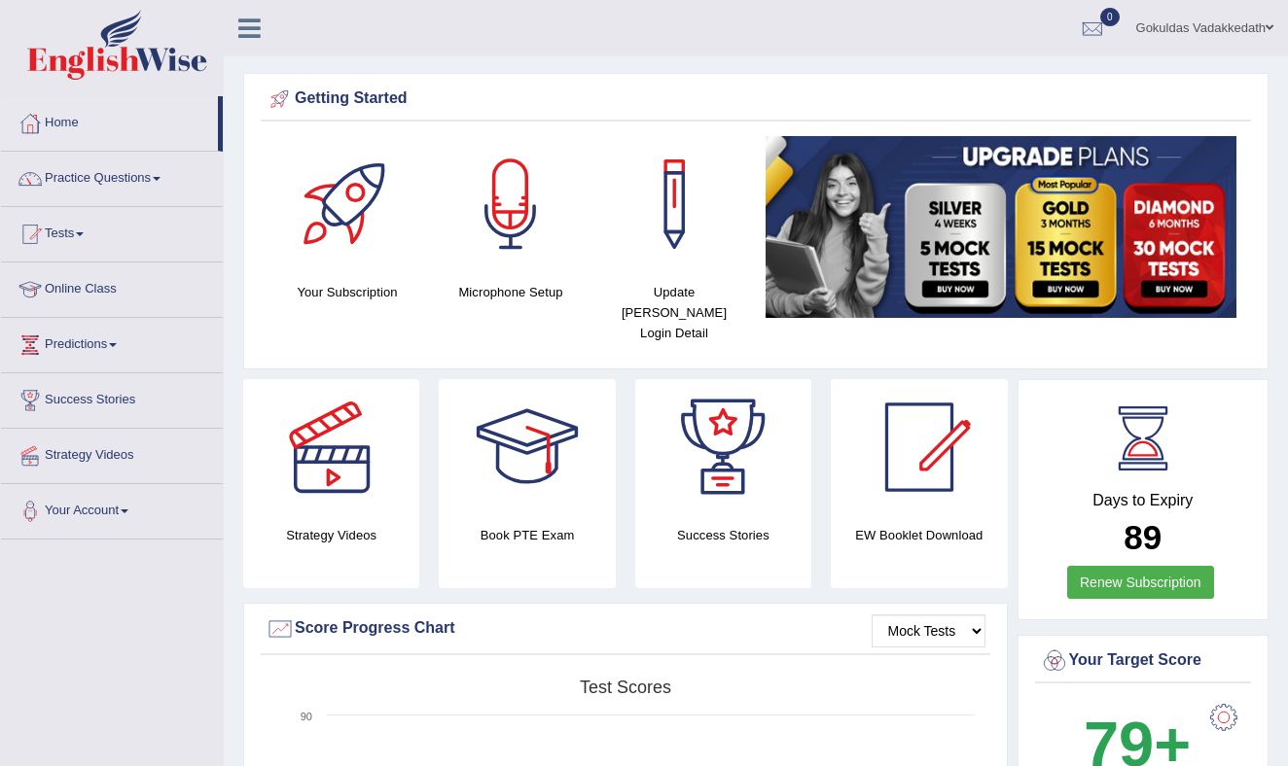
click at [166, 172] on link "Practice Questions" at bounding box center [112, 176] width 222 height 49
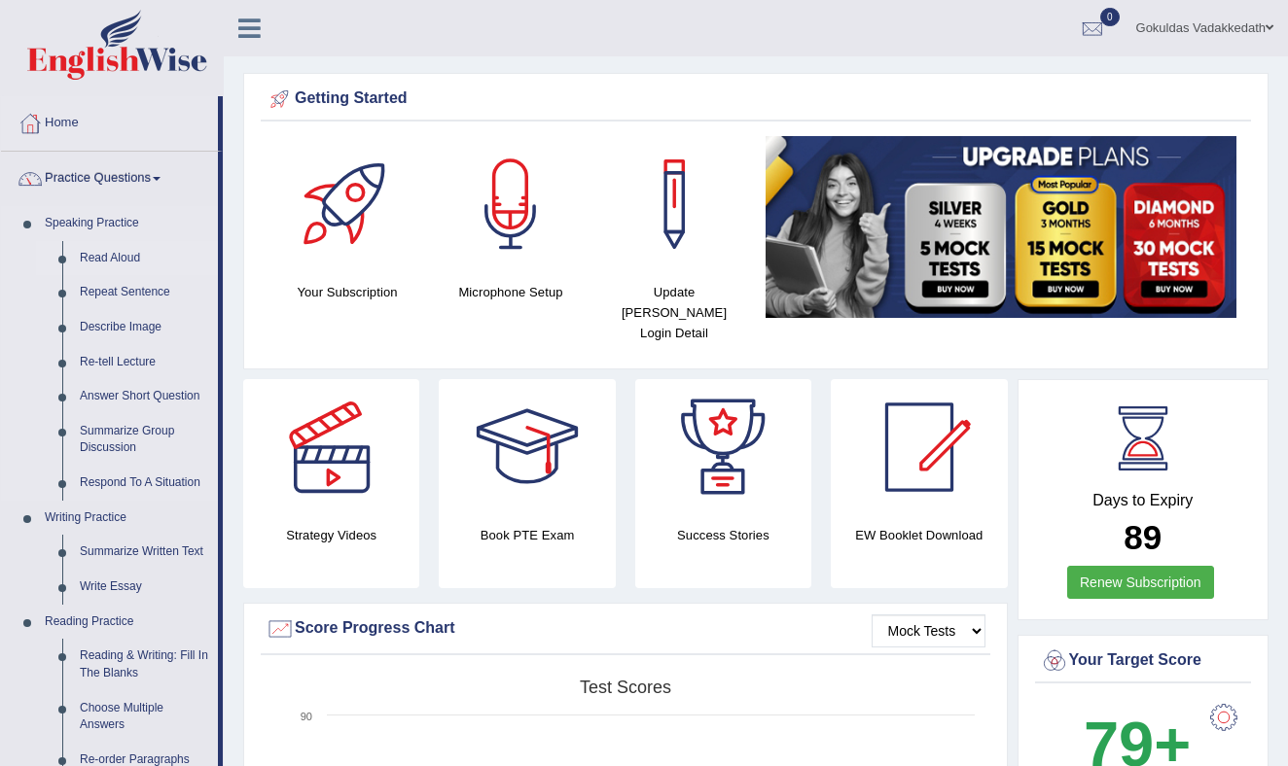
click at [106, 256] on link "Read Aloud" at bounding box center [144, 258] width 147 height 35
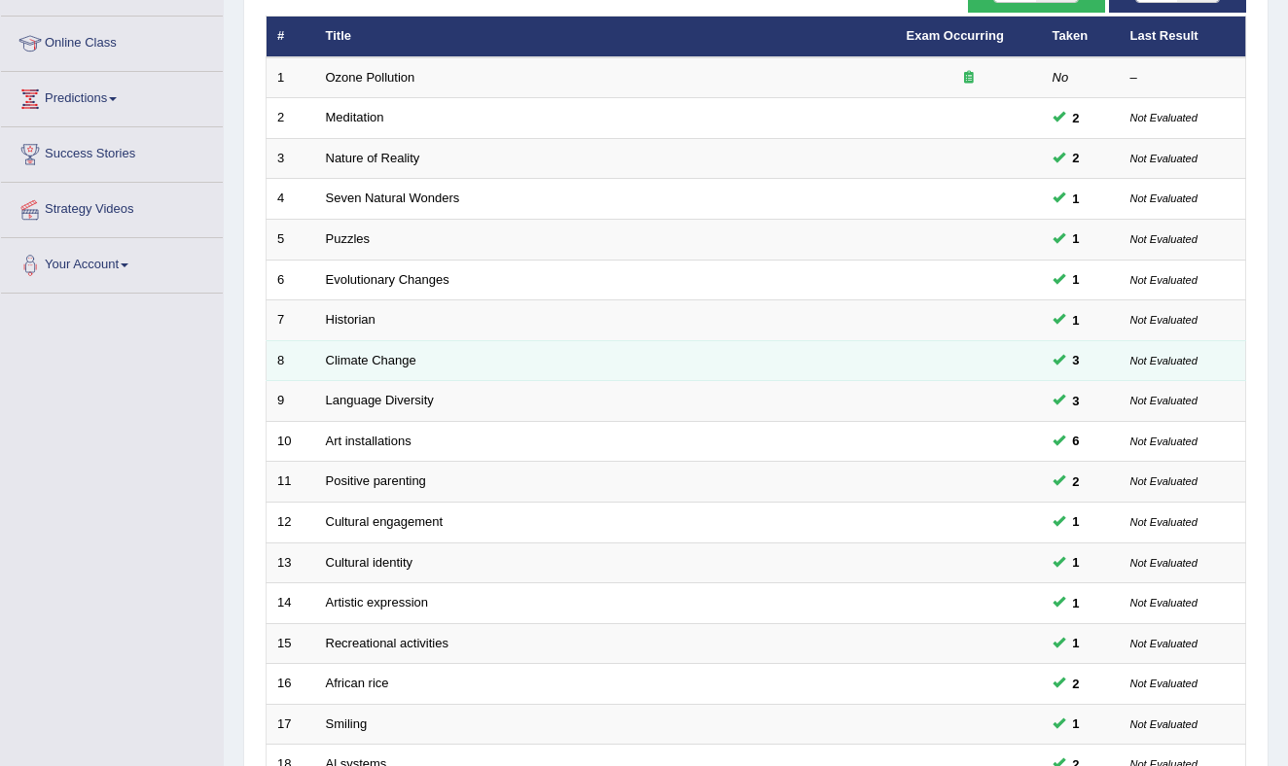
scroll to position [247, 0]
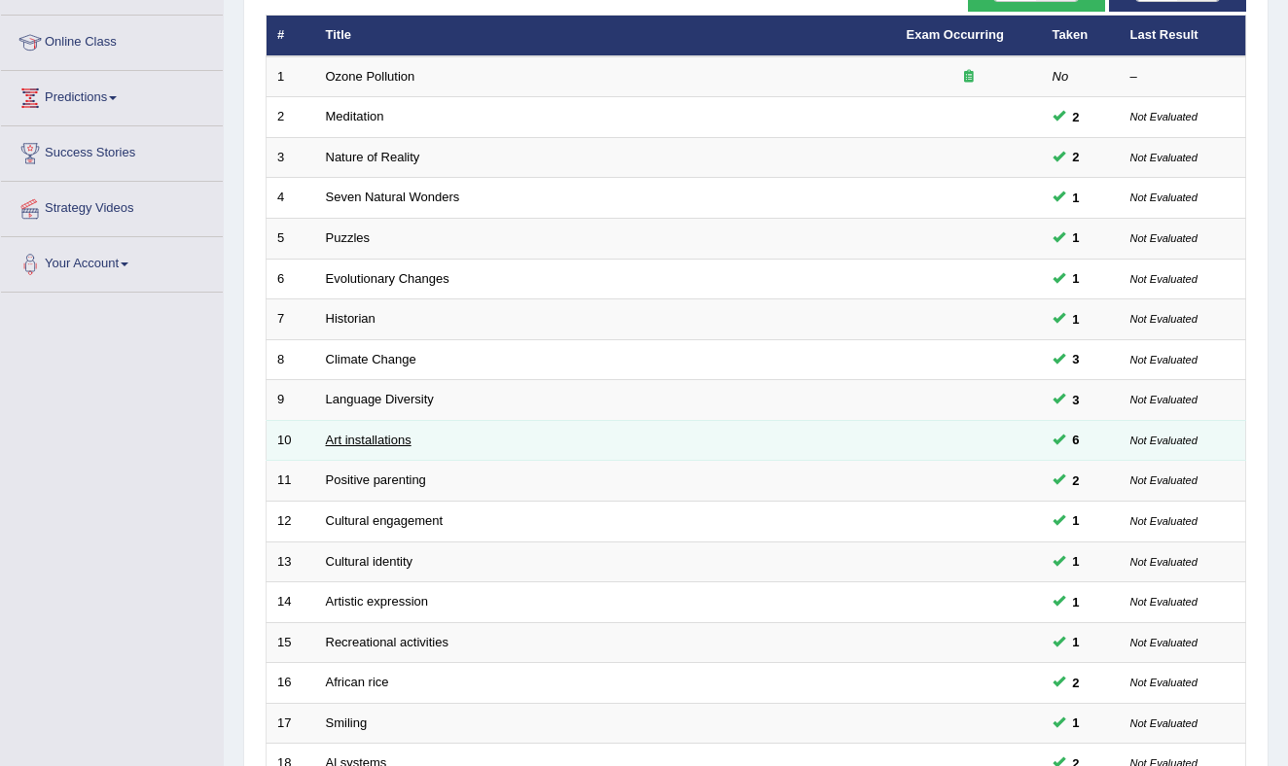
click at [379, 435] on link "Art installations" at bounding box center [369, 440] width 86 height 15
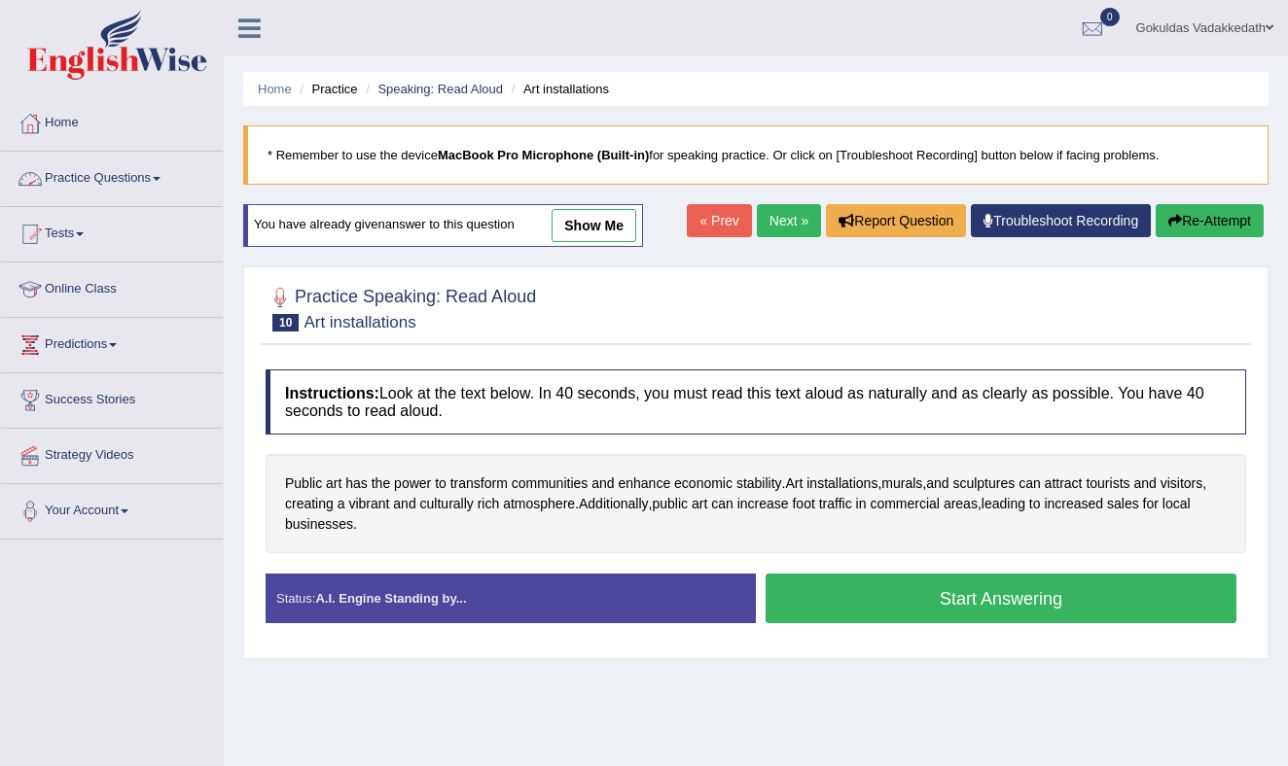
click at [169, 175] on link "Practice Questions" at bounding box center [112, 176] width 222 height 49
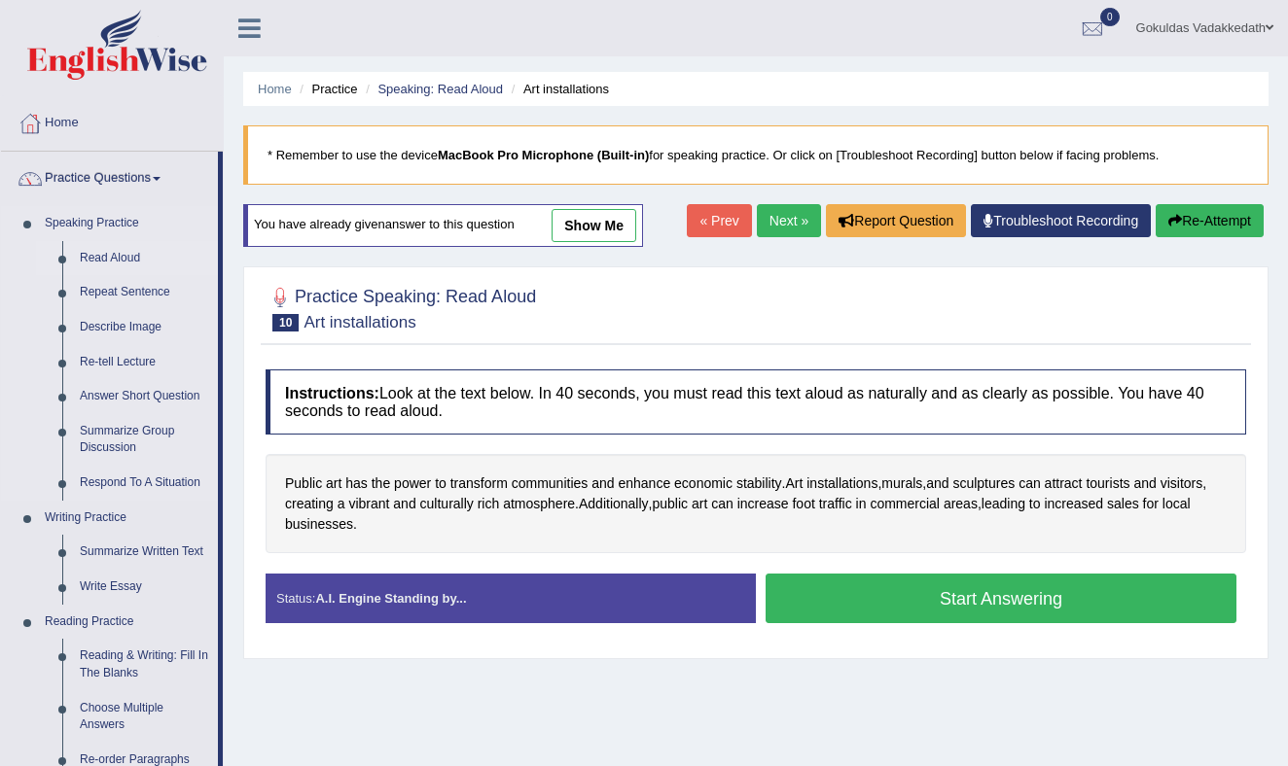
click at [139, 251] on link "Read Aloud" at bounding box center [144, 258] width 147 height 35
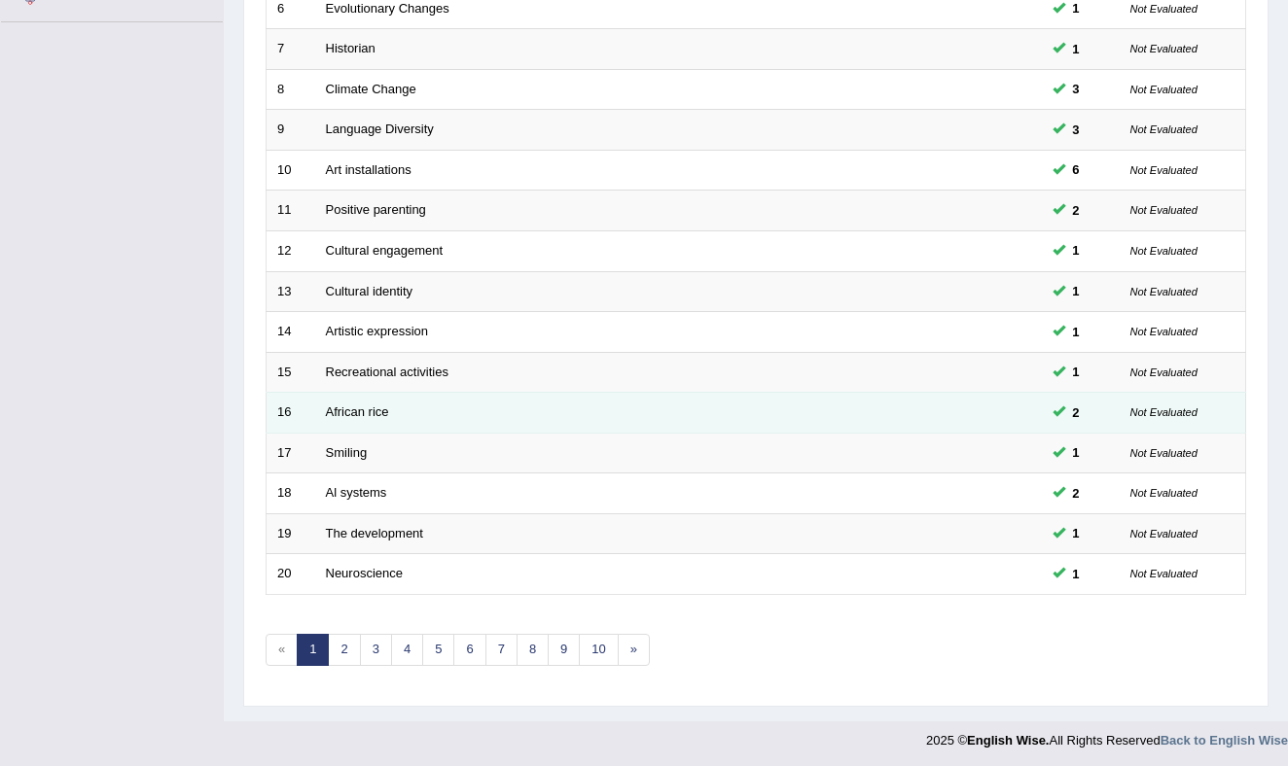
scroll to position [521, 0]
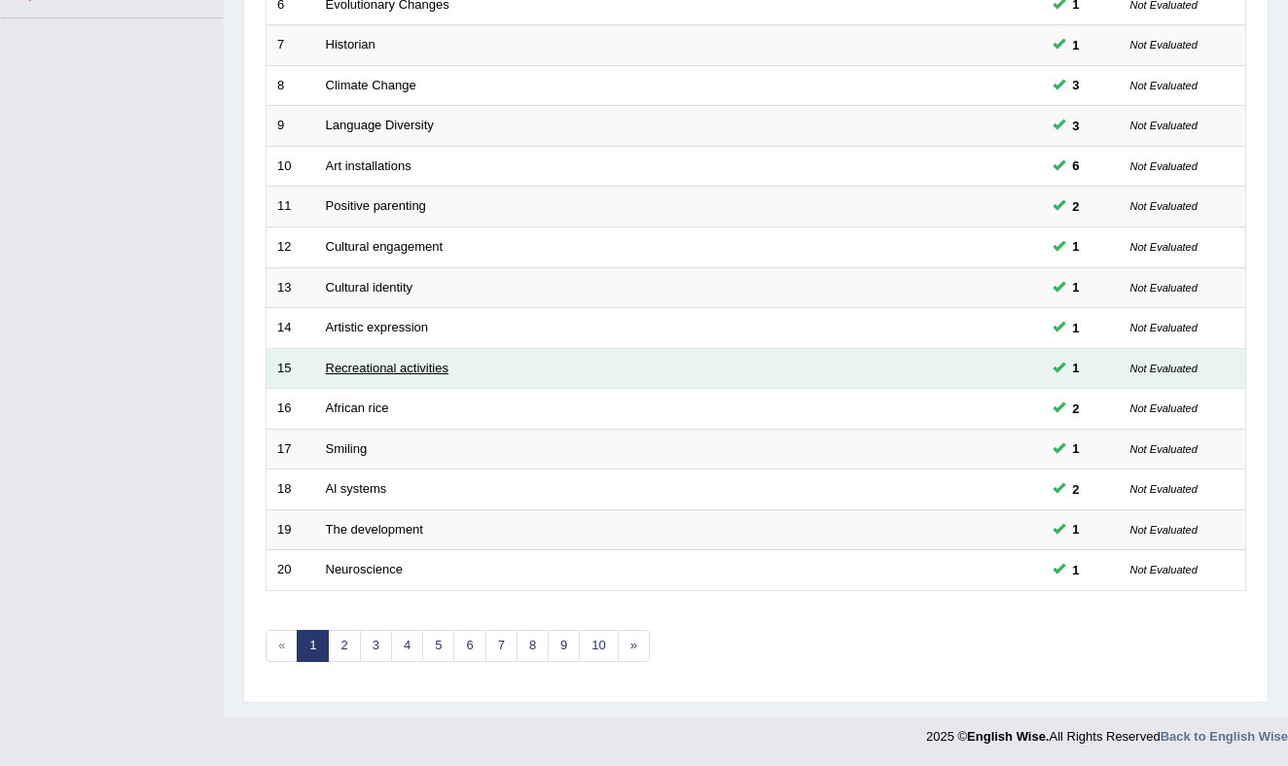
click at [362, 367] on link "Recreational activities" at bounding box center [387, 368] width 123 height 15
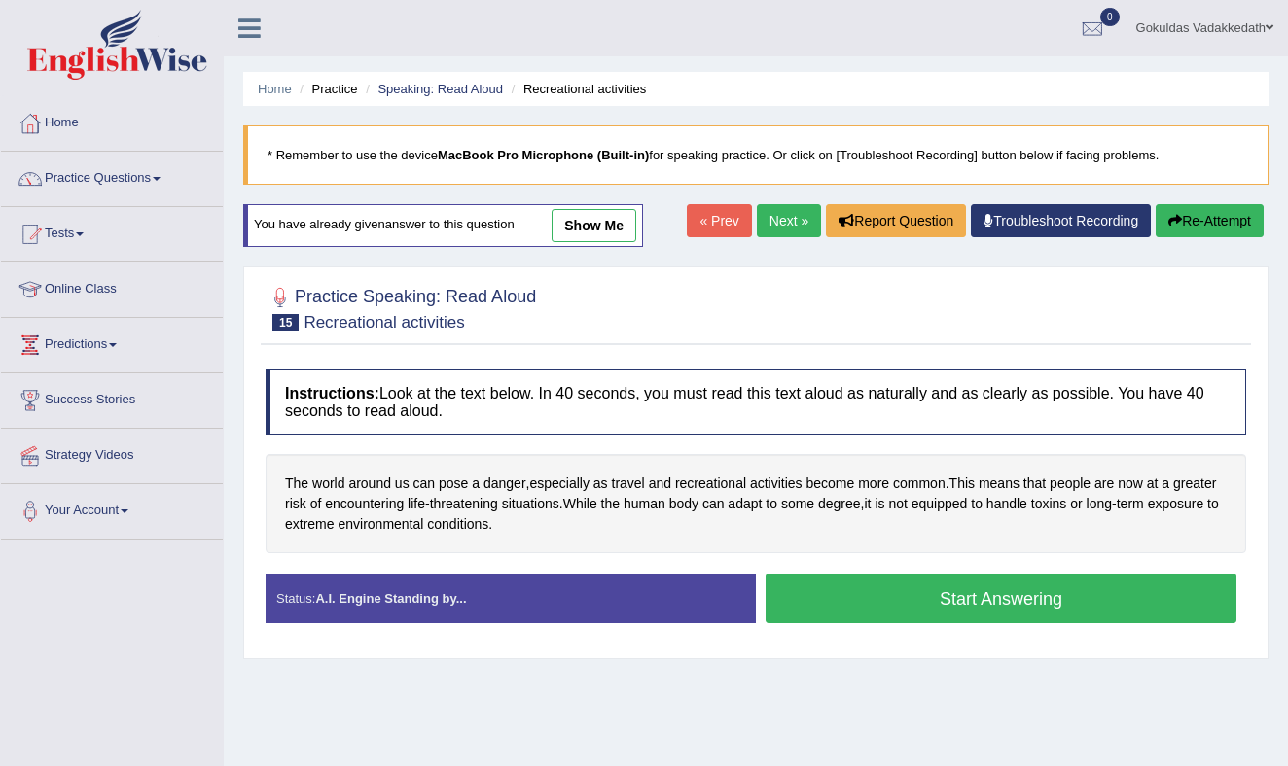
click at [927, 596] on button "Start Answering" at bounding box center [1000, 599] width 471 height 50
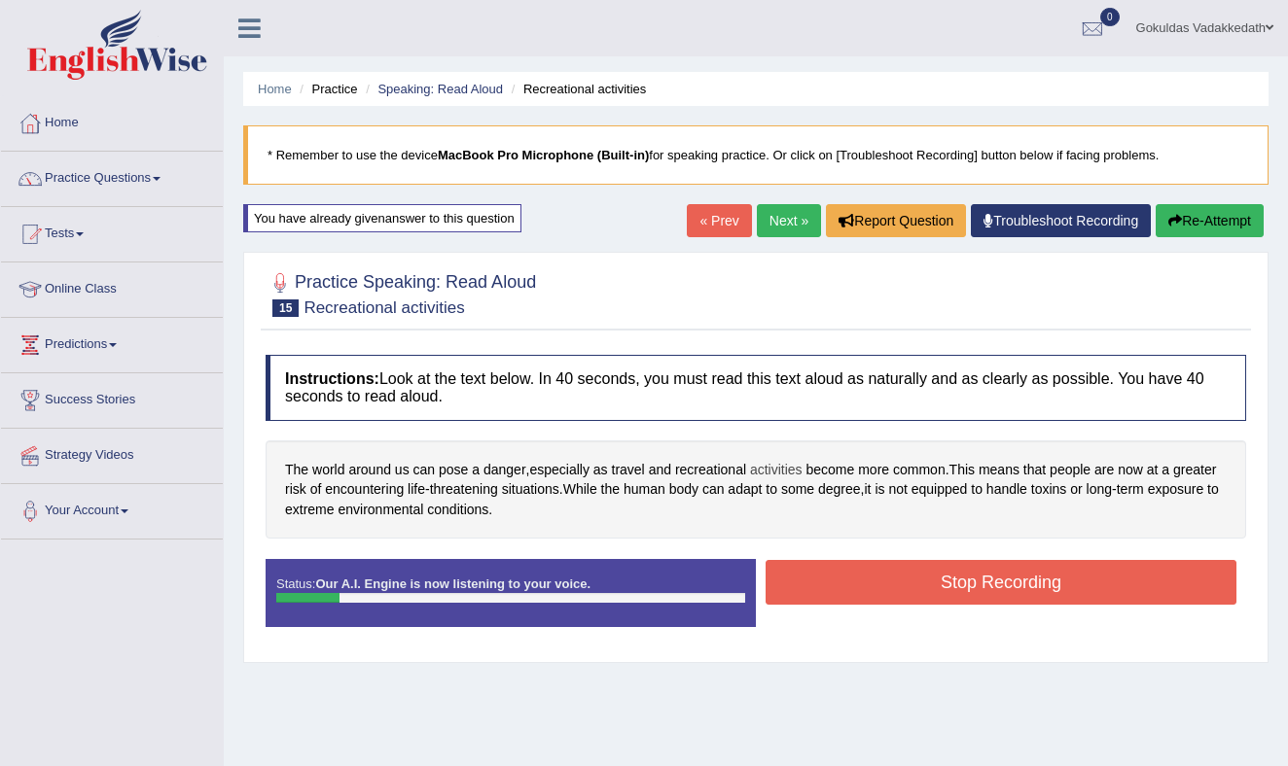
scroll to position [1, 0]
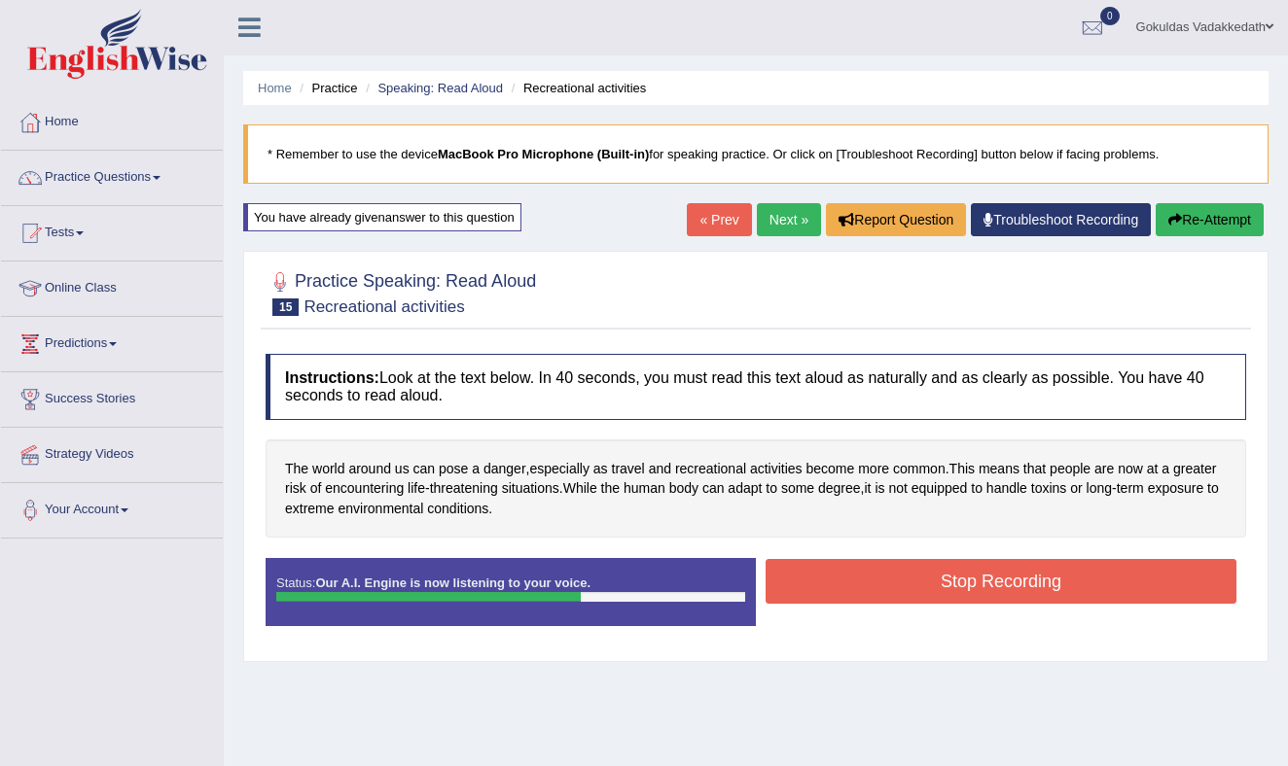
click at [879, 568] on button "Stop Recording" at bounding box center [1000, 581] width 471 height 45
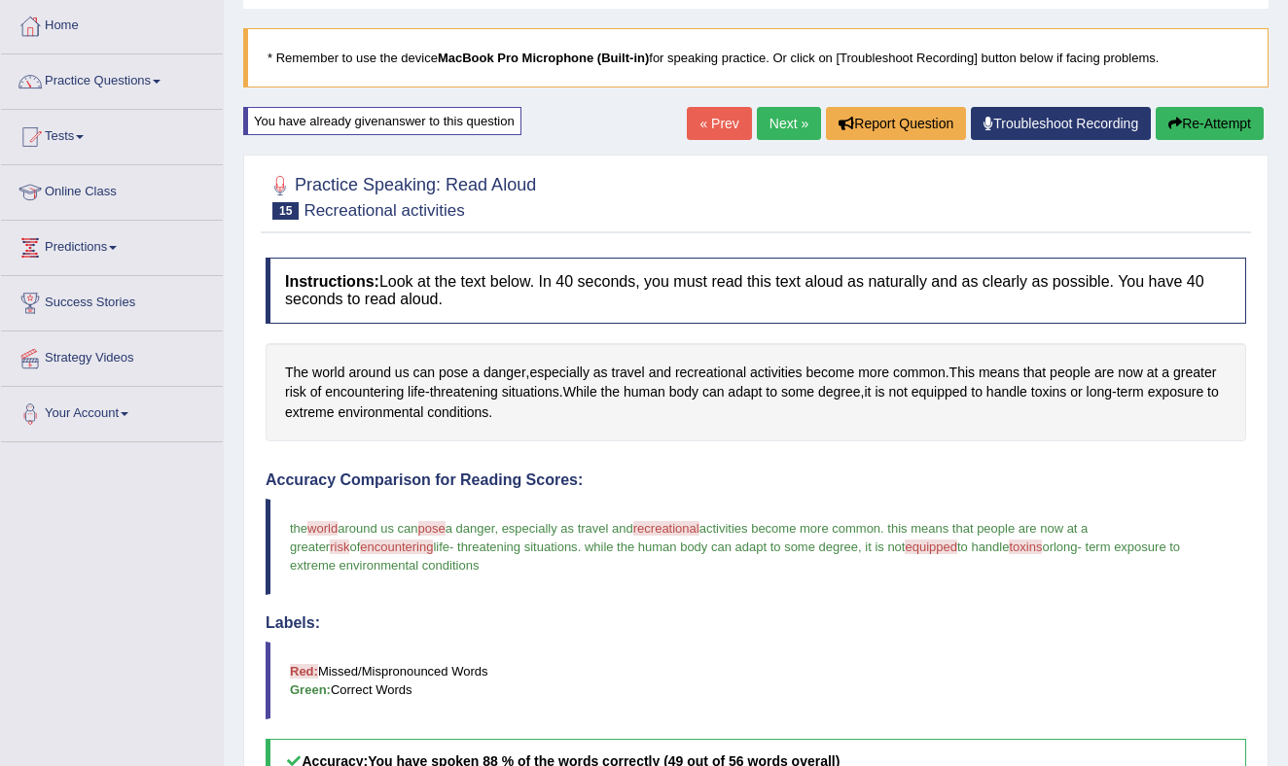
scroll to position [0, 0]
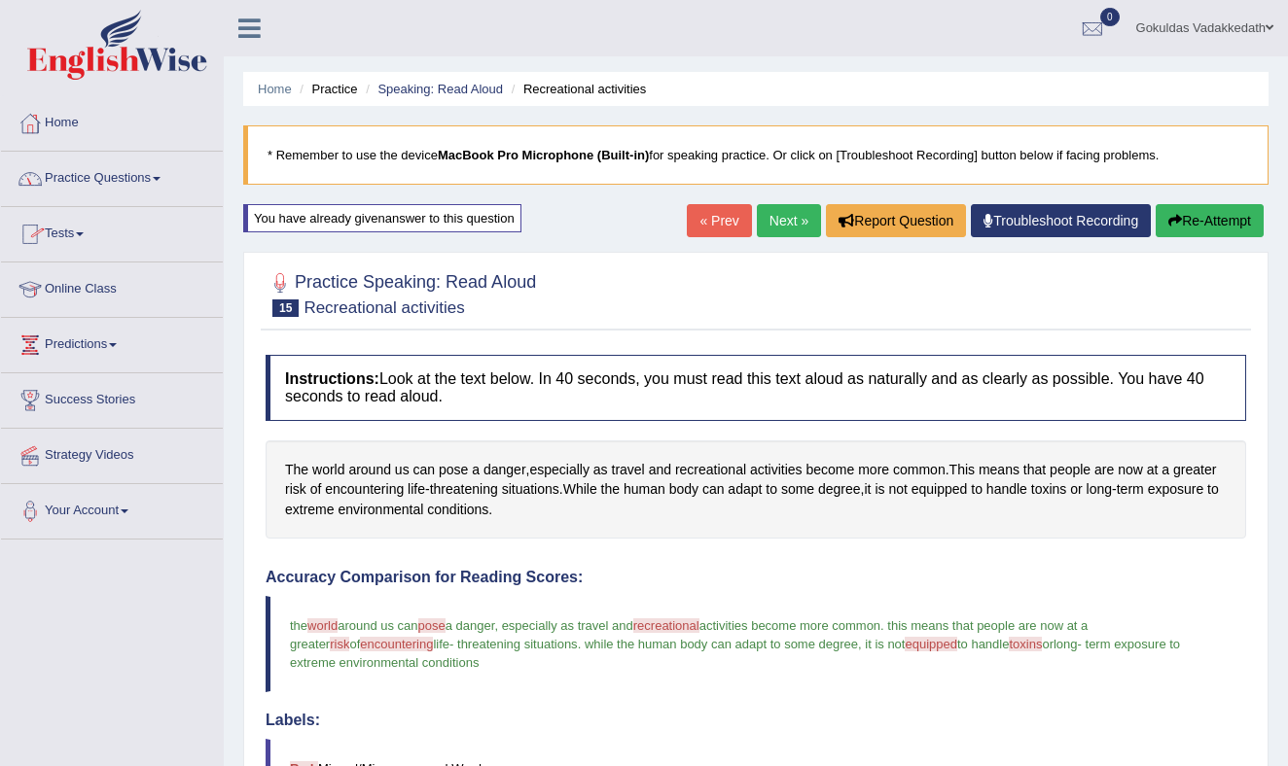
click at [166, 176] on link "Practice Questions" at bounding box center [112, 176] width 222 height 49
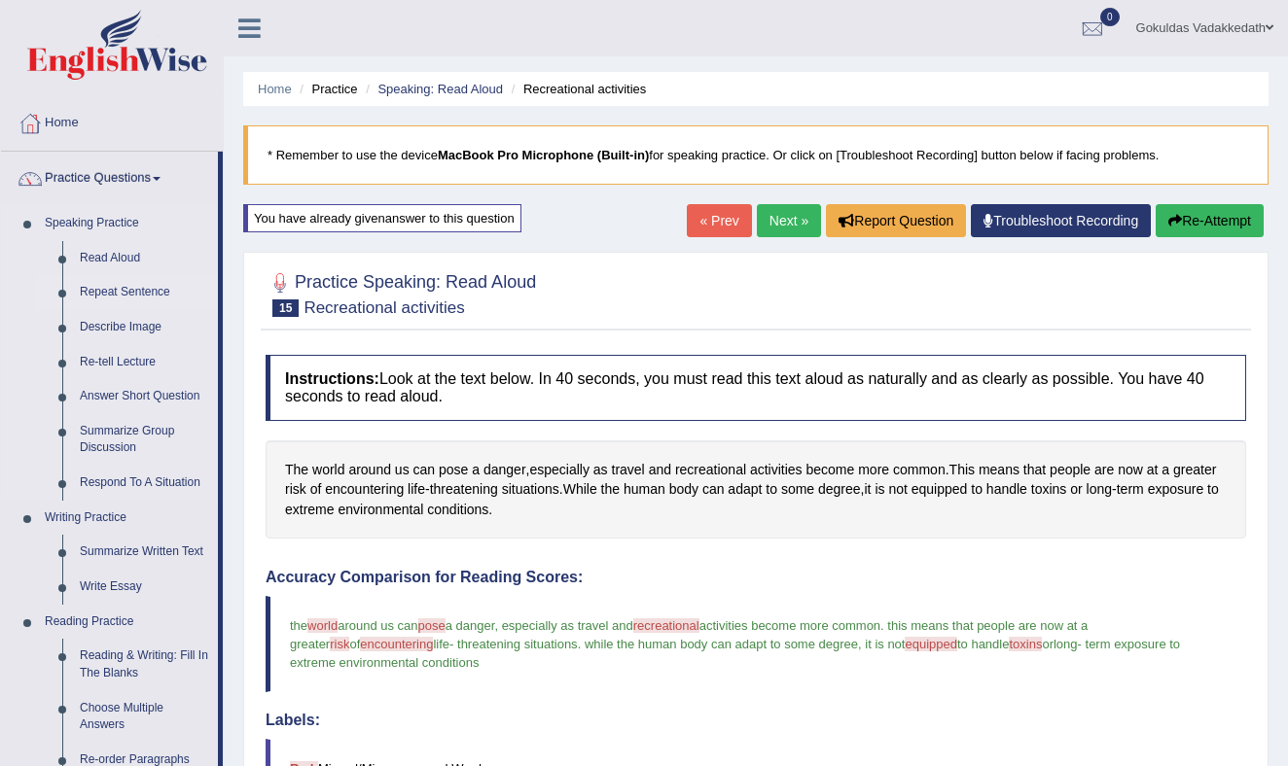
click at [128, 285] on link "Repeat Sentence" at bounding box center [144, 292] width 147 height 35
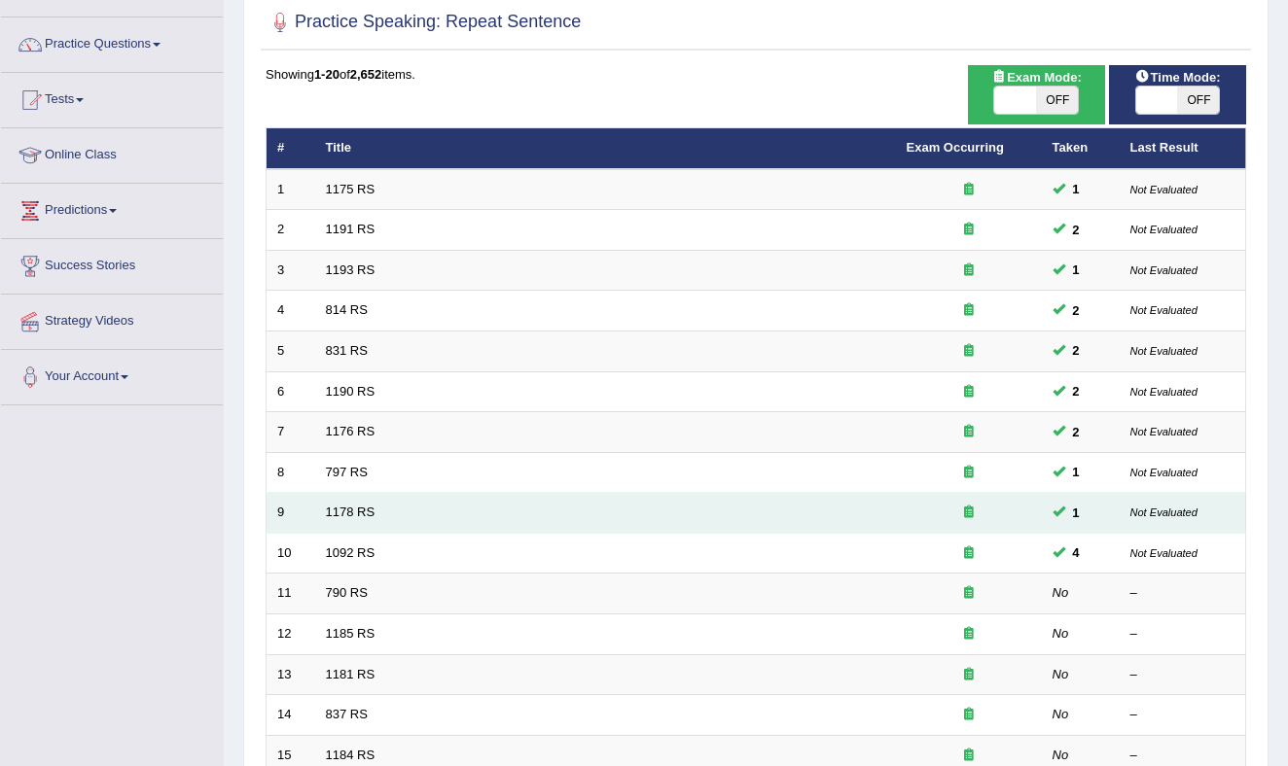
scroll to position [213, 0]
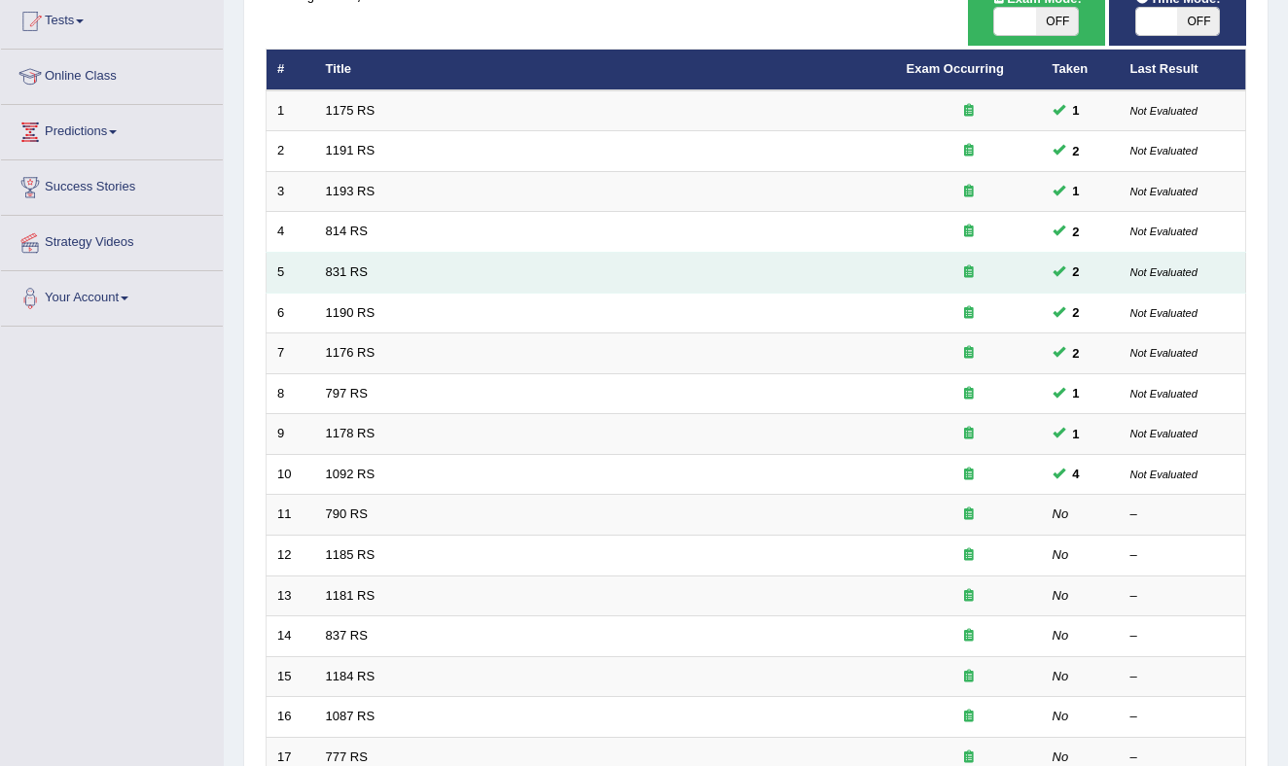
click at [415, 265] on td "831 RS" at bounding box center [605, 273] width 581 height 41
click at [358, 270] on link "831 RS" at bounding box center [347, 272] width 42 height 15
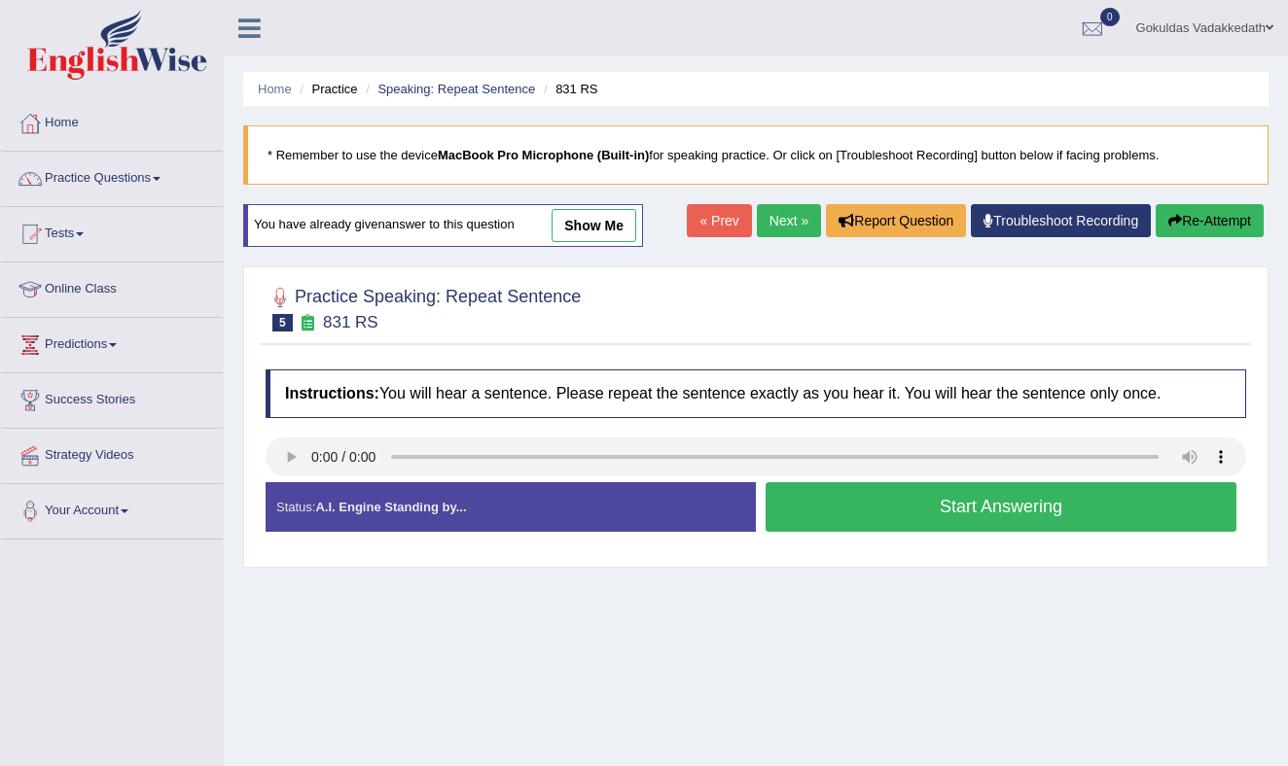
click at [896, 513] on button "Start Answering" at bounding box center [1000, 507] width 471 height 50
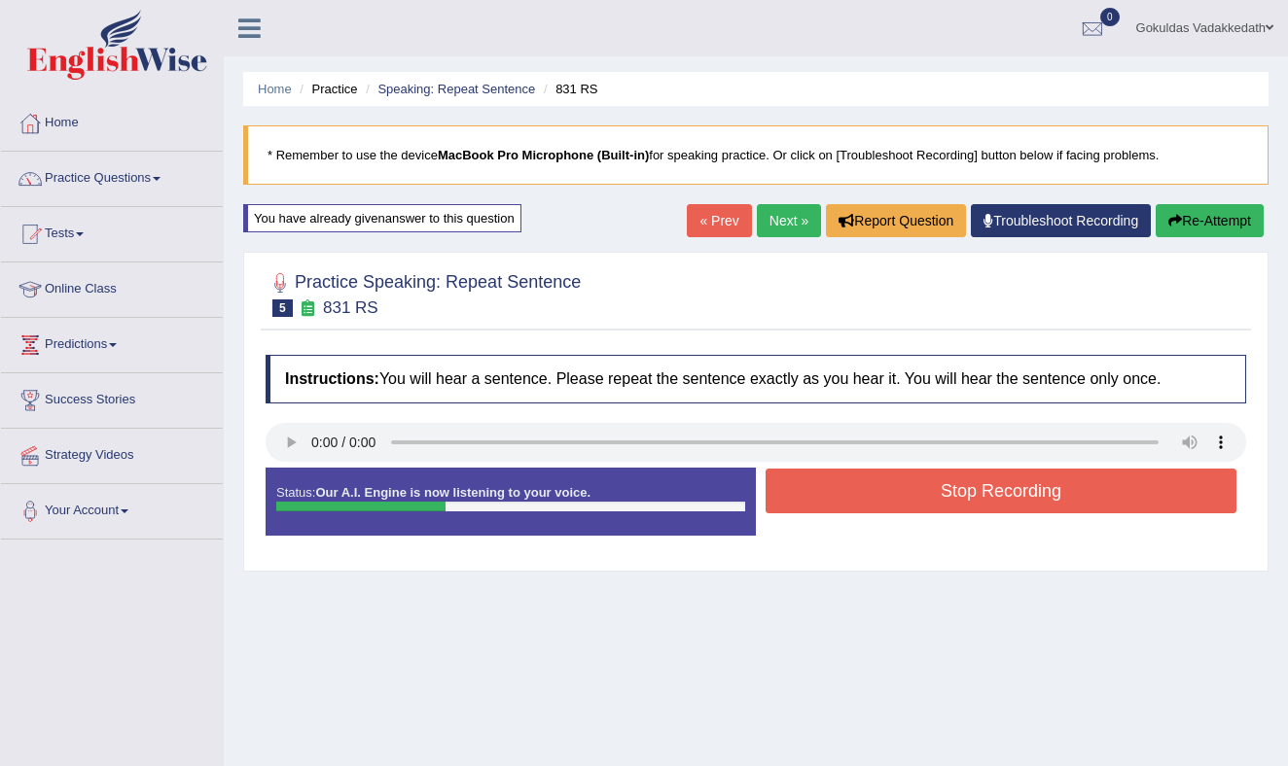
click at [920, 491] on button "Stop Recording" at bounding box center [1000, 491] width 471 height 45
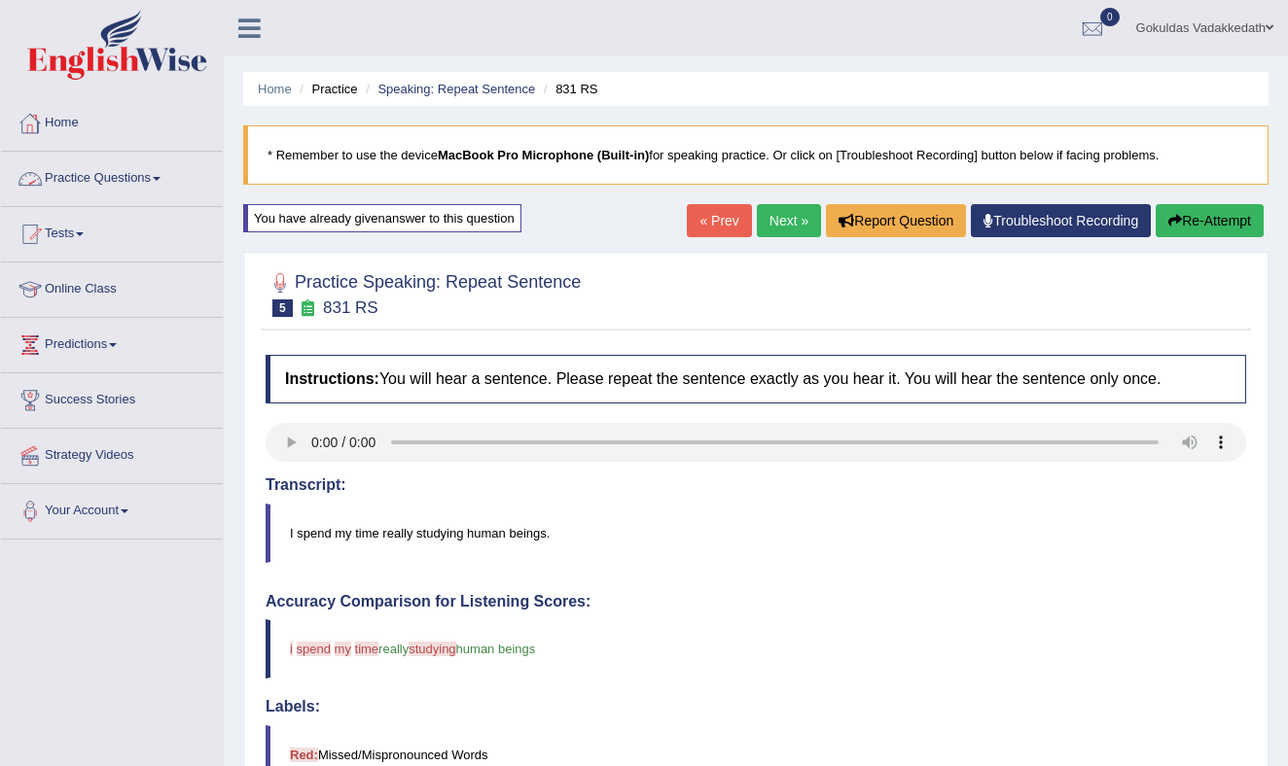
click at [162, 178] on link "Practice Questions" at bounding box center [112, 176] width 222 height 49
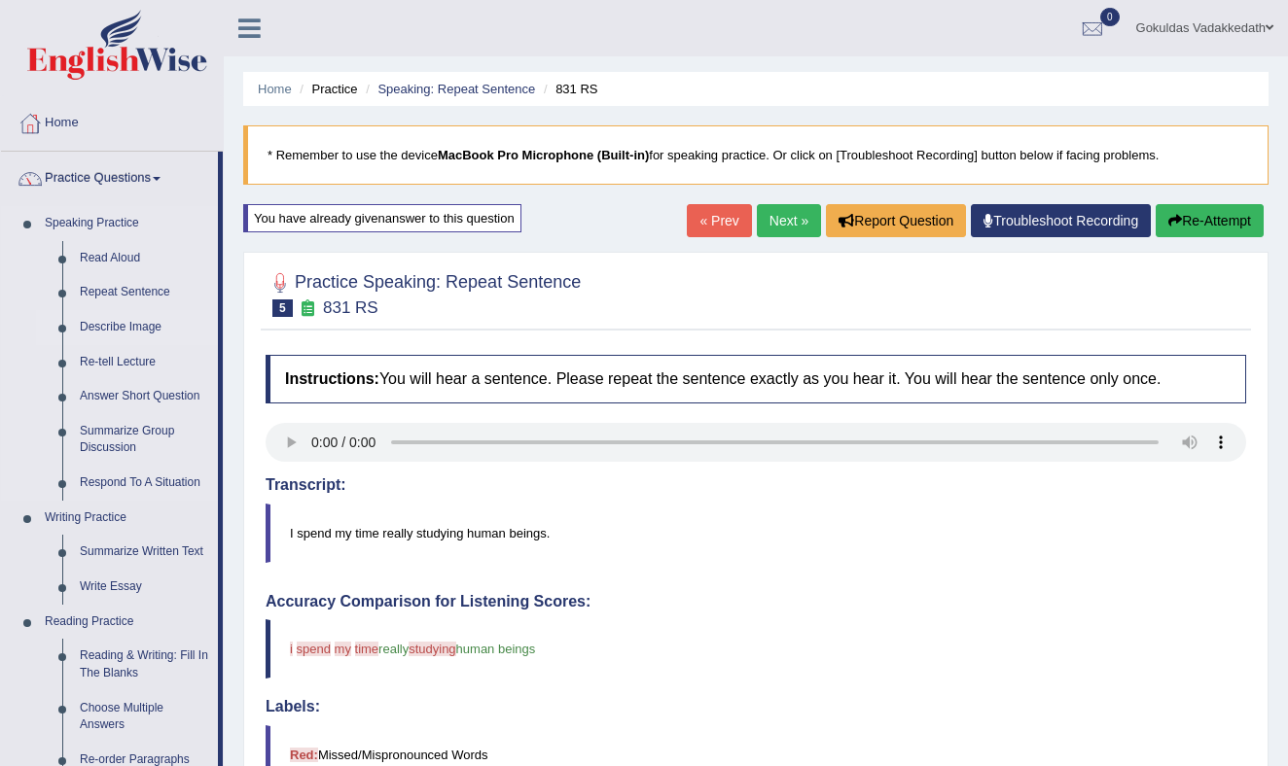
click at [137, 325] on link "Describe Image" at bounding box center [144, 327] width 147 height 35
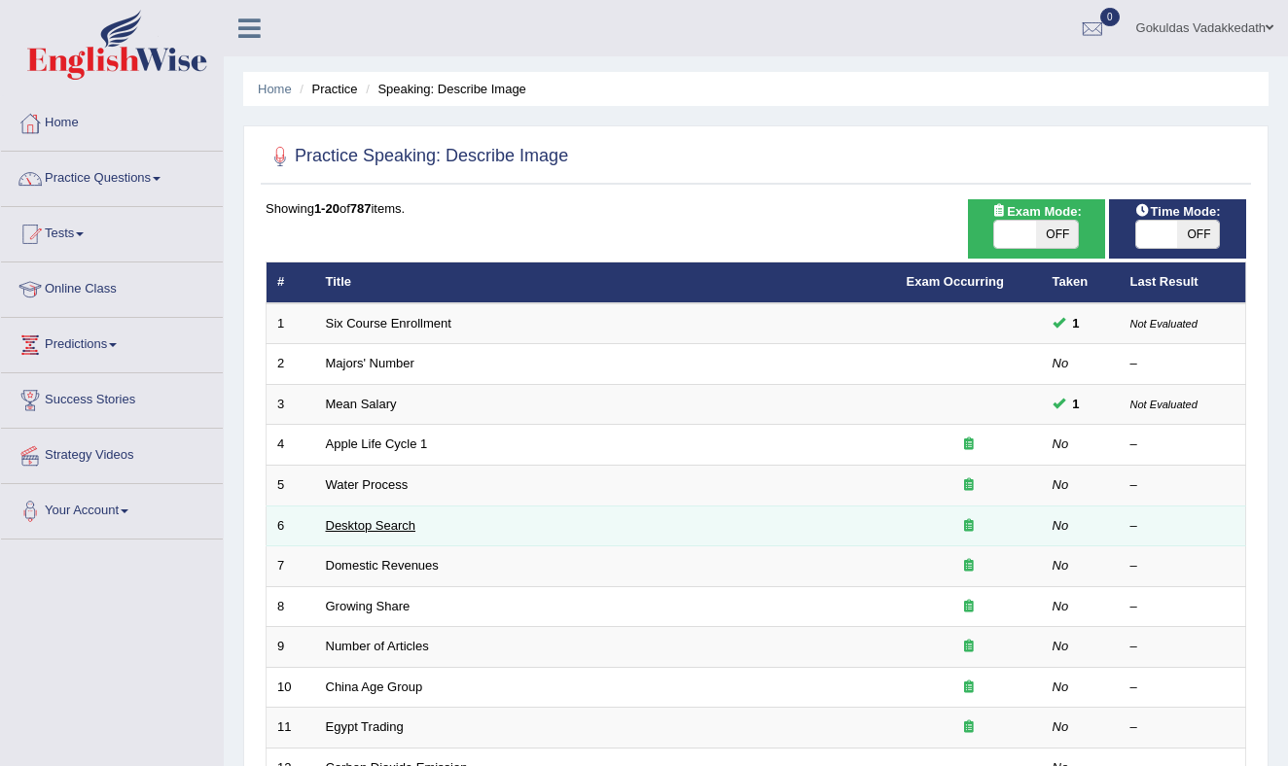
click at [397, 526] on link "Desktop Search" at bounding box center [371, 525] width 90 height 15
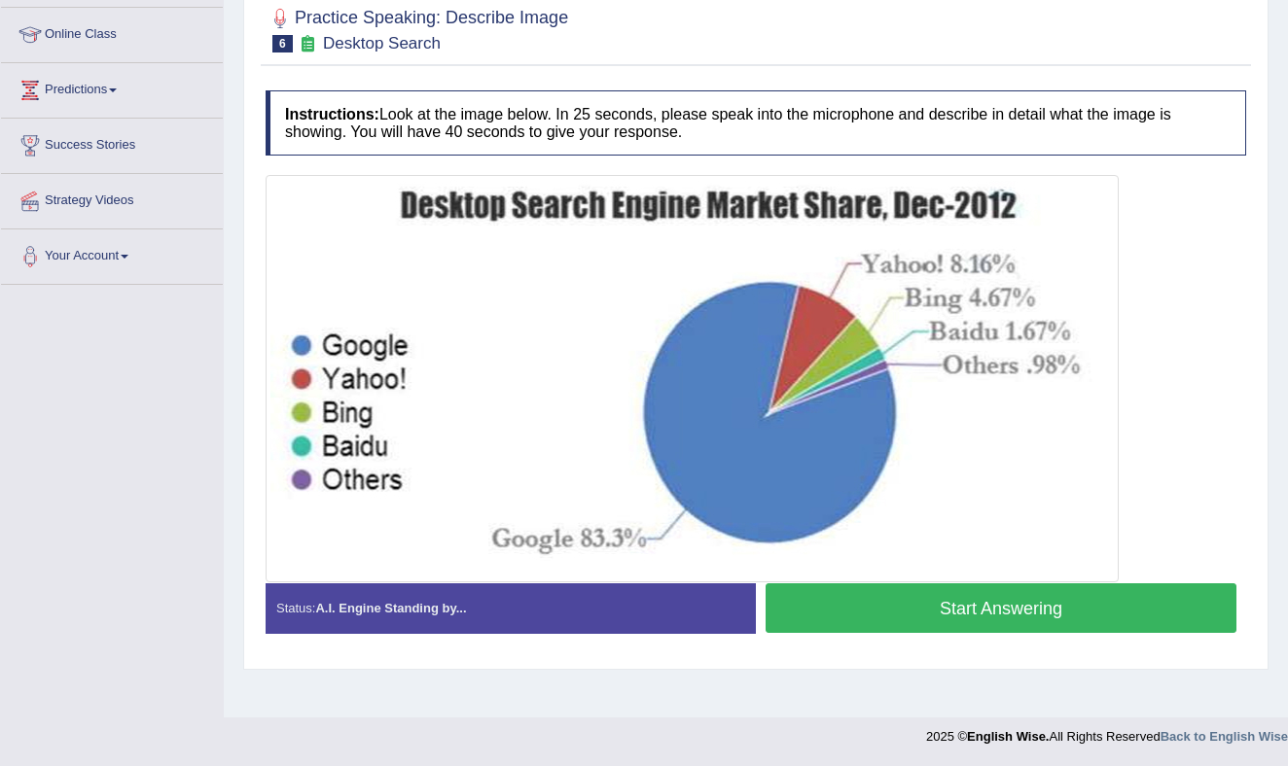
scroll to position [254, 0]
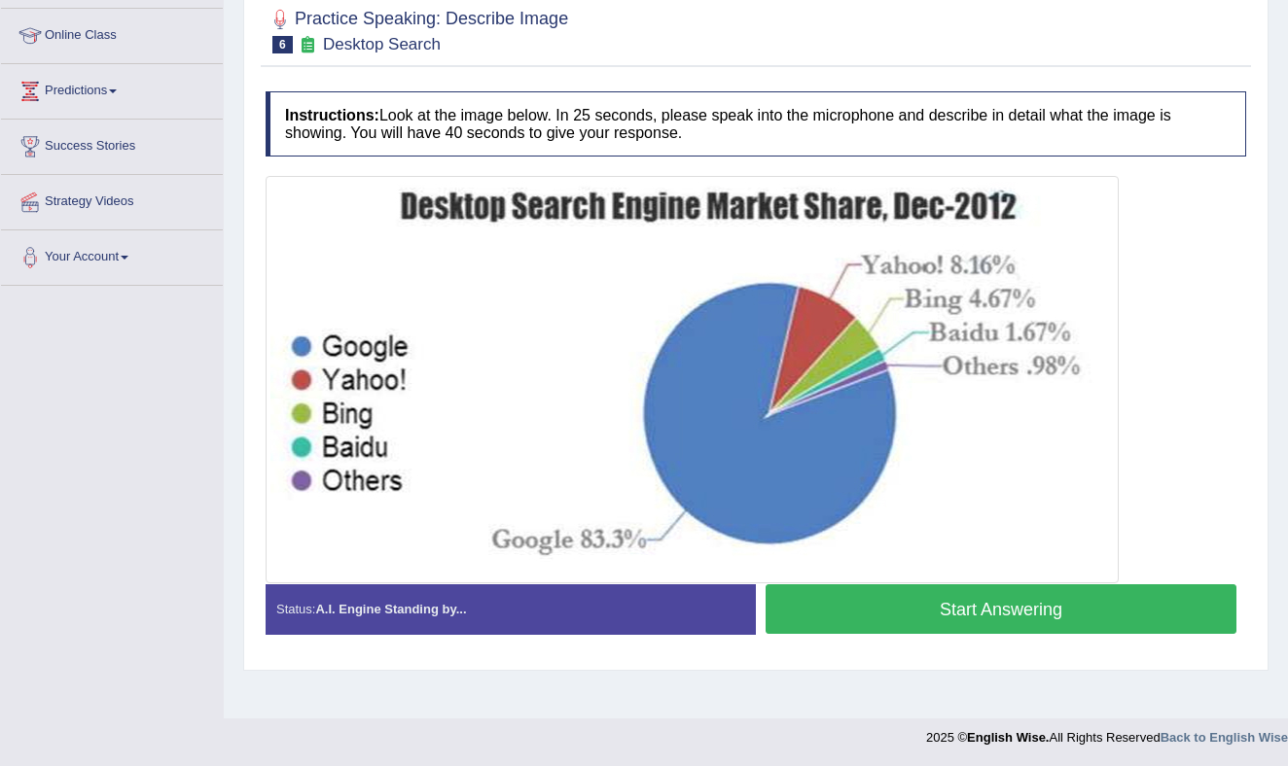
click at [884, 602] on button "Start Answering" at bounding box center [1000, 609] width 471 height 50
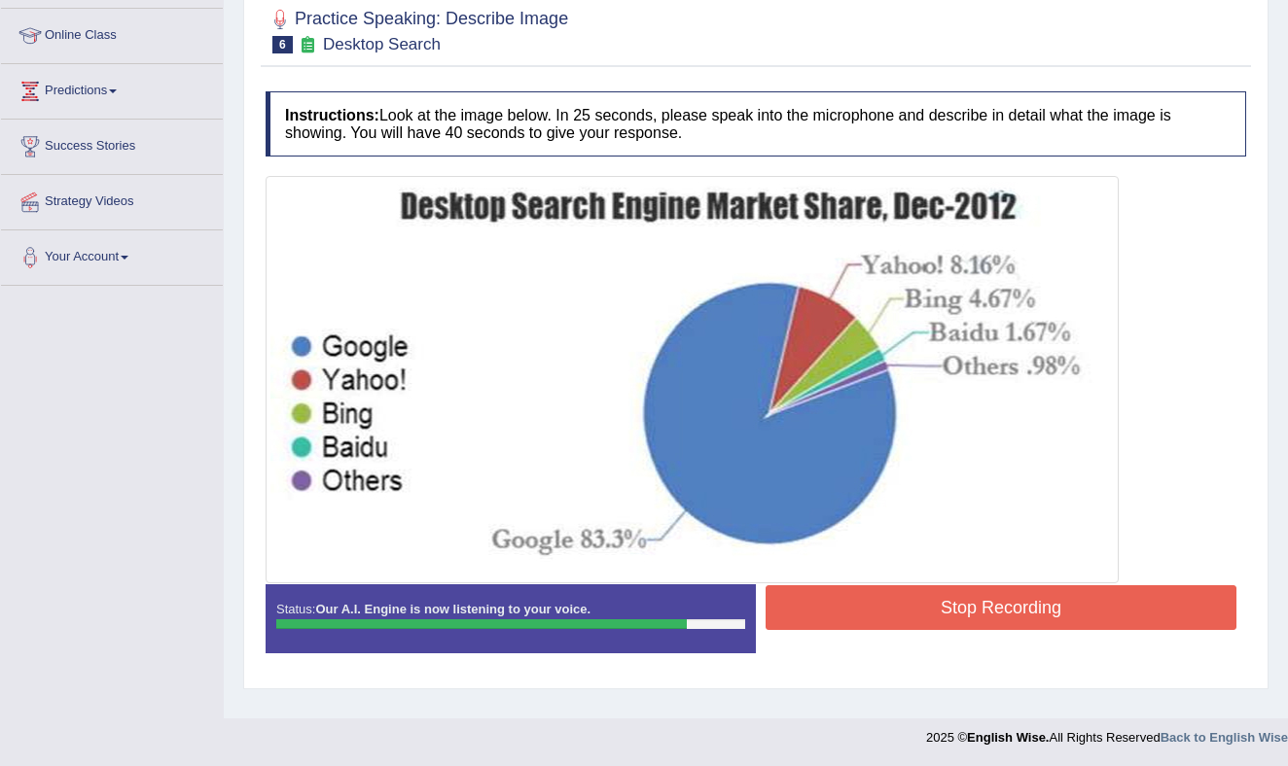
click at [865, 589] on button "Stop Recording" at bounding box center [1000, 607] width 471 height 45
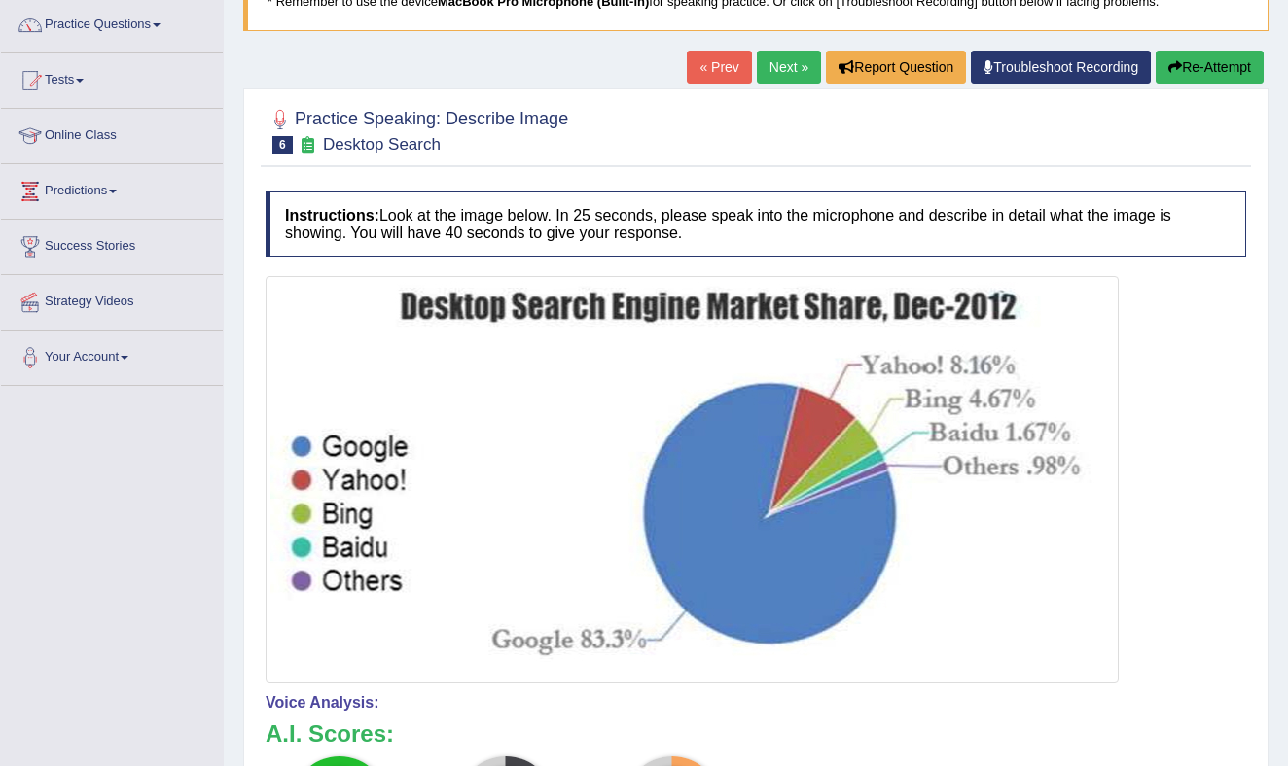
scroll to position [138, 0]
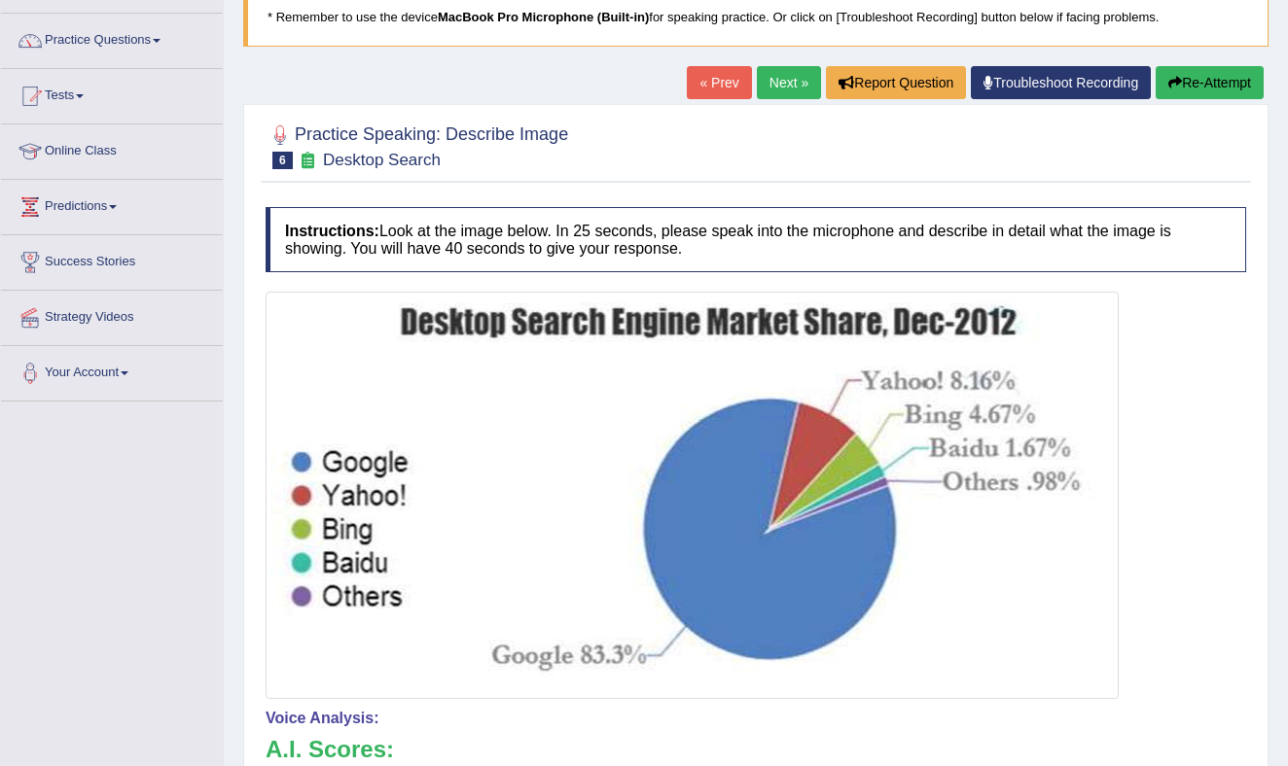
click at [1193, 80] on button "Re-Attempt" at bounding box center [1209, 82] width 108 height 33
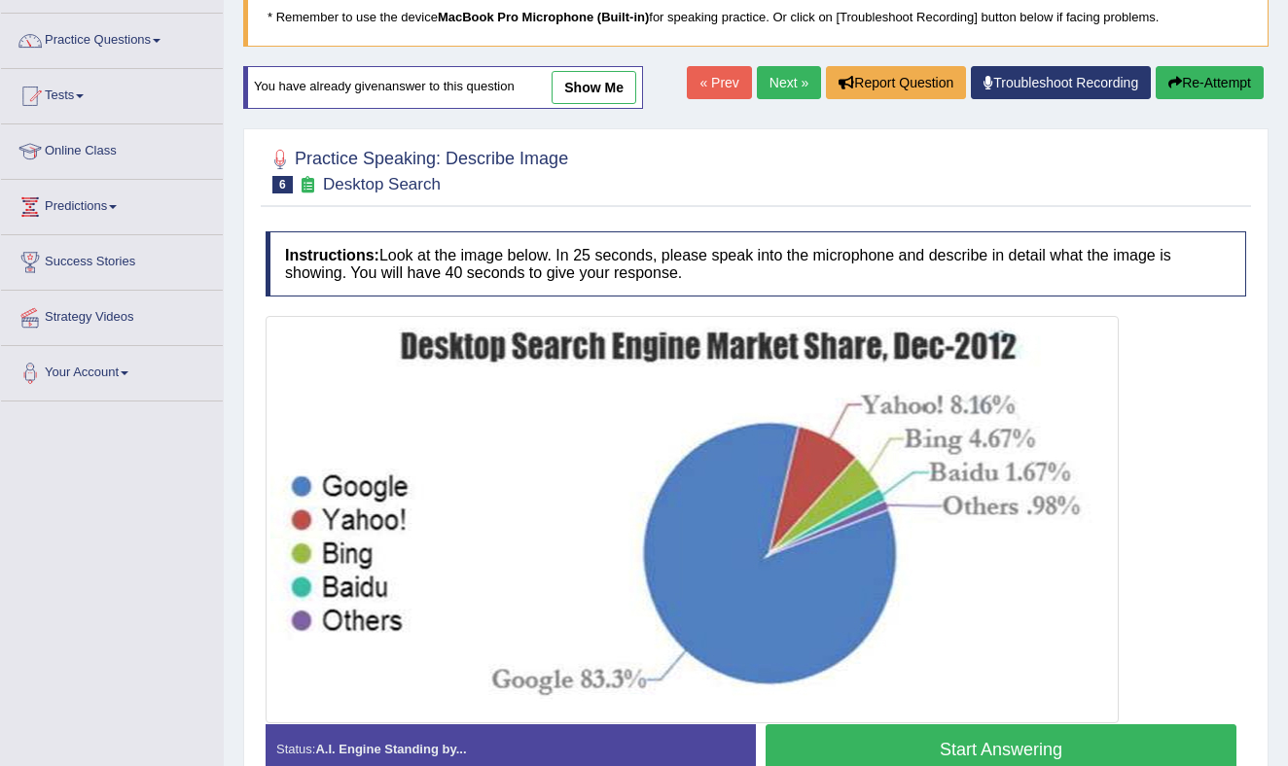
click at [989, 746] on button "Start Answering" at bounding box center [1000, 750] width 471 height 50
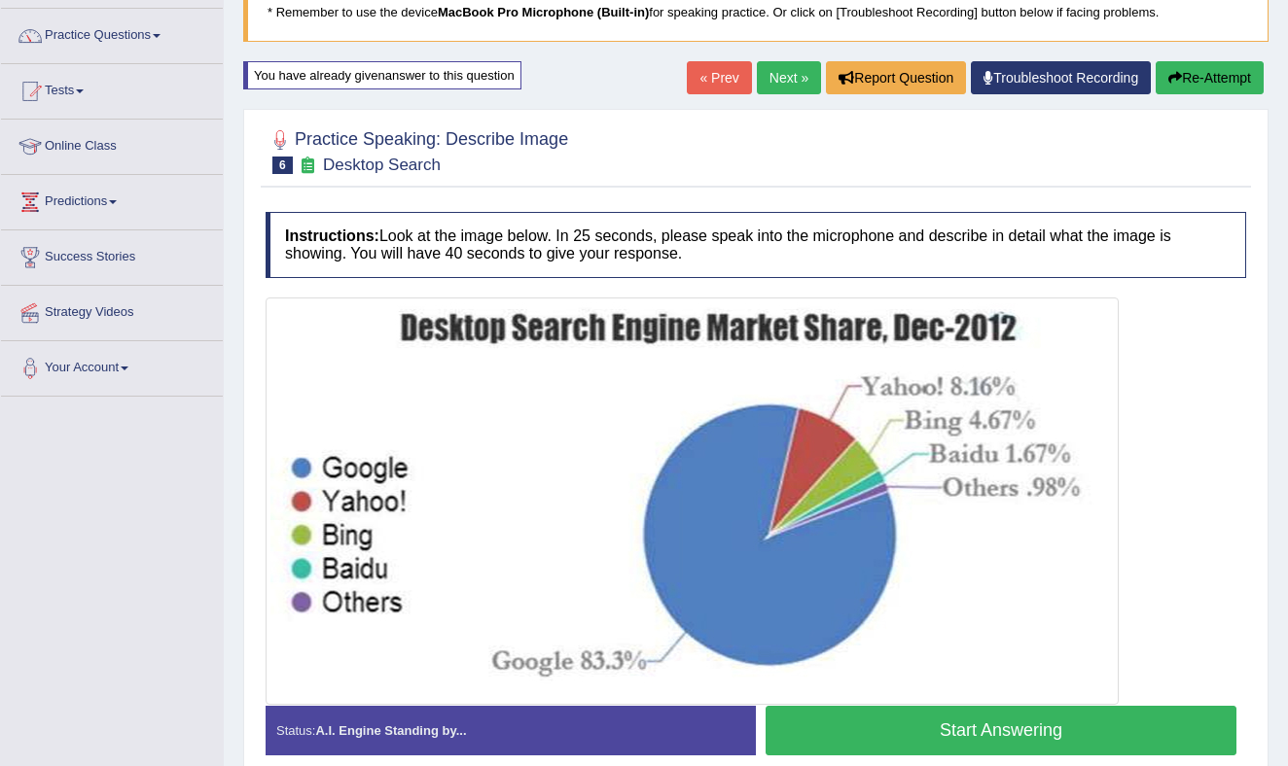
scroll to position [142, 0]
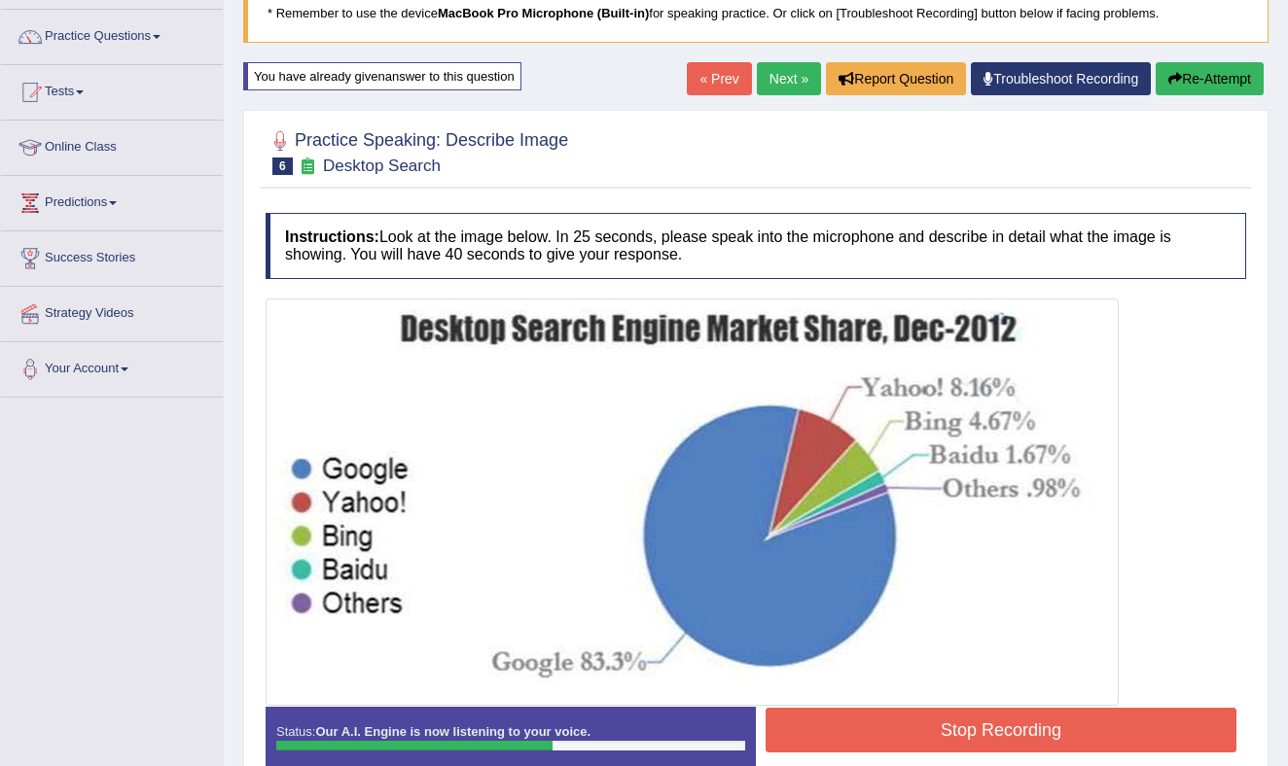
click at [1063, 726] on button "Stop Recording" at bounding box center [1000, 730] width 471 height 45
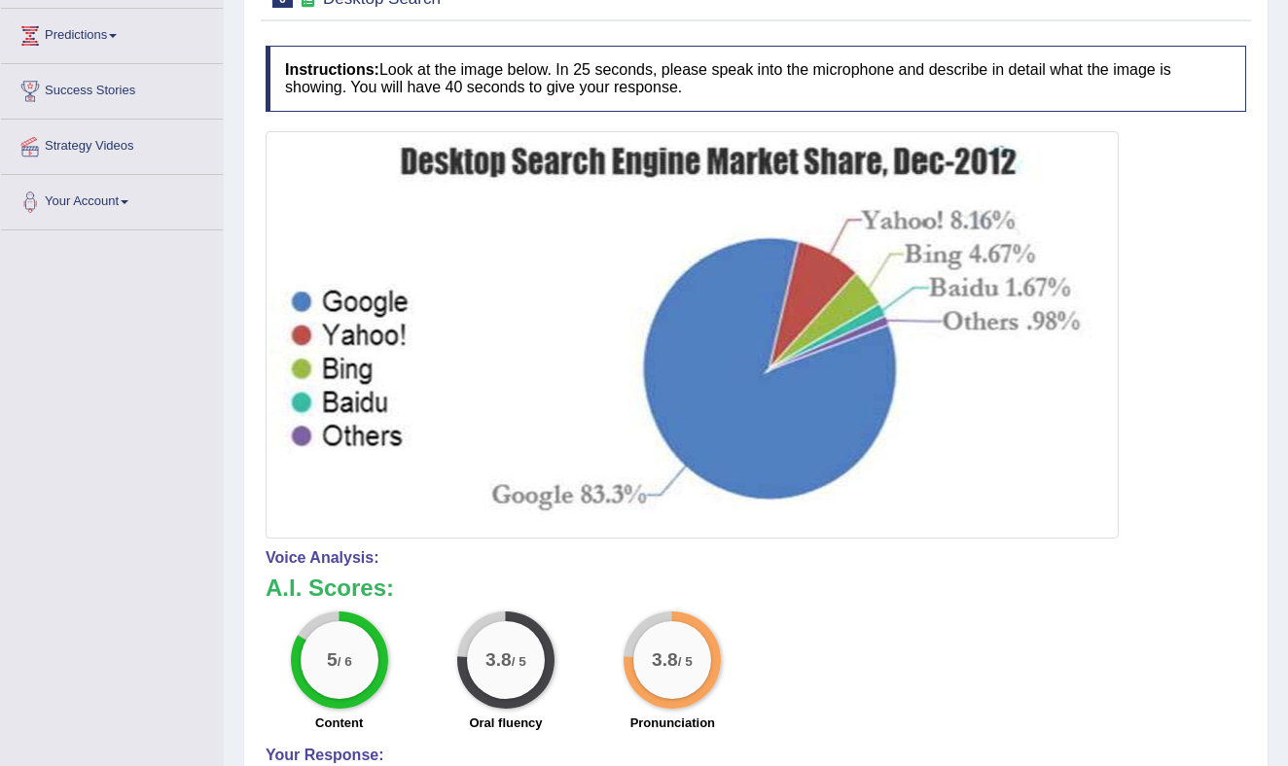
scroll to position [0, 0]
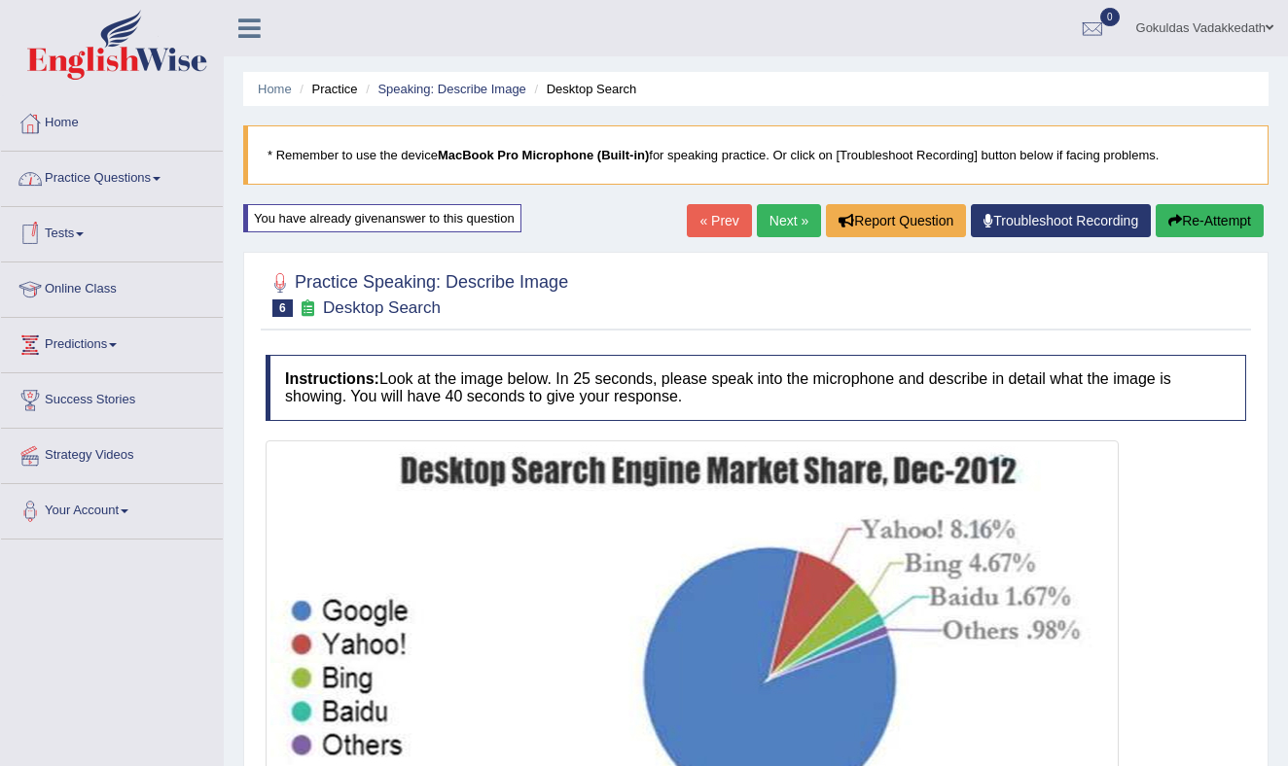
click at [161, 173] on link "Practice Questions" at bounding box center [112, 176] width 222 height 49
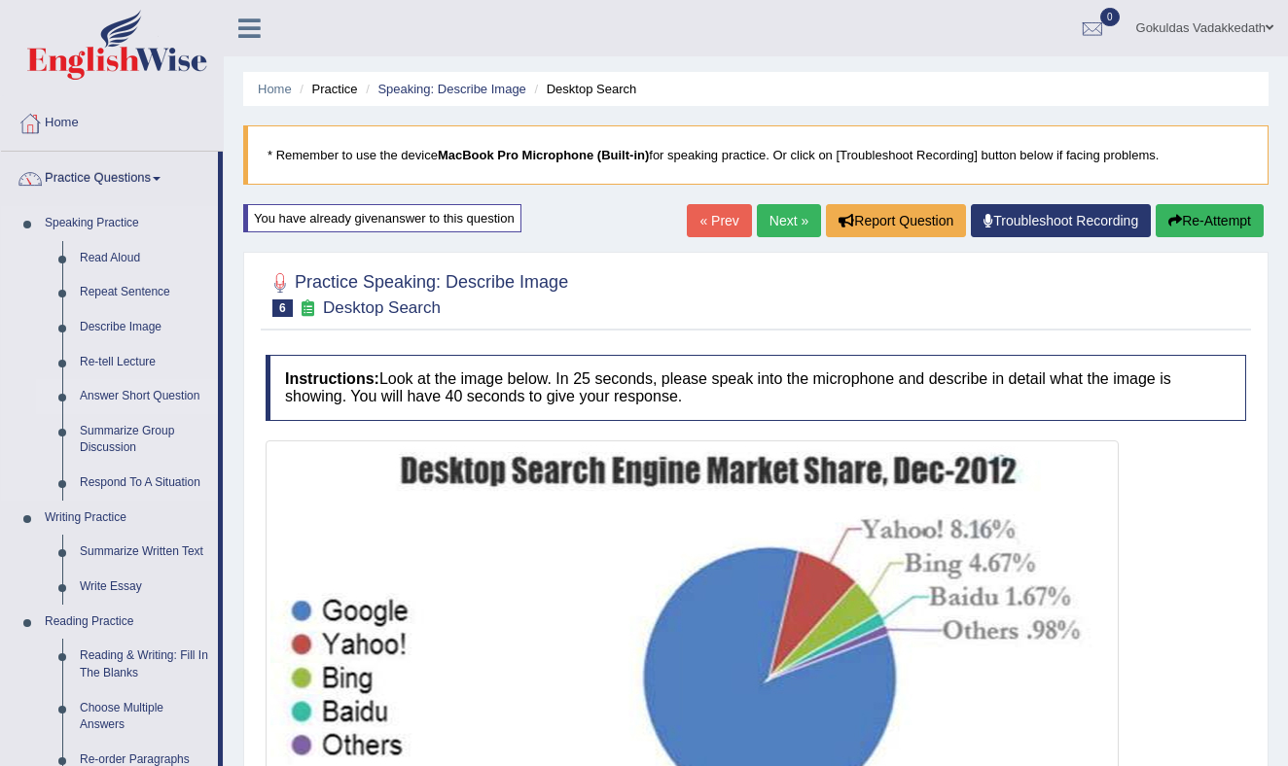
click at [143, 392] on link "Answer Short Question" at bounding box center [144, 396] width 147 height 35
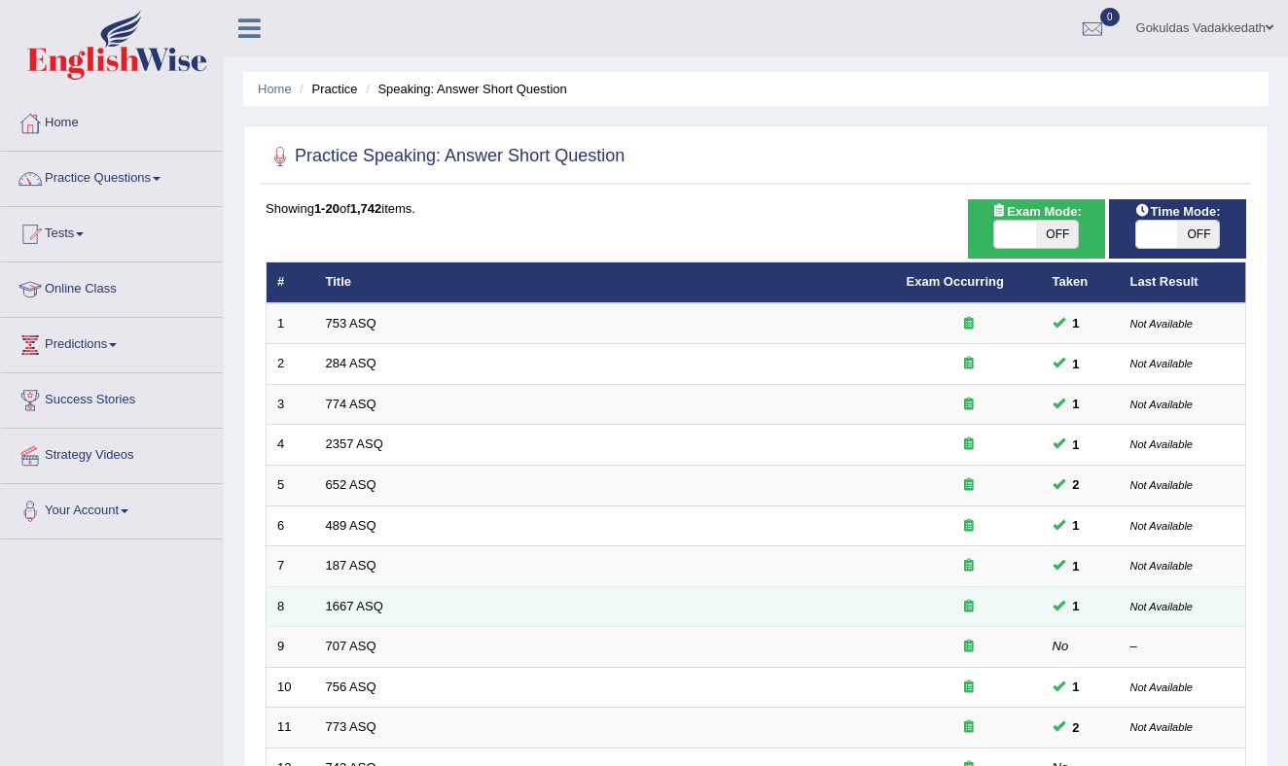
click at [443, 599] on td "1667 ASQ" at bounding box center [605, 606] width 581 height 41
click at [374, 603] on link "1667 ASQ" at bounding box center [354, 606] width 57 height 15
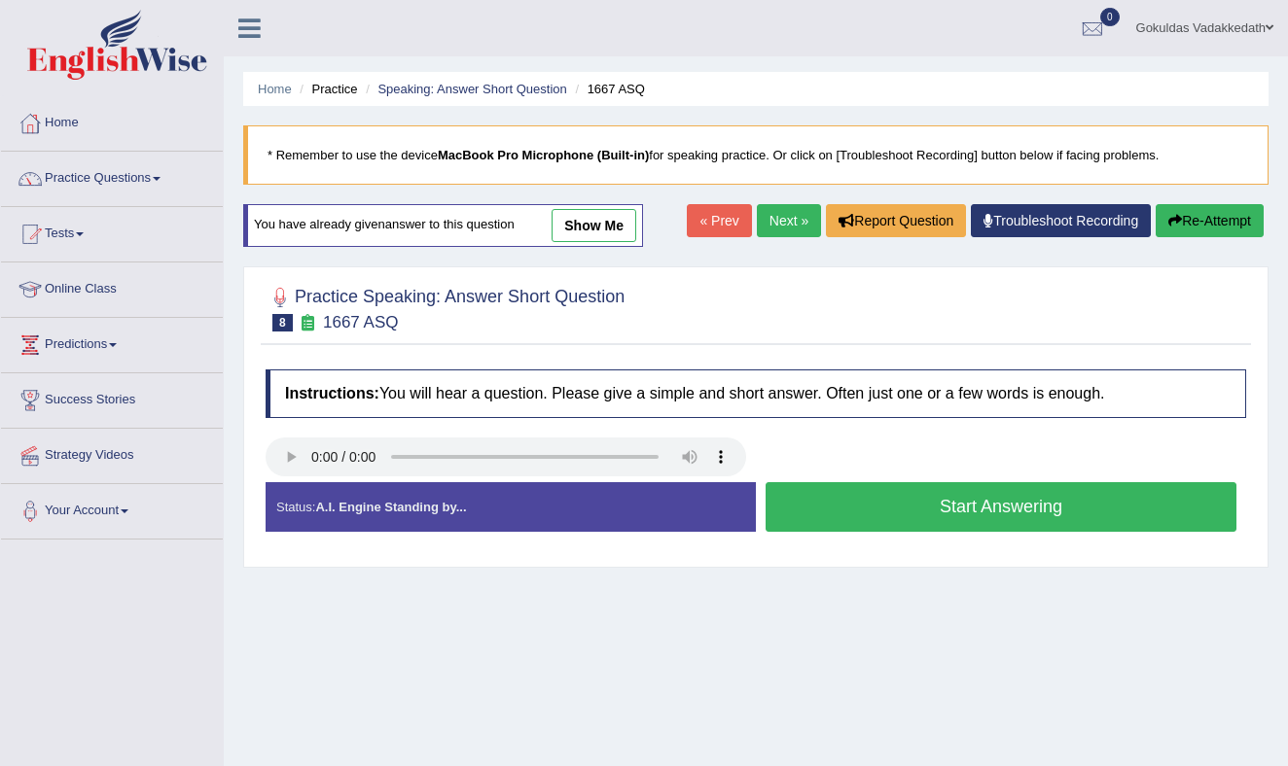
click at [922, 514] on button "Start Answering" at bounding box center [1000, 507] width 471 height 50
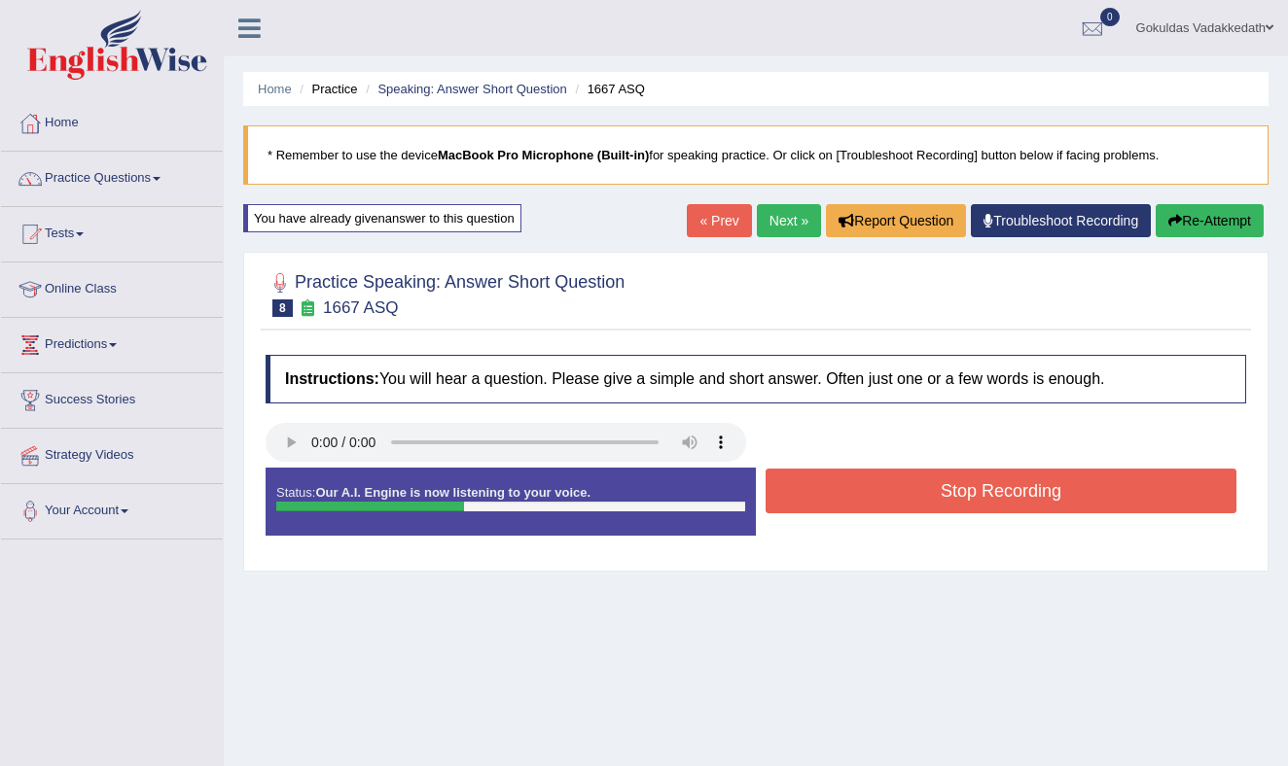
click at [929, 486] on button "Stop Recording" at bounding box center [1000, 491] width 471 height 45
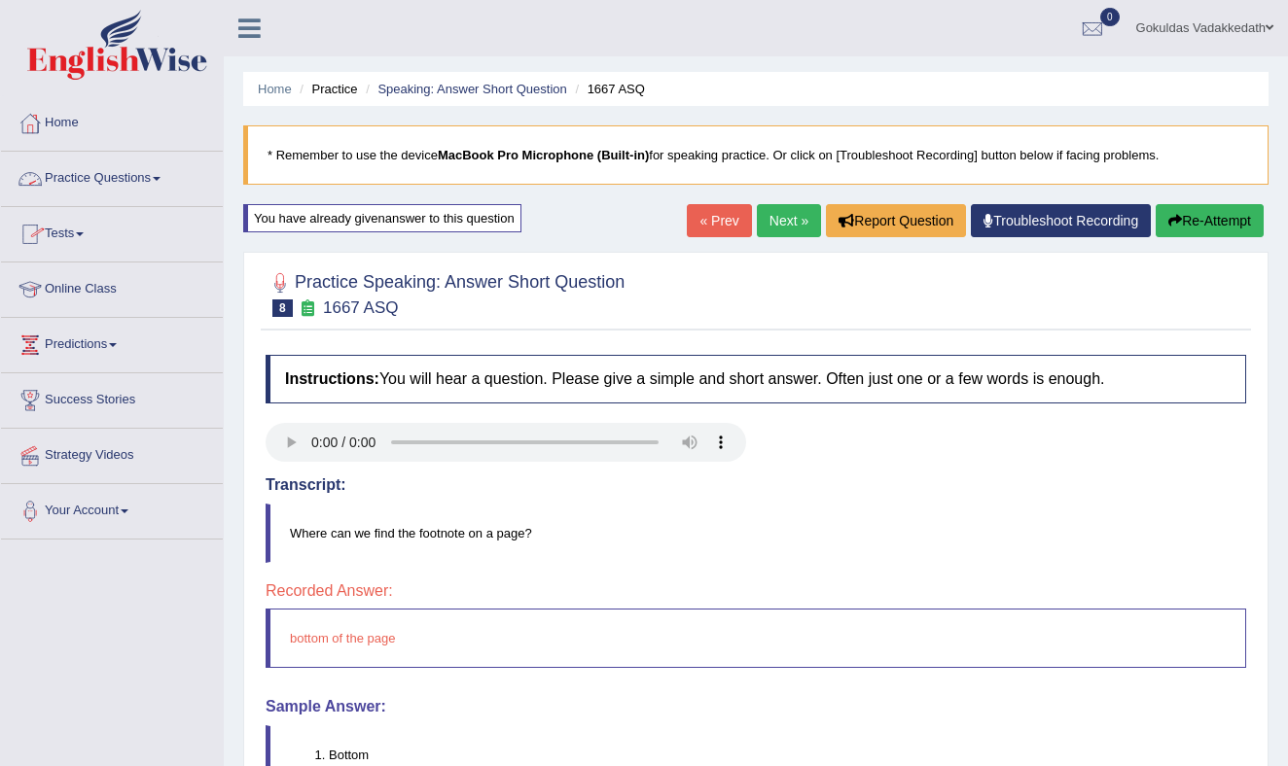
click at [160, 179] on span at bounding box center [157, 179] width 8 height 4
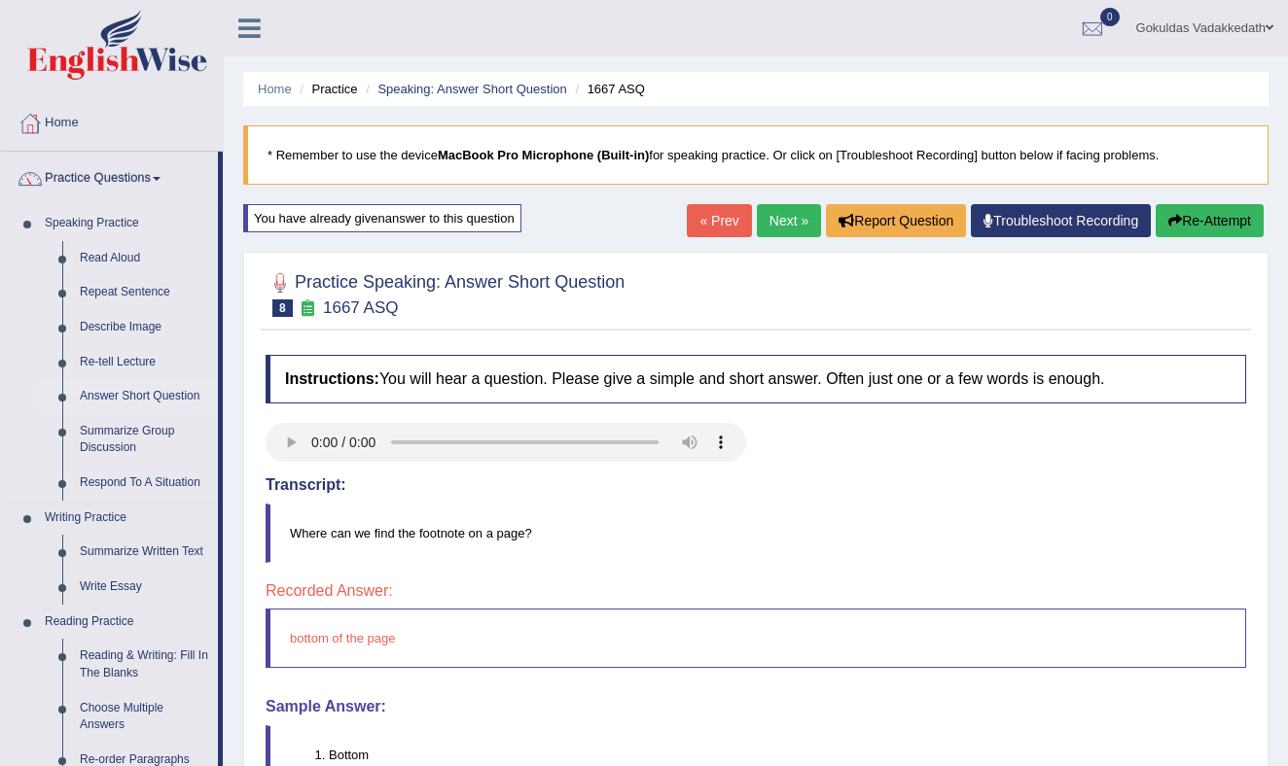
click at [139, 392] on link "Answer Short Question" at bounding box center [144, 396] width 147 height 35
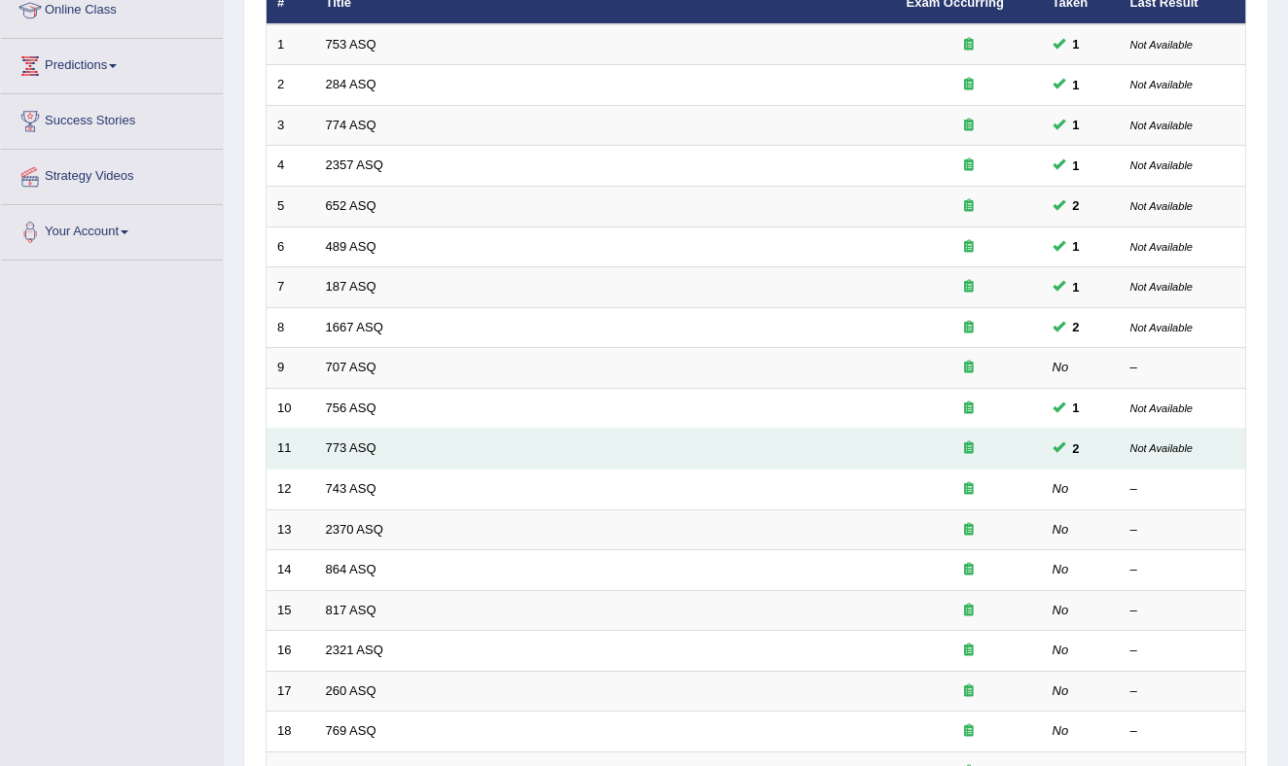
scroll to position [285, 0]
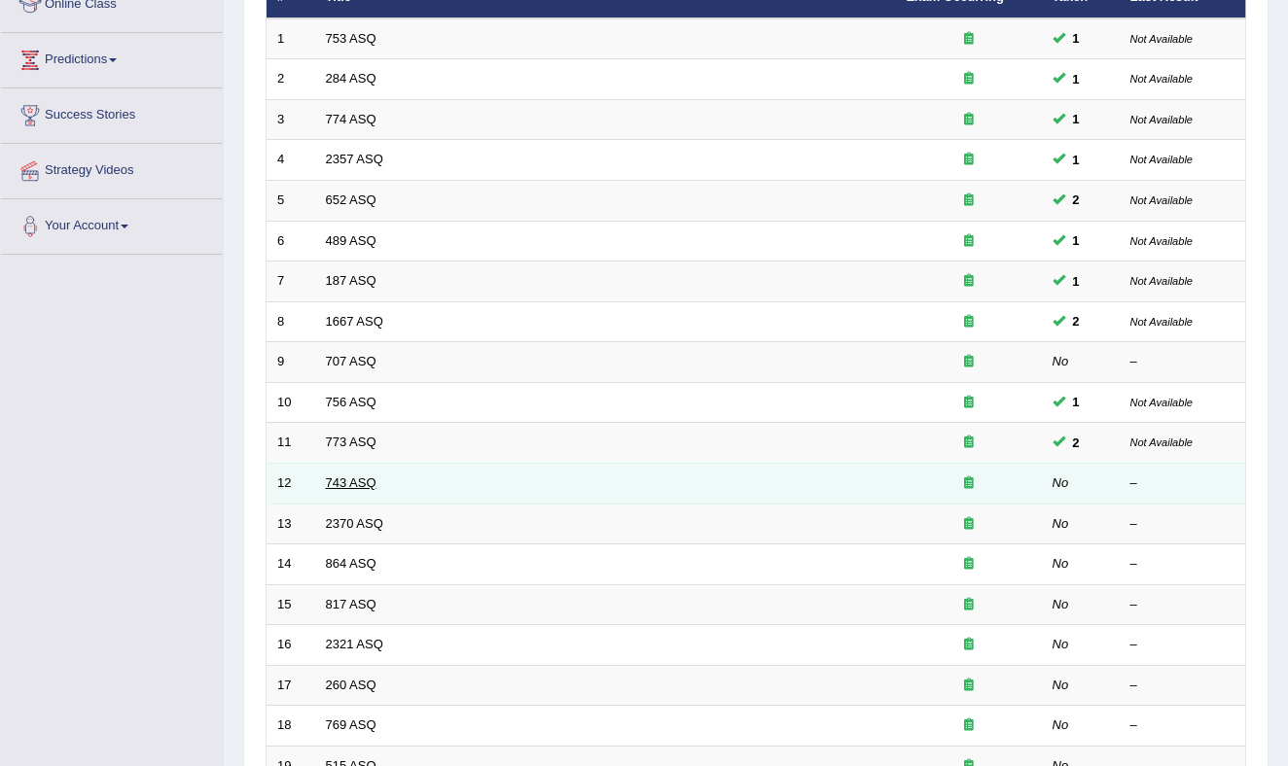
click at [364, 478] on link "743 ASQ" at bounding box center [351, 483] width 51 height 15
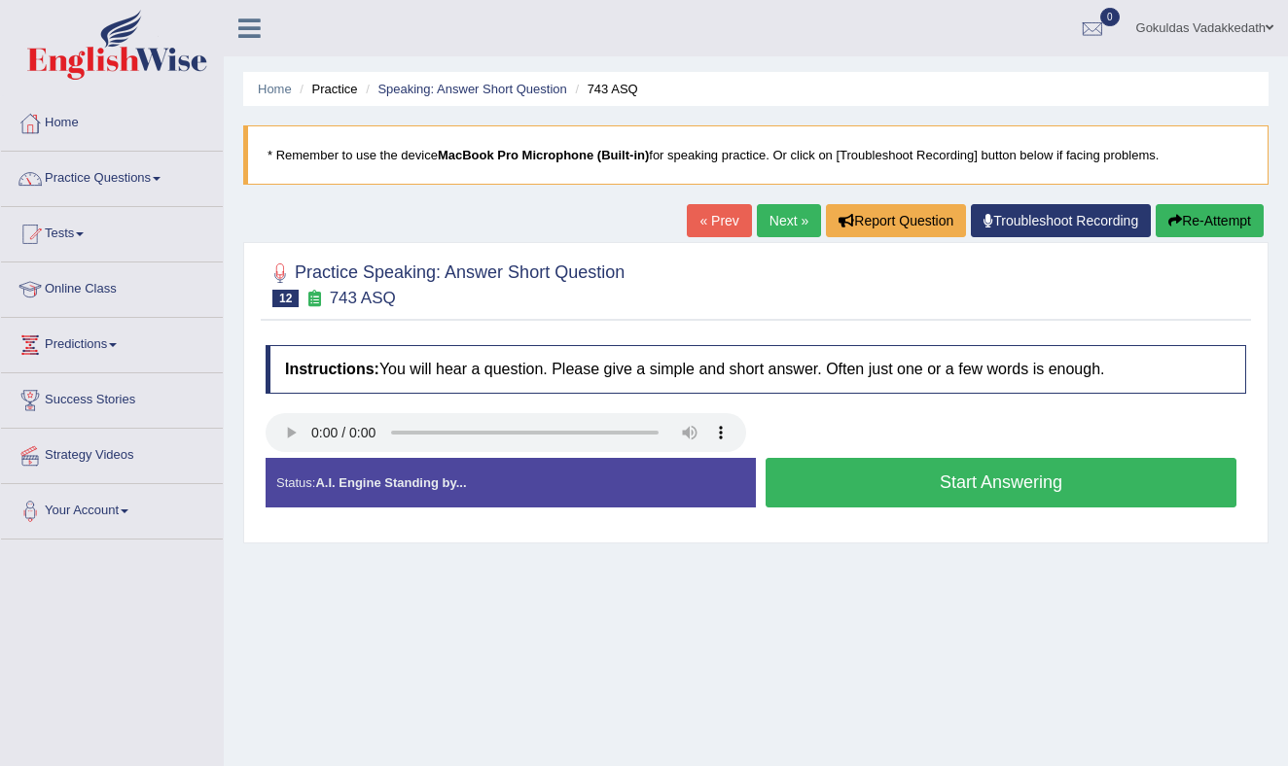
click at [949, 481] on button "Start Answering" at bounding box center [1000, 483] width 471 height 50
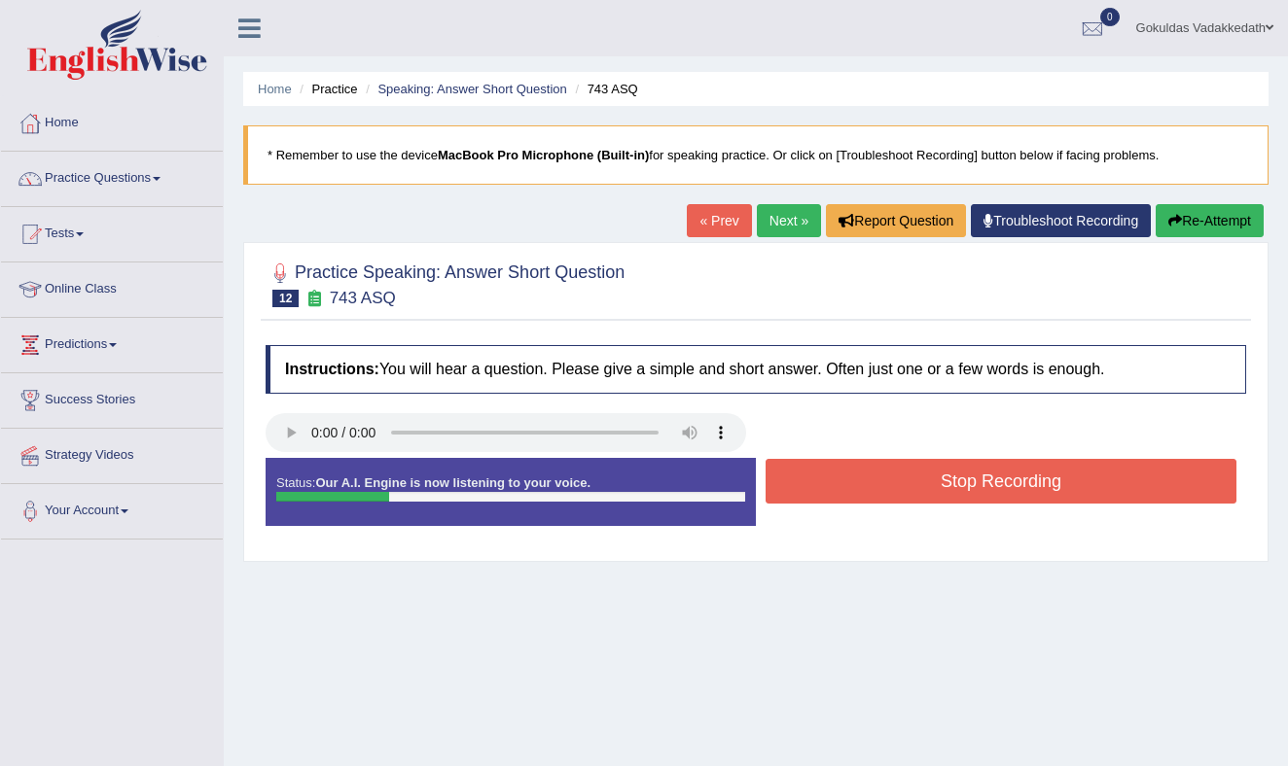
click at [949, 481] on button "Stop Recording" at bounding box center [1000, 481] width 471 height 45
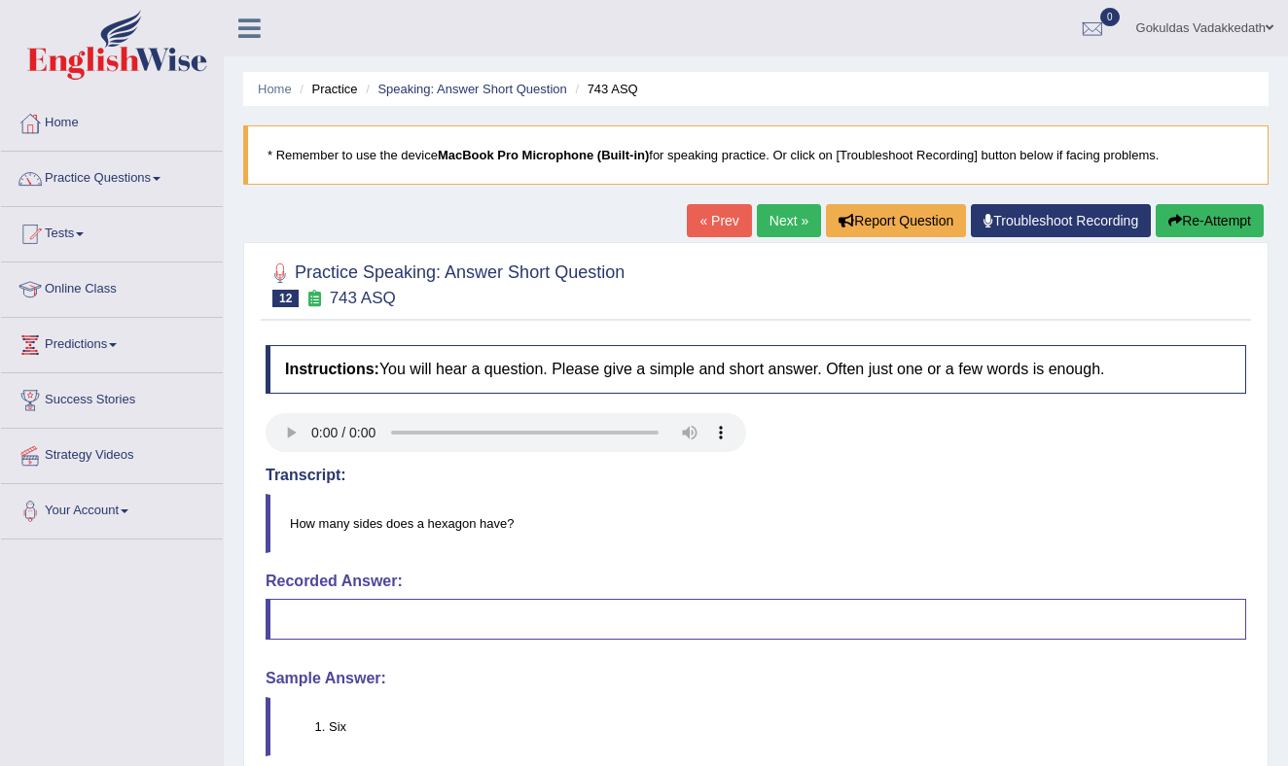
click at [1202, 214] on button "Re-Attempt" at bounding box center [1209, 220] width 108 height 33
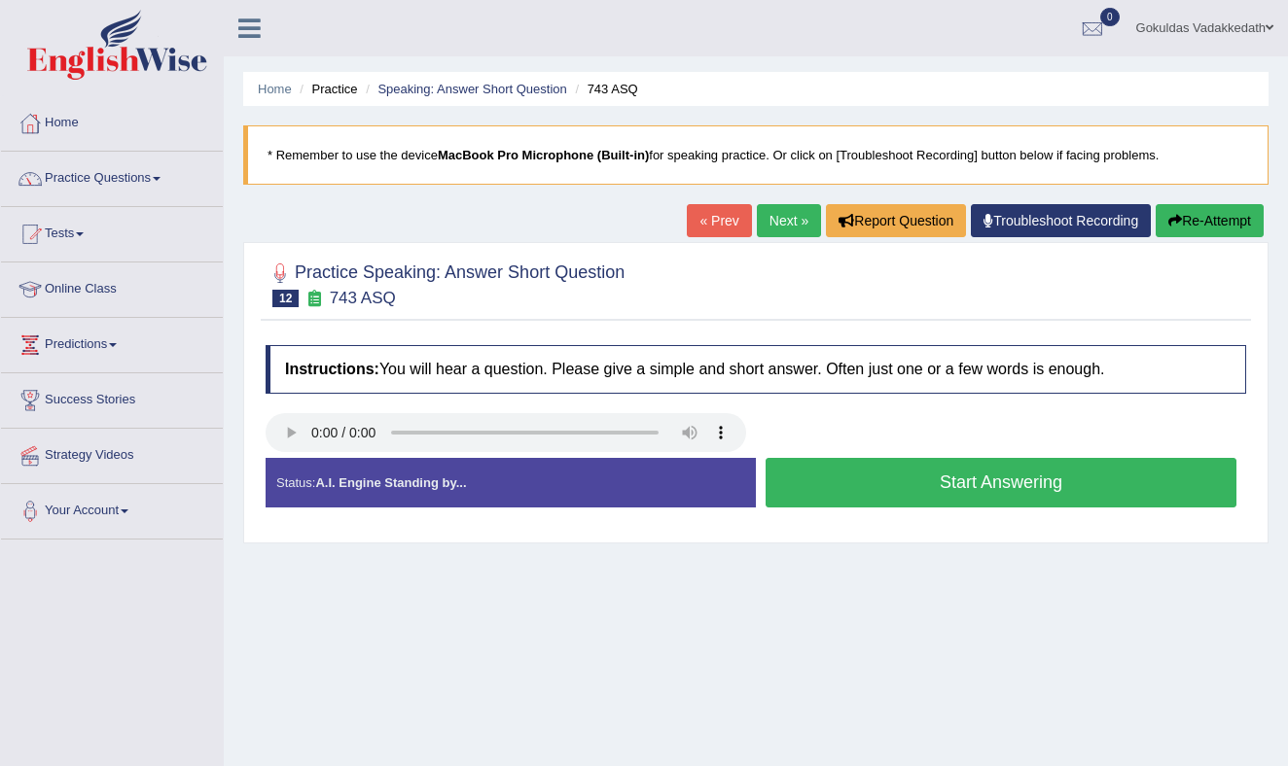
click at [966, 484] on button "Start Answering" at bounding box center [1000, 483] width 471 height 50
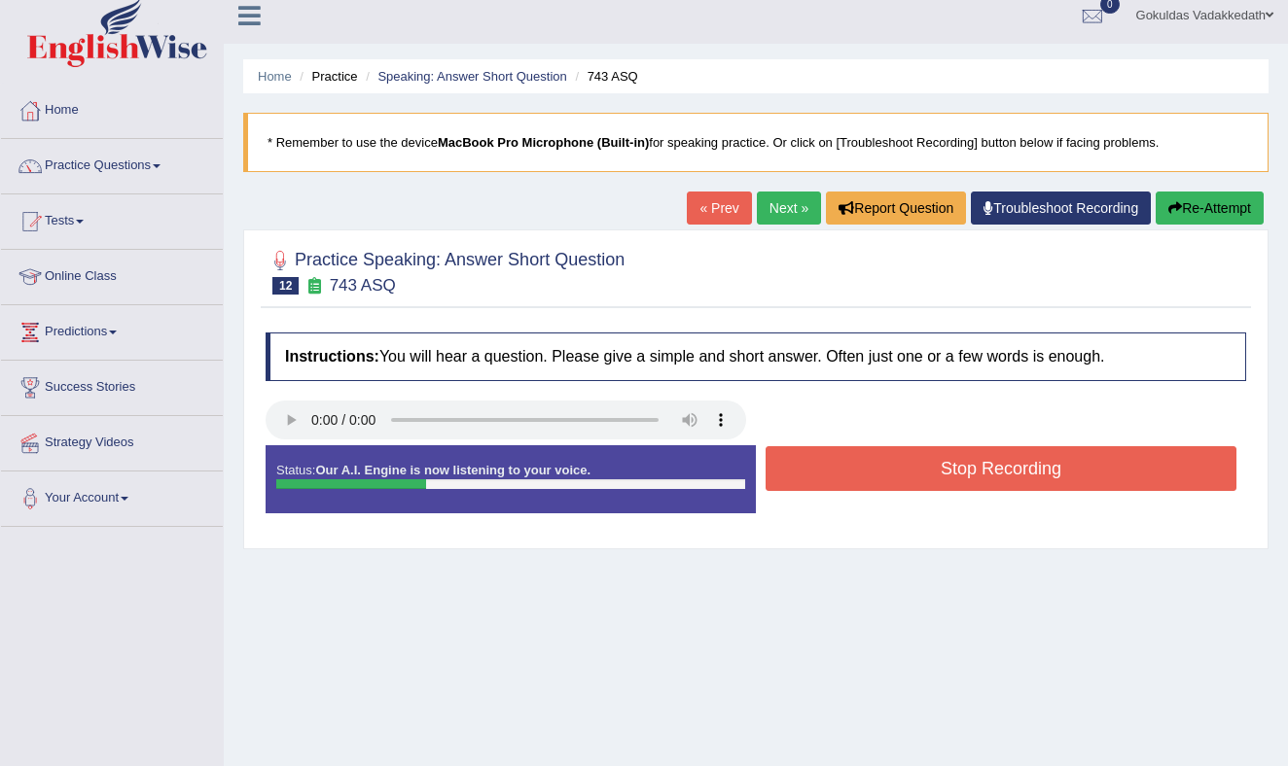
click at [966, 484] on button "Stop Recording" at bounding box center [1000, 468] width 471 height 45
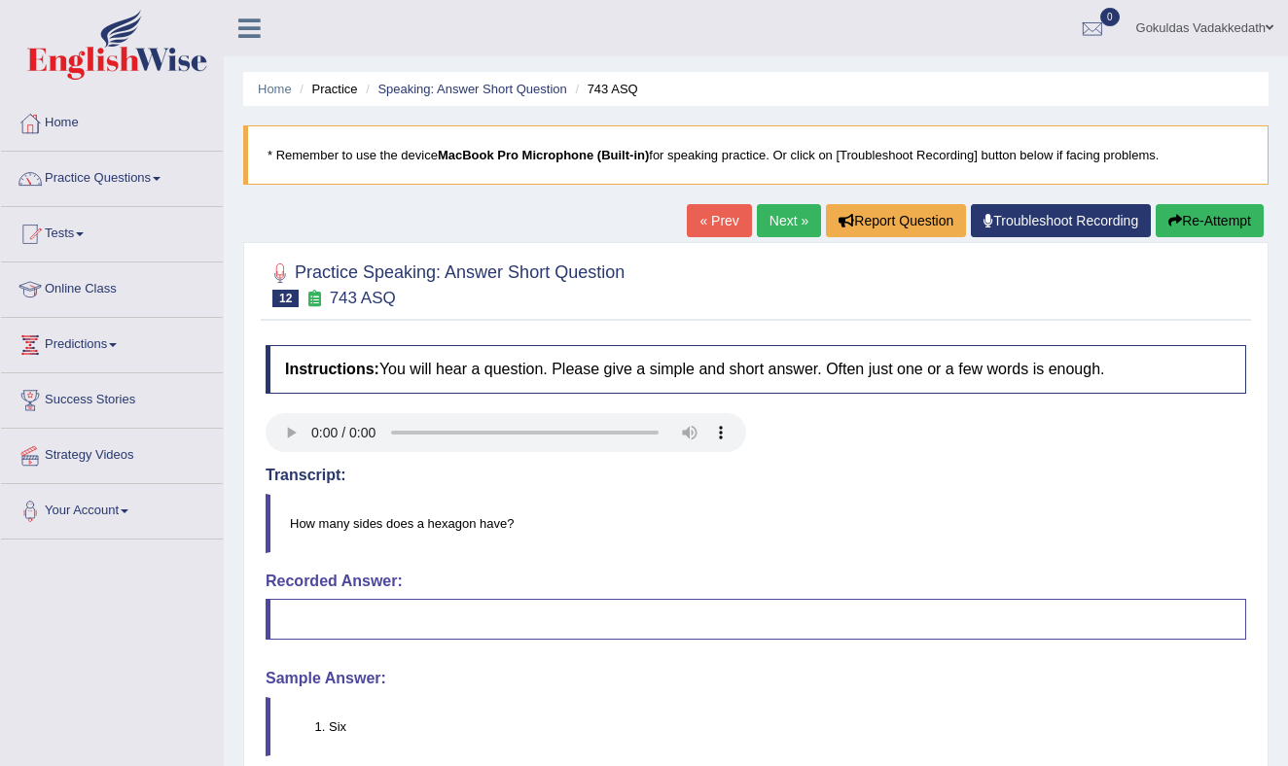
click at [1231, 220] on button "Re-Attempt" at bounding box center [1209, 220] width 108 height 33
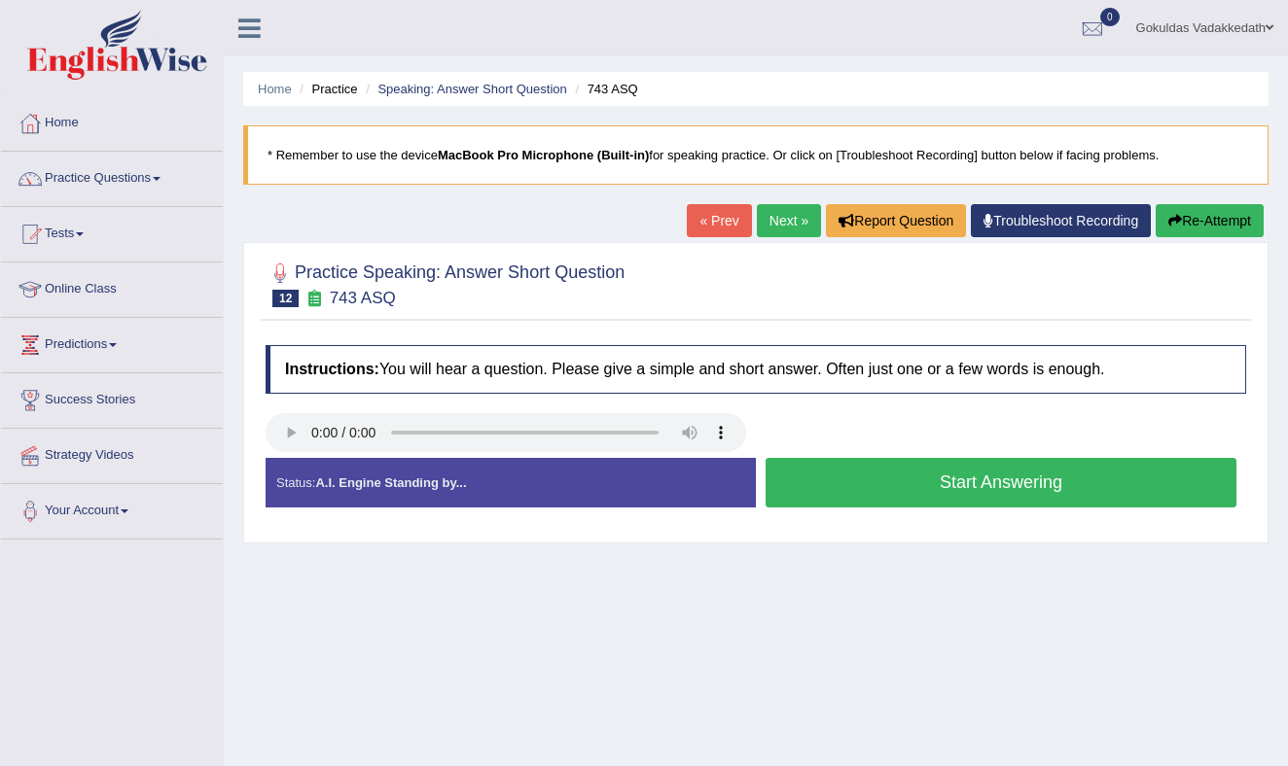
click at [949, 480] on button "Start Answering" at bounding box center [1000, 483] width 471 height 50
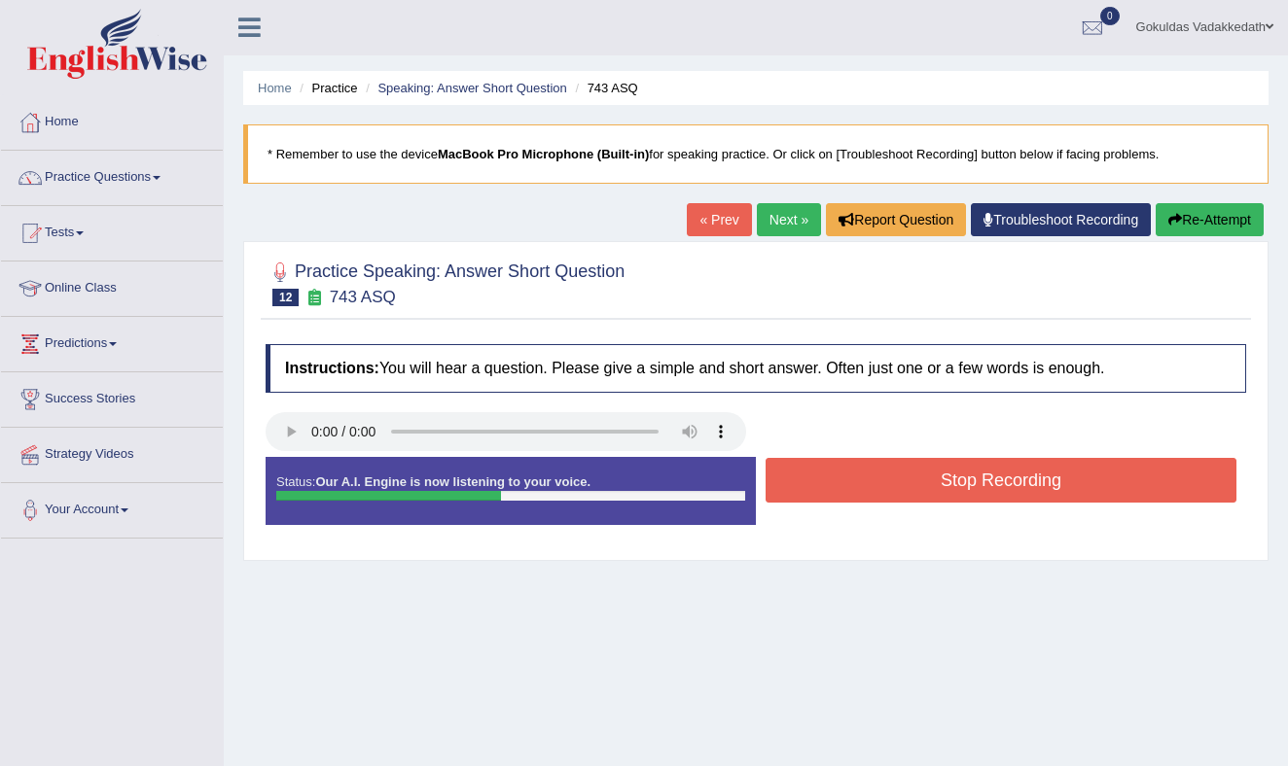
scroll to position [10, 0]
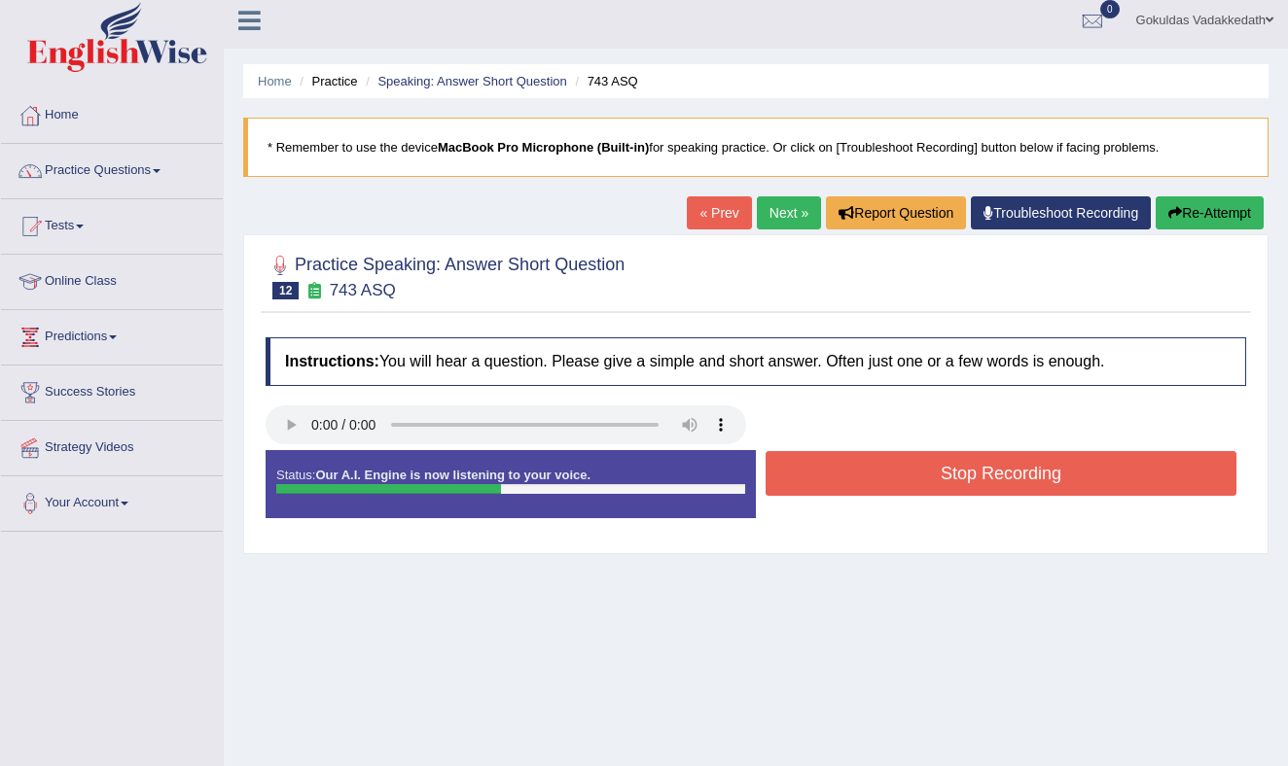
click at [948, 480] on button "Stop Recording" at bounding box center [1000, 473] width 471 height 45
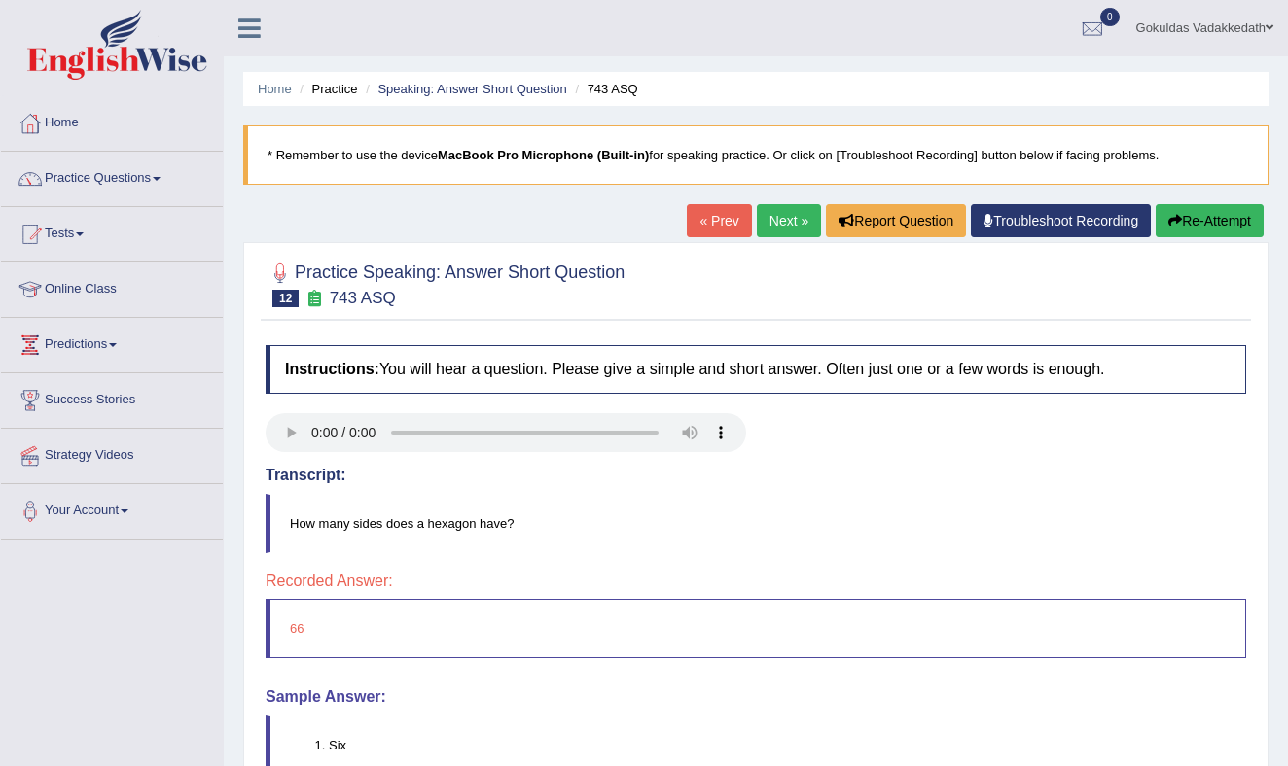
scroll to position [3, 0]
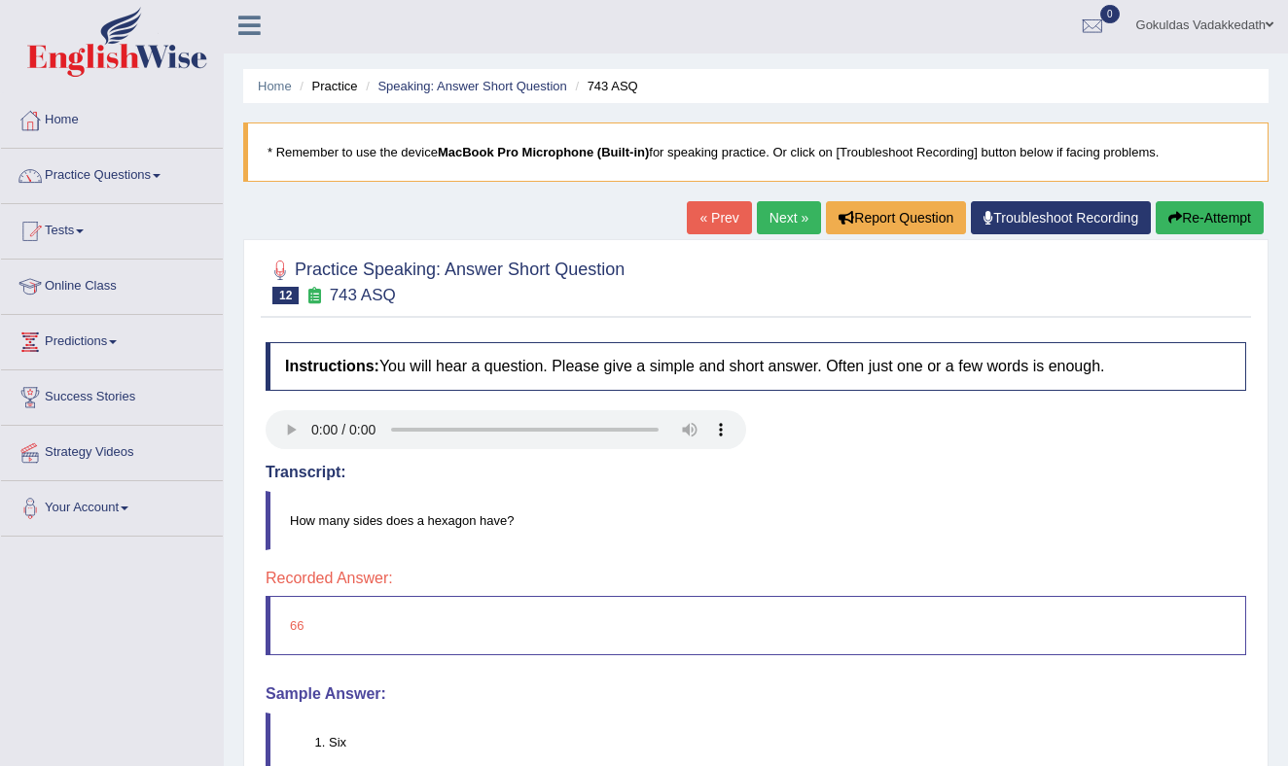
click at [1217, 212] on button "Re-Attempt" at bounding box center [1209, 217] width 108 height 33
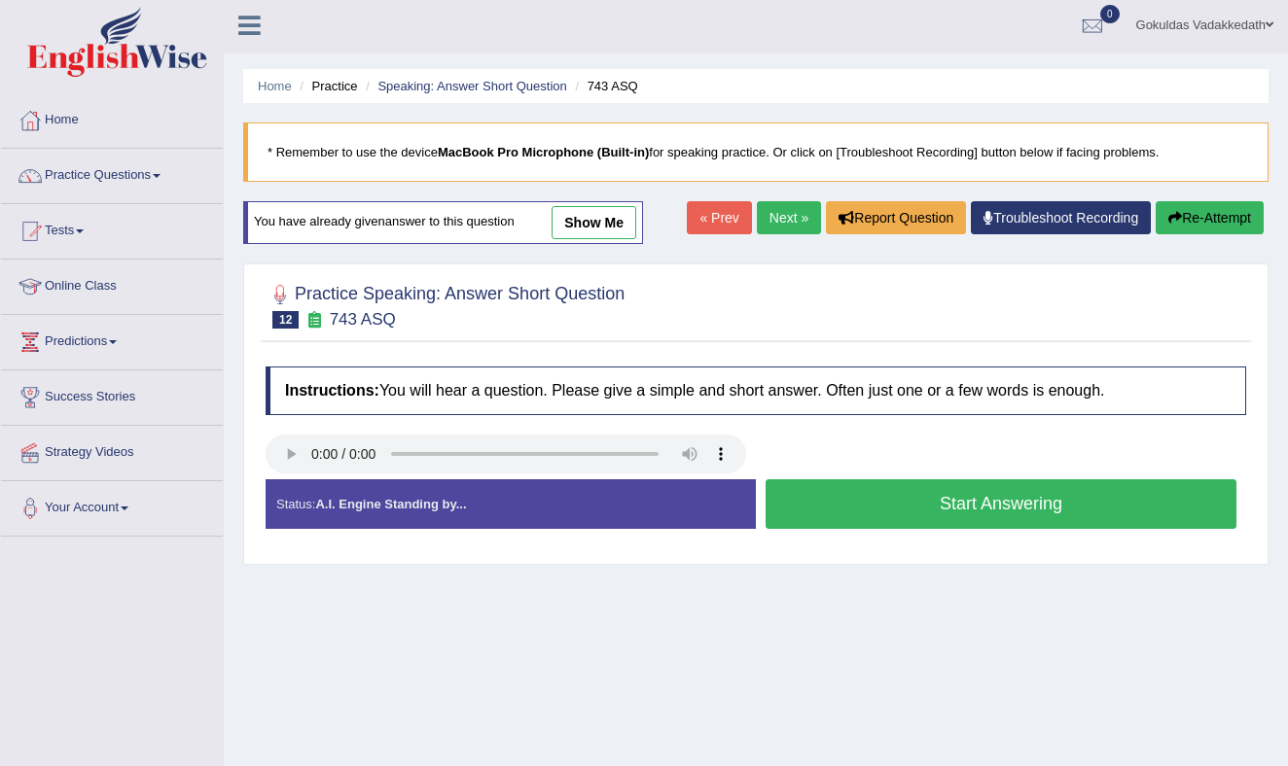
click at [949, 497] on button "Start Answering" at bounding box center [1000, 504] width 471 height 50
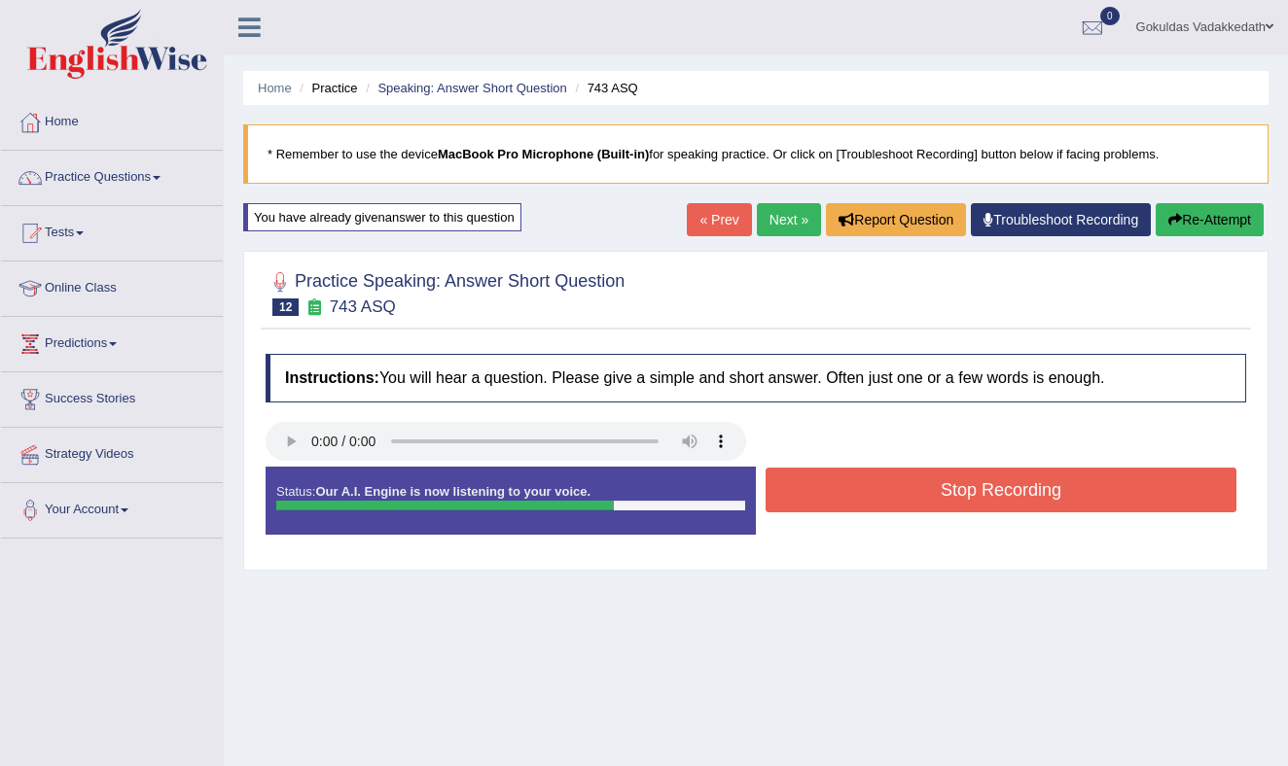
click at [949, 497] on button "Stop Recording" at bounding box center [1000, 490] width 471 height 45
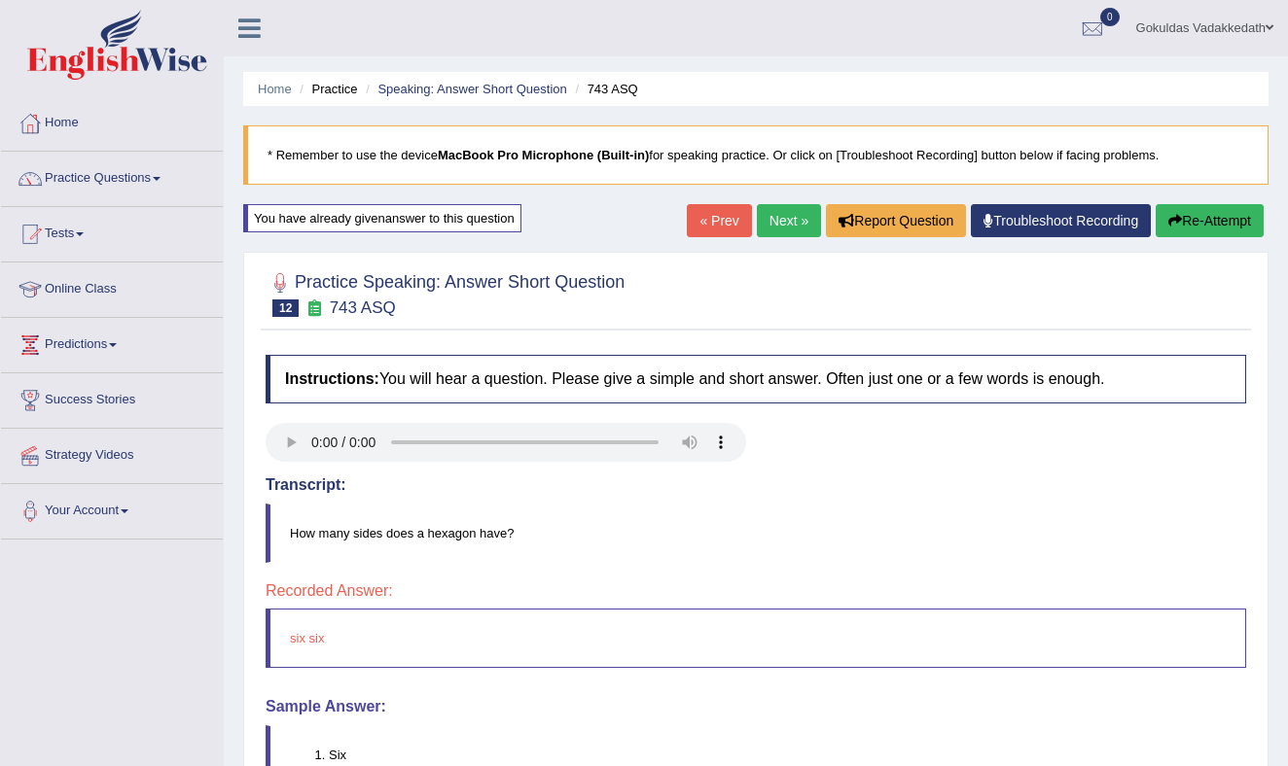
scroll to position [4, 0]
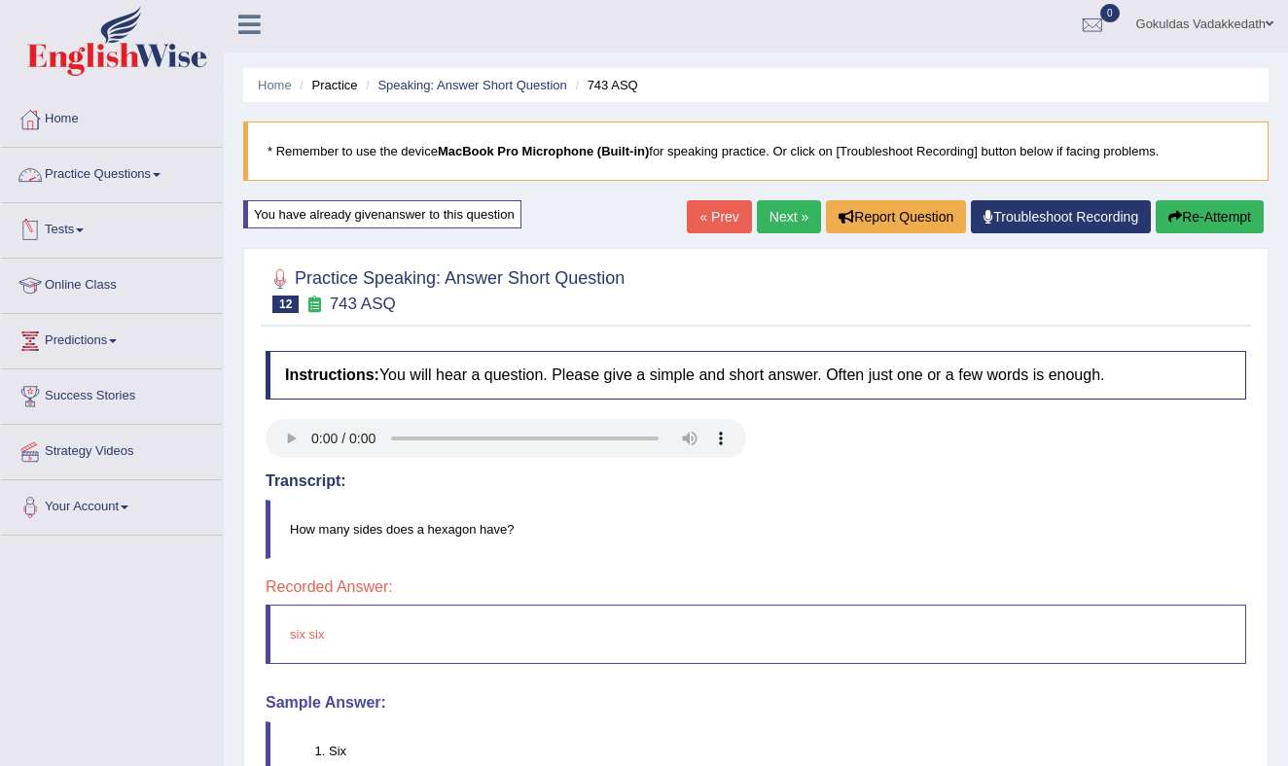
click at [160, 173] on span at bounding box center [157, 175] width 8 height 4
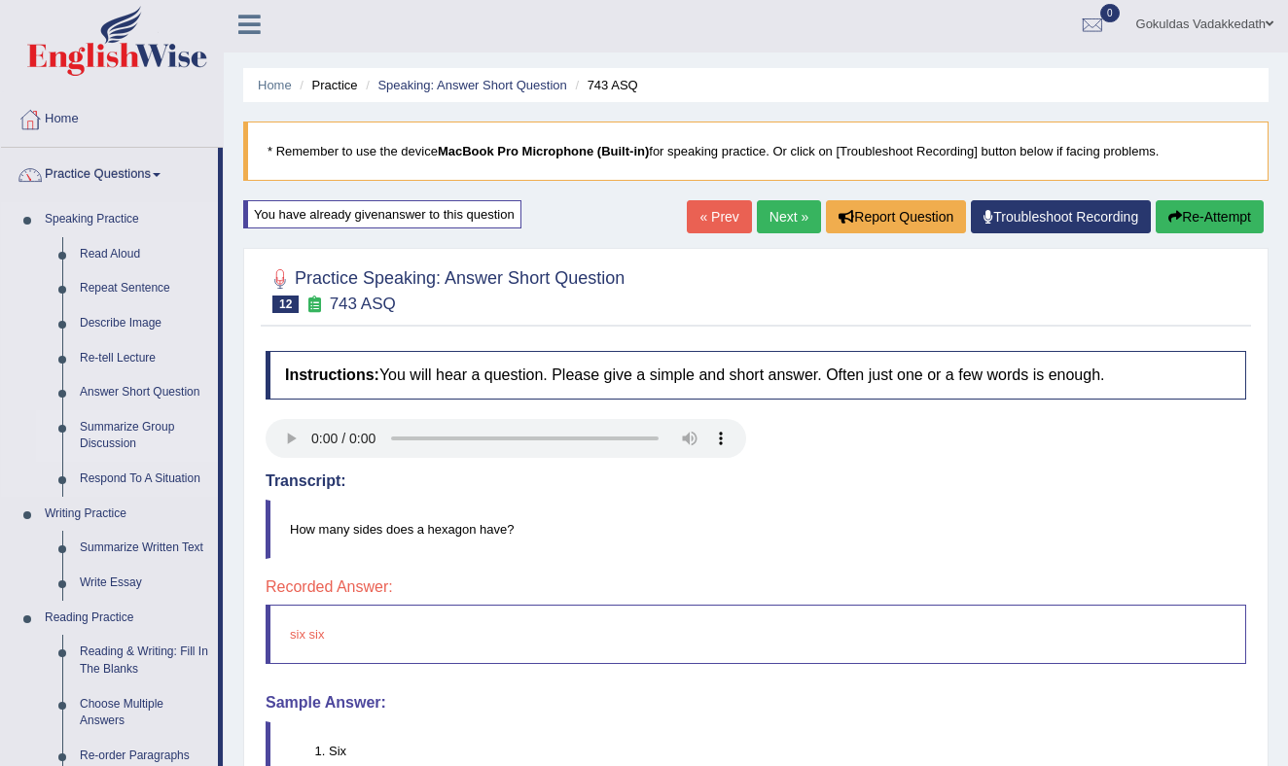
scroll to position [8, 0]
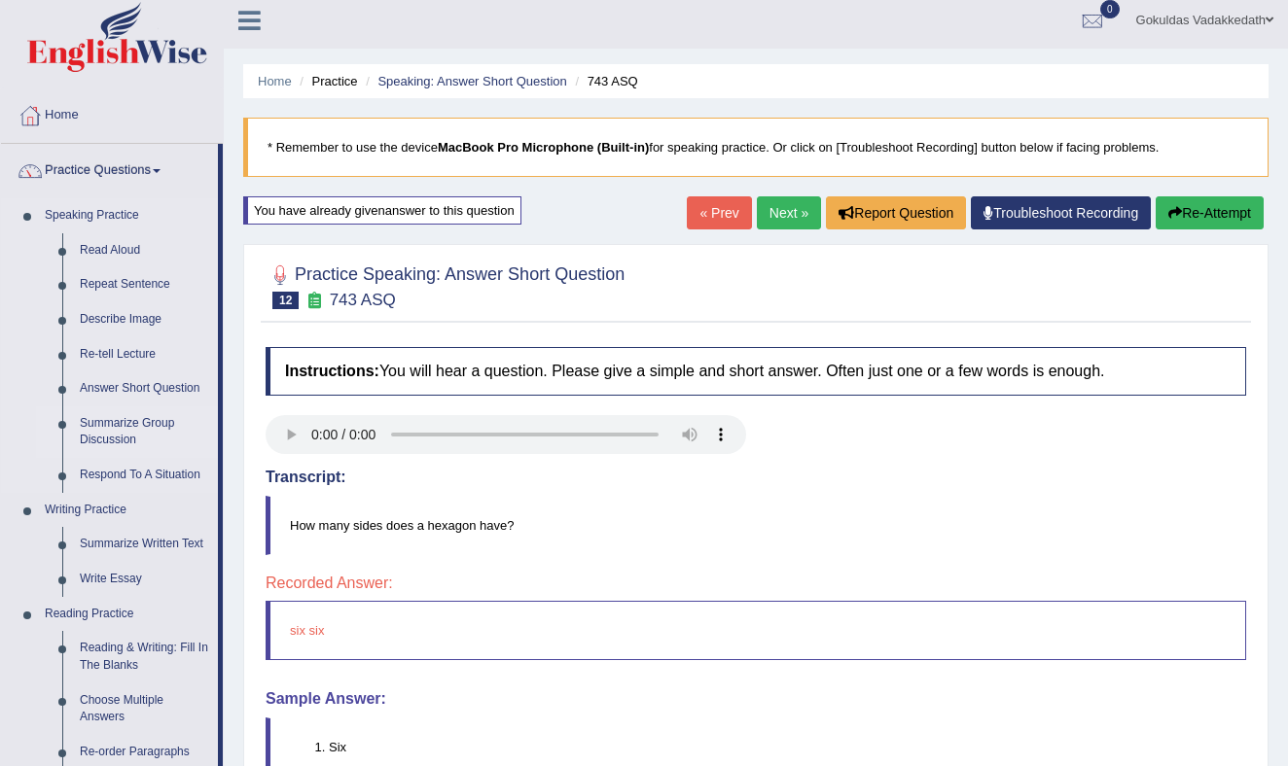
click at [129, 429] on link "Summarize Group Discussion" at bounding box center [144, 433] width 147 height 52
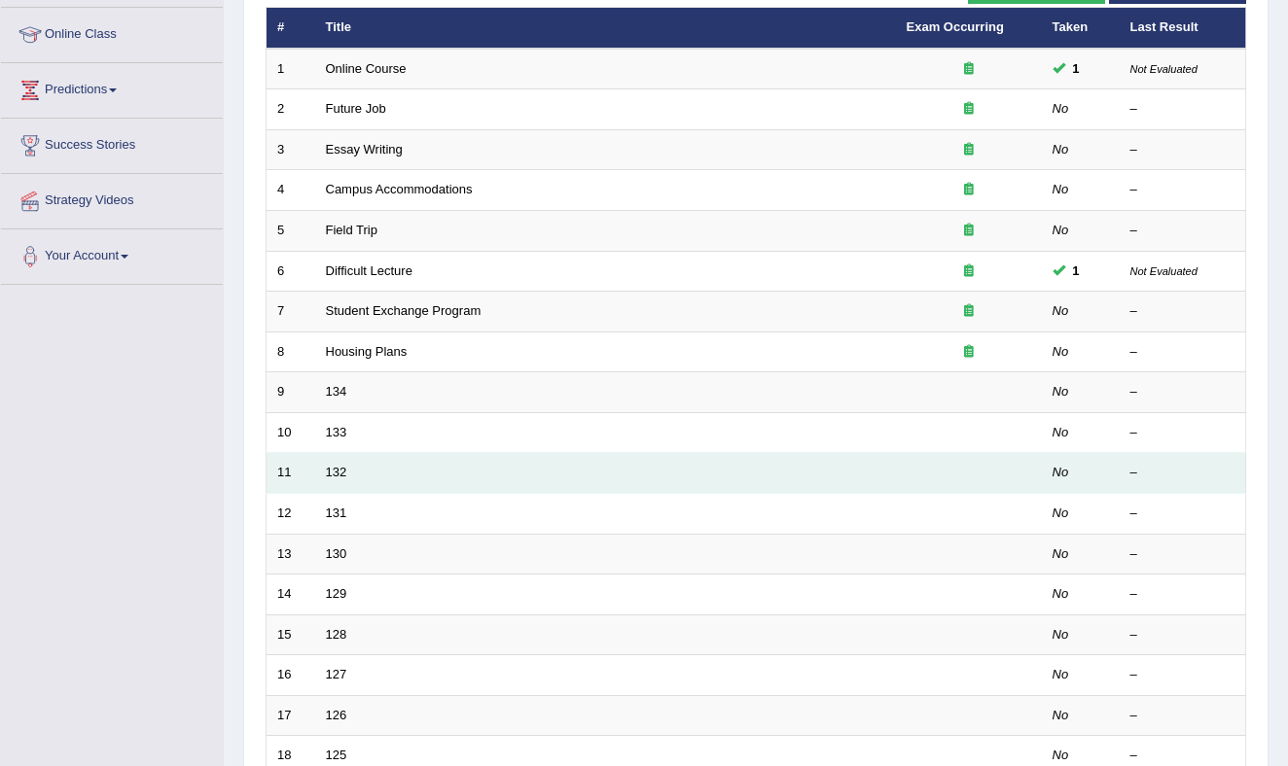
scroll to position [260, 0]
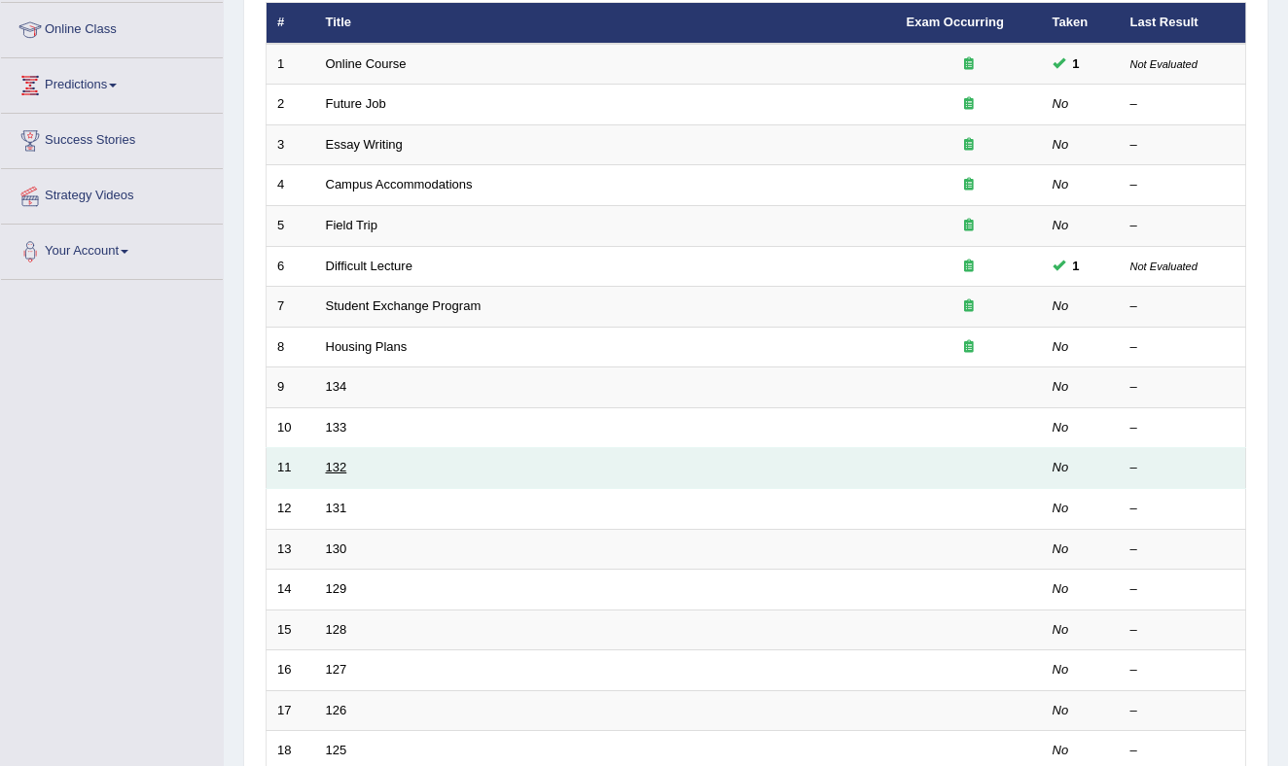
click at [335, 466] on link "132" at bounding box center [336, 467] width 21 height 15
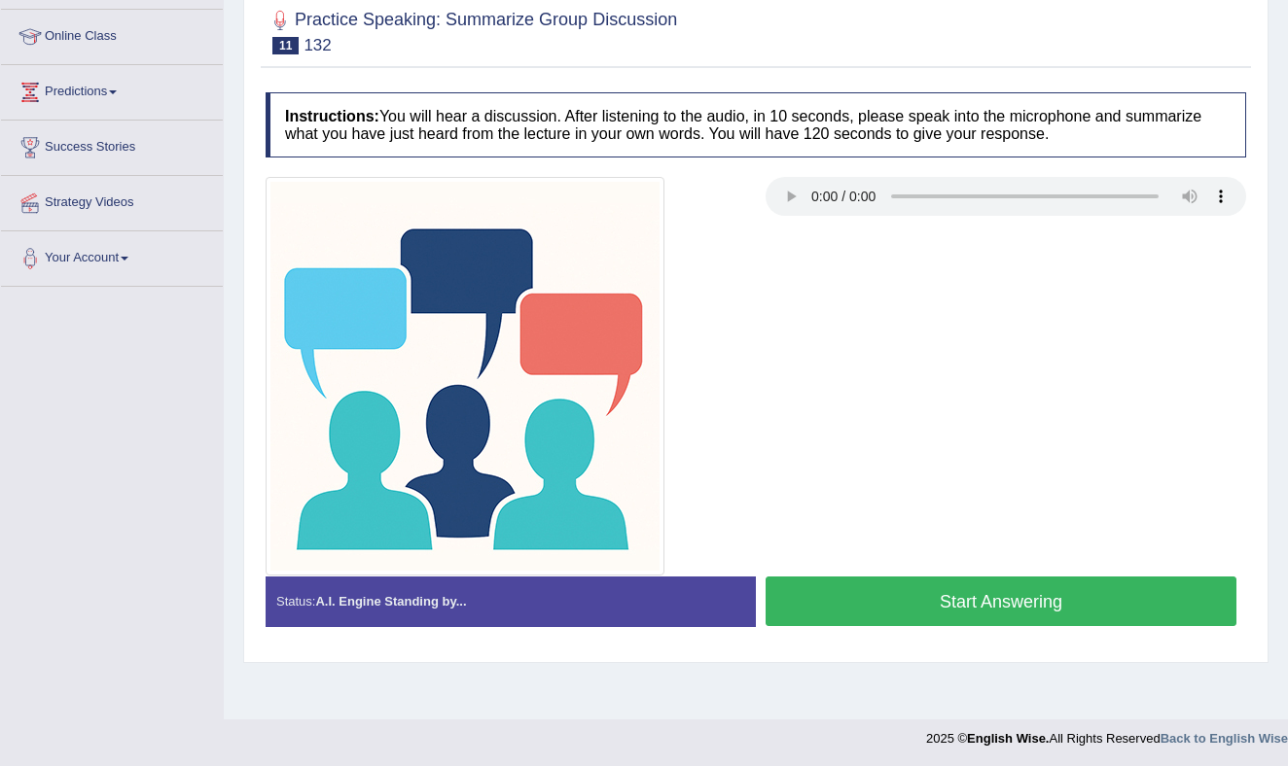
scroll to position [255, 0]
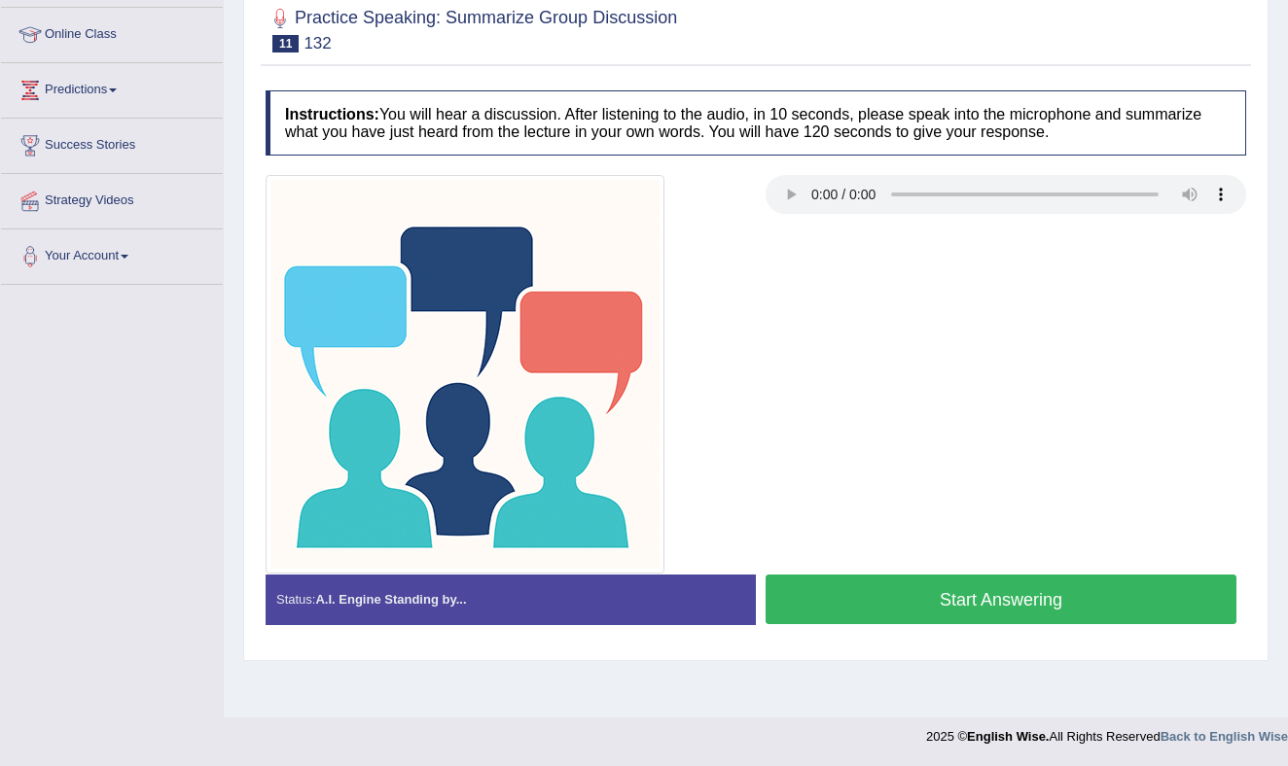
click at [859, 594] on button "Start Answering" at bounding box center [1000, 600] width 471 height 50
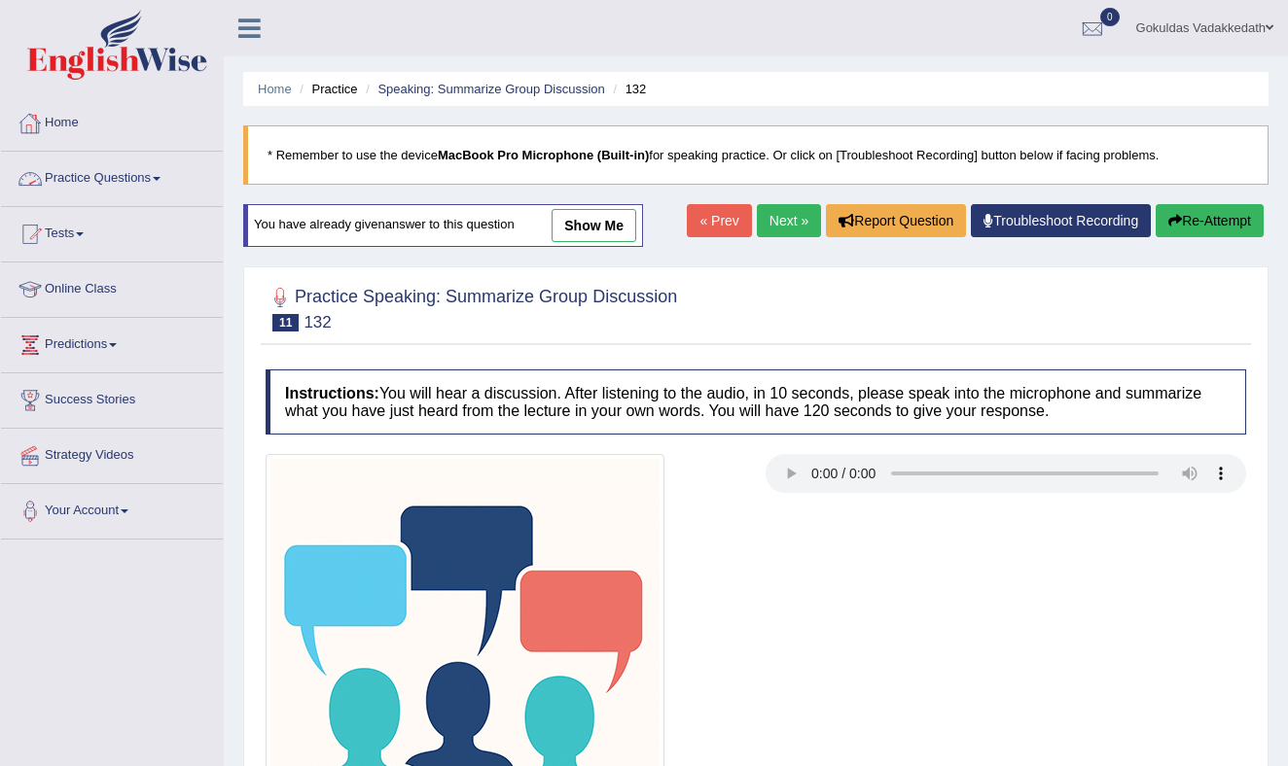
click at [160, 178] on span at bounding box center [157, 179] width 8 height 4
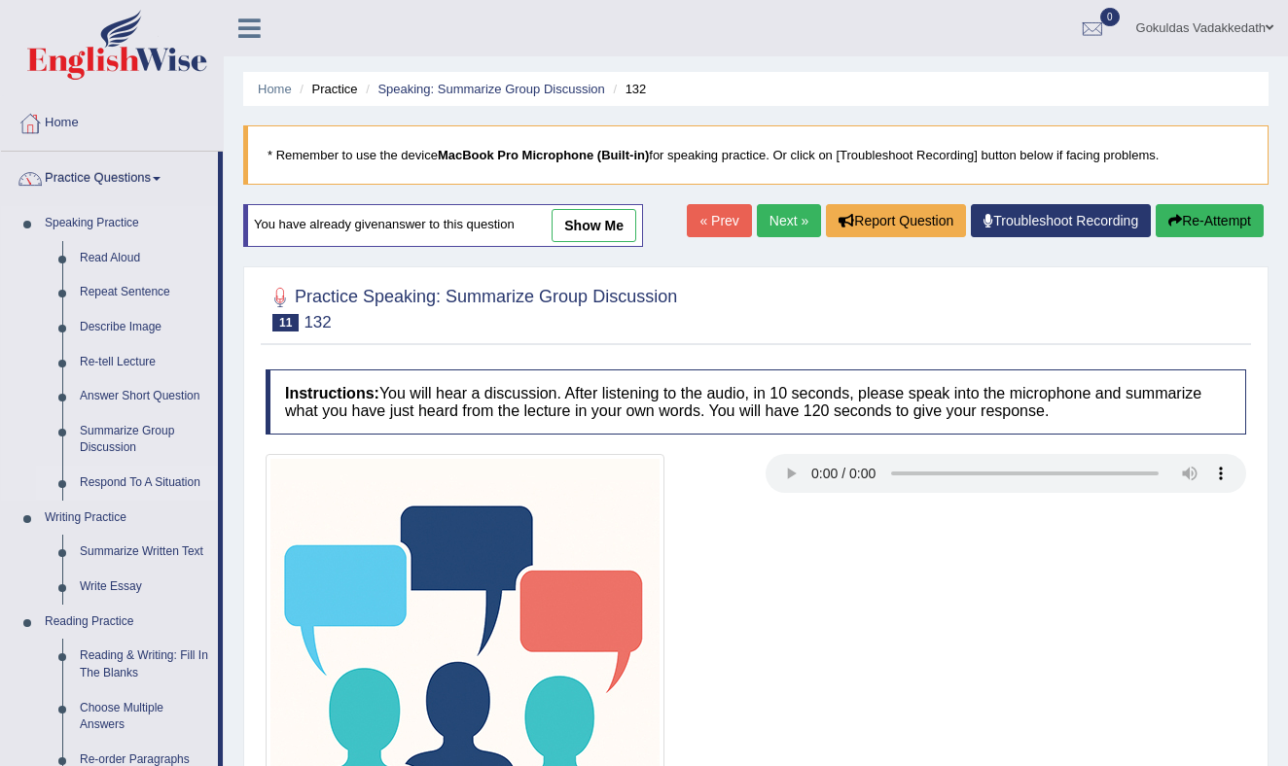
click at [154, 481] on link "Respond To A Situation" at bounding box center [144, 483] width 147 height 35
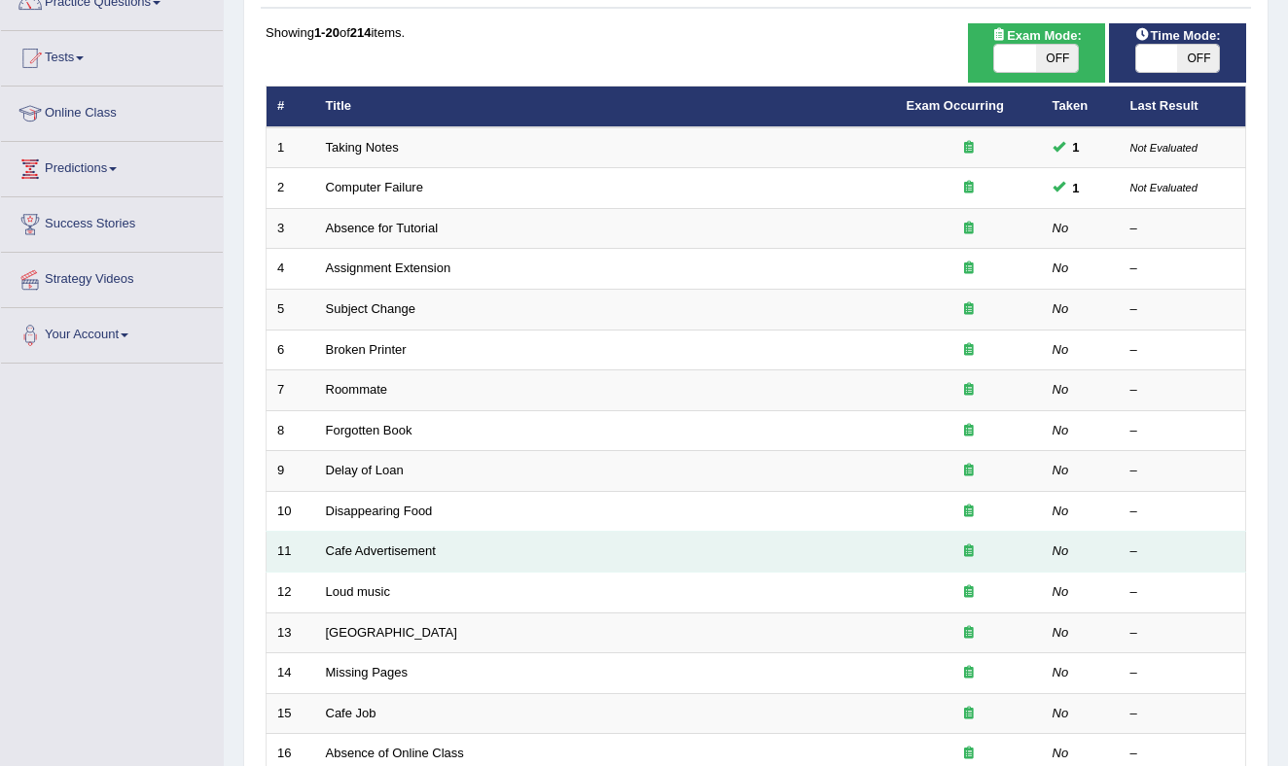
scroll to position [178, 0]
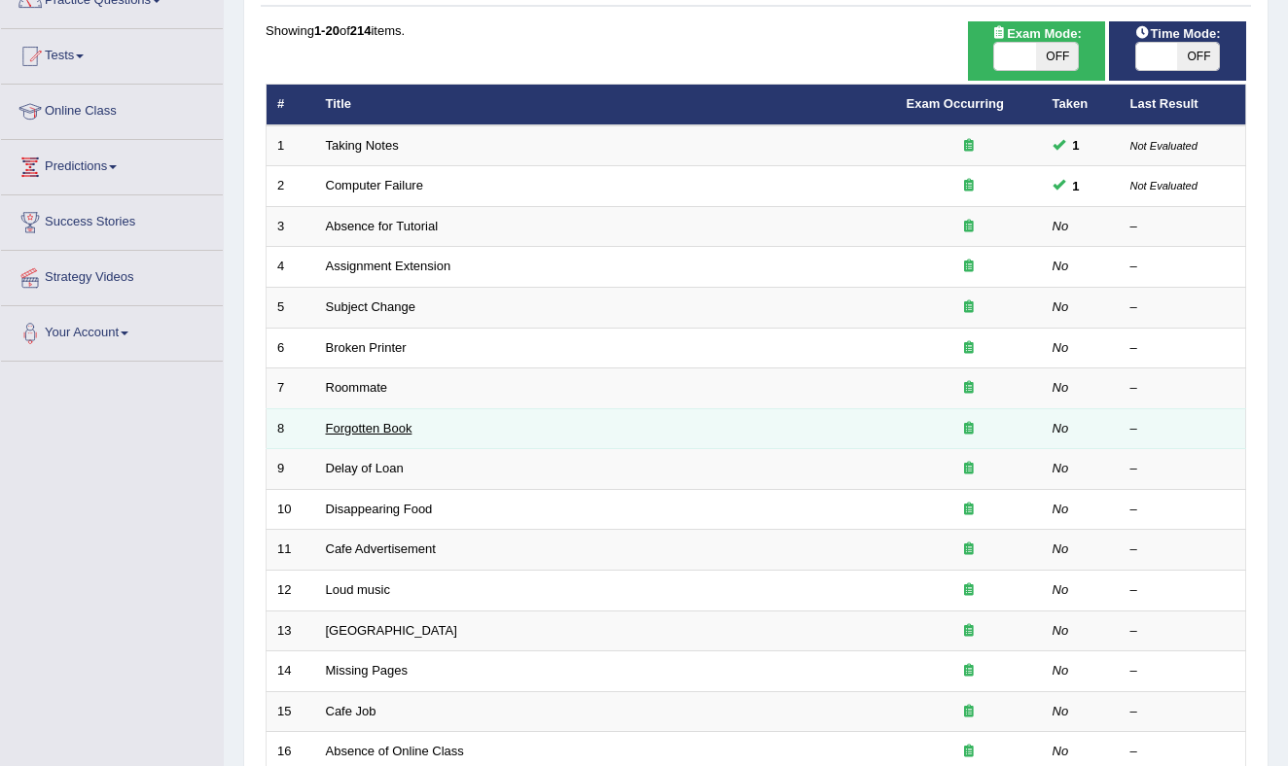
click at [389, 427] on link "Forgotten Book" at bounding box center [369, 428] width 87 height 15
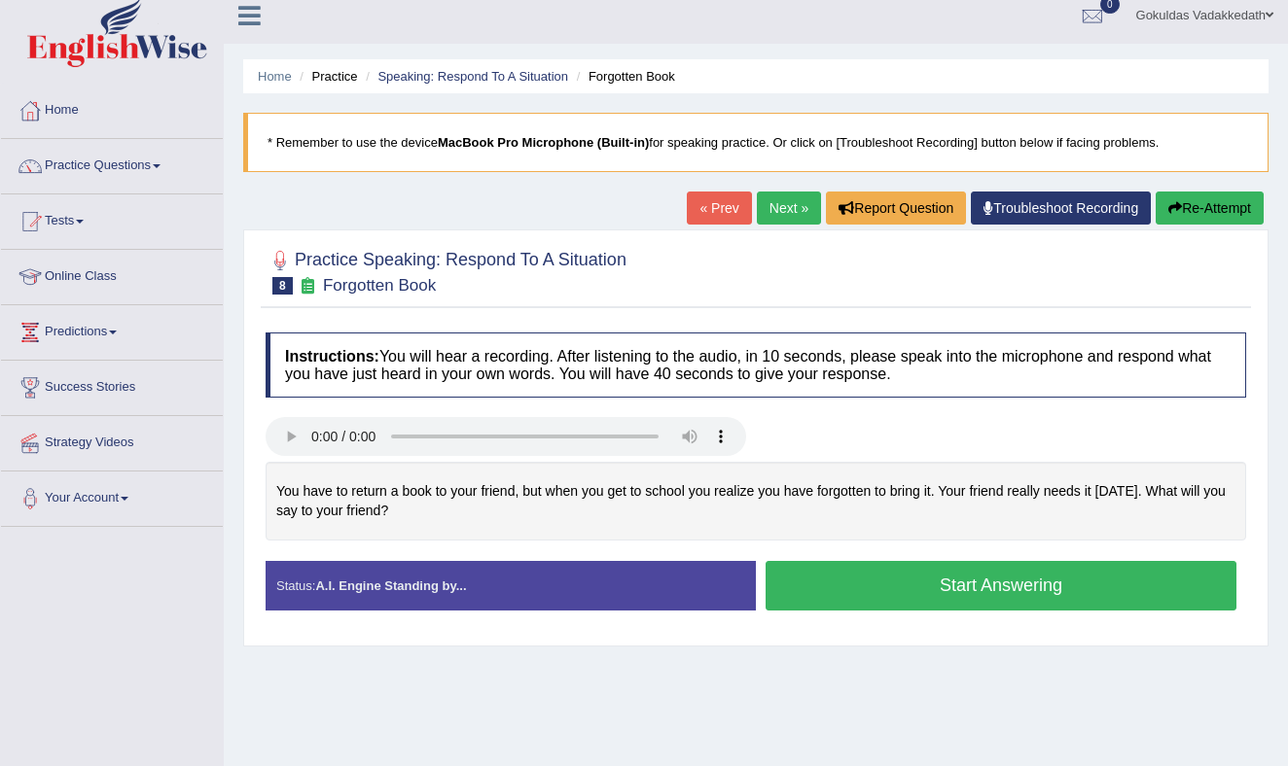
scroll to position [9, 0]
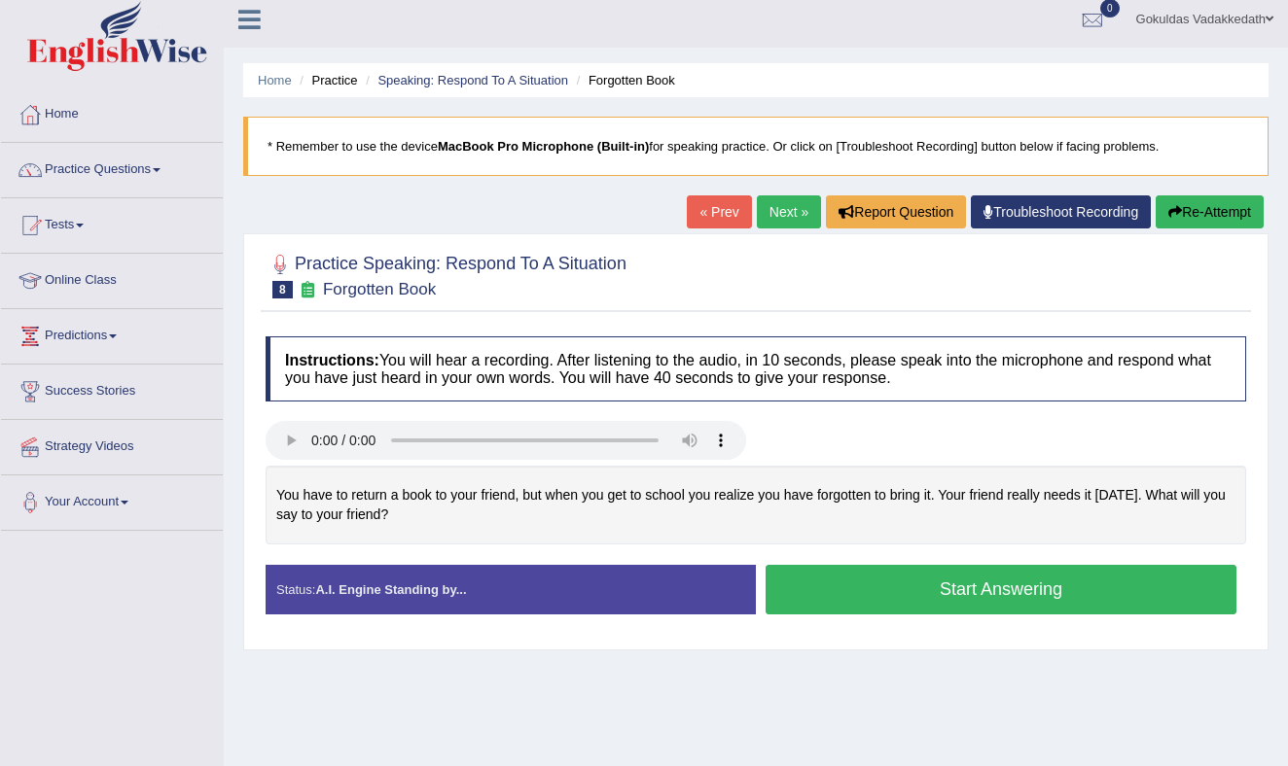
click at [868, 594] on button "Start Answering" at bounding box center [1000, 590] width 471 height 50
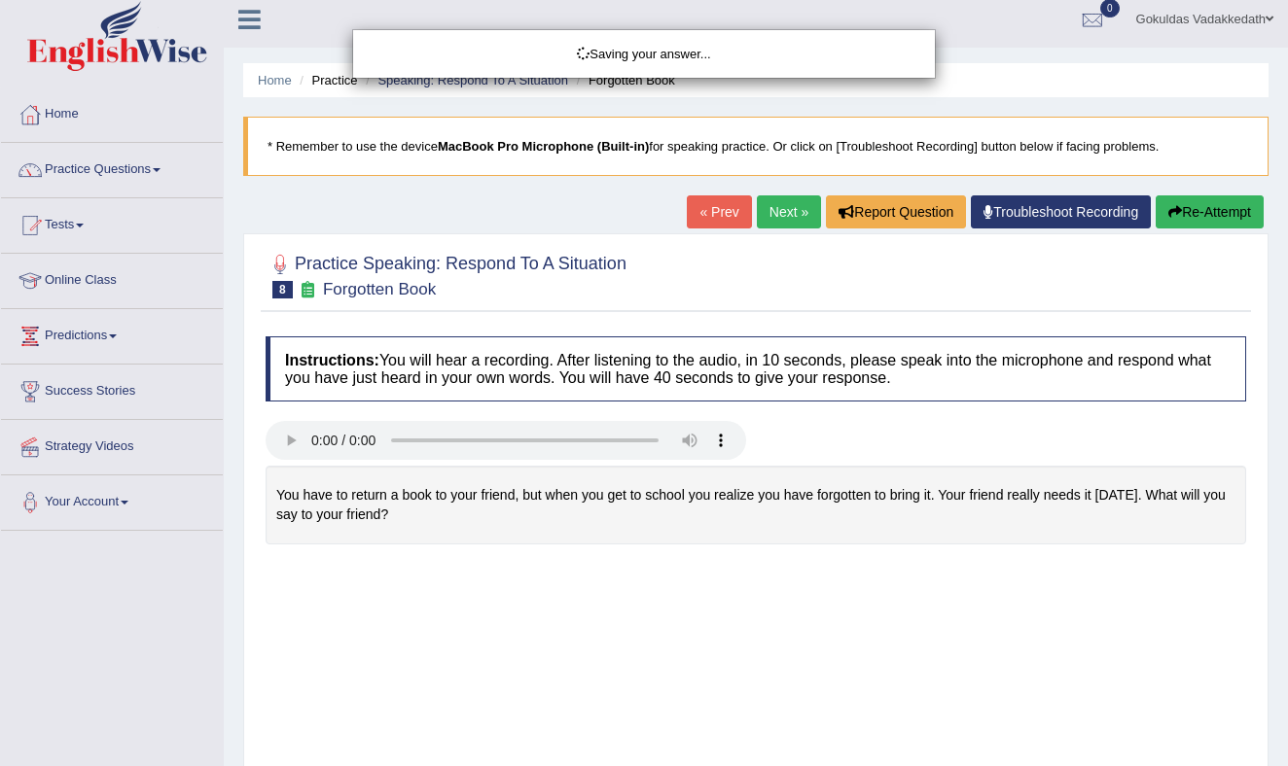
click at [890, 588] on body "Toggle navigation Home Practice Questions Speaking Practice Read Aloud Repeat S…" at bounding box center [644, 374] width 1288 height 766
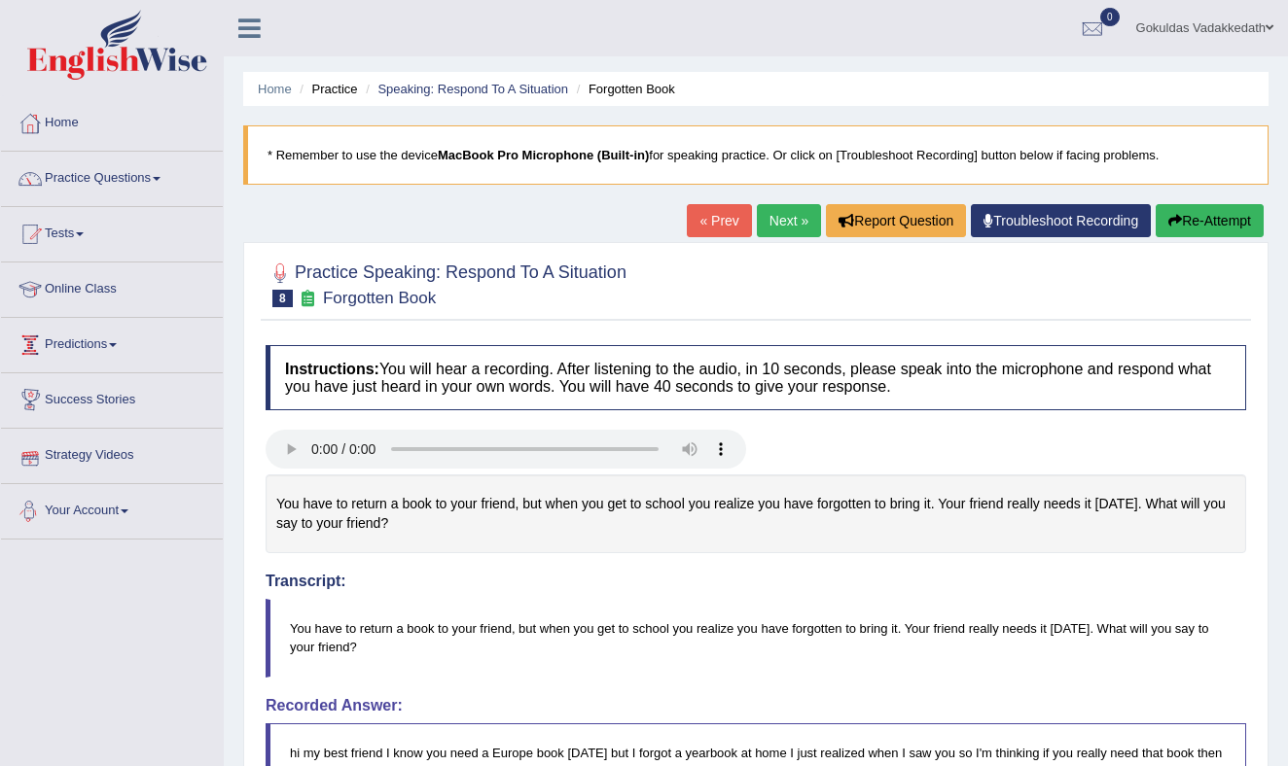
scroll to position [2, 0]
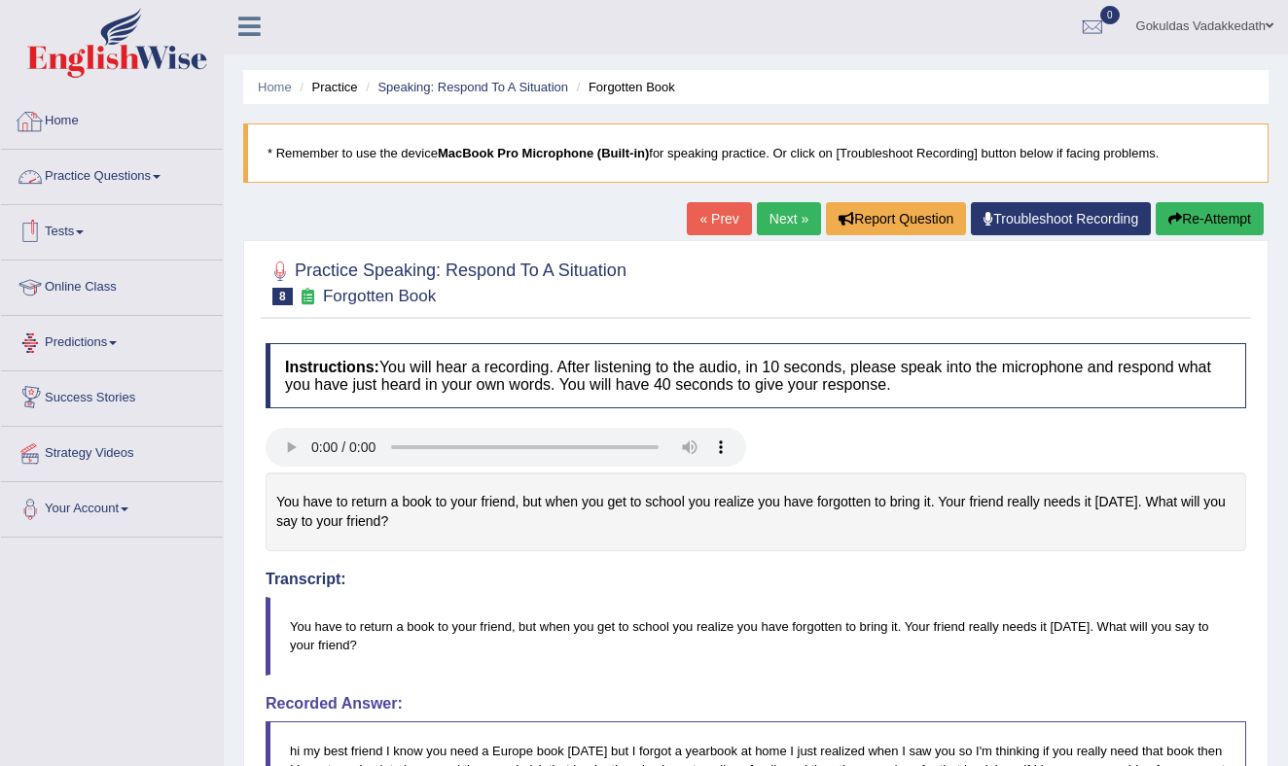
click at [165, 173] on link "Practice Questions" at bounding box center [112, 174] width 222 height 49
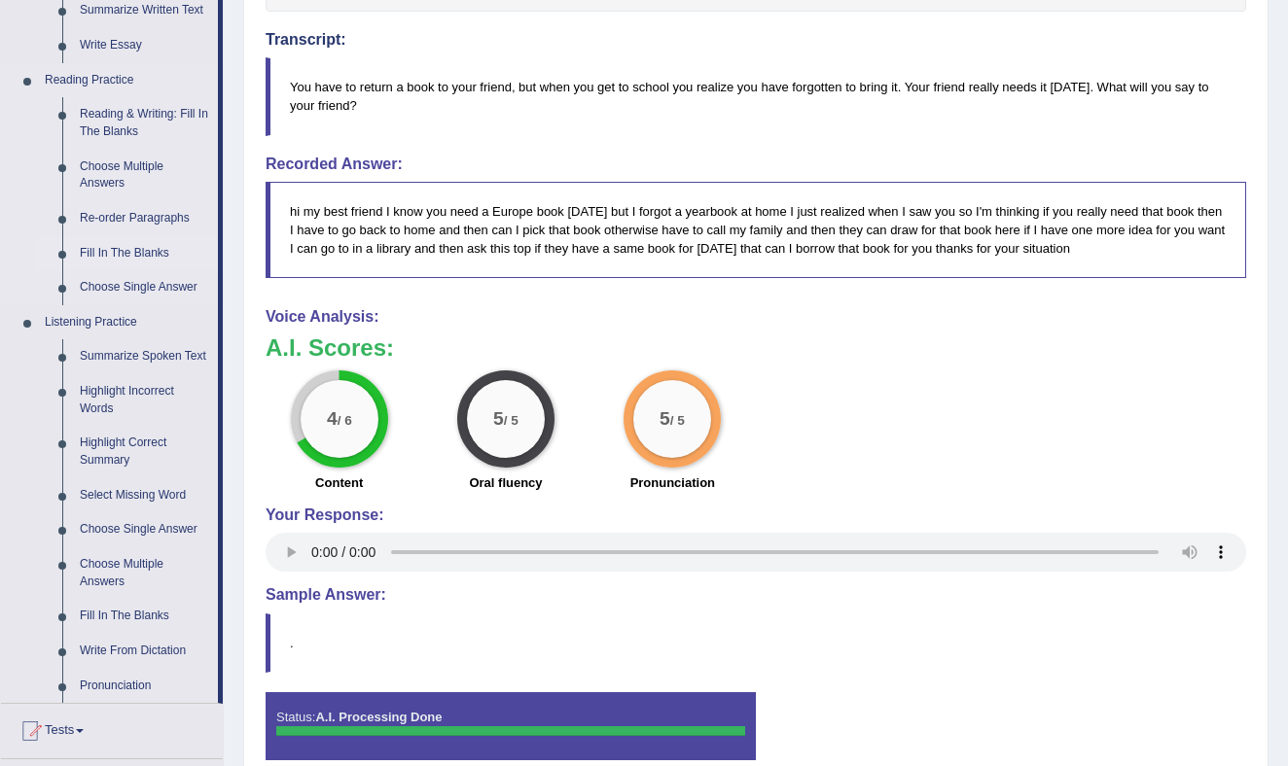
scroll to position [558, 0]
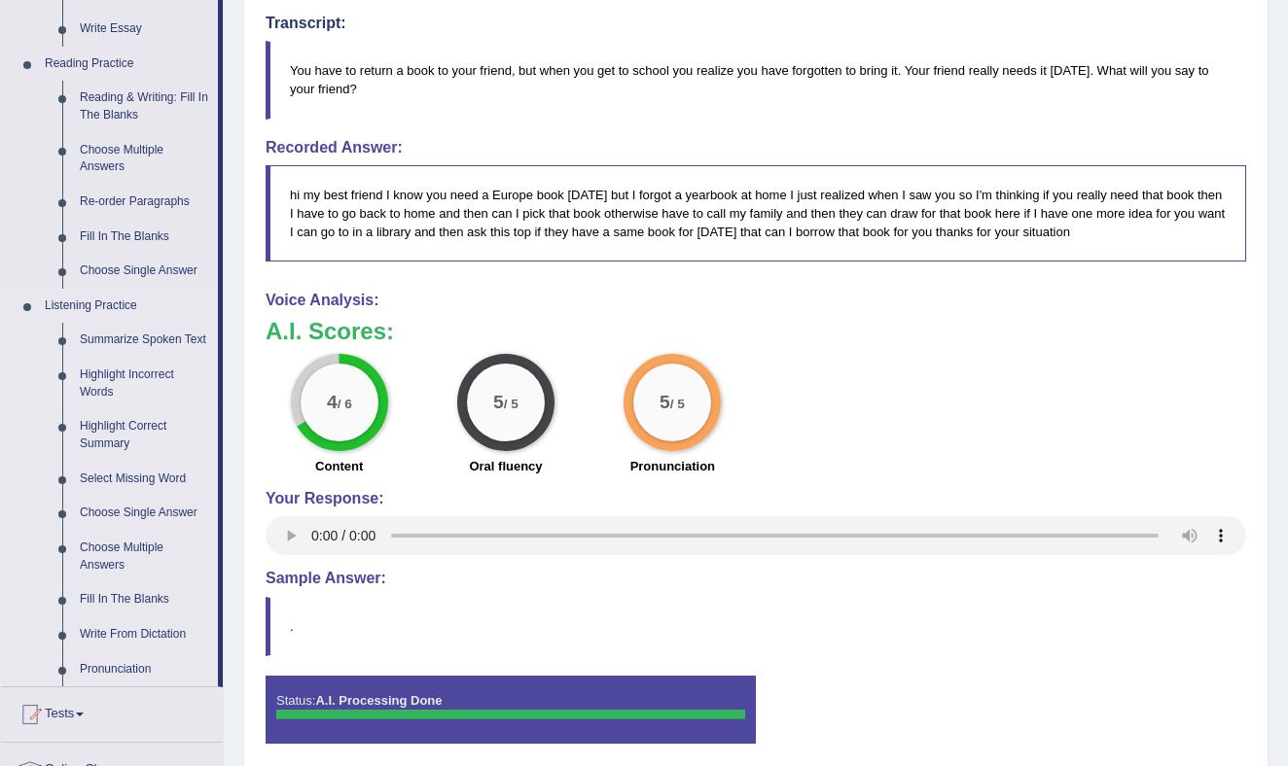
click at [126, 392] on link "Highlight Incorrect Words" at bounding box center [144, 384] width 147 height 52
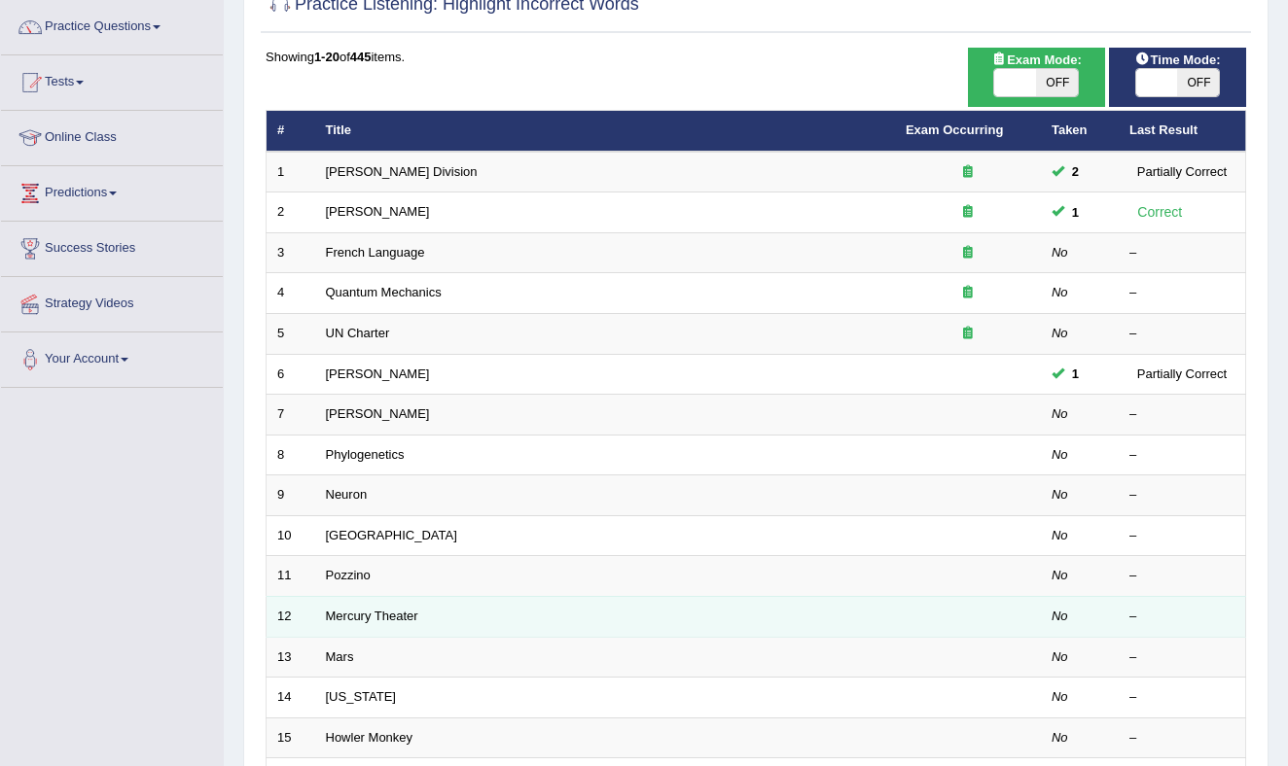
scroll to position [153, 0]
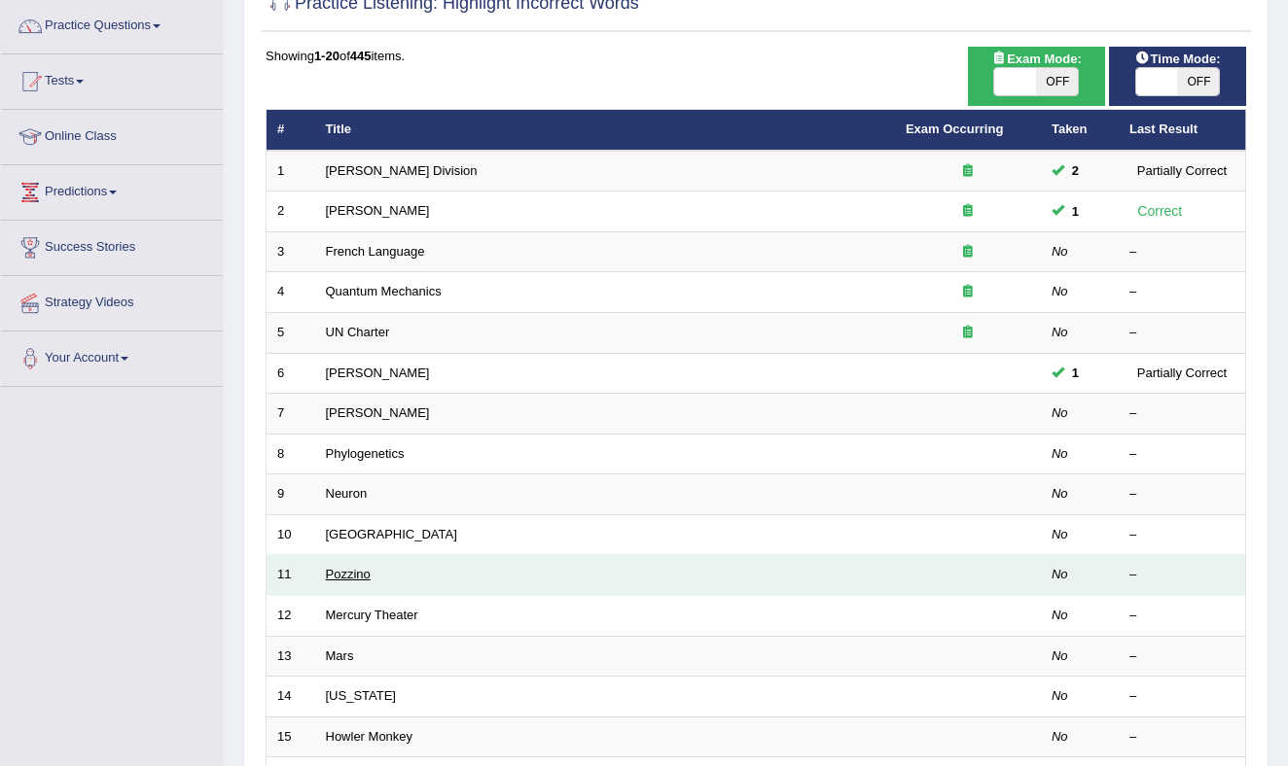
click at [355, 570] on link "Pozzino" at bounding box center [348, 574] width 45 height 15
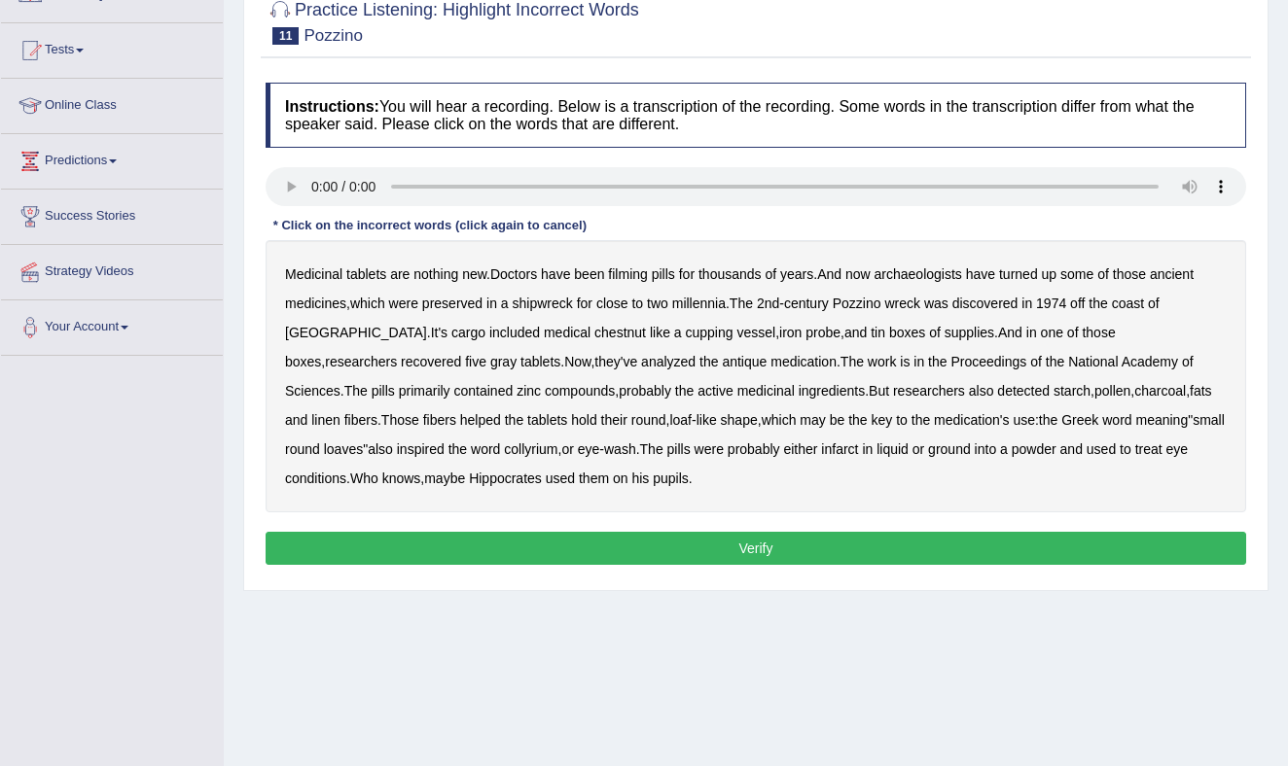
scroll to position [186, 0]
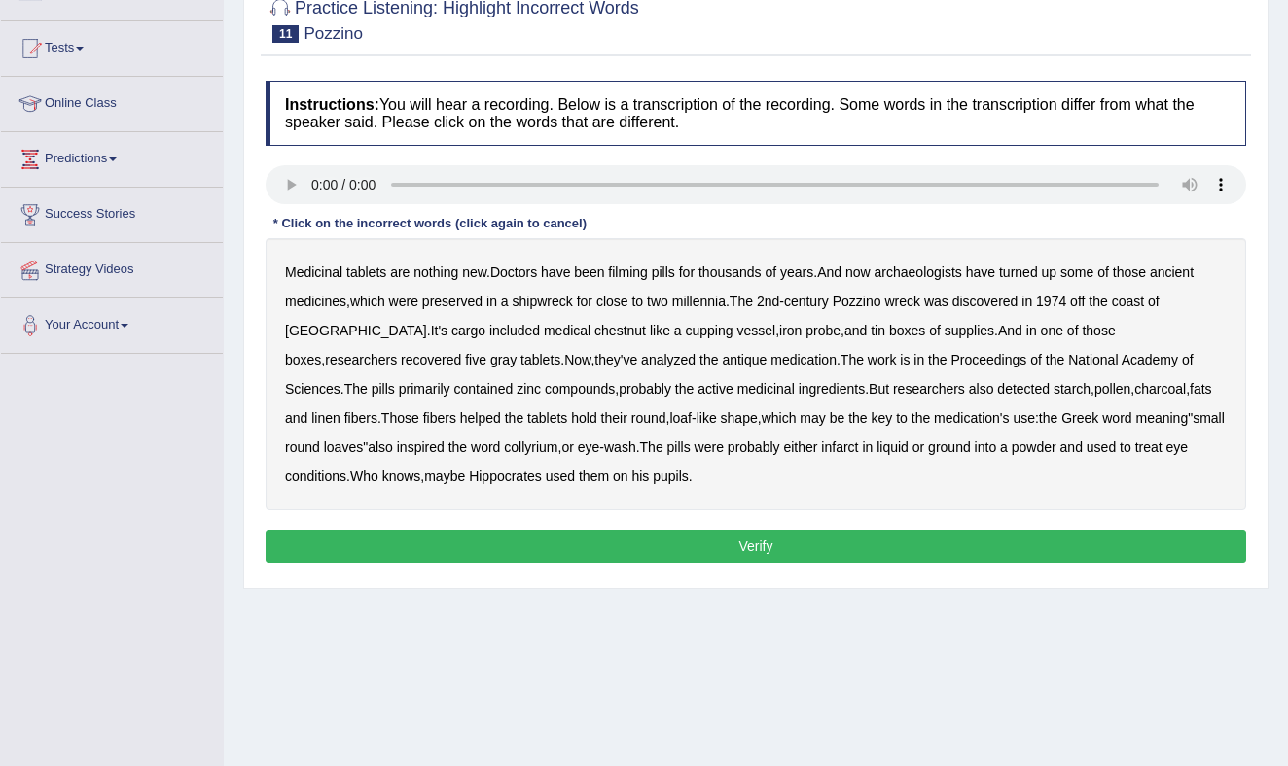
click at [317, 270] on b "Medicinal" at bounding box center [313, 273] width 57 height 16
click at [628, 269] on b "filming" at bounding box center [627, 273] width 39 height 16
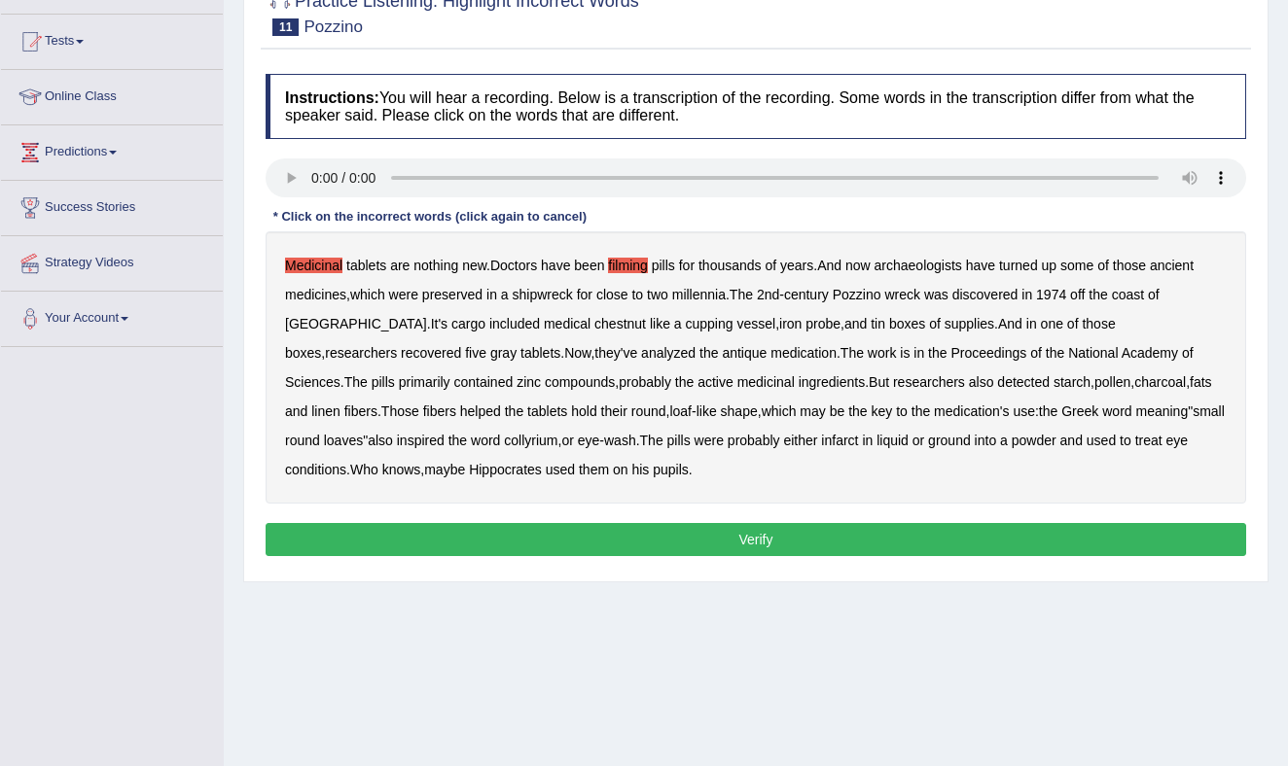
click at [594, 325] on b "chestnut" at bounding box center [620, 324] width 52 height 16
click at [667, 439] on b "pills" at bounding box center [678, 441] width 23 height 16
click at [660, 537] on button "Verify" at bounding box center [755, 539] width 980 height 33
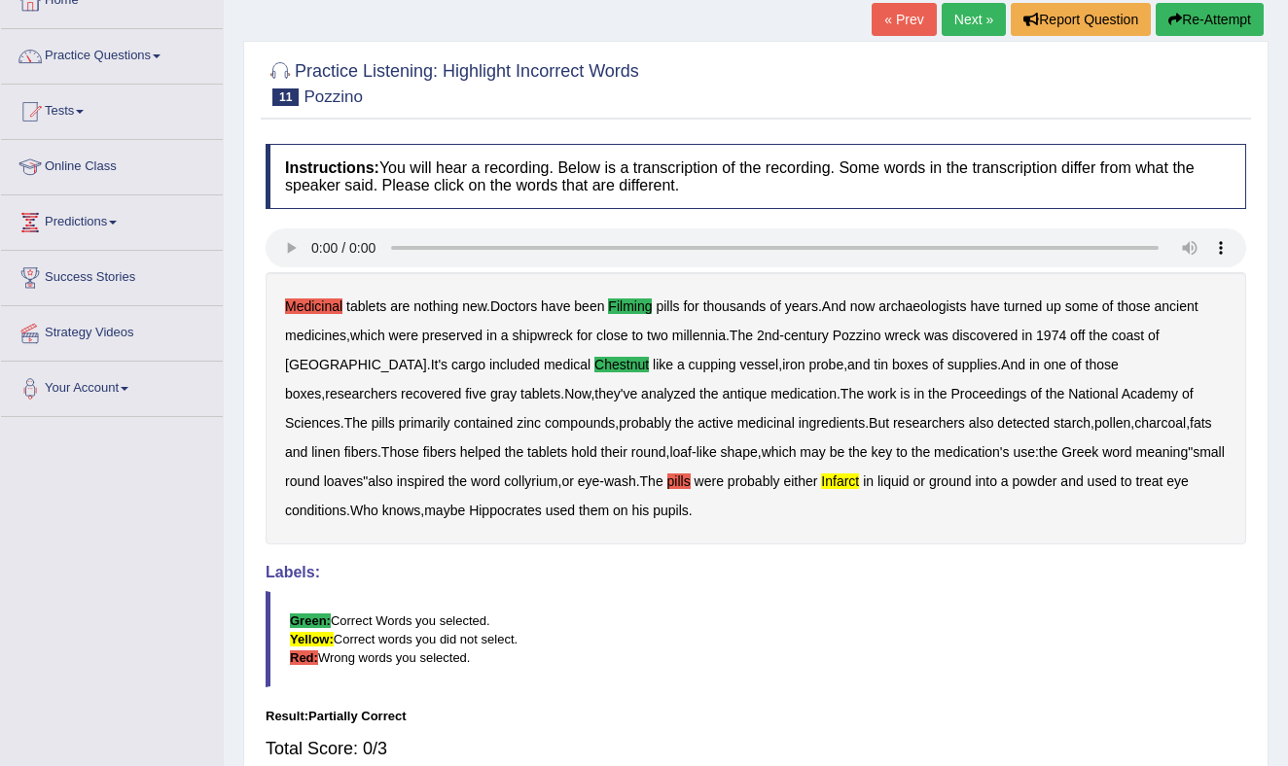
scroll to position [0, 0]
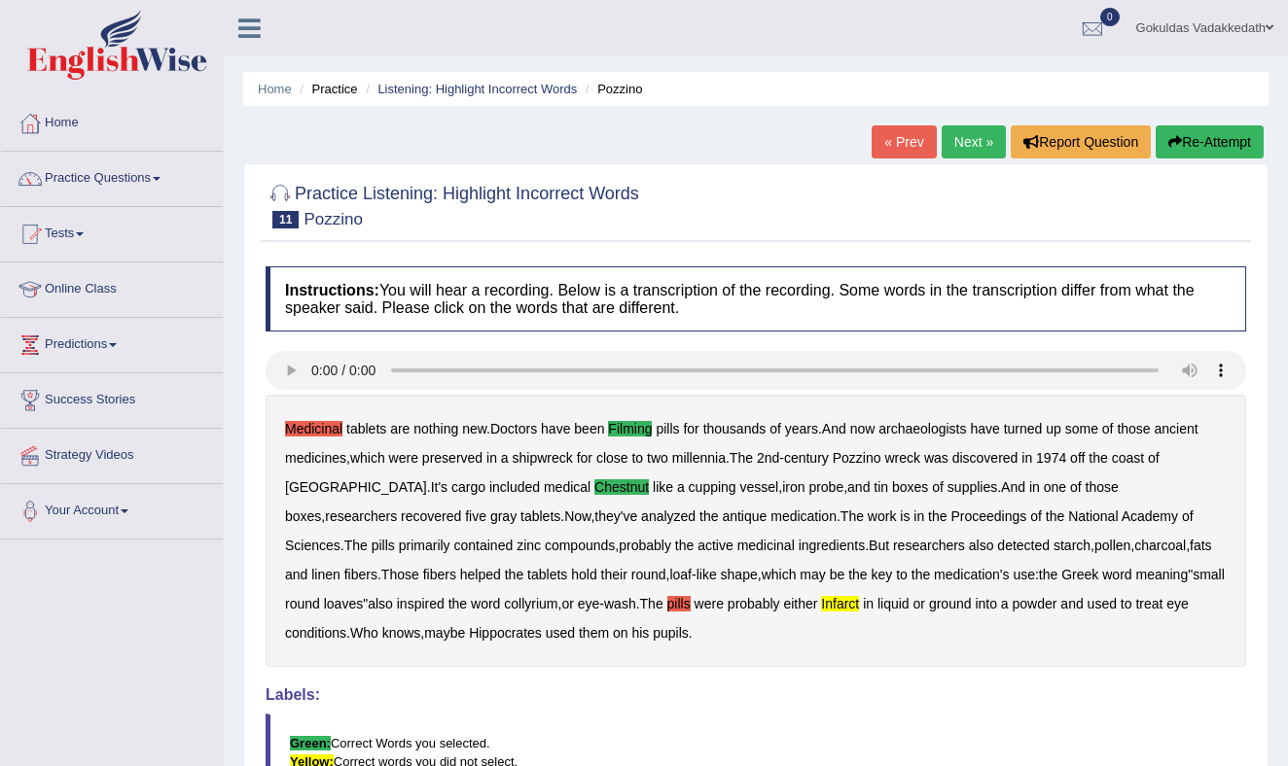
click at [967, 142] on link "Next »" at bounding box center [973, 141] width 64 height 33
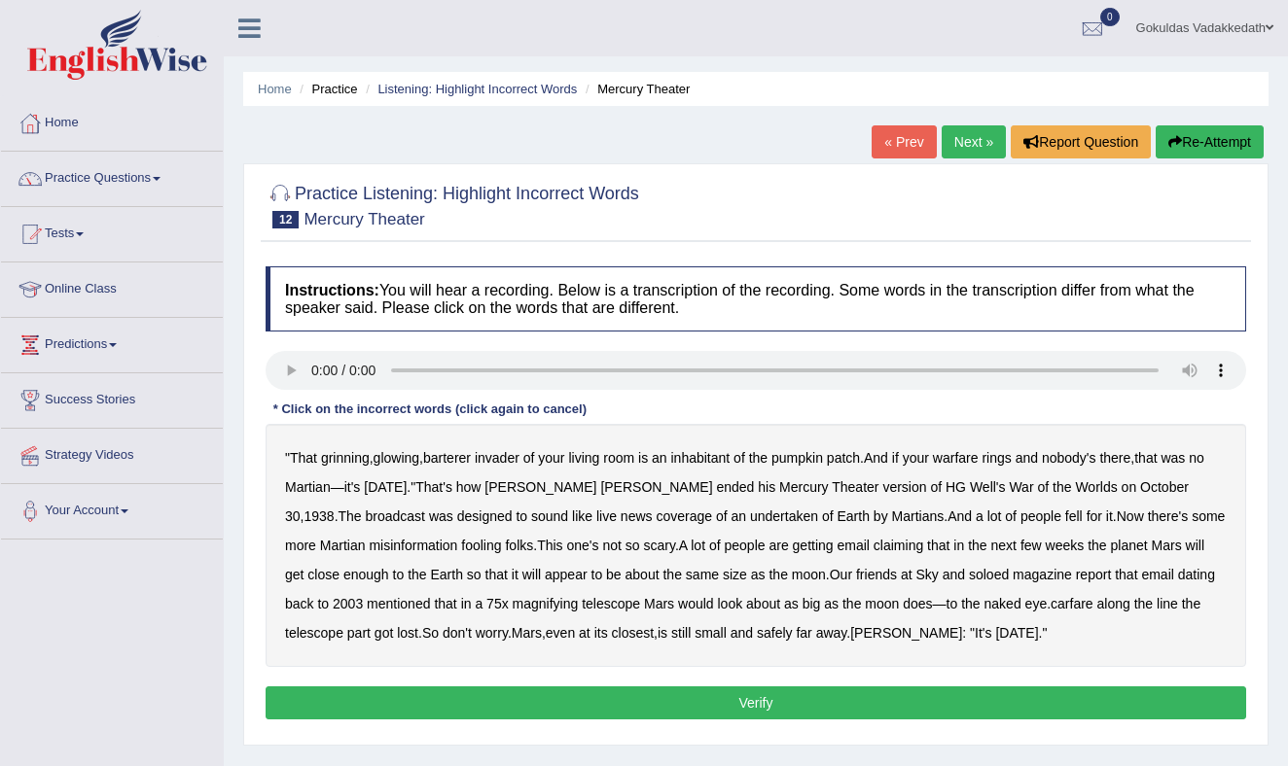
scroll to position [7, 0]
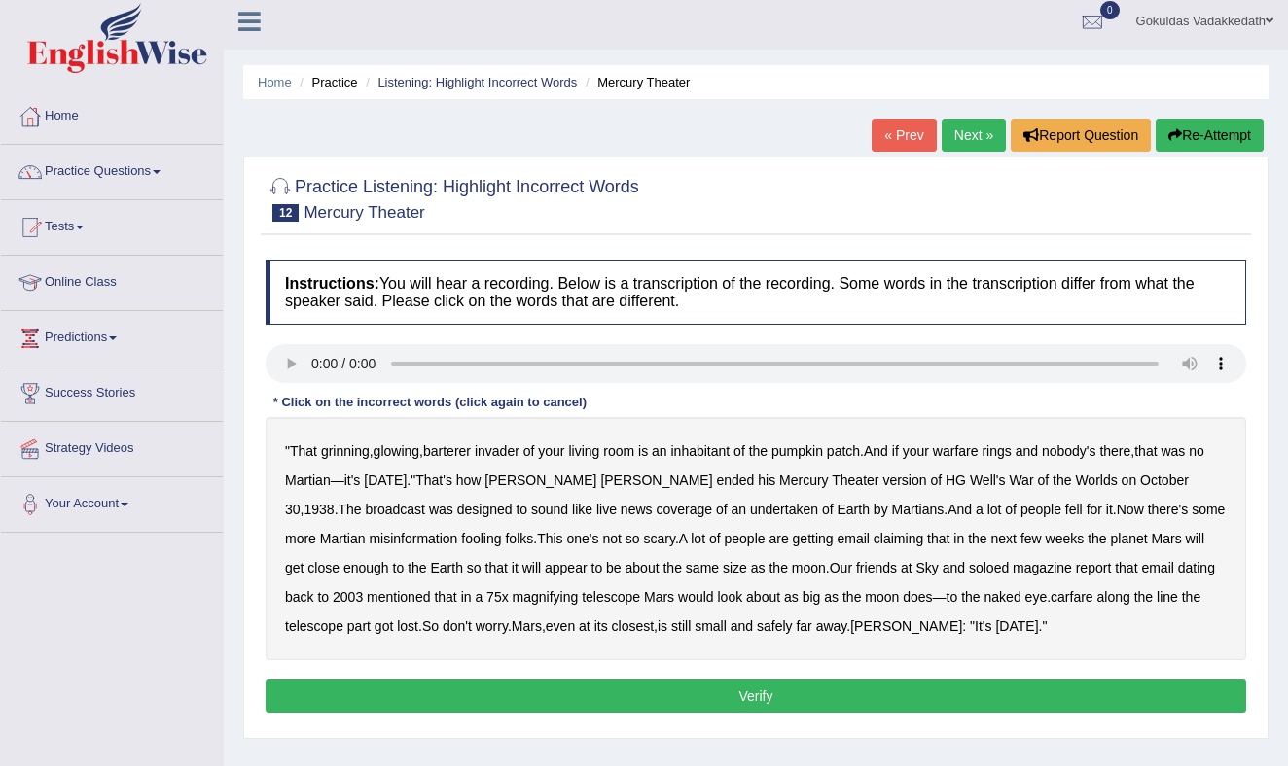
click at [457, 454] on b "barterer" at bounding box center [447, 451] width 48 height 16
click at [892, 510] on b "Martians" at bounding box center [918, 510] width 53 height 16
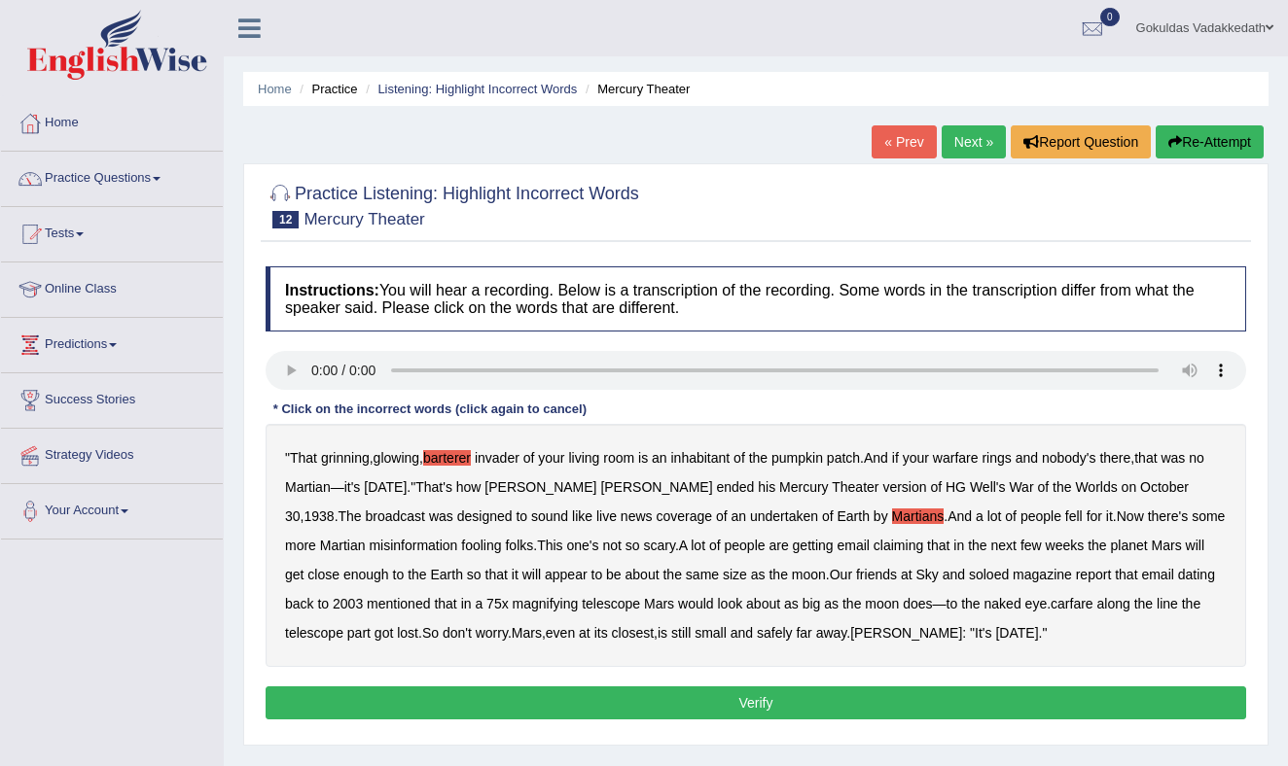
scroll to position [1, 0]
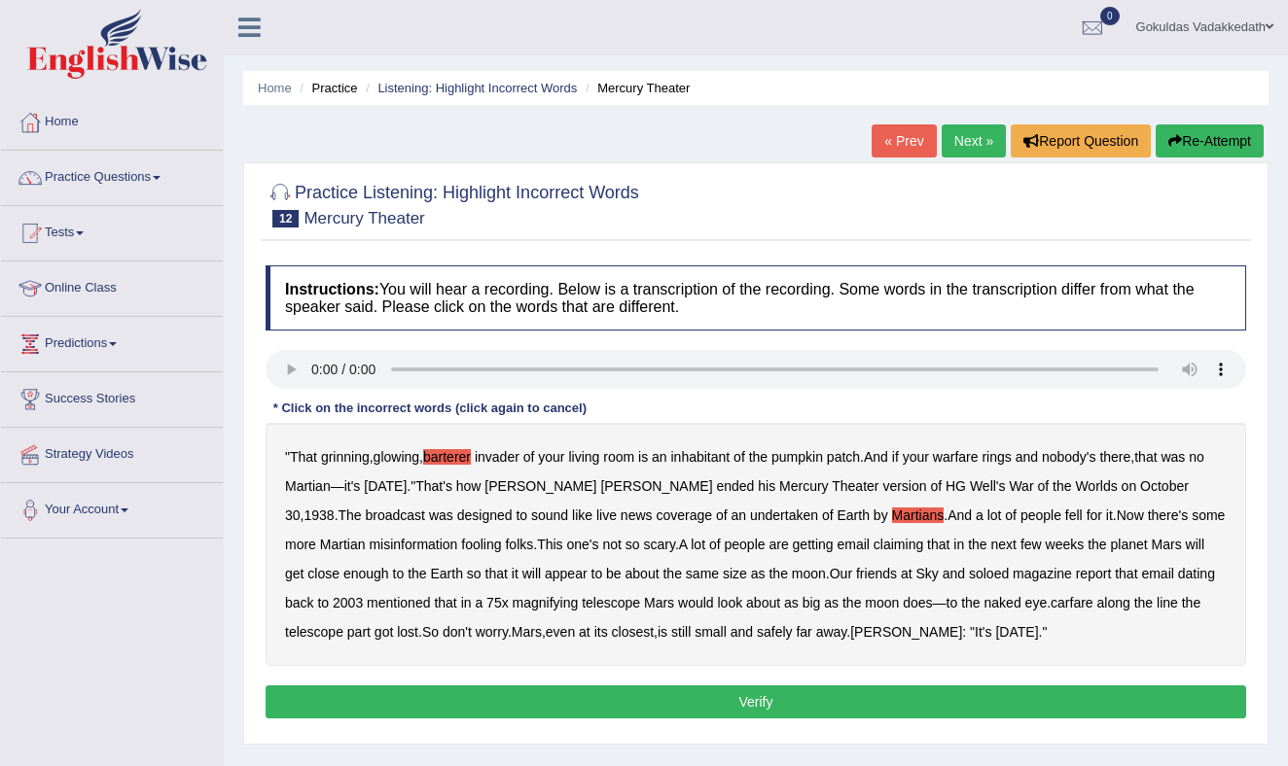
click at [976, 570] on b "soloed" at bounding box center [989, 574] width 40 height 16
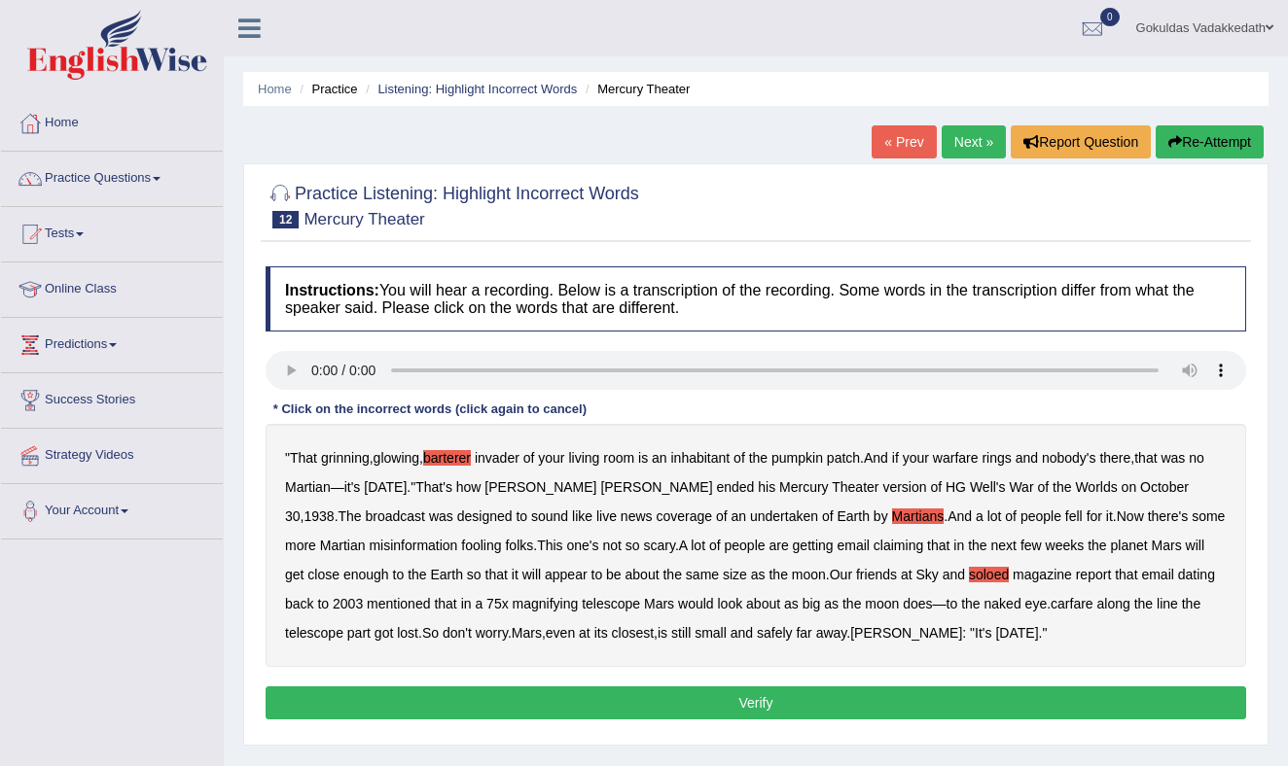
click at [1083, 603] on b "carfare" at bounding box center [1071, 604] width 43 height 16
click at [892, 512] on b "Martians" at bounding box center [918, 517] width 53 height 16
click at [740, 697] on button "Verify" at bounding box center [755, 703] width 980 height 33
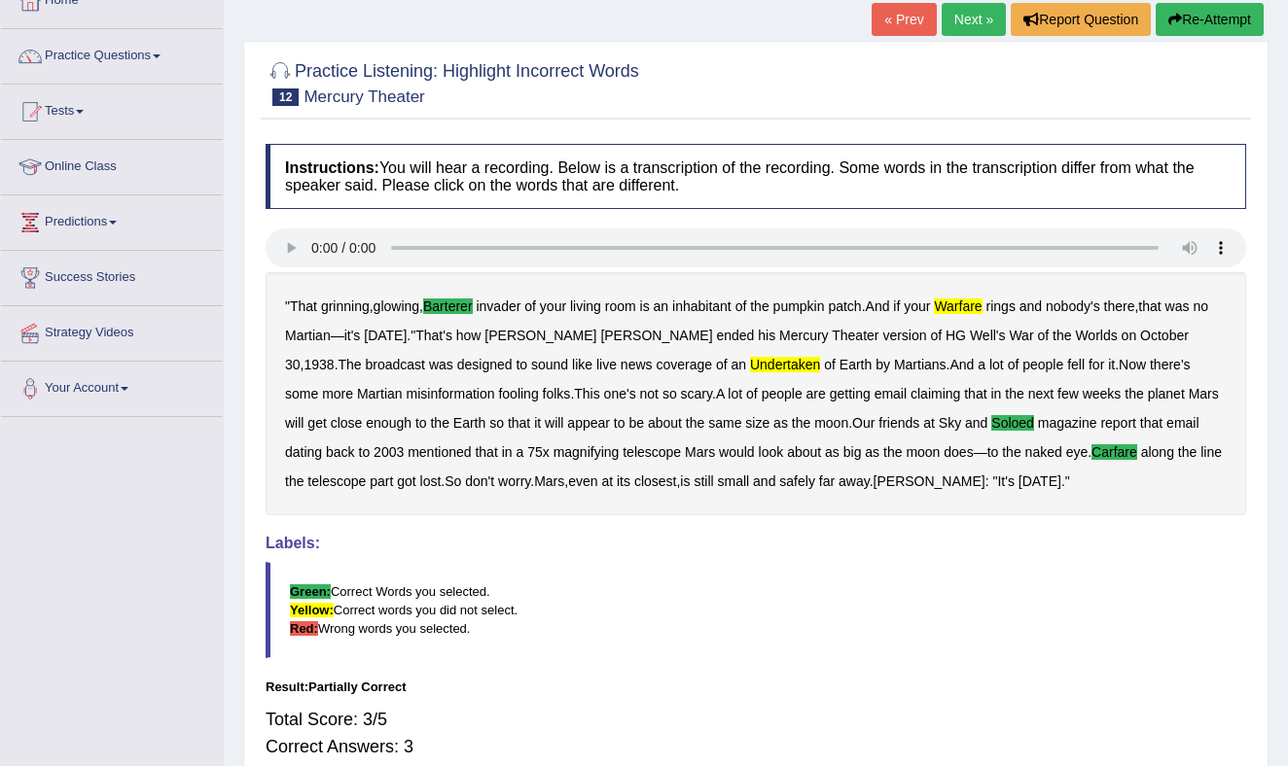
scroll to position [113, 0]
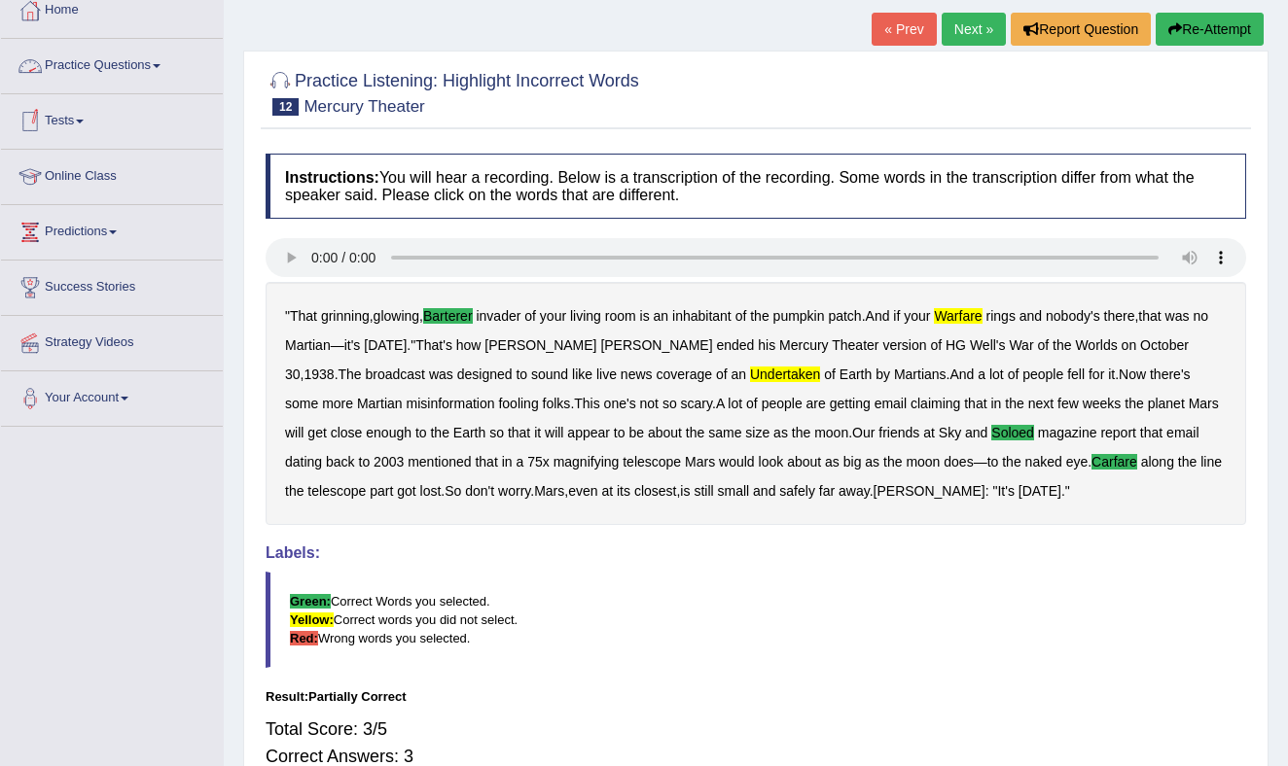
click at [151, 58] on link "Practice Questions" at bounding box center [112, 63] width 222 height 49
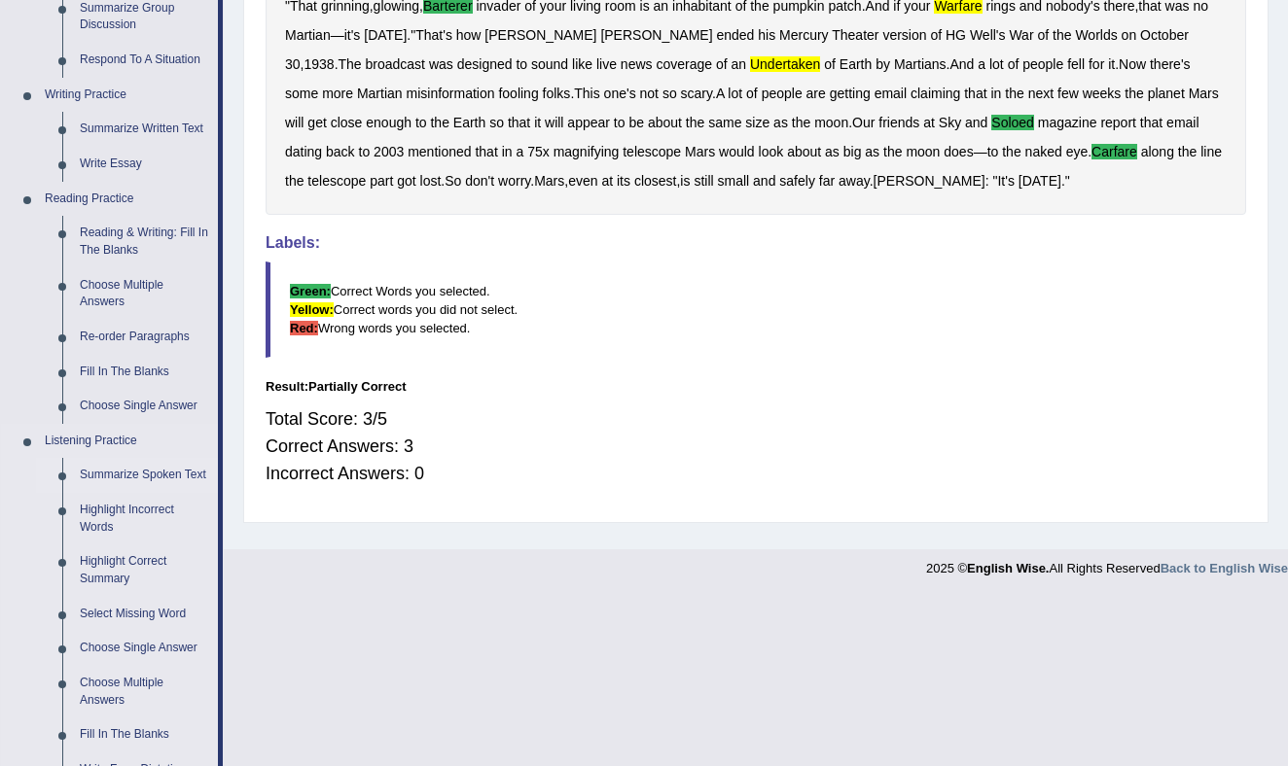
scroll to position [434, 0]
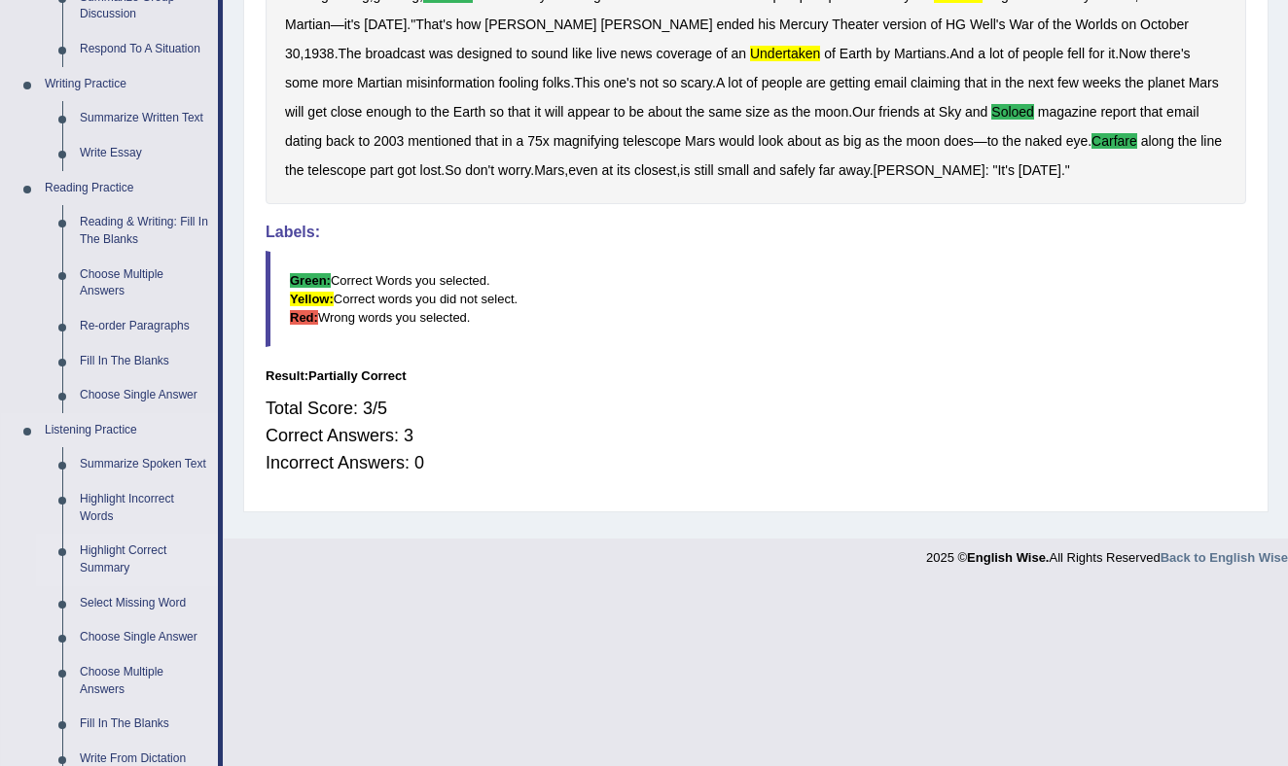
click at [121, 573] on link "Highlight Correct Summary" at bounding box center [144, 560] width 147 height 52
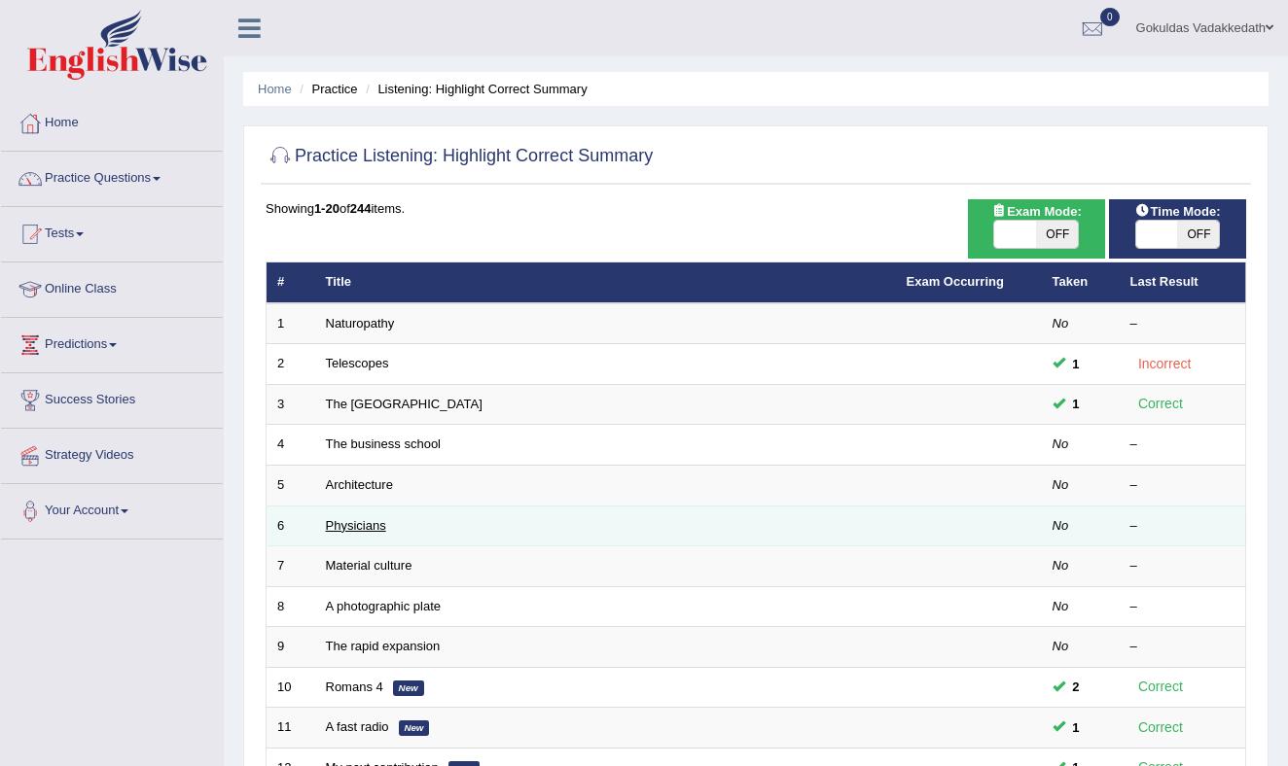
click at [364, 524] on link "Physicians" at bounding box center [356, 525] width 60 height 15
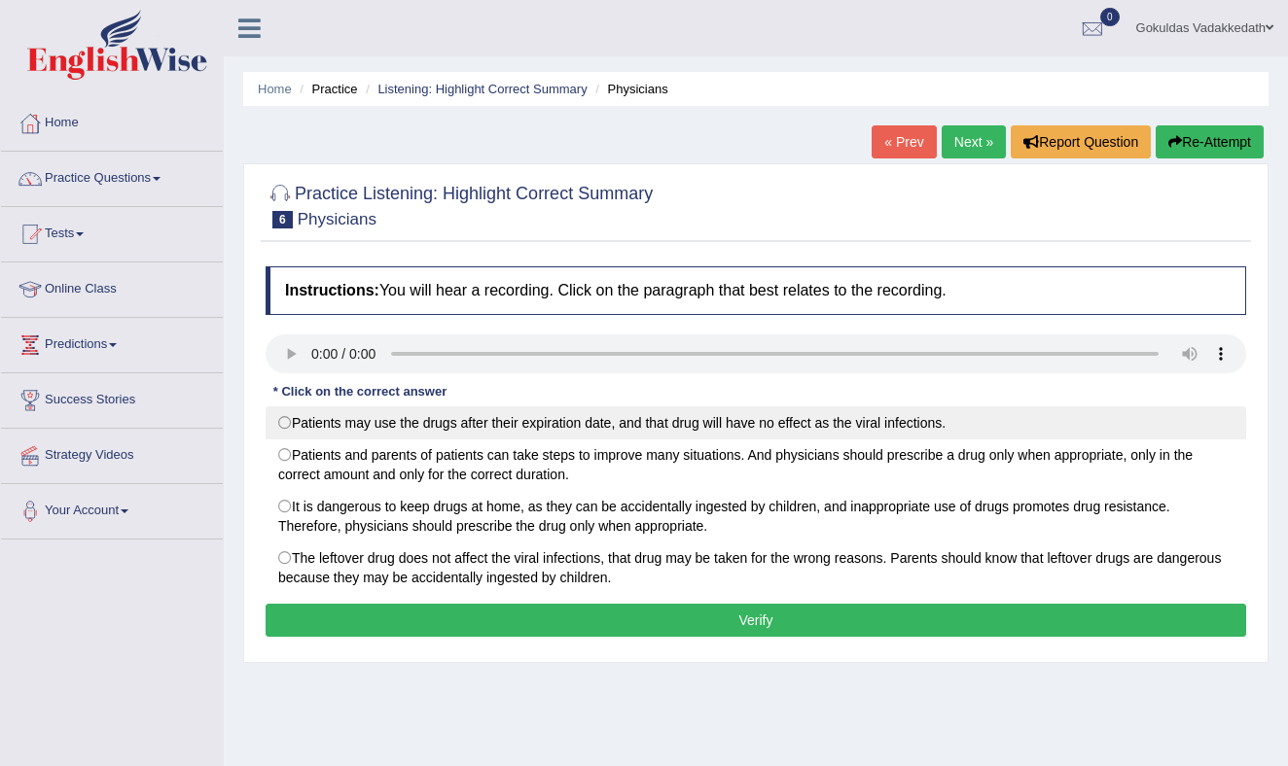
scroll to position [2, 0]
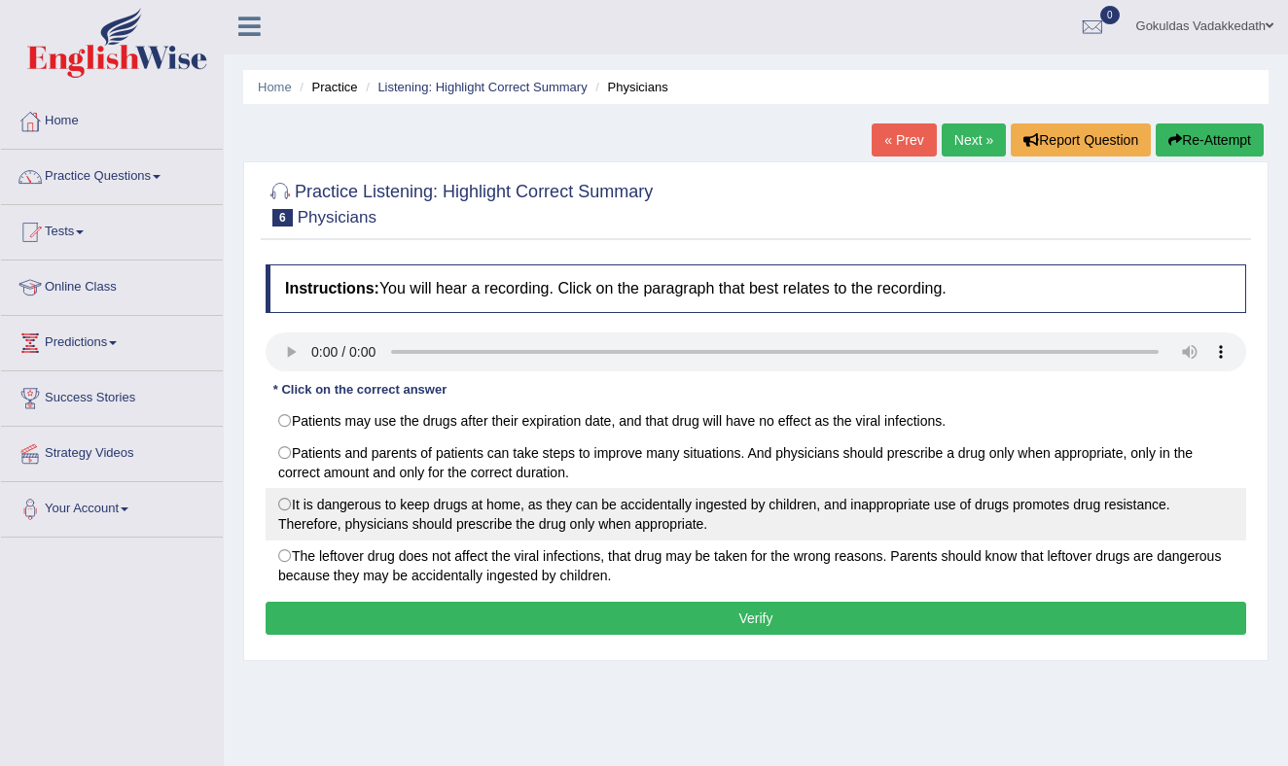
click at [286, 503] on label "It is dangerous to keep drugs at home, as they can be accidentally ingested by …" at bounding box center [755, 514] width 980 height 53
radio input "true"
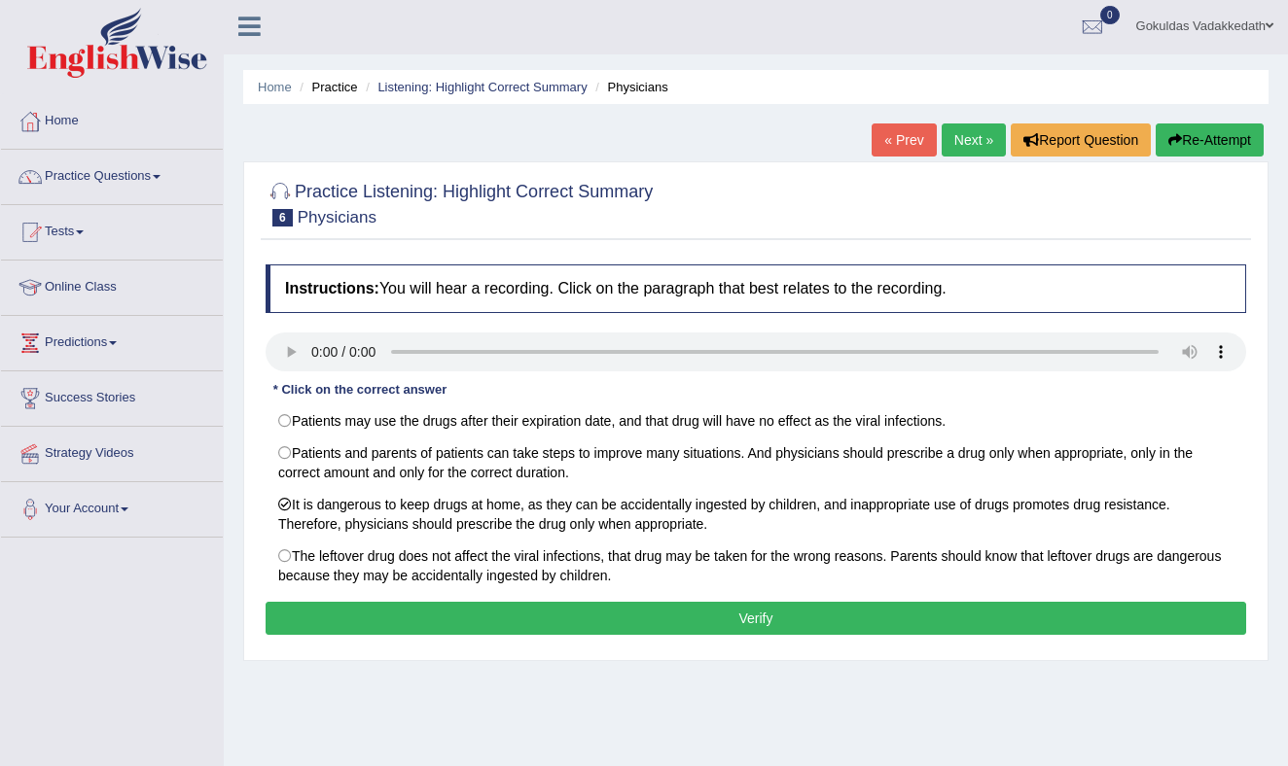
click at [677, 616] on button "Verify" at bounding box center [755, 618] width 980 height 33
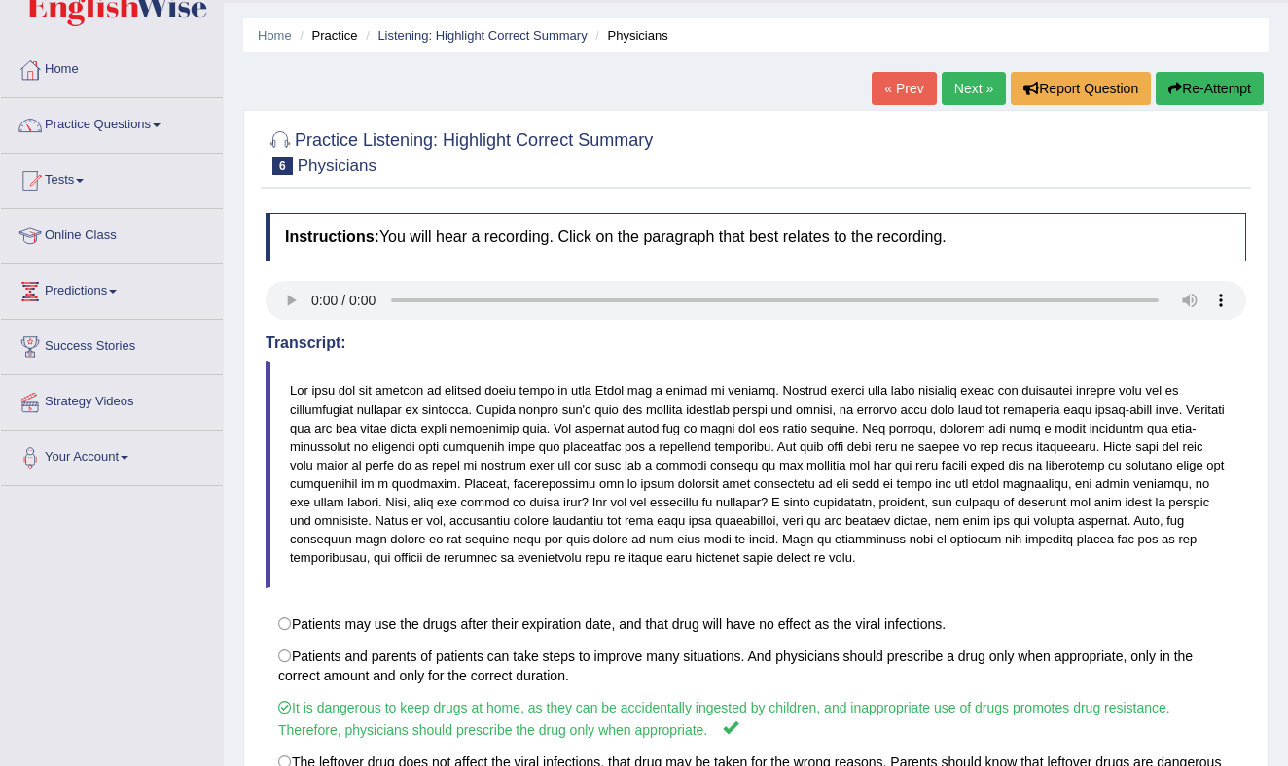
scroll to position [0, 0]
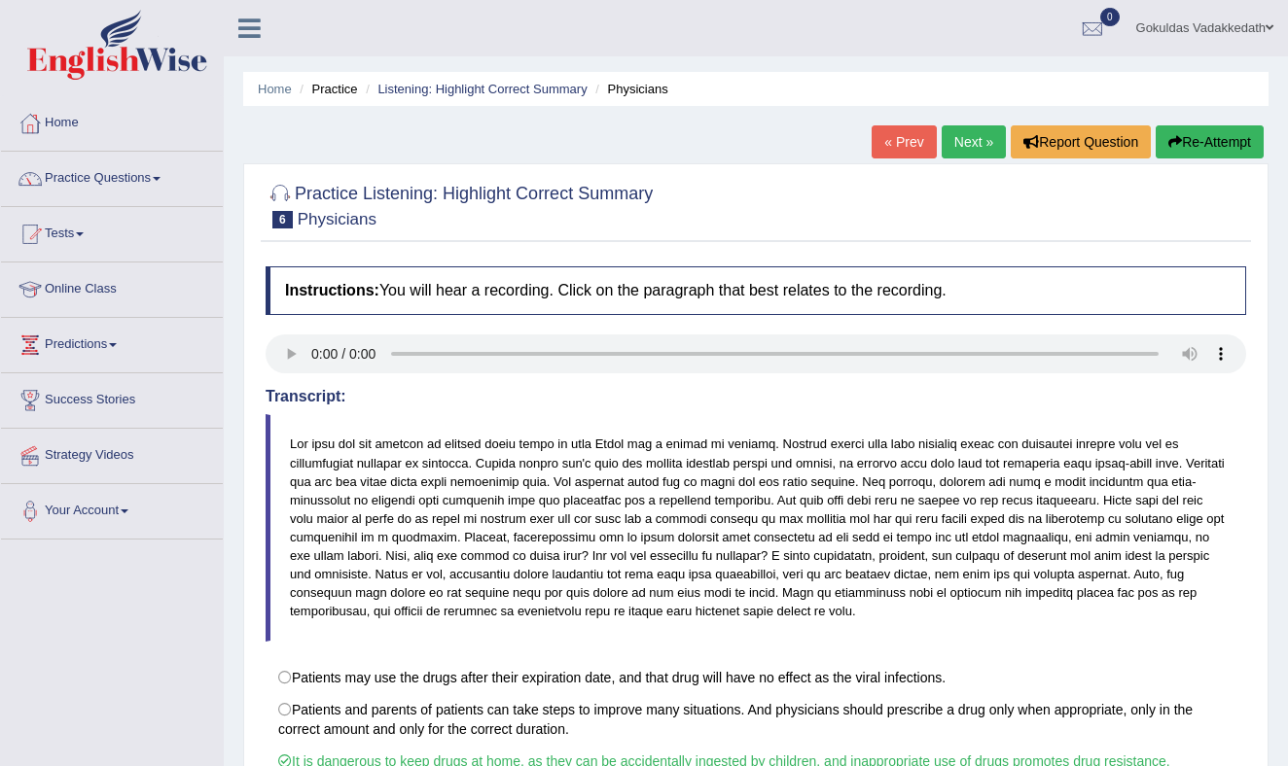
click at [965, 134] on link "Next »" at bounding box center [973, 141] width 64 height 33
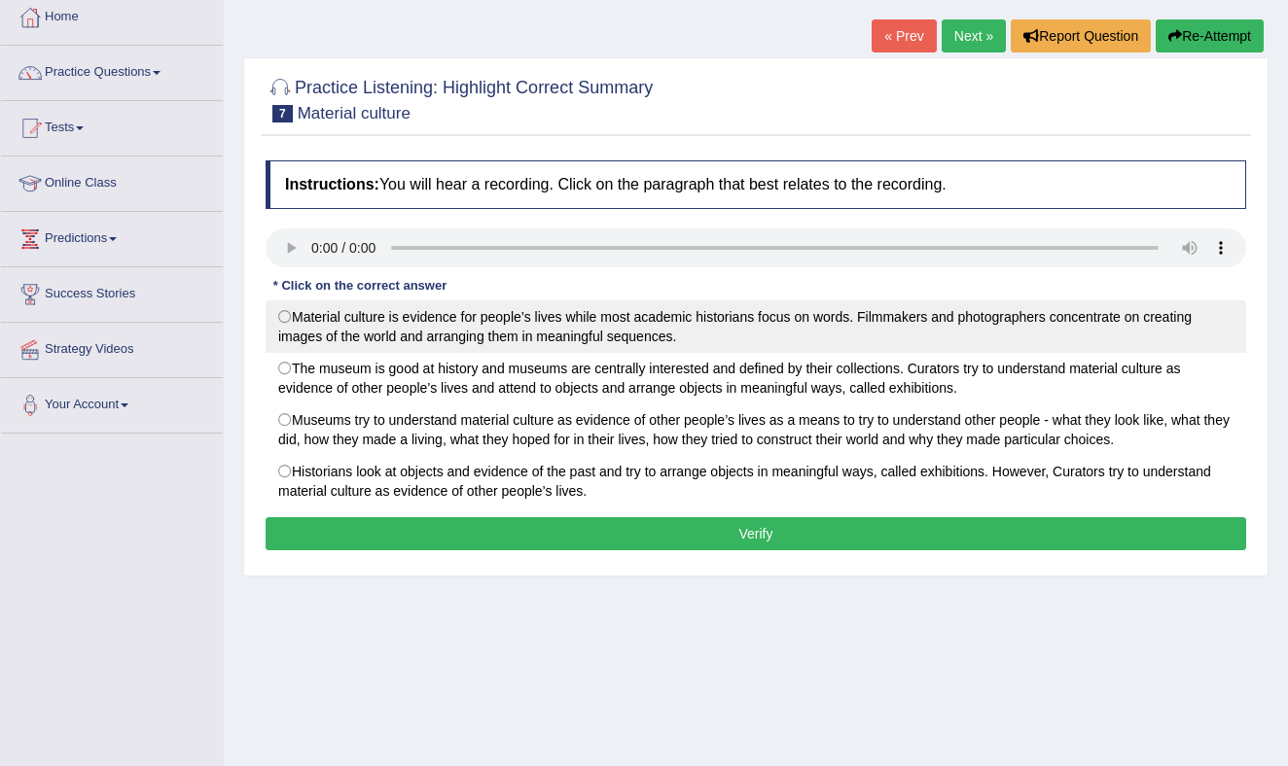
scroll to position [108, 0]
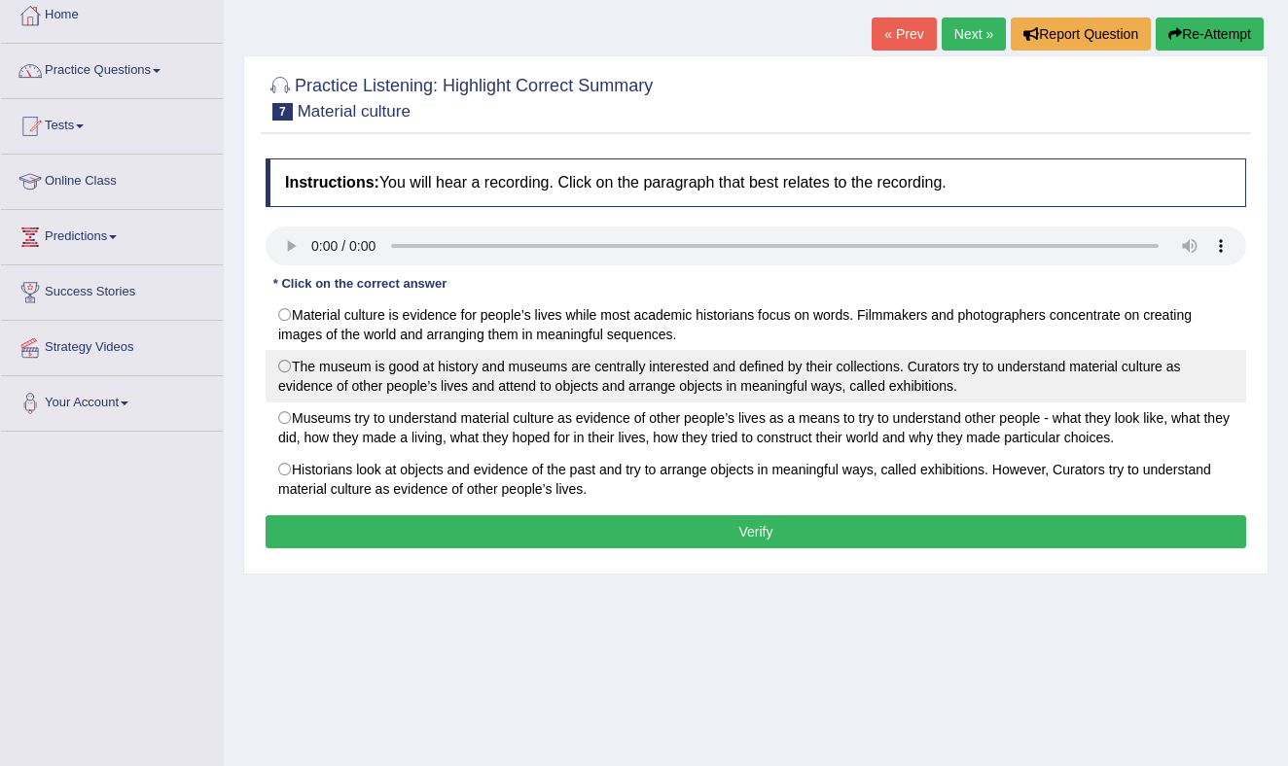
click at [285, 366] on label "The museum is good at history and museums are centrally interested and defined …" at bounding box center [755, 376] width 980 height 53
radio input "true"
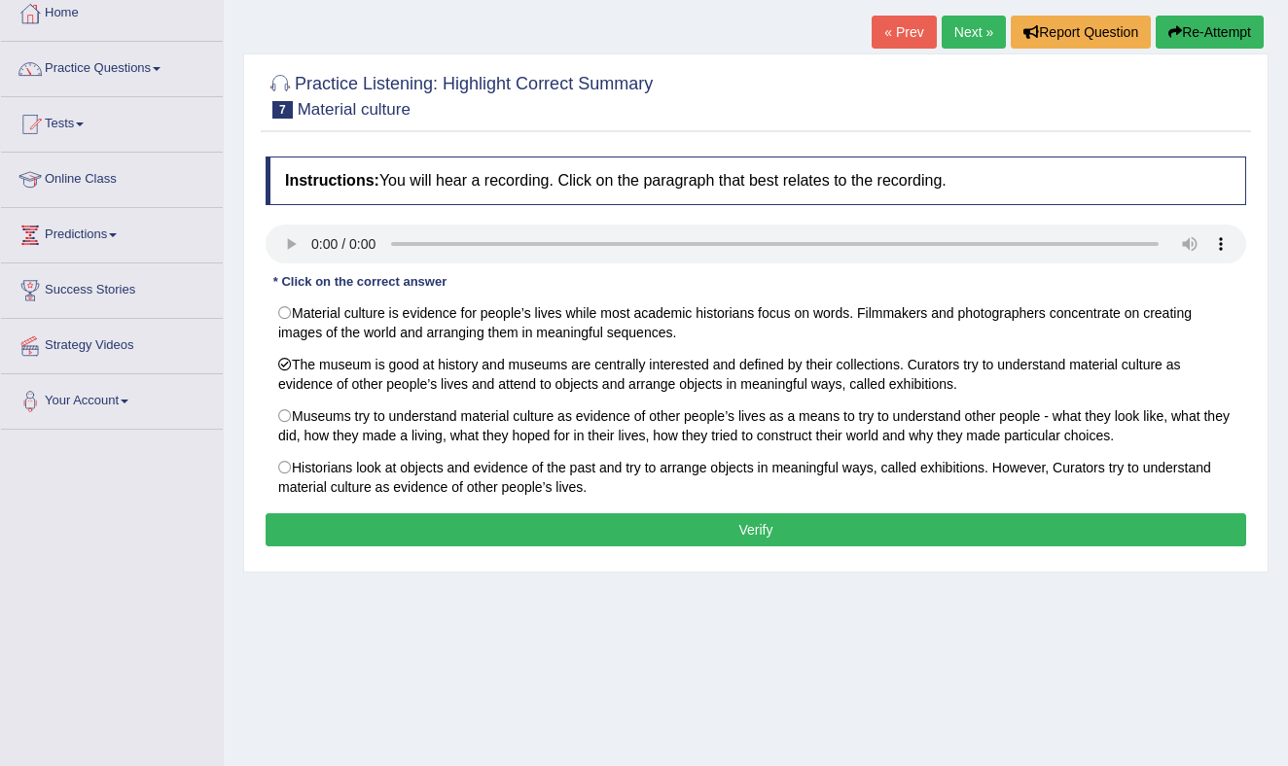
click at [743, 528] on button "Verify" at bounding box center [755, 529] width 980 height 33
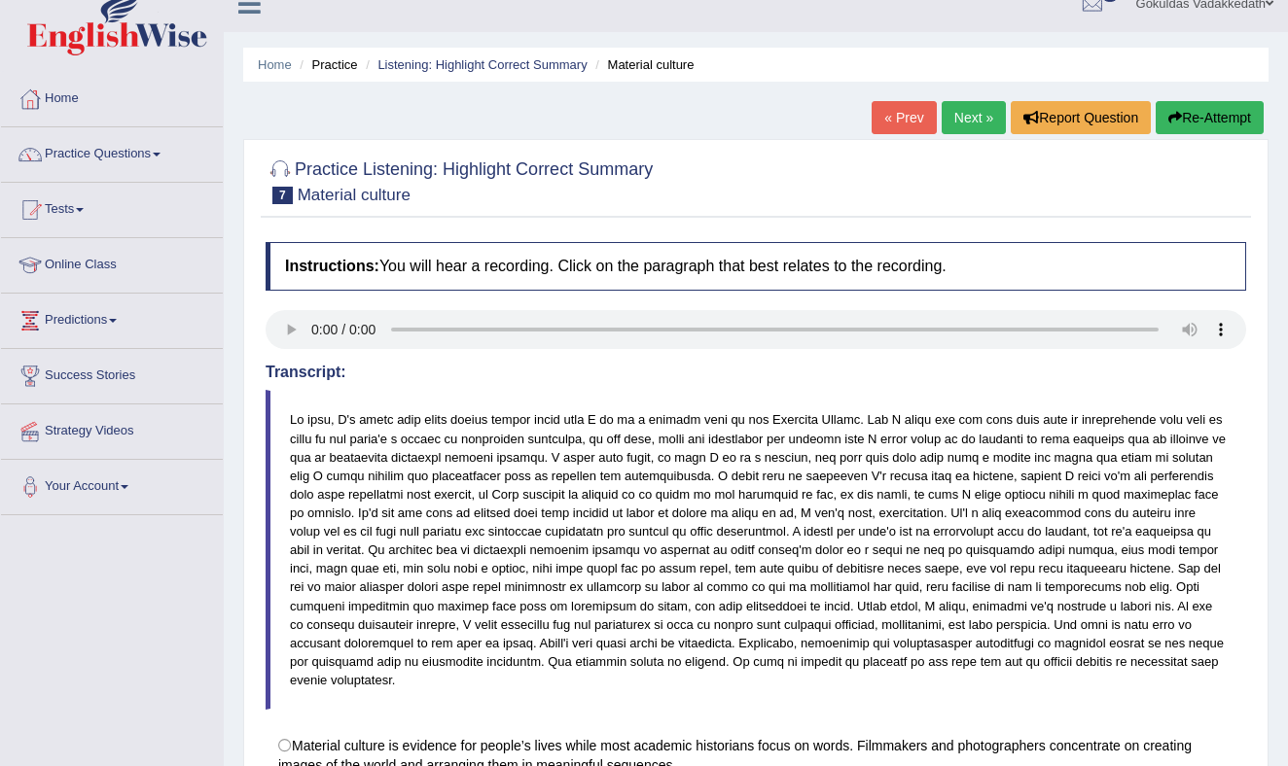
scroll to position [0, 0]
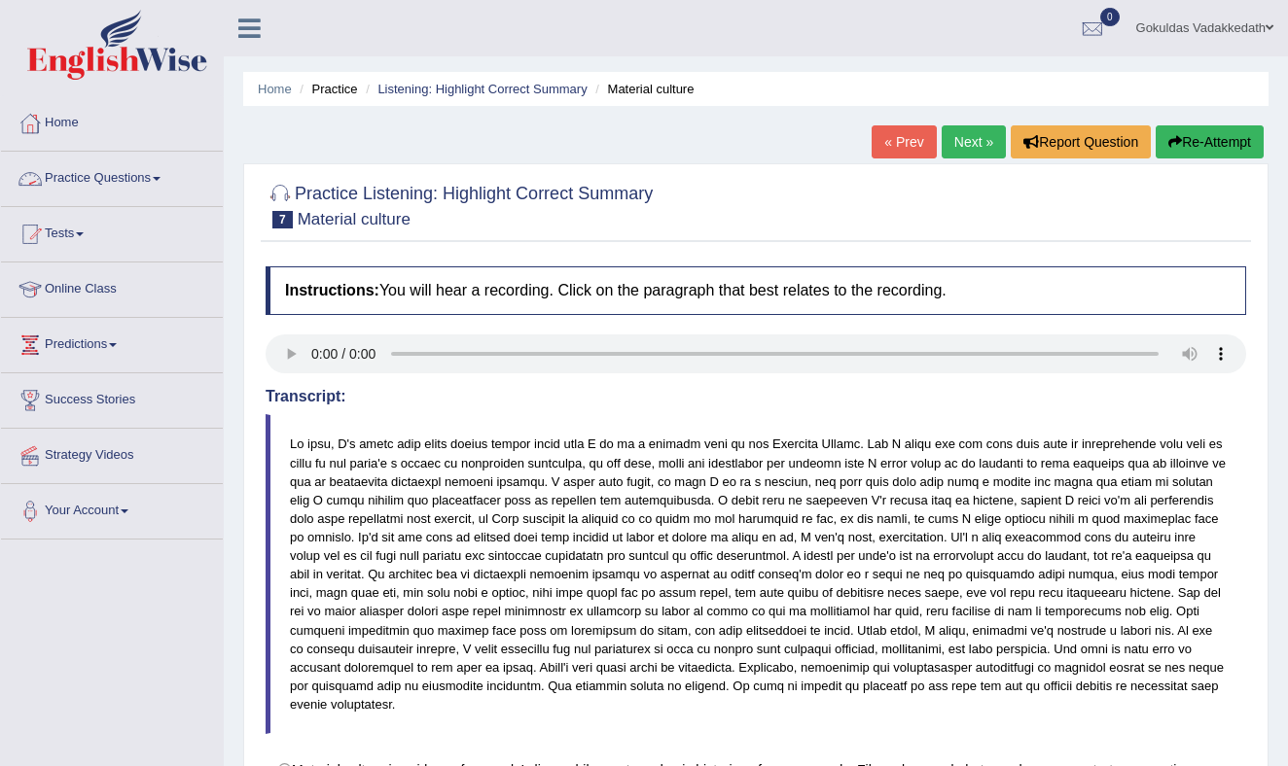
click at [158, 170] on link "Practice Questions" at bounding box center [112, 176] width 222 height 49
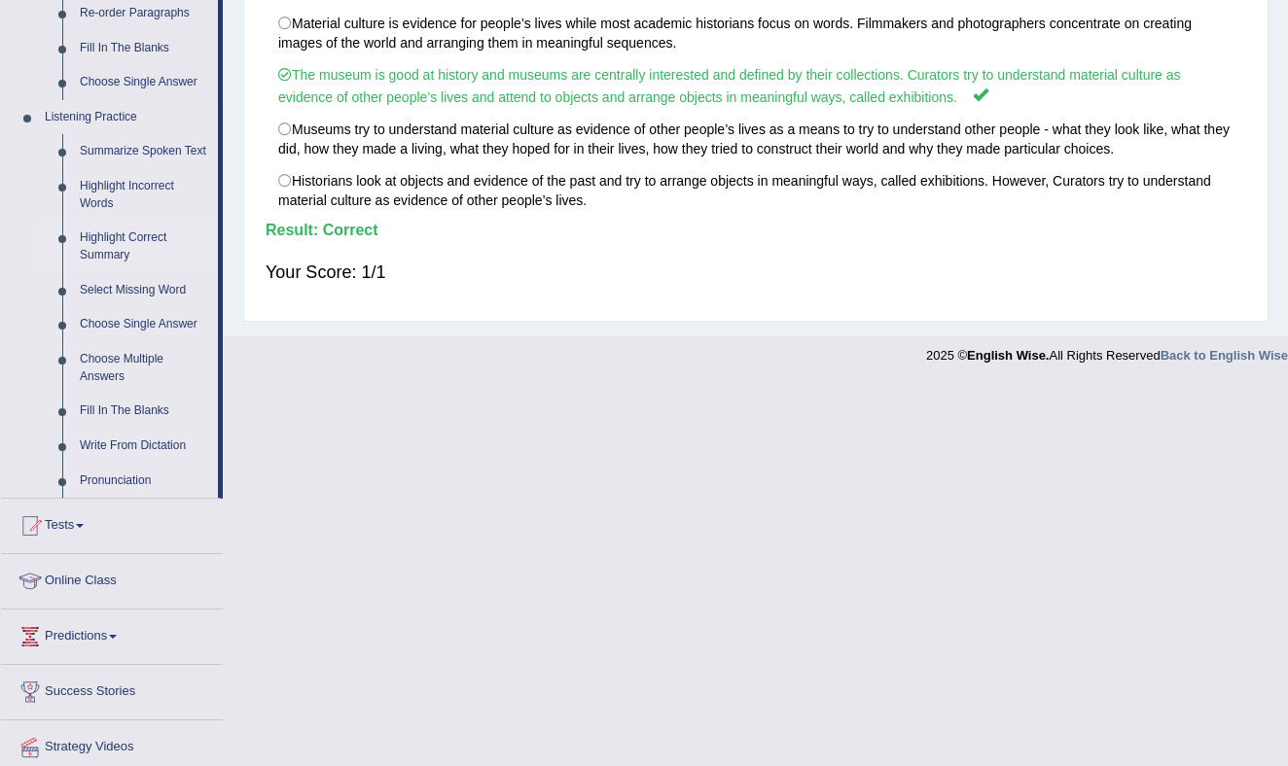
scroll to position [750, 0]
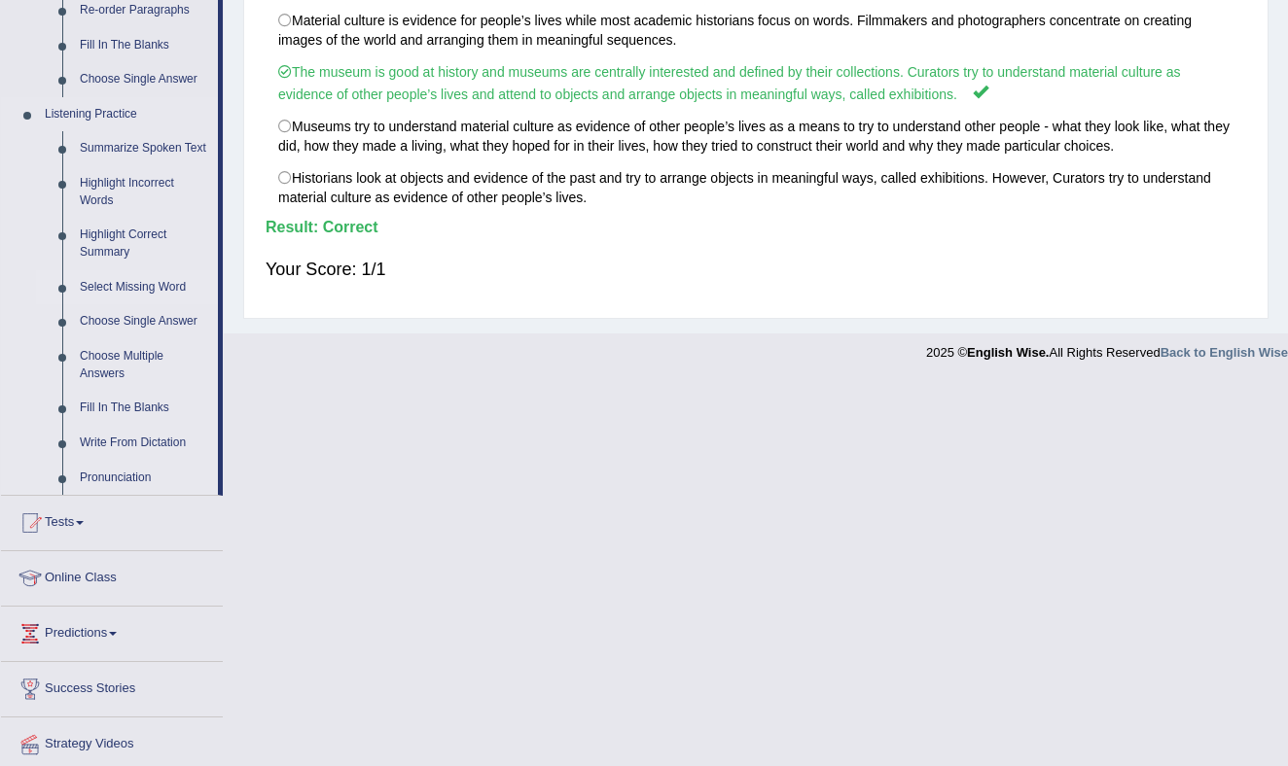
click at [131, 301] on link "Select Missing Word" at bounding box center [144, 287] width 147 height 35
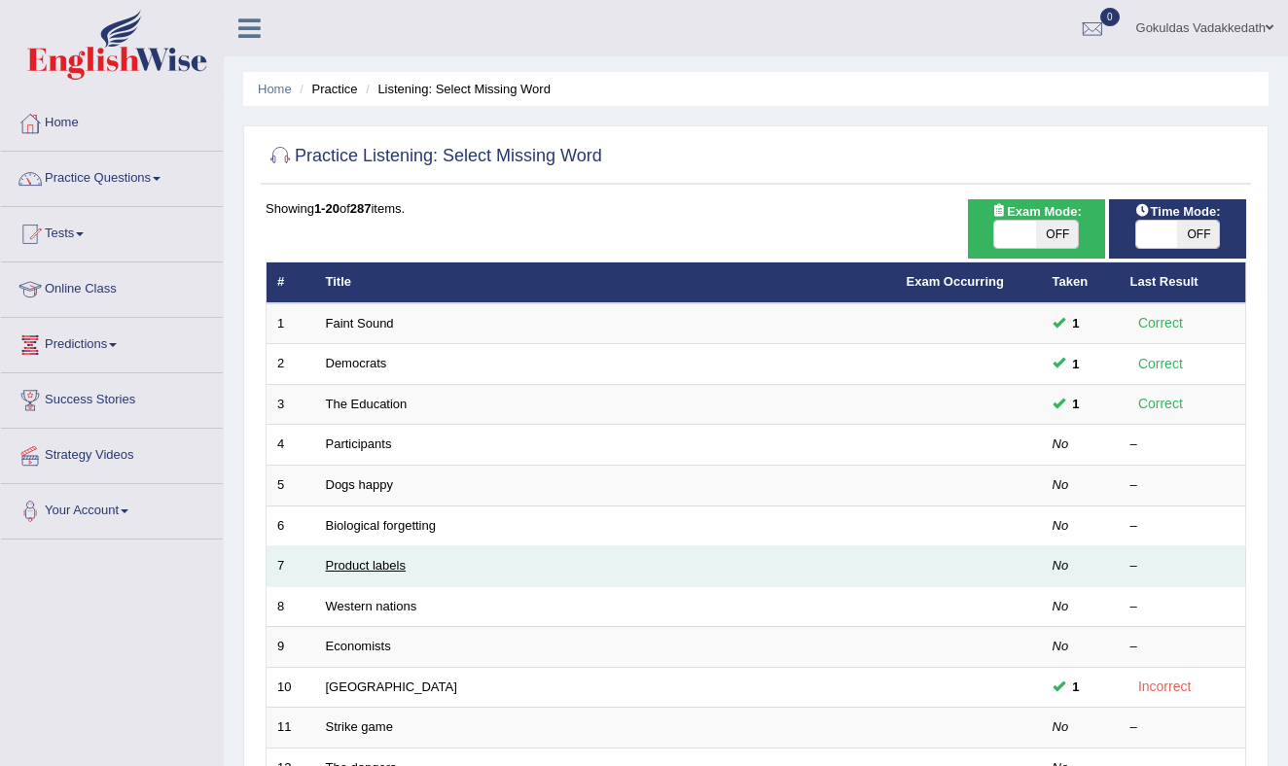
click at [369, 565] on link "Product labels" at bounding box center [366, 565] width 80 height 15
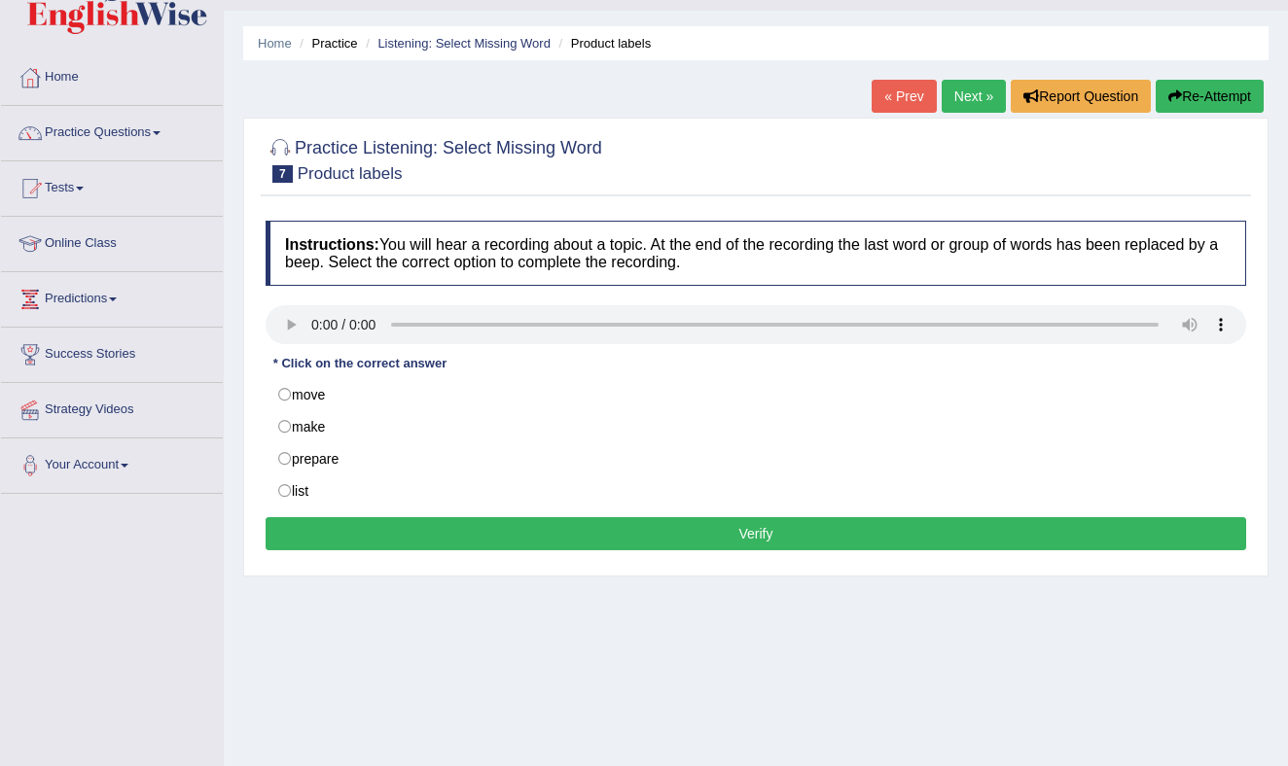
scroll to position [61, 0]
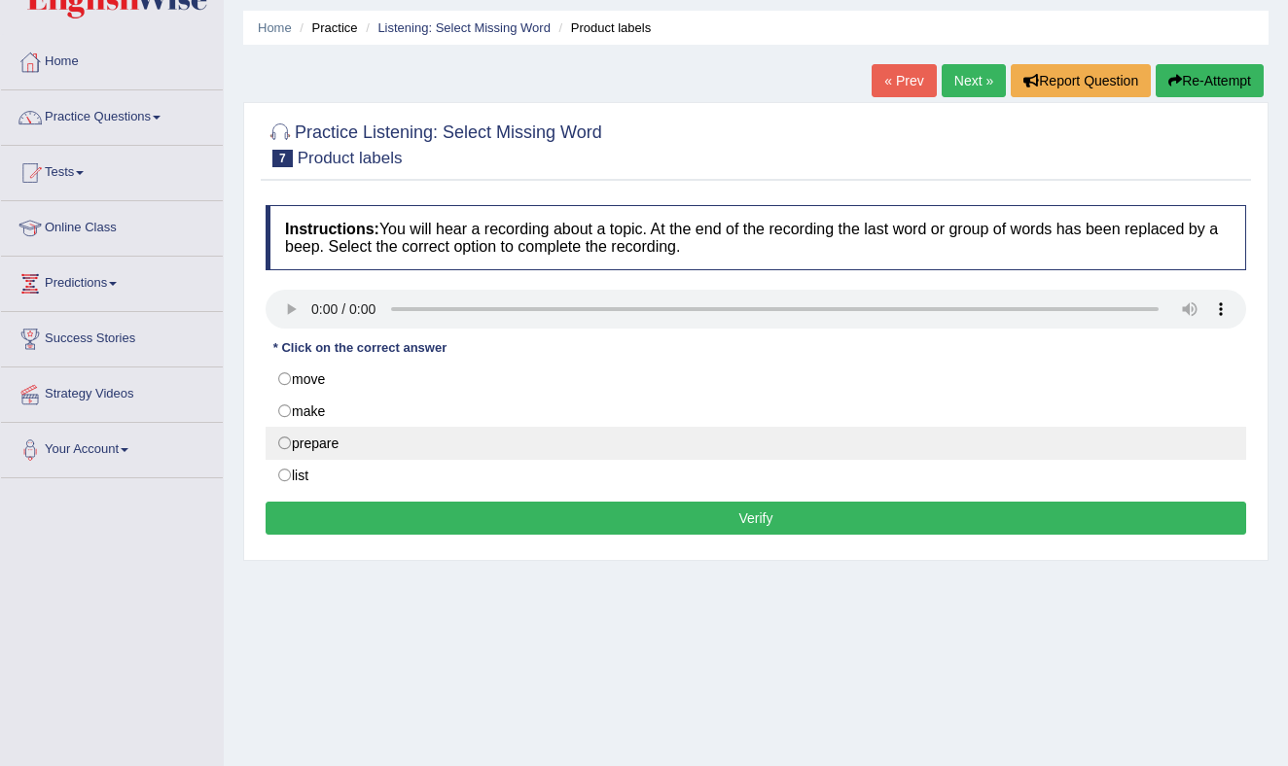
click at [283, 444] on label "prepare" at bounding box center [755, 443] width 980 height 33
radio input "true"
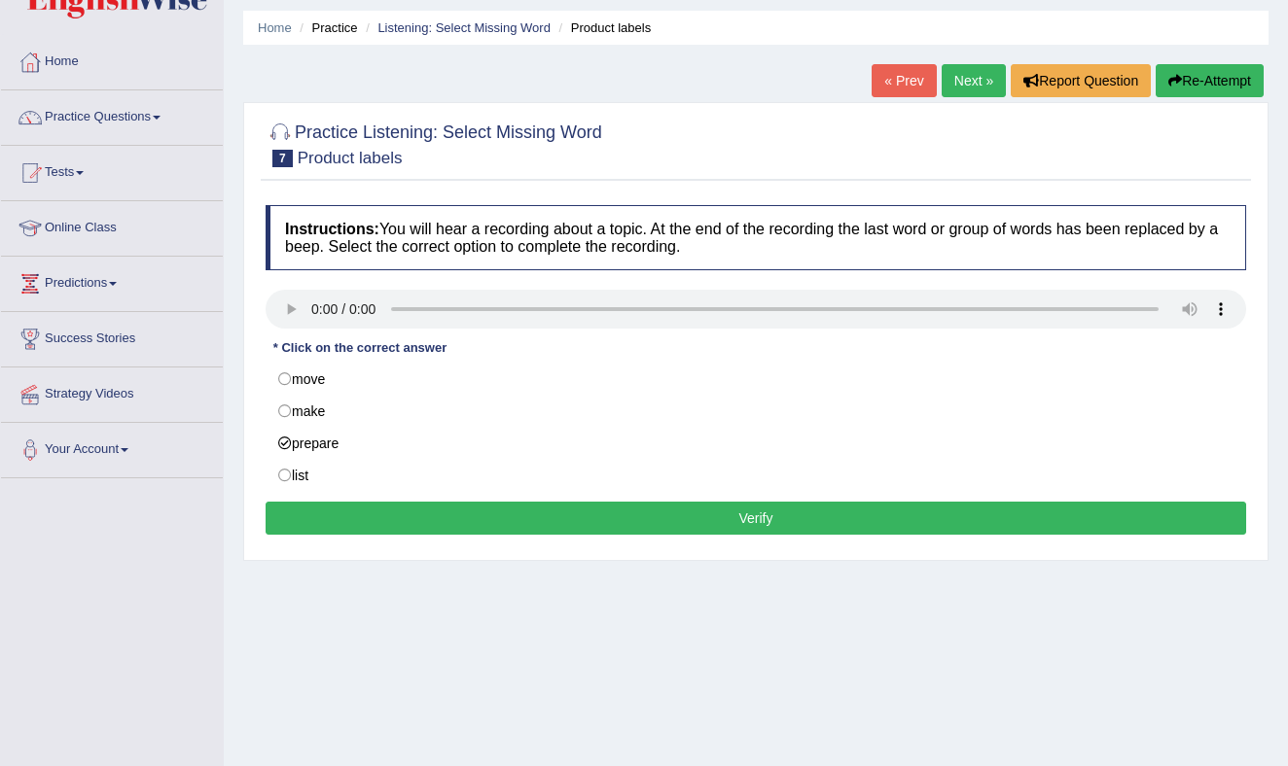
click at [707, 519] on button "Verify" at bounding box center [755, 518] width 980 height 33
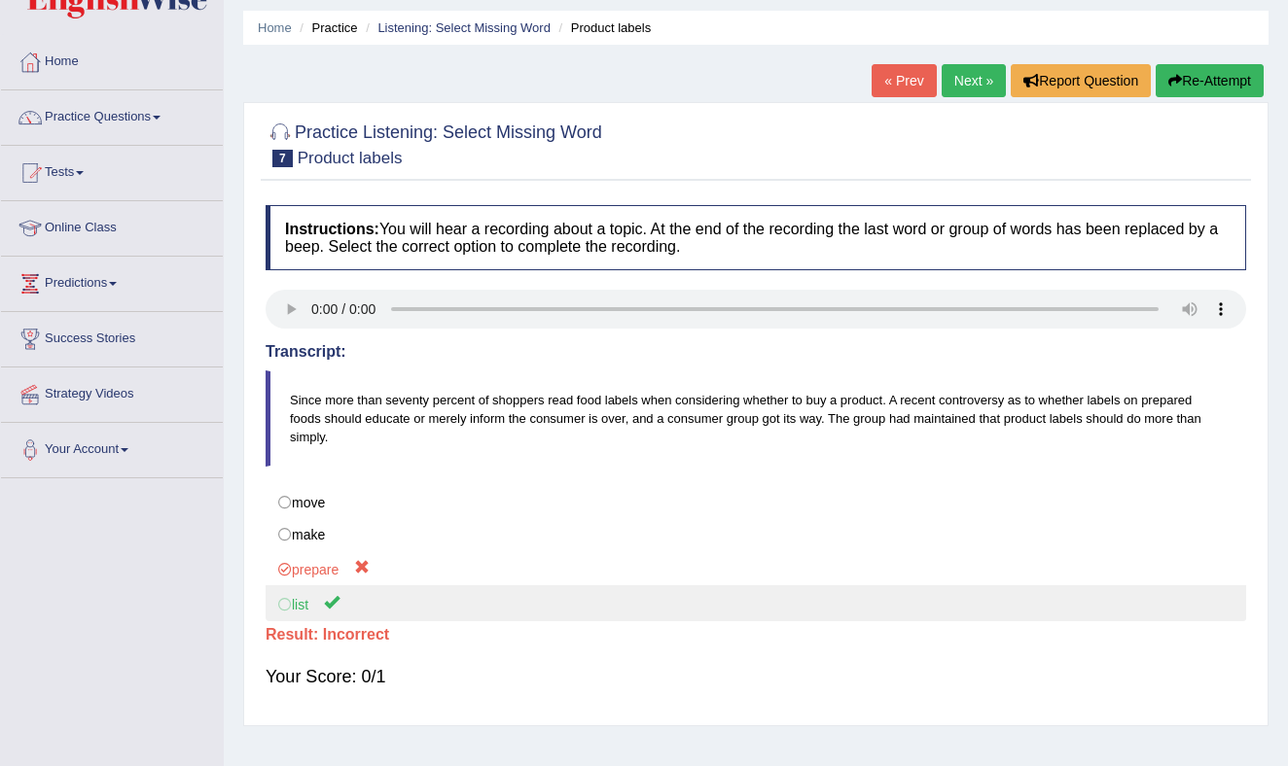
click at [290, 607] on label "list" at bounding box center [755, 603] width 980 height 36
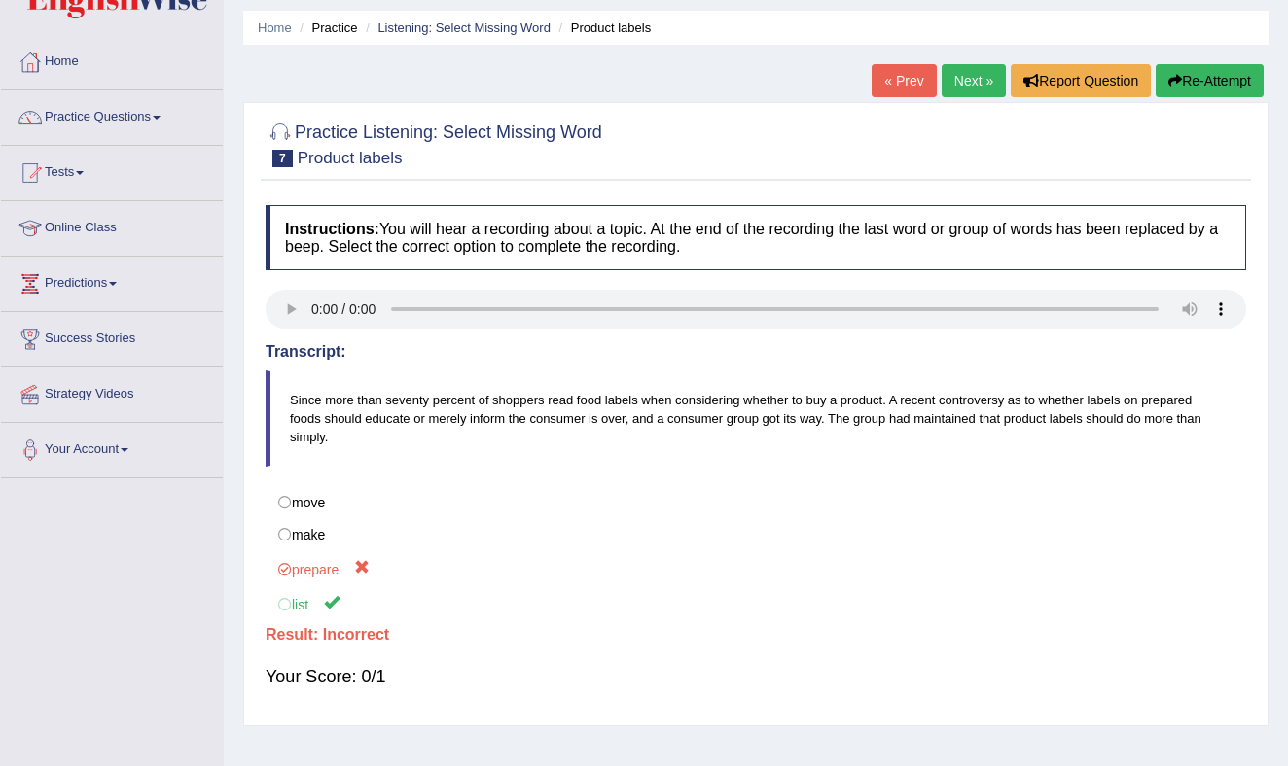
scroll to position [0, 0]
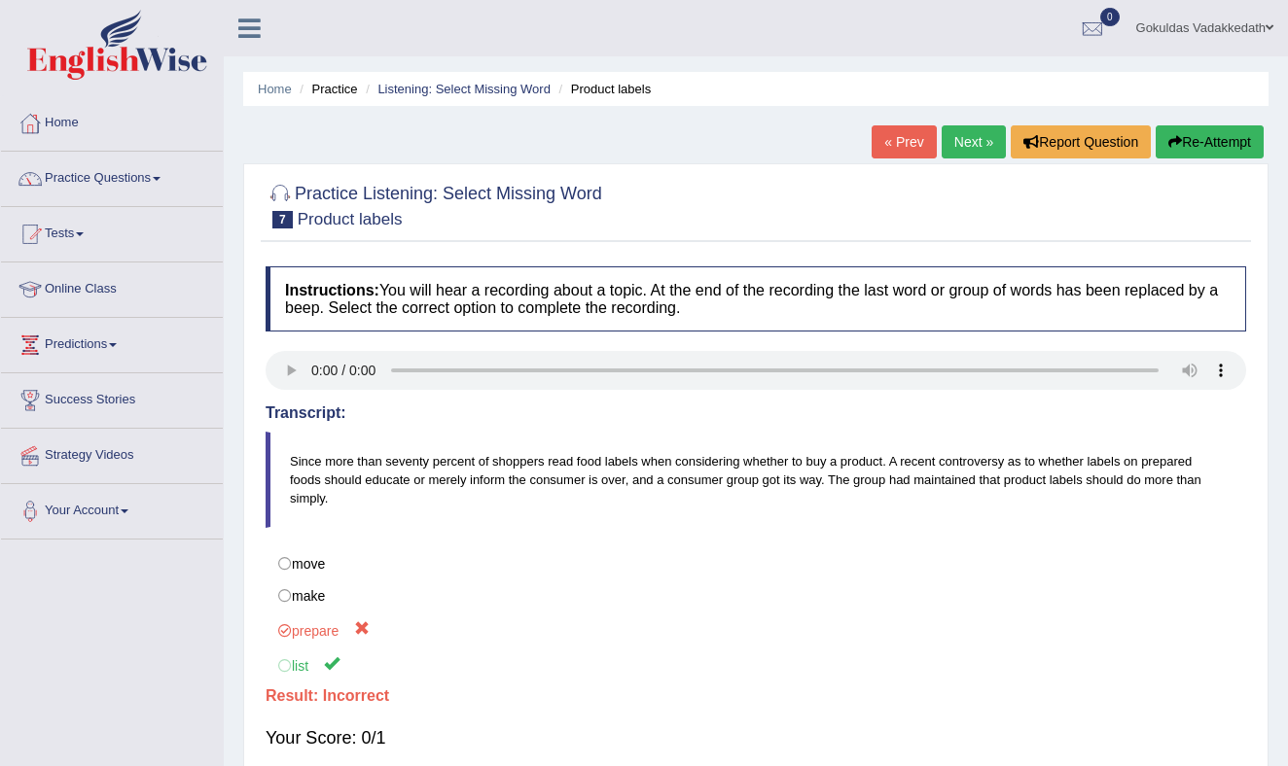
click at [968, 136] on link "Next »" at bounding box center [973, 141] width 64 height 33
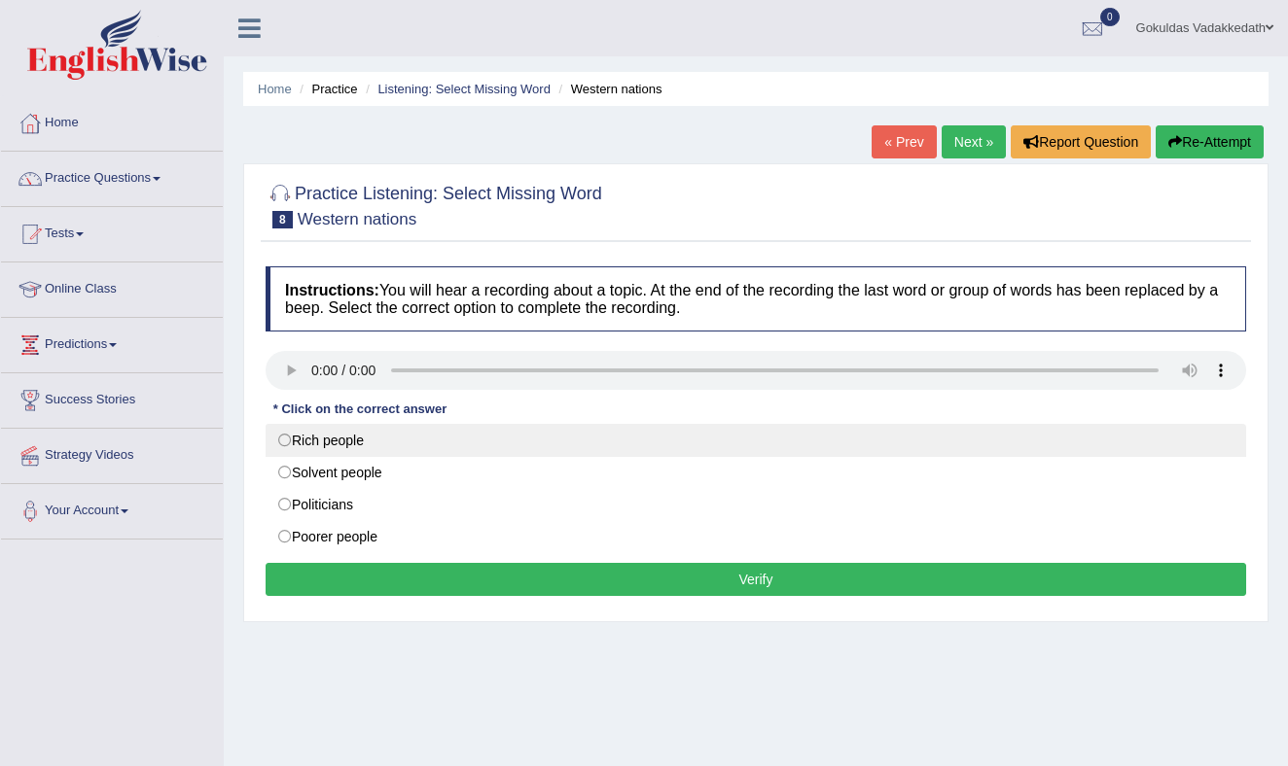
click at [287, 437] on label "Rich people" at bounding box center [755, 440] width 980 height 33
radio input "true"
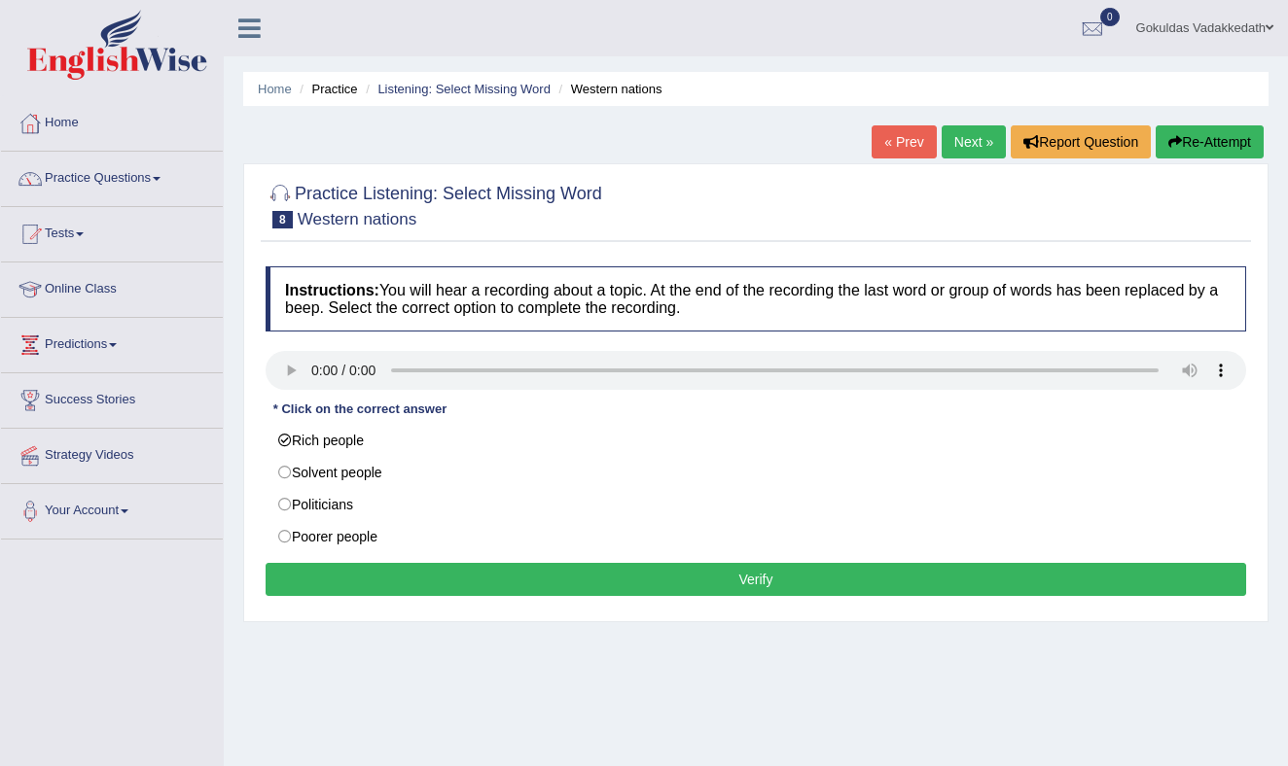
click at [672, 571] on button "Verify" at bounding box center [755, 579] width 980 height 33
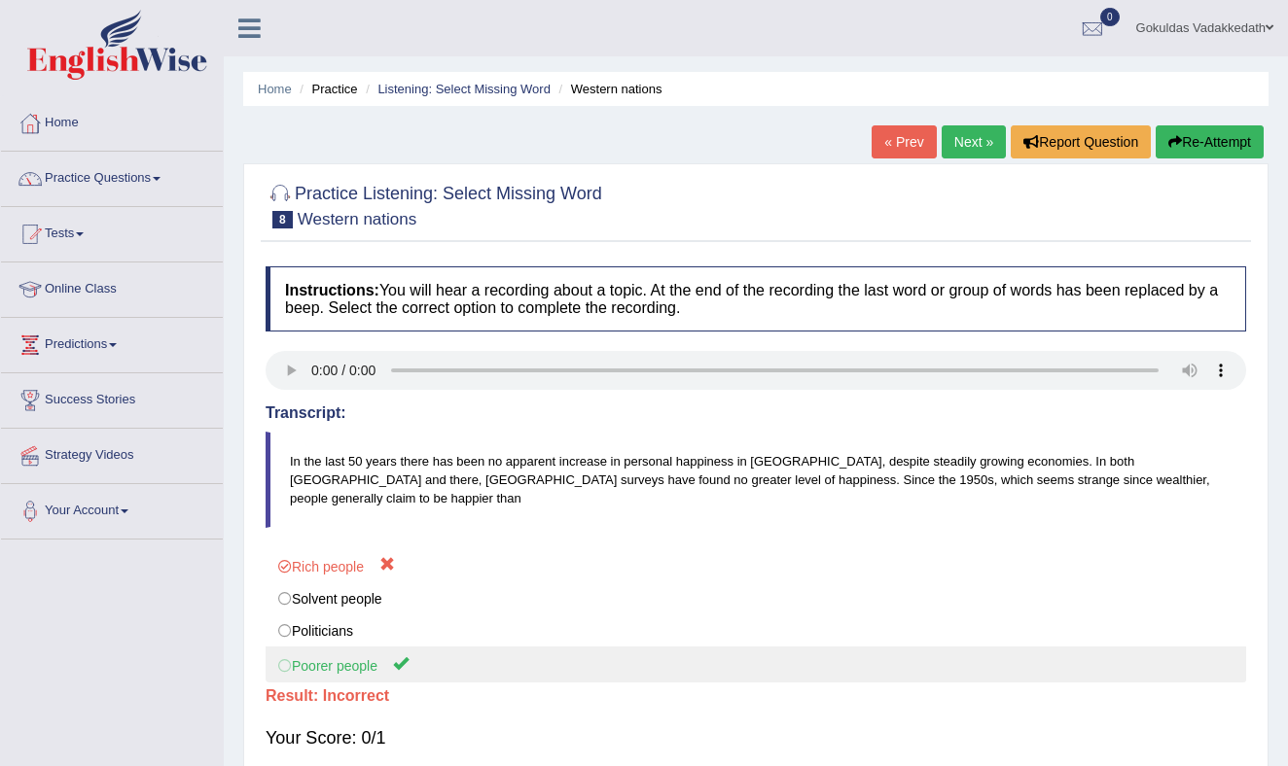
click at [285, 647] on label "Poorer people" at bounding box center [755, 665] width 980 height 36
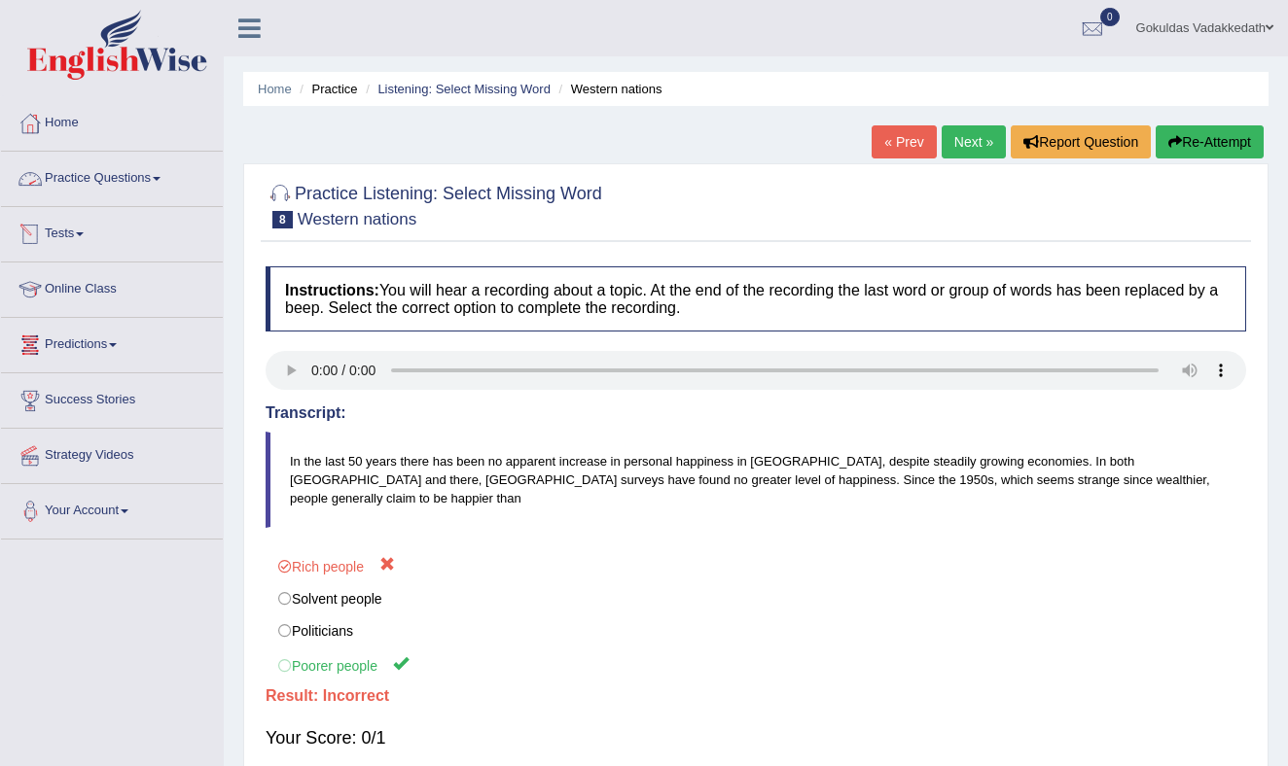
click at [152, 170] on link "Practice Questions" at bounding box center [112, 176] width 222 height 49
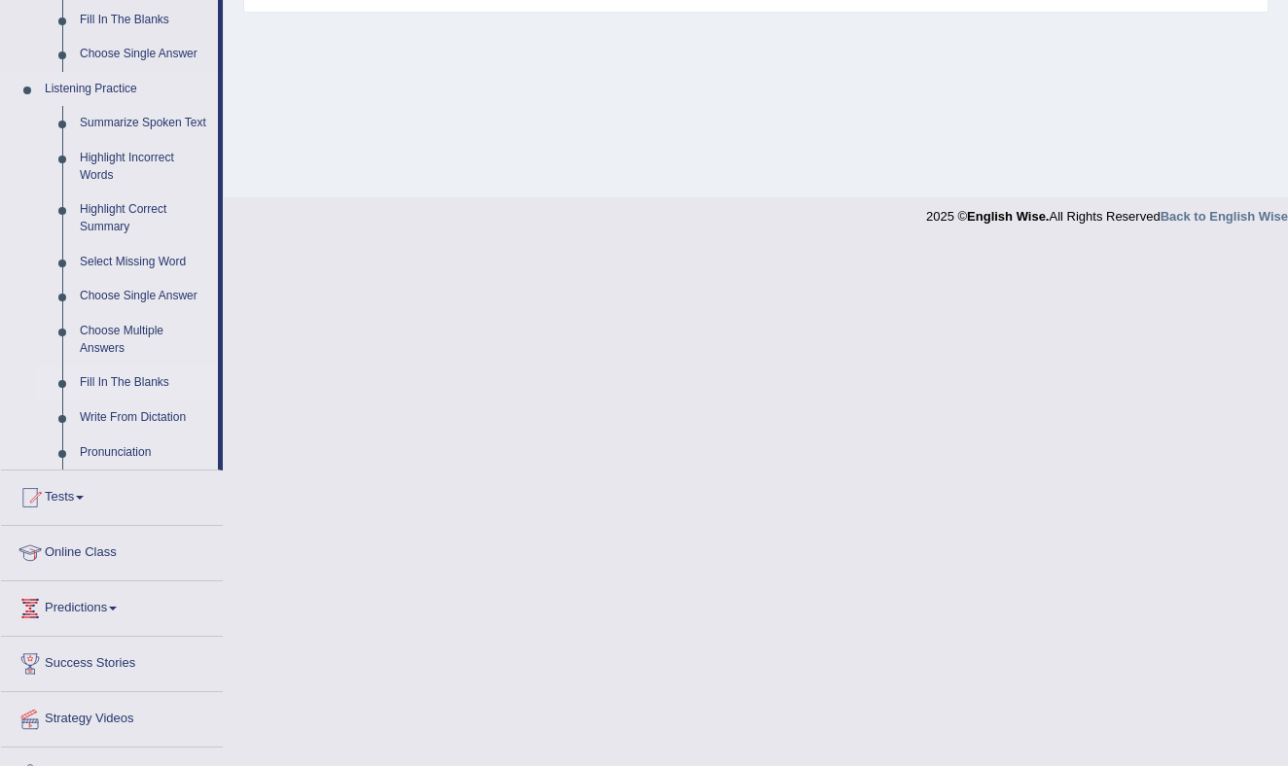
scroll to position [831, 0]
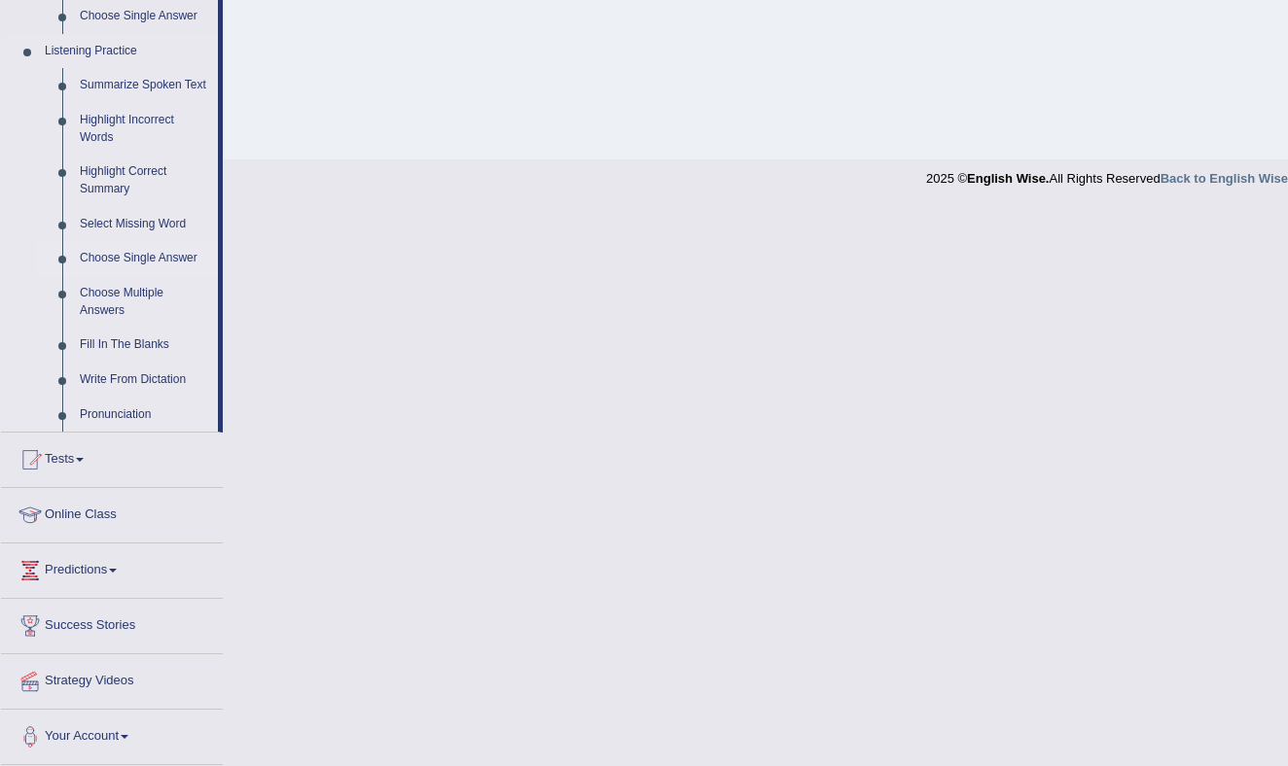
click at [112, 253] on link "Choose Single Answer" at bounding box center [144, 258] width 147 height 35
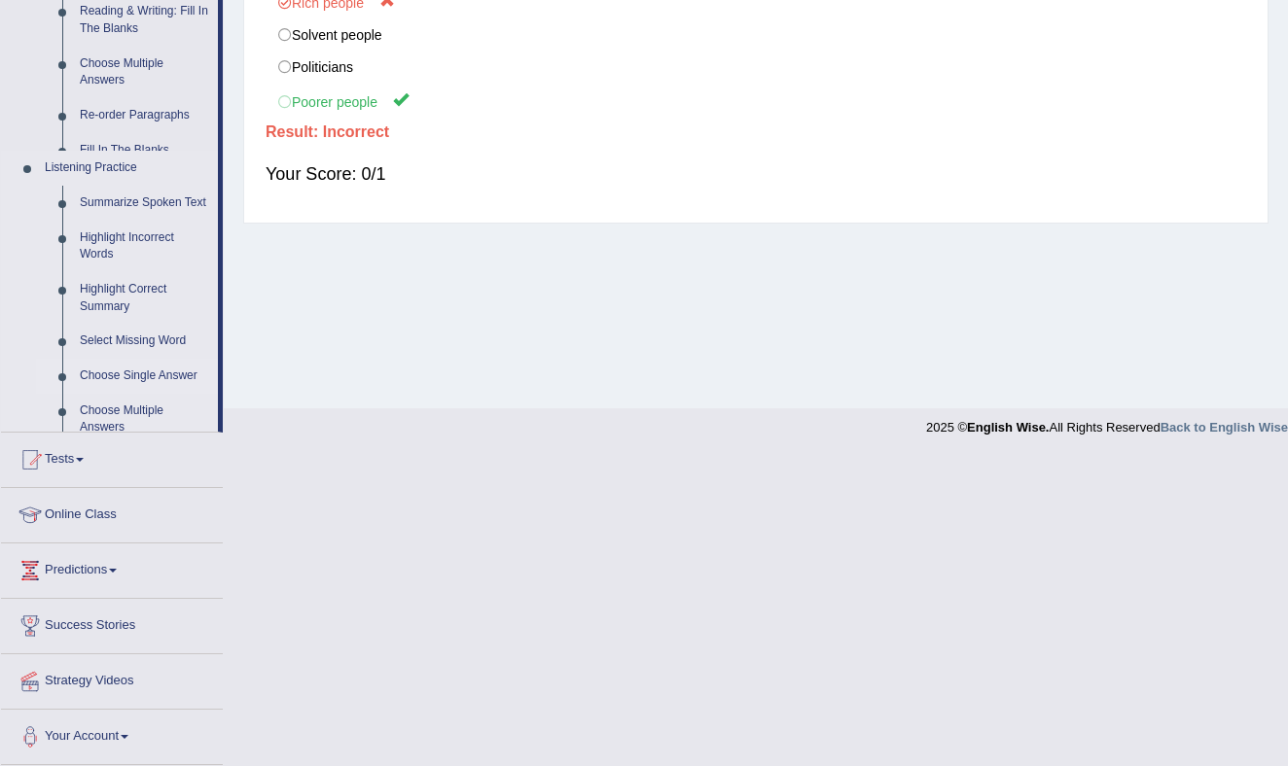
scroll to position [369, 0]
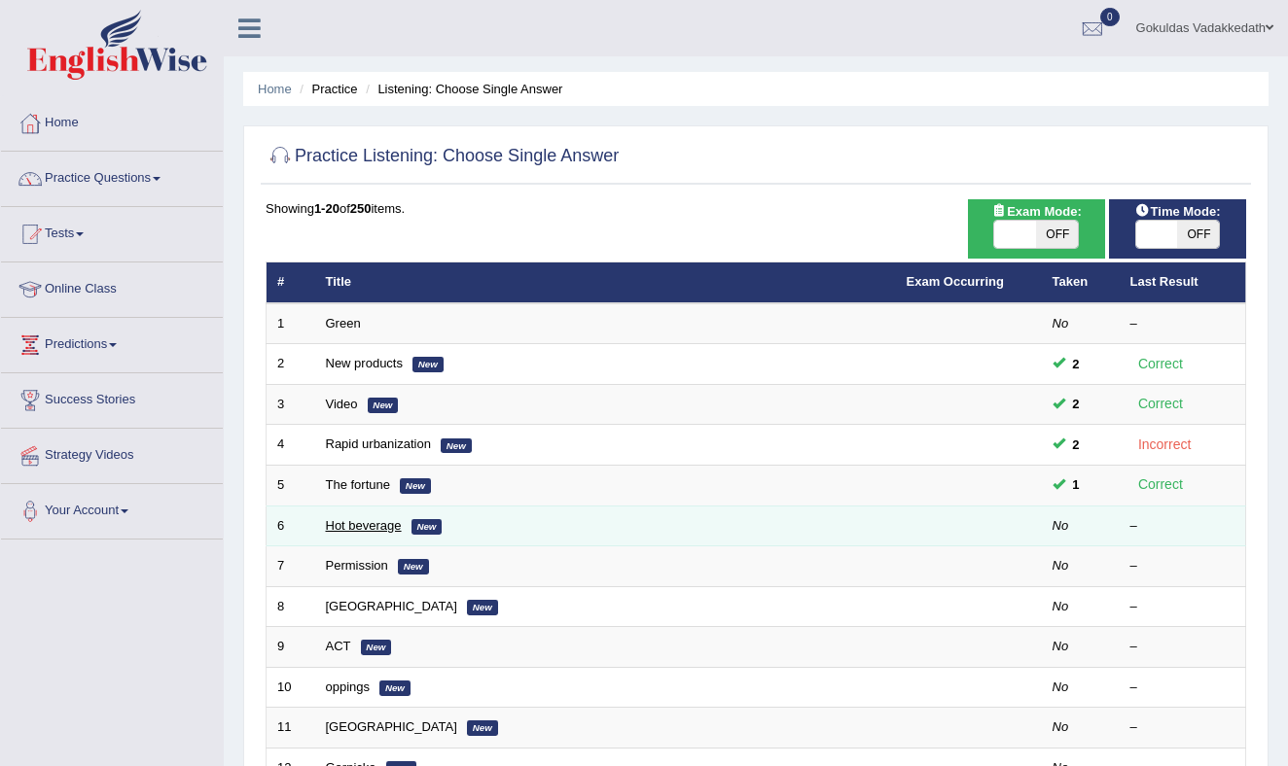
click at [344, 521] on link "Hot beverage" at bounding box center [364, 525] width 76 height 15
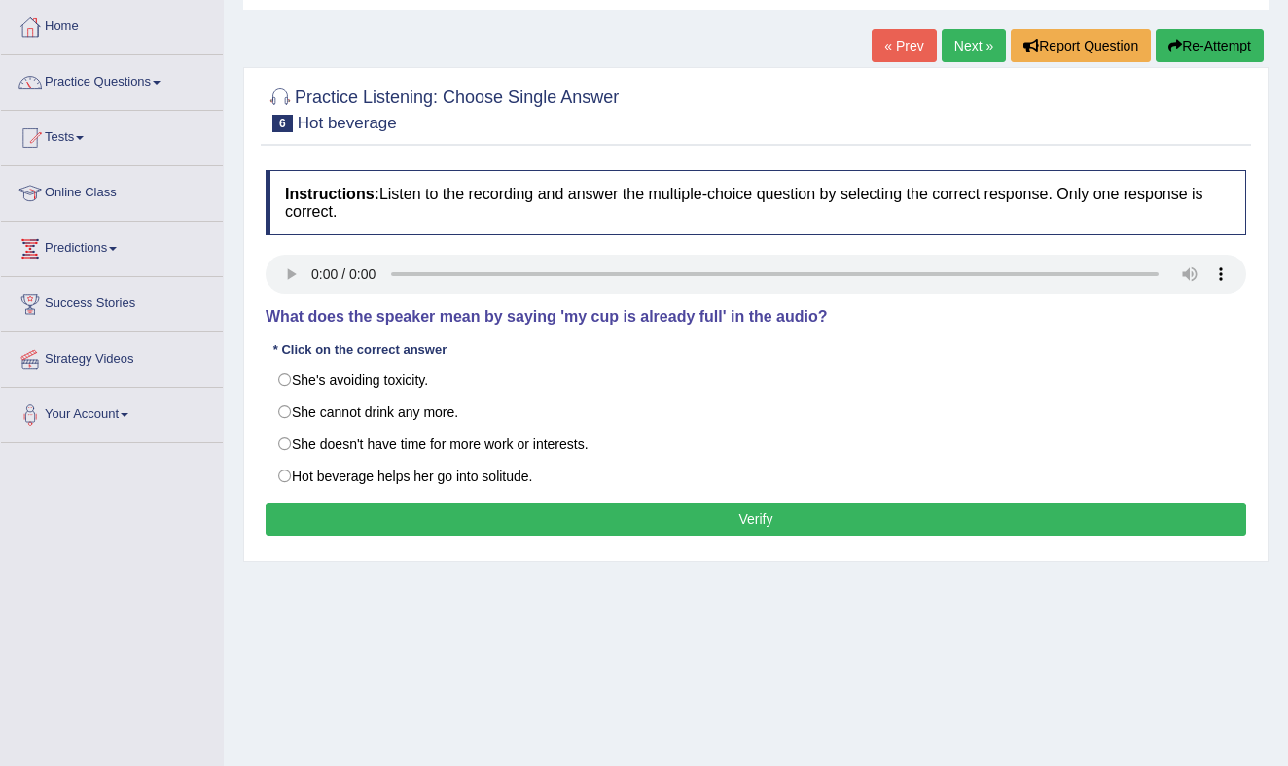
scroll to position [97, 0]
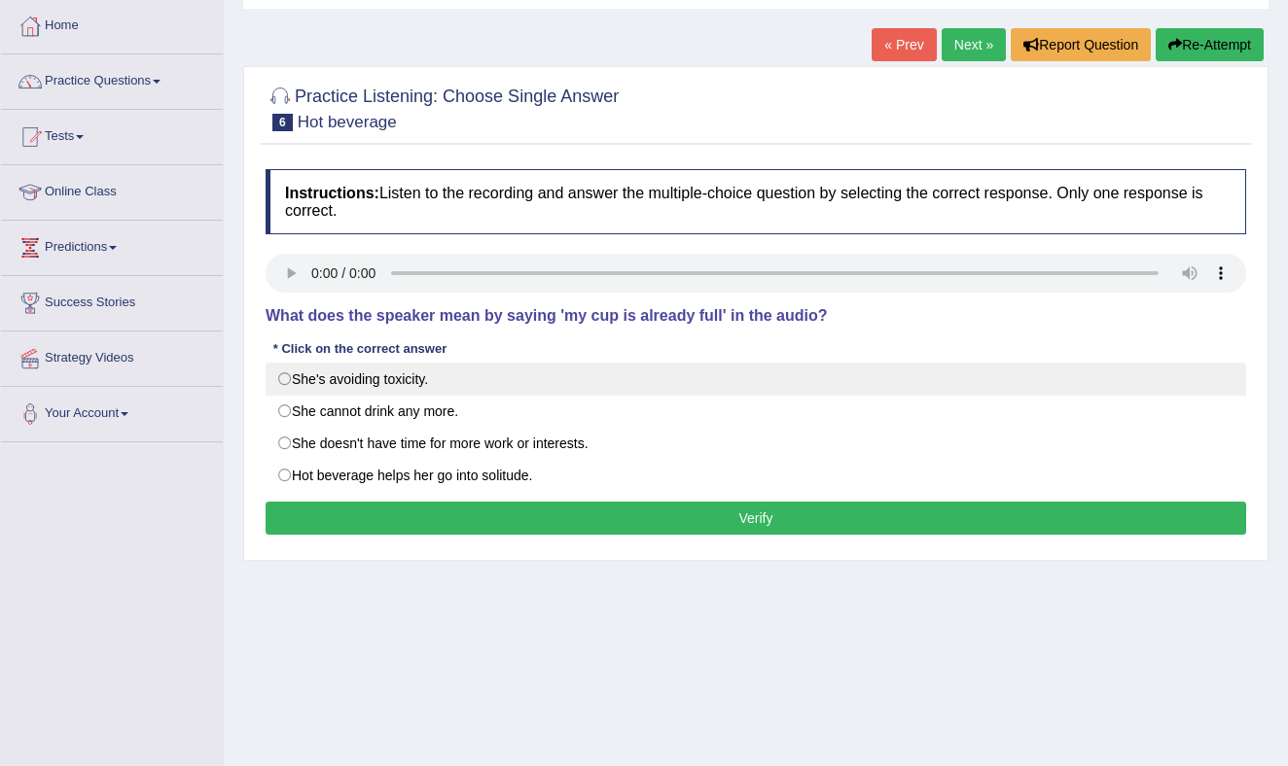
click at [284, 377] on label "She's avoiding toxicity." at bounding box center [755, 379] width 980 height 33
radio input "true"
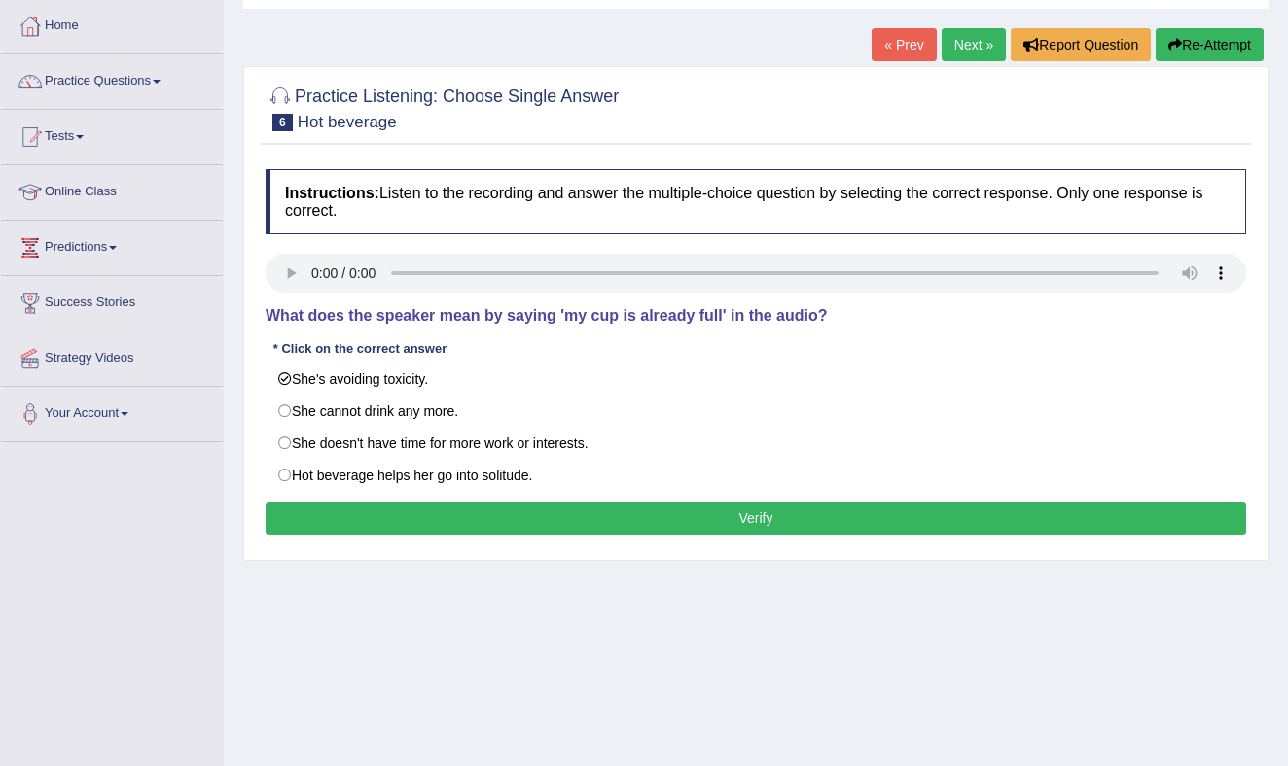
click at [460, 518] on button "Verify" at bounding box center [755, 518] width 980 height 33
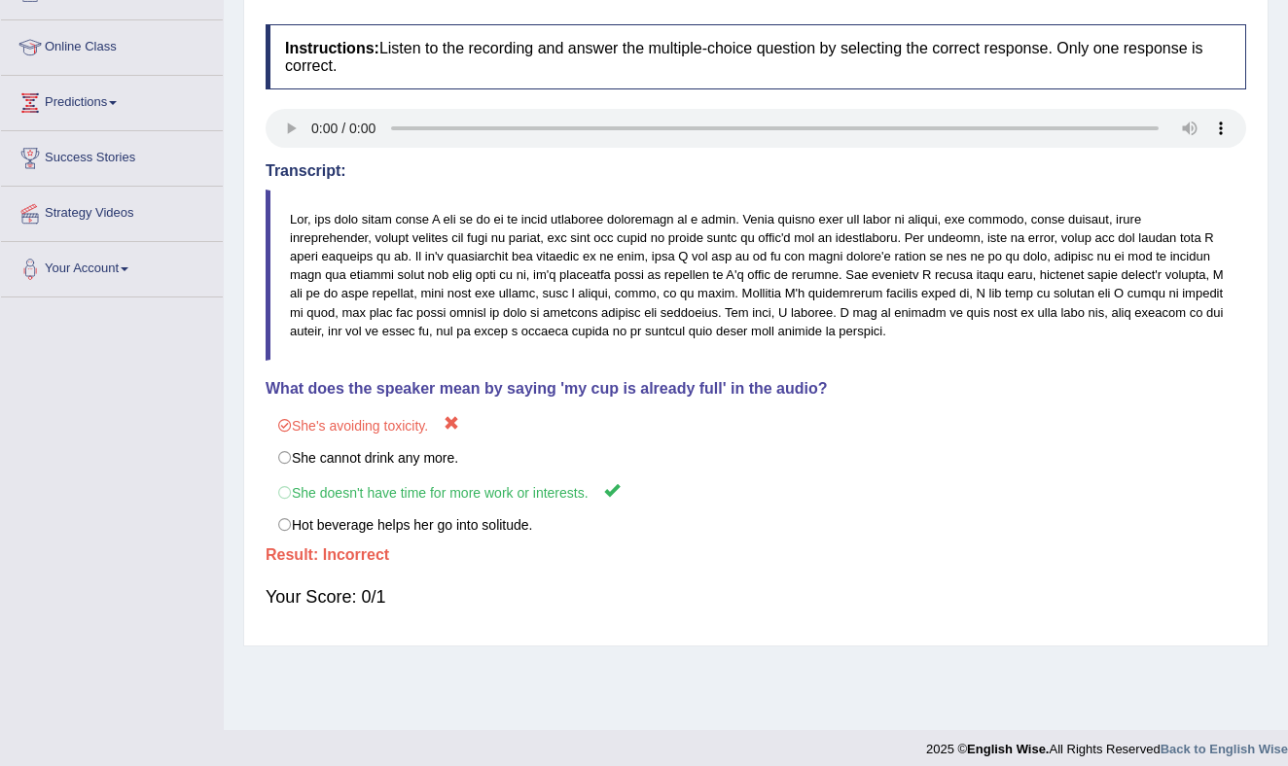
scroll to position [0, 0]
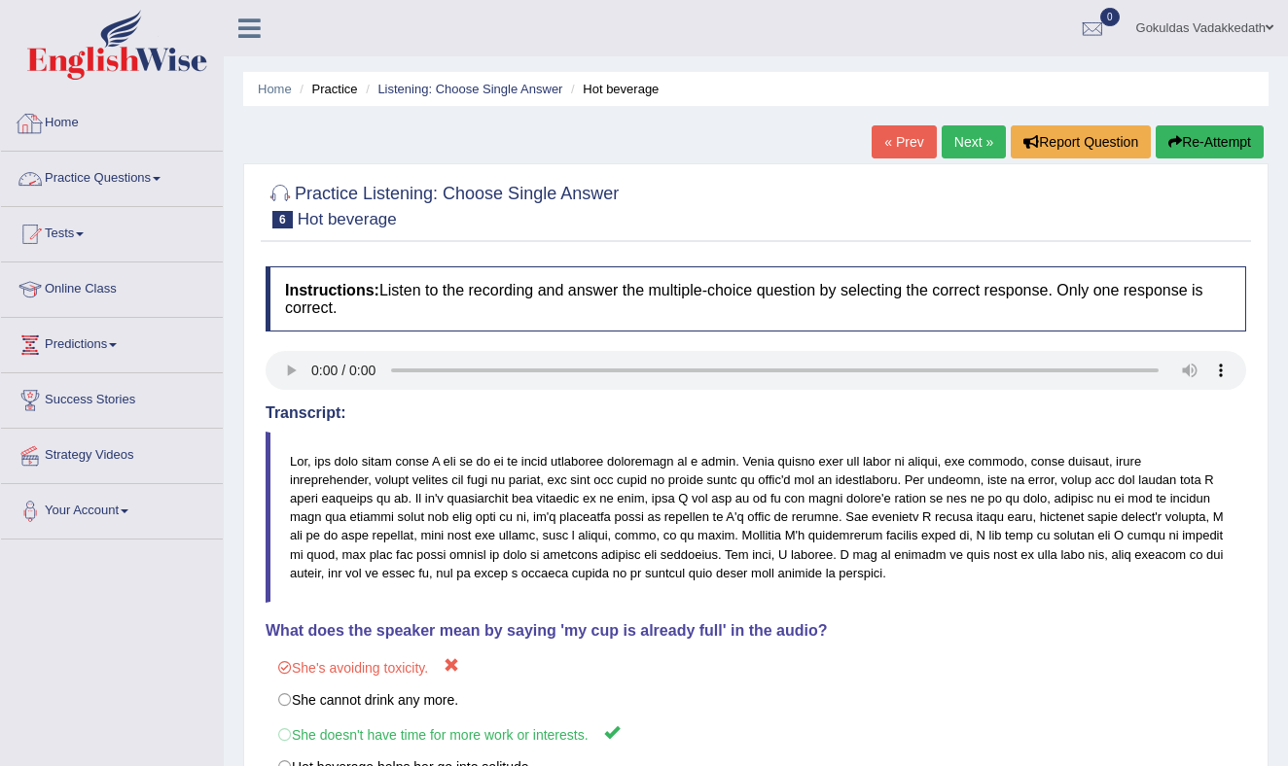
click at [173, 173] on link "Practice Questions" at bounding box center [112, 176] width 222 height 49
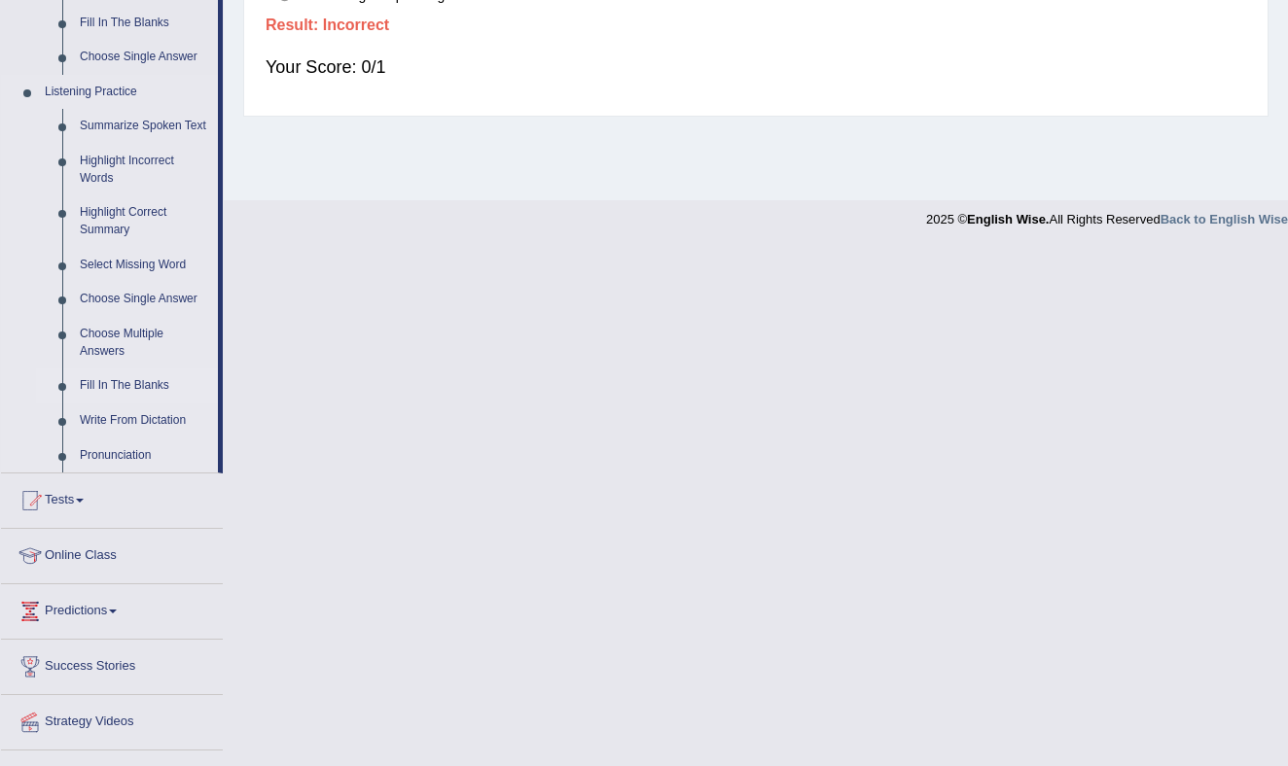
scroll to position [831, 0]
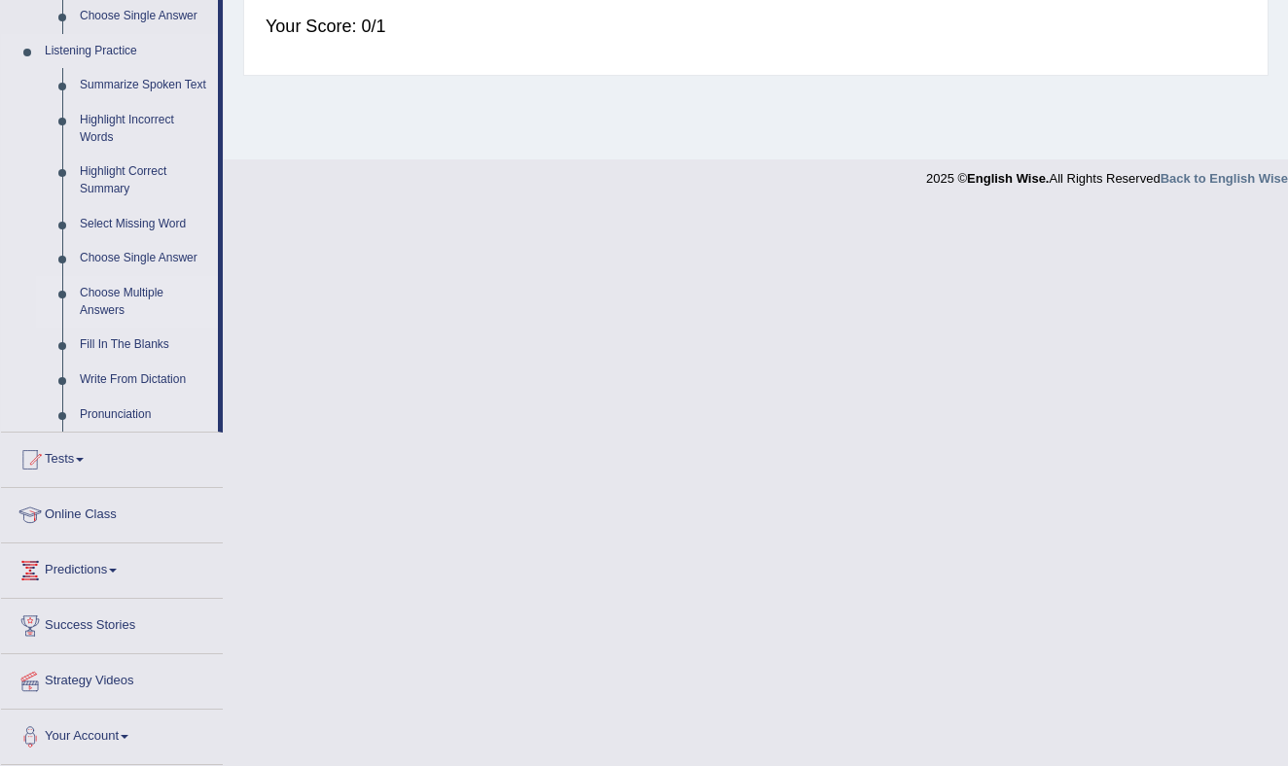
click at [107, 300] on link "Choose Multiple Answers" at bounding box center [144, 302] width 147 height 52
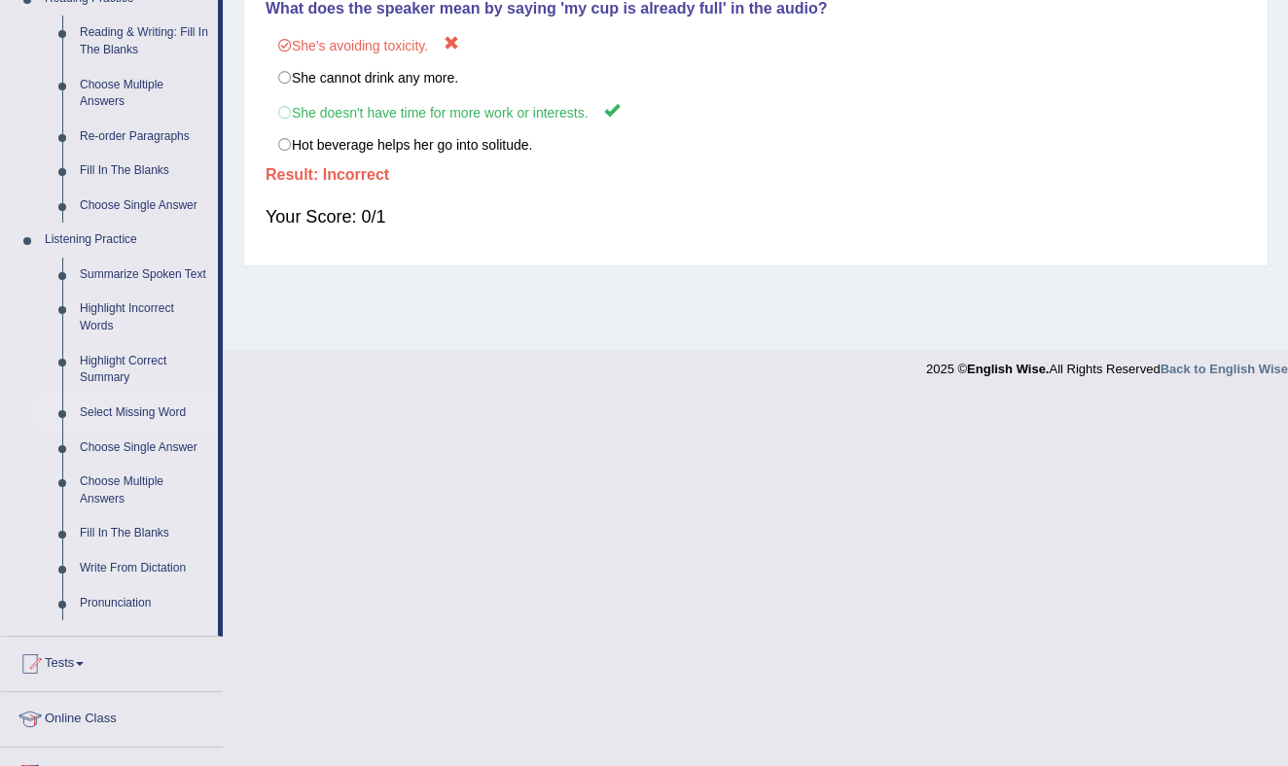
scroll to position [255, 0]
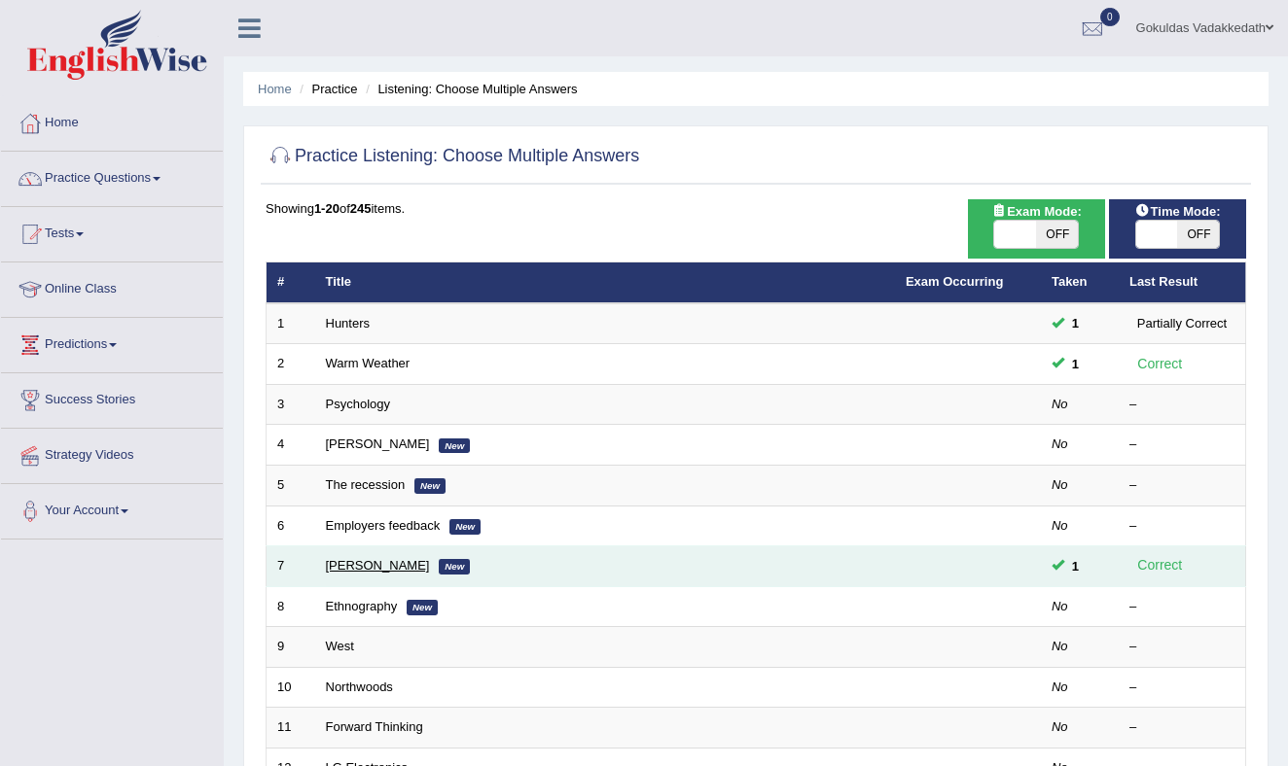
click at [358, 565] on link "[PERSON_NAME]" at bounding box center [378, 565] width 104 height 15
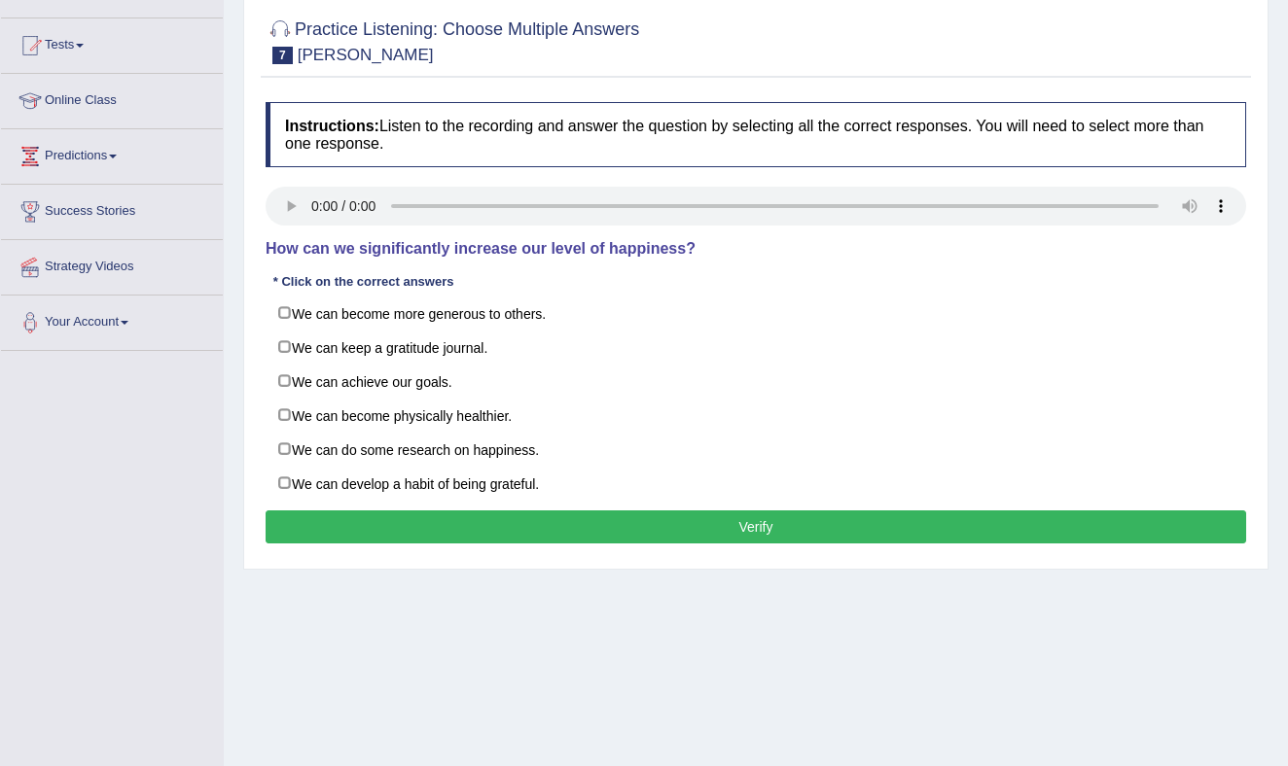
scroll to position [195, 0]
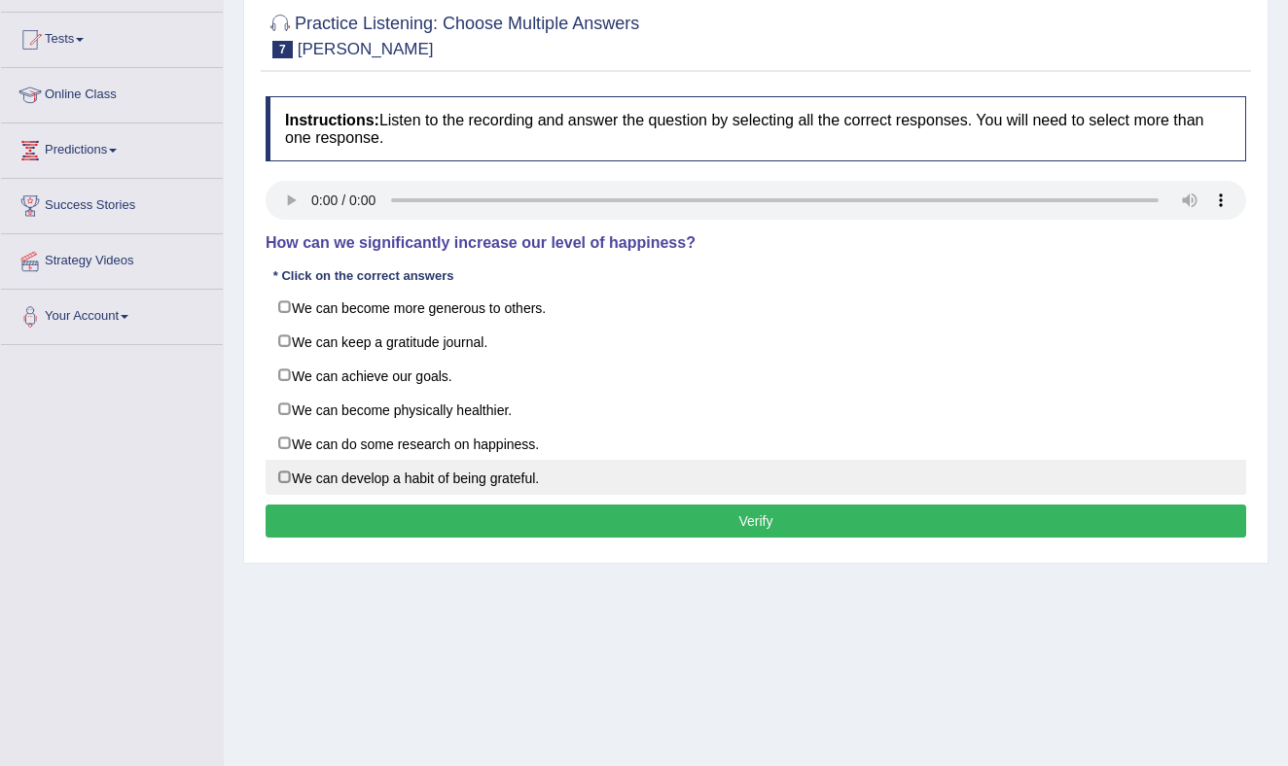
click at [286, 476] on label "We can develop a habit of being grateful." at bounding box center [755, 477] width 980 height 35
checkbox input "true"
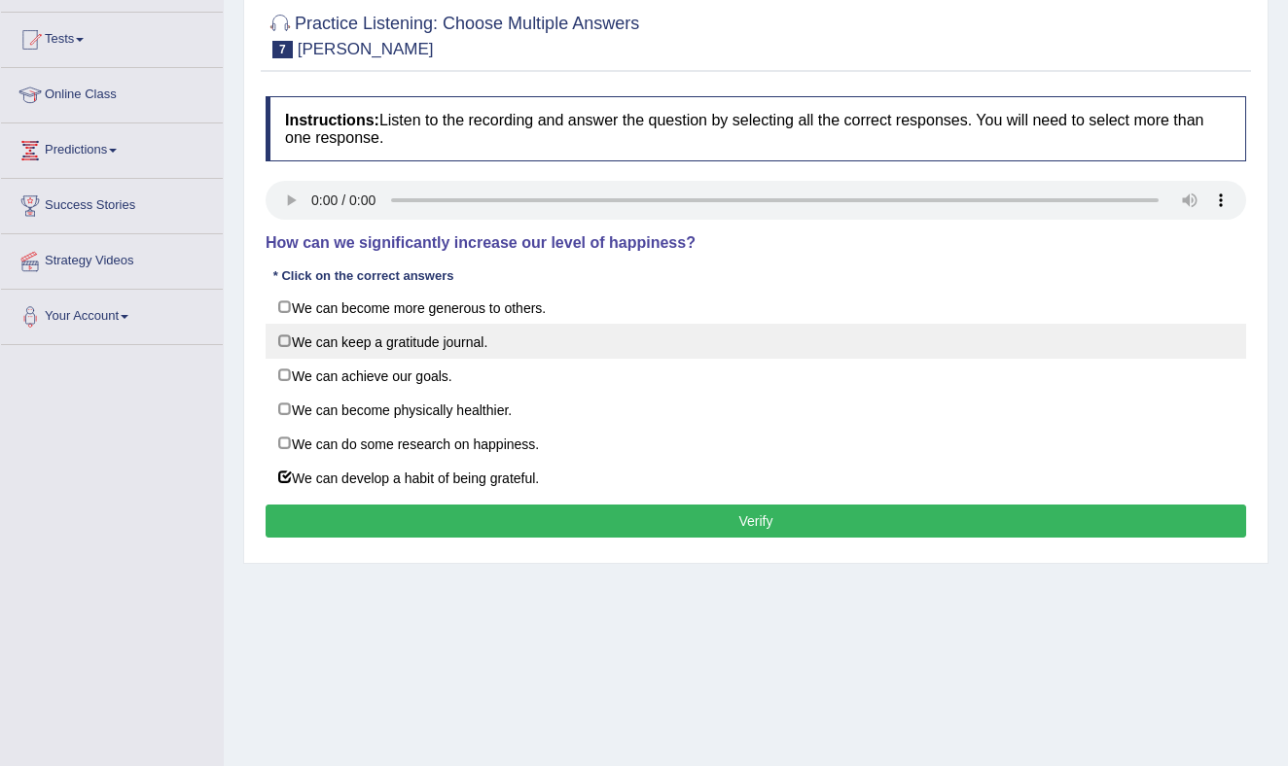
click at [288, 337] on label "We can keep a gratitude journal." at bounding box center [755, 341] width 980 height 35
checkbox input "true"
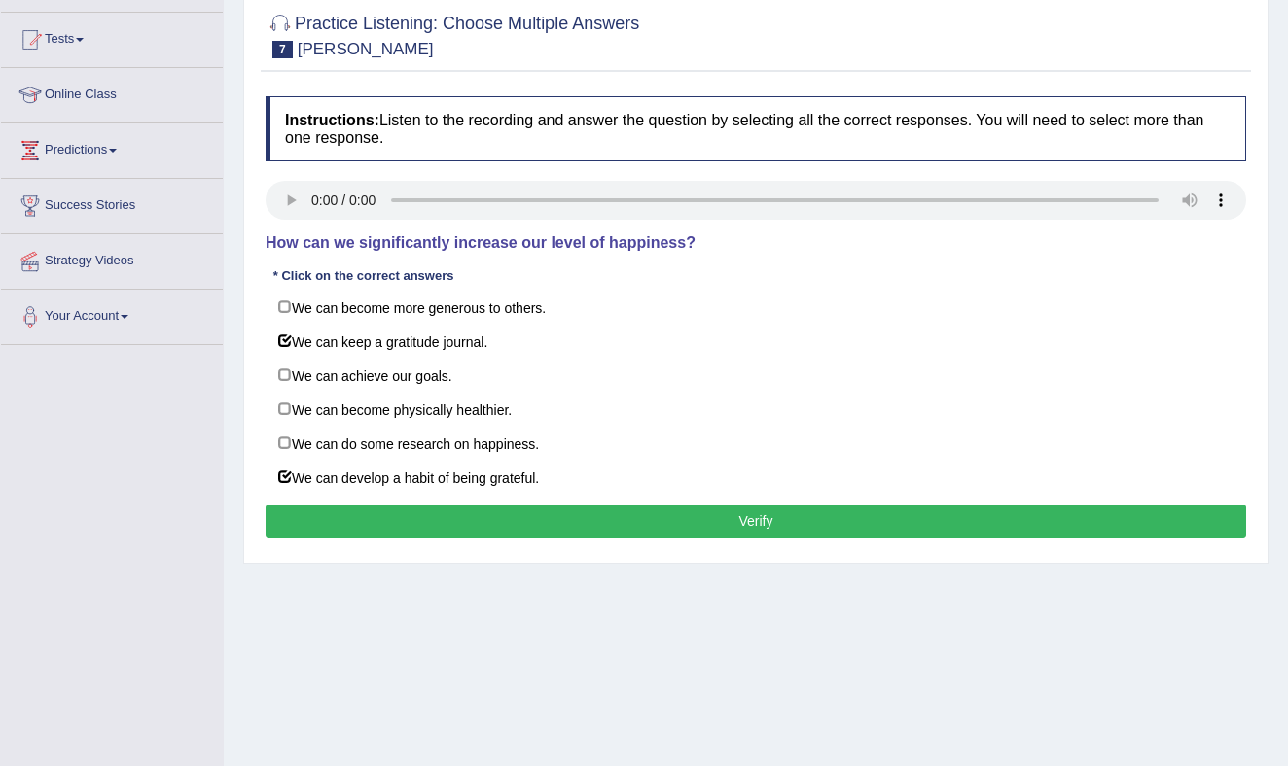
click at [655, 513] on button "Verify" at bounding box center [755, 521] width 980 height 33
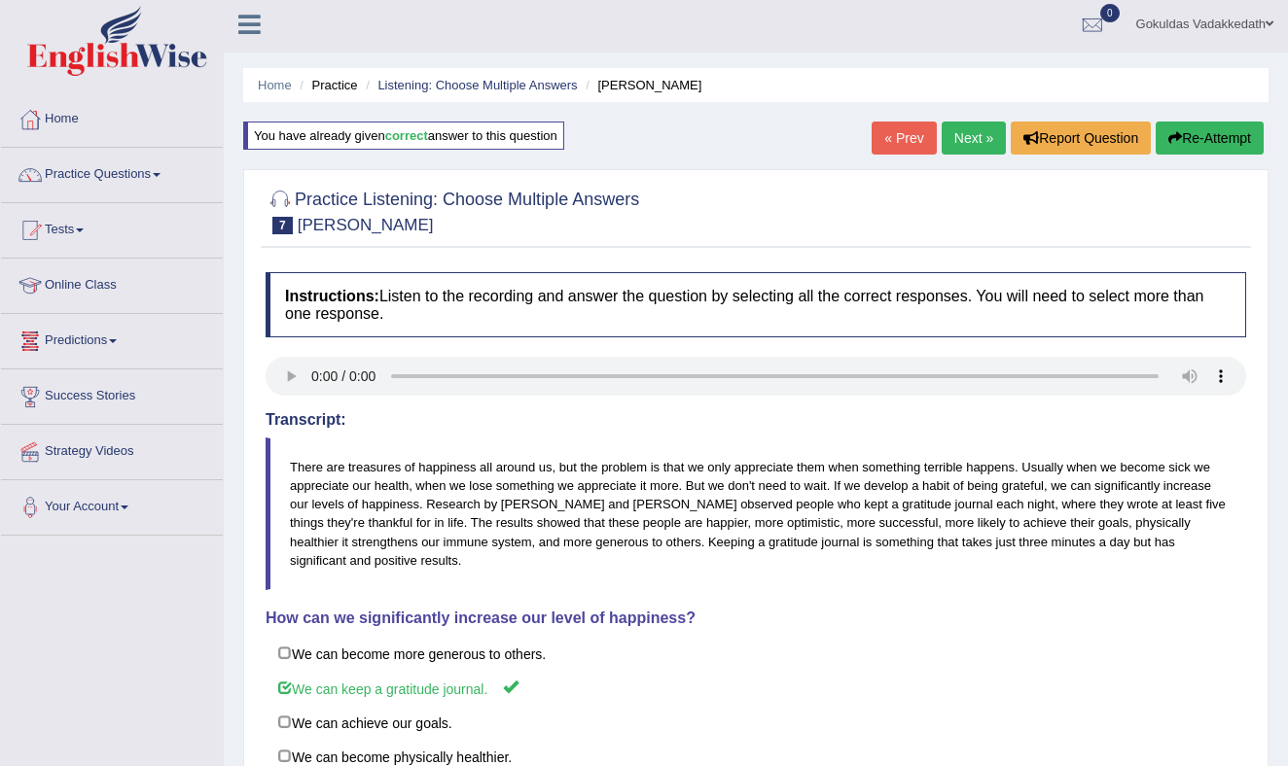
scroll to position [0, 0]
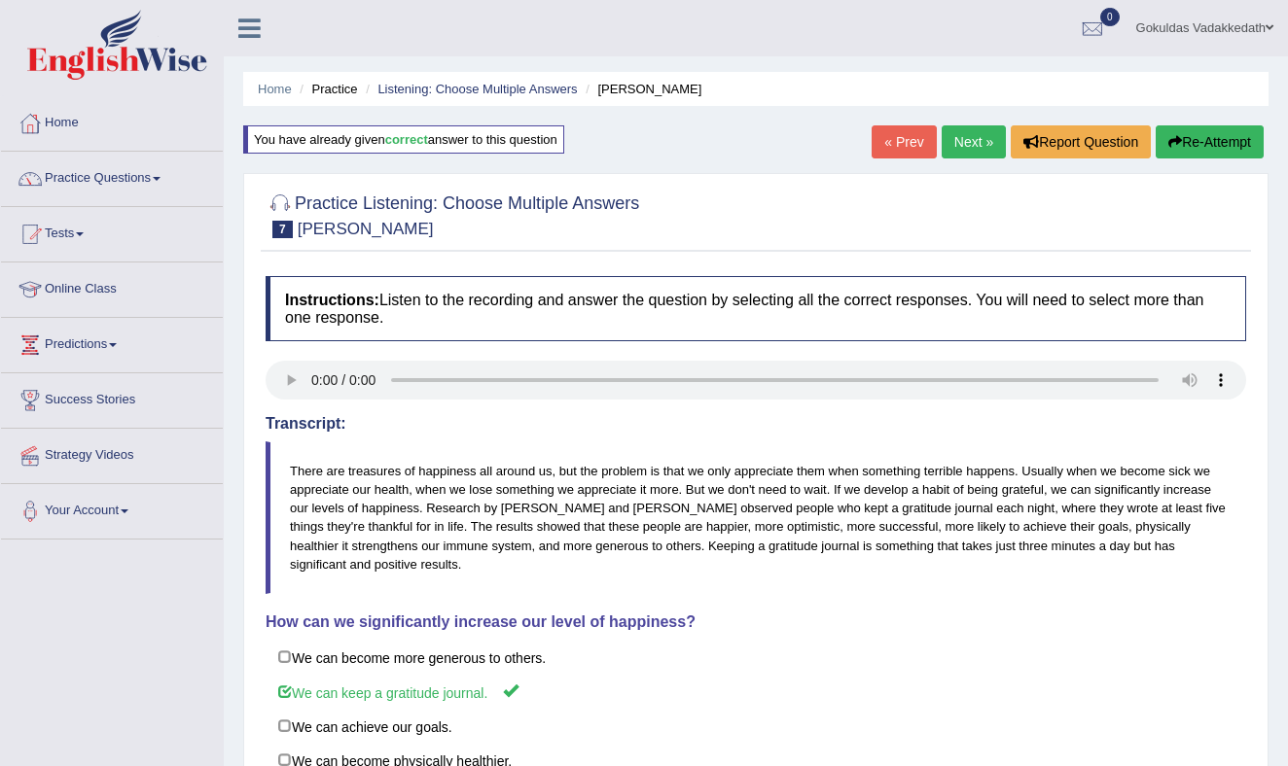
click at [964, 138] on link "Next »" at bounding box center [973, 141] width 64 height 33
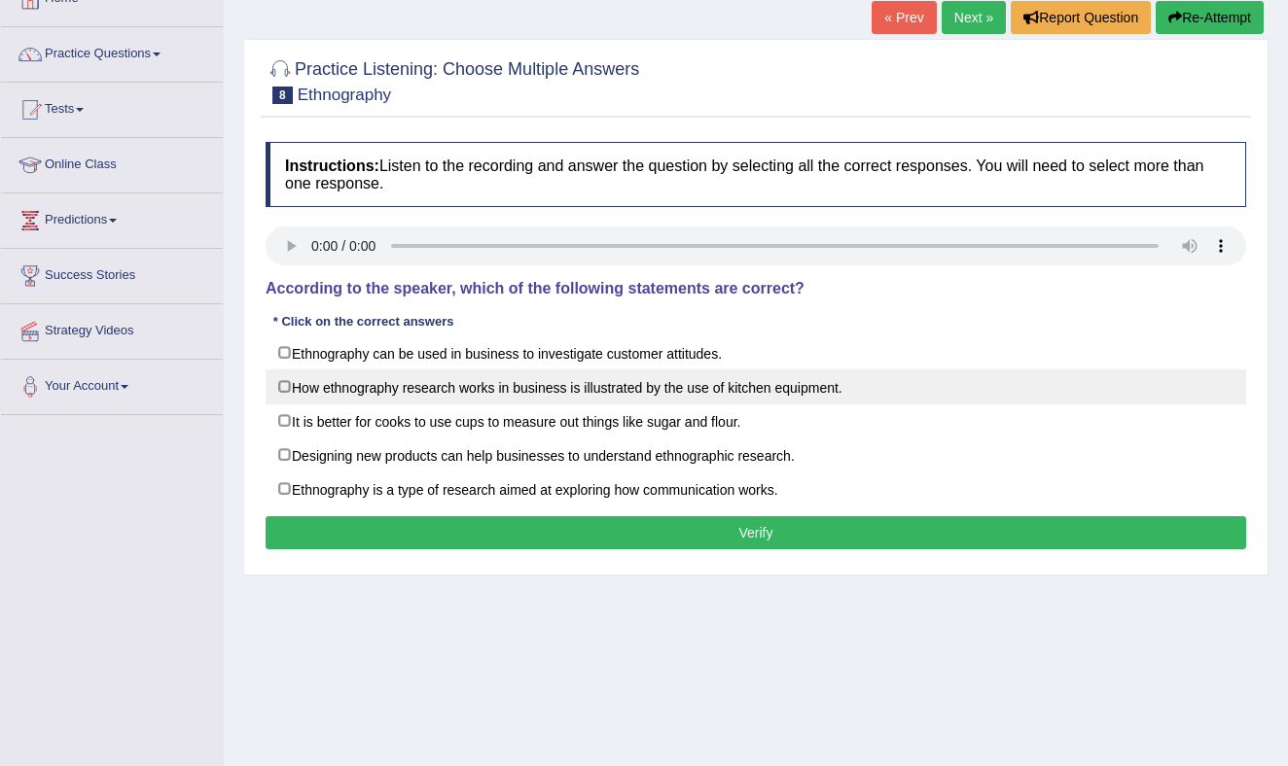
scroll to position [129, 0]
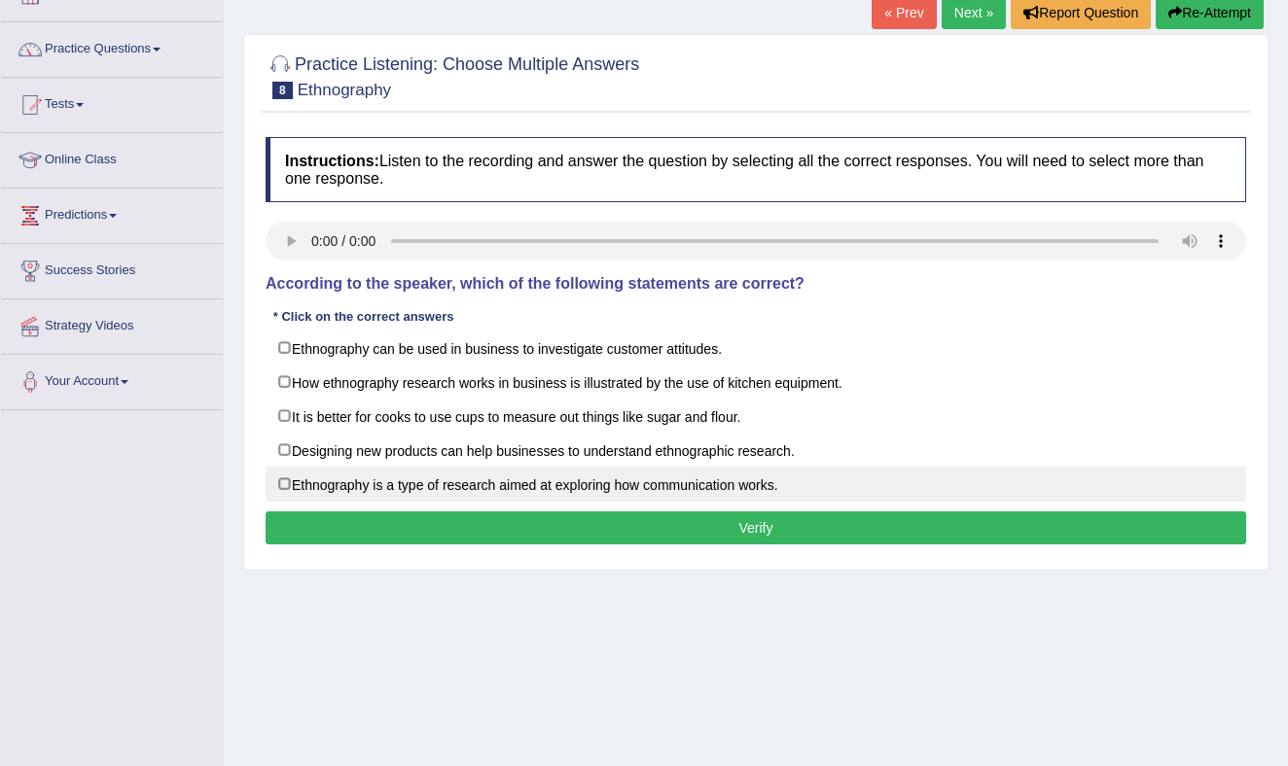
click at [287, 479] on label "Ethnography is a type of research aimed at exploring how communication works." at bounding box center [755, 484] width 980 height 35
checkbox input "true"
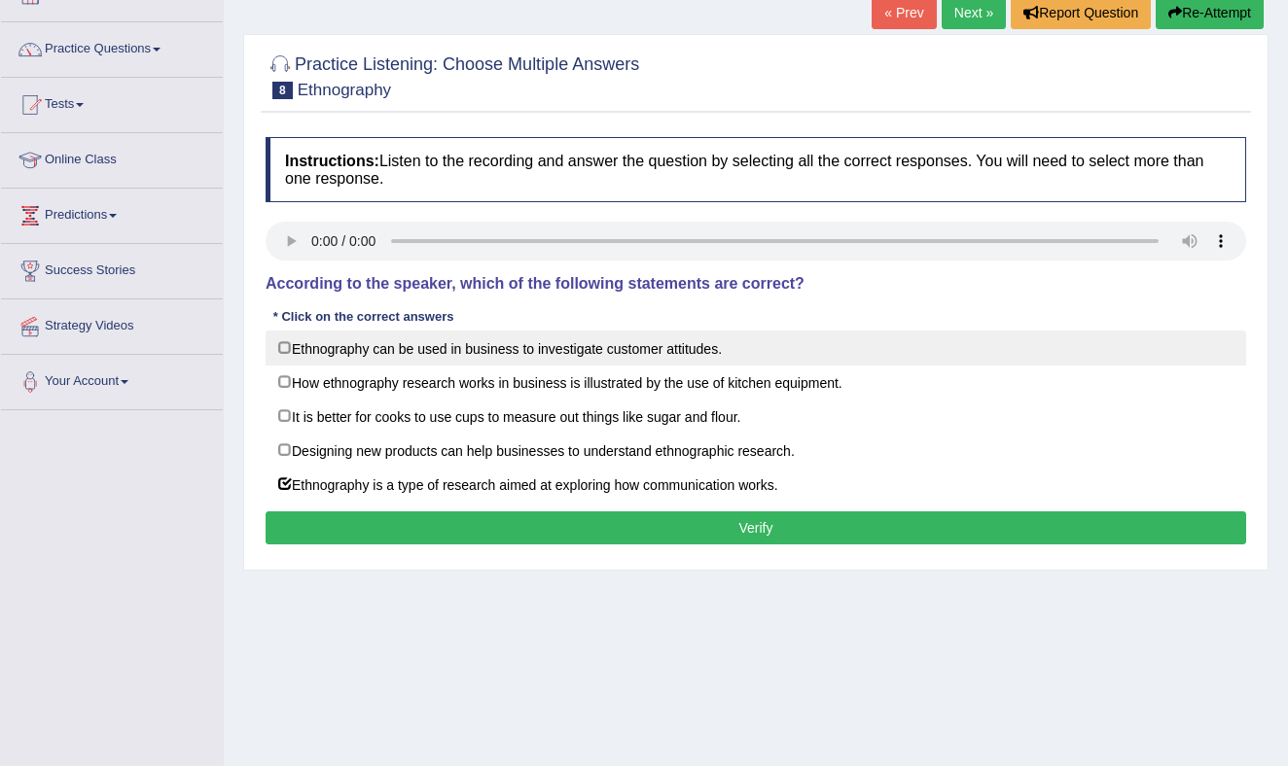
scroll to position [124, 0]
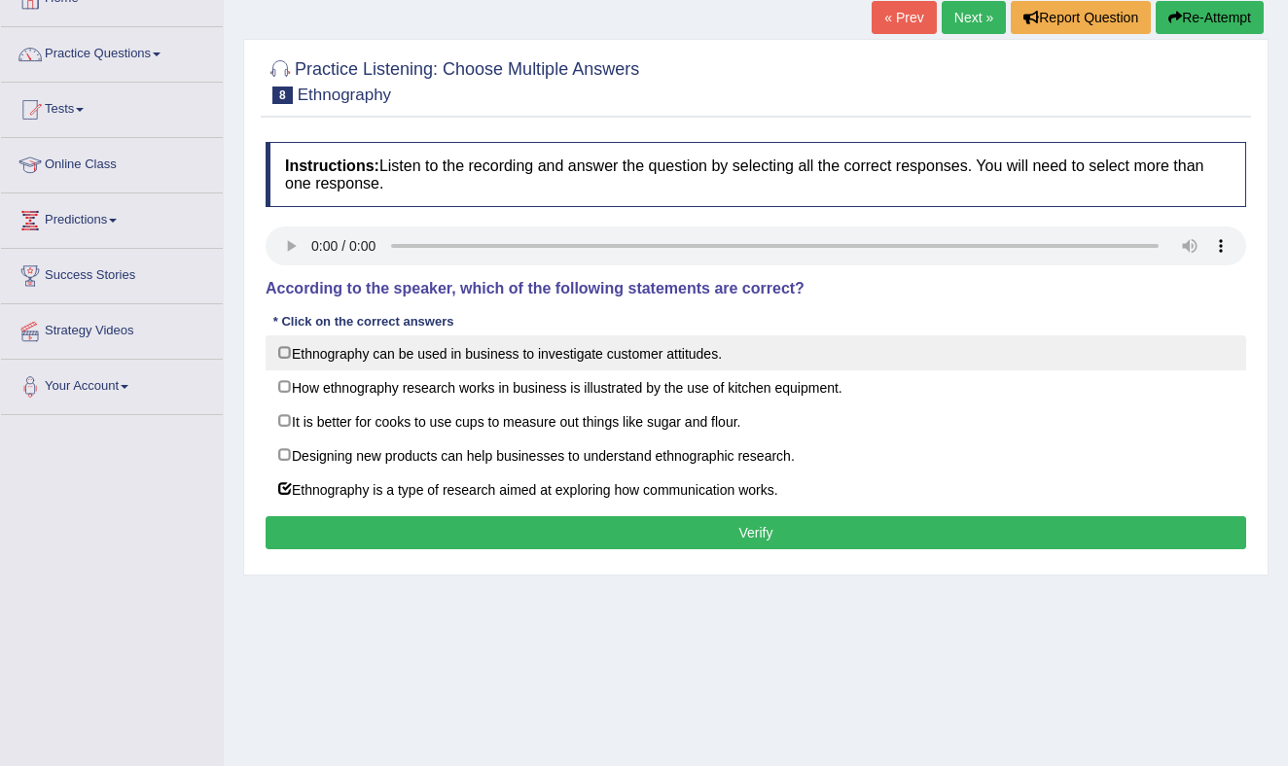
click at [287, 350] on label "Ethnography can be used in business to investigate customer attitudes." at bounding box center [755, 353] width 980 height 35
checkbox input "true"
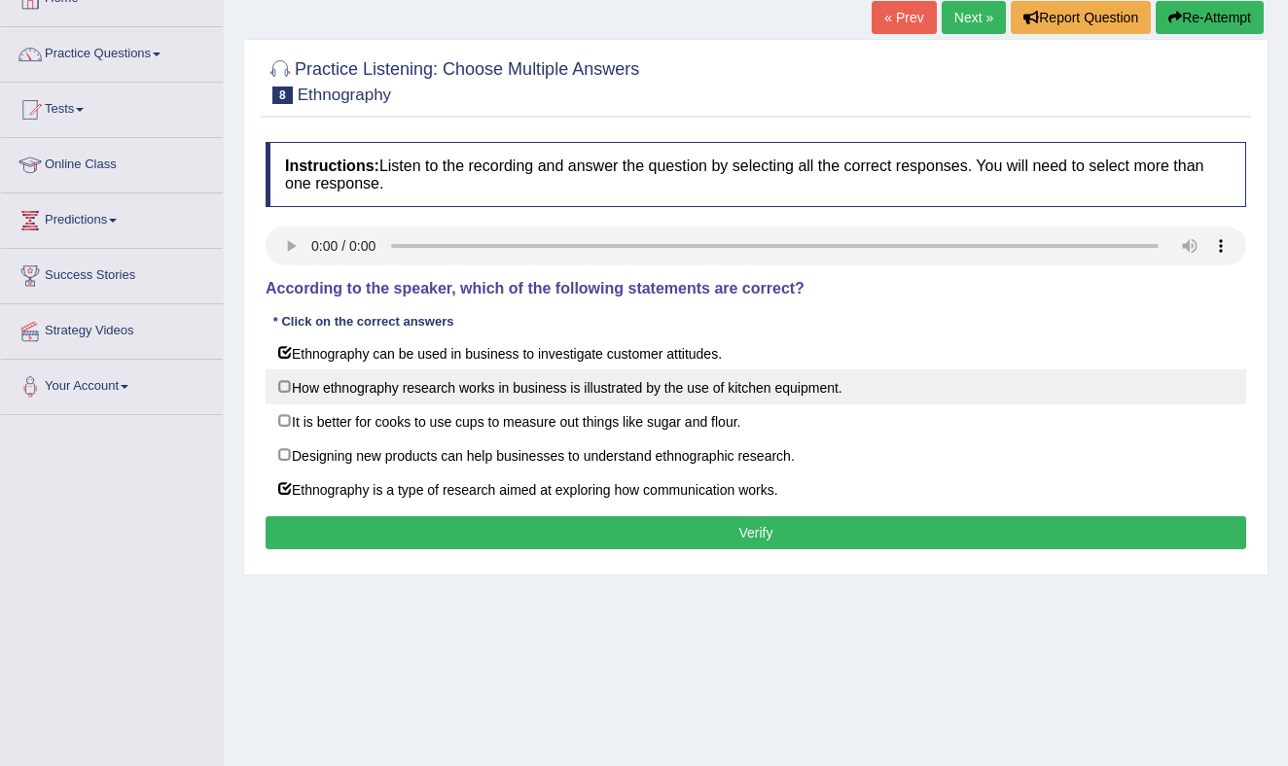
click at [286, 383] on label "How ethnography research works in business is illustrated by the use of kitchen…" at bounding box center [755, 387] width 980 height 35
checkbox input "true"
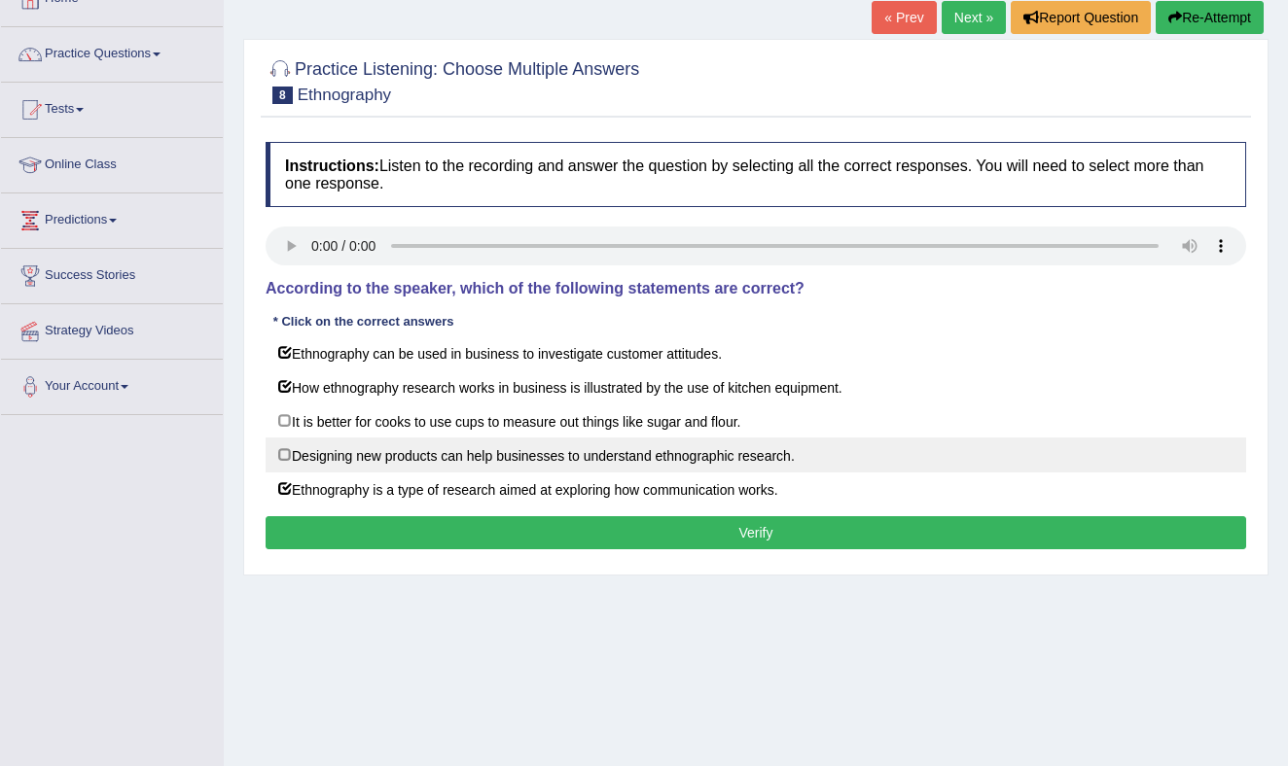
click at [283, 451] on label "Designing new products can help businesses to understand ethnographic research." at bounding box center [755, 455] width 980 height 35
checkbox input "true"
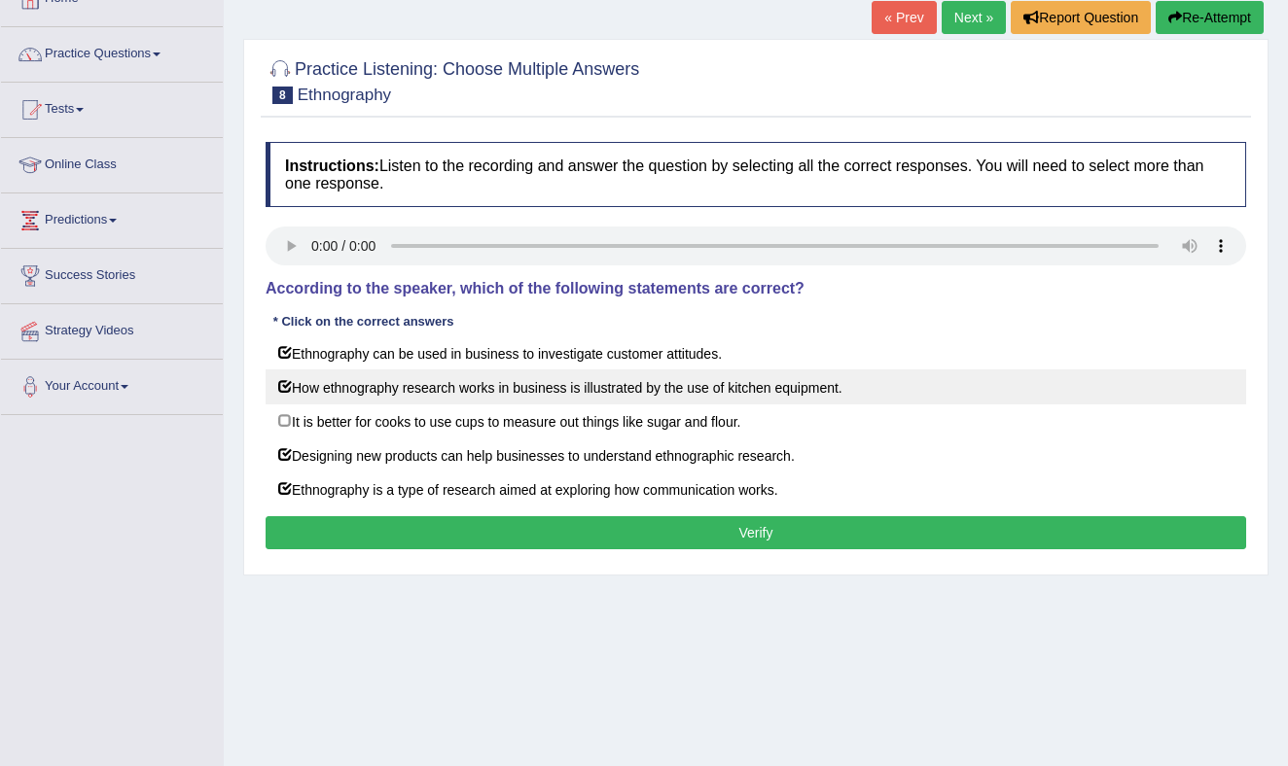
click at [285, 384] on label "How ethnography research works in business is illustrated by the use of kitchen…" at bounding box center [755, 387] width 980 height 35
checkbox input "false"
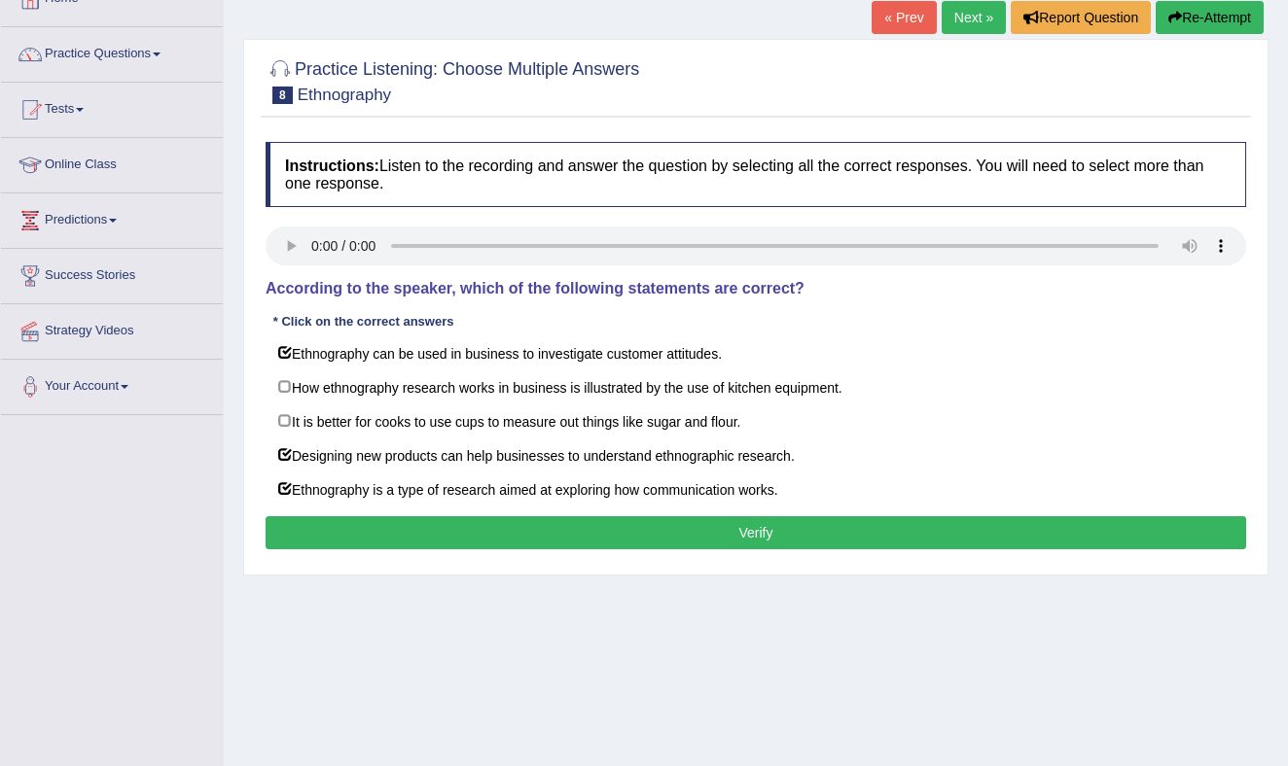
click at [610, 531] on button "Verify" at bounding box center [755, 532] width 980 height 33
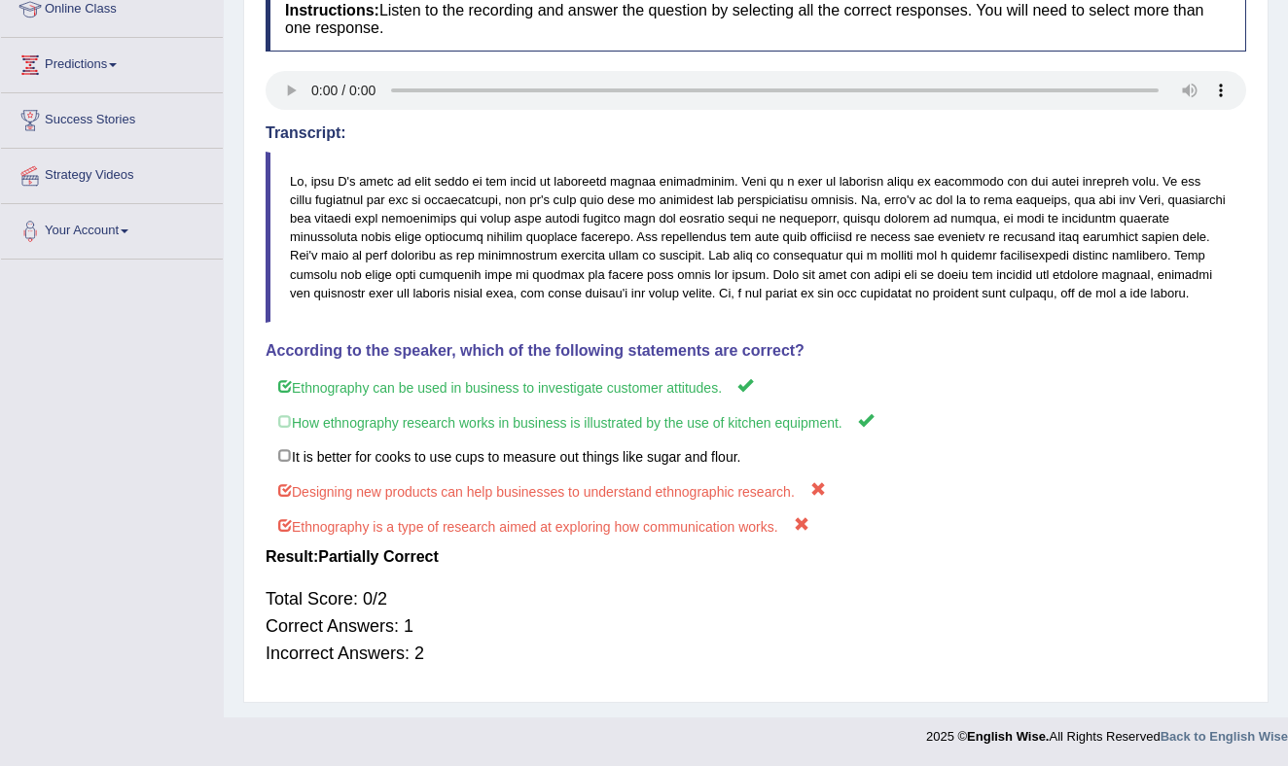
scroll to position [302, 0]
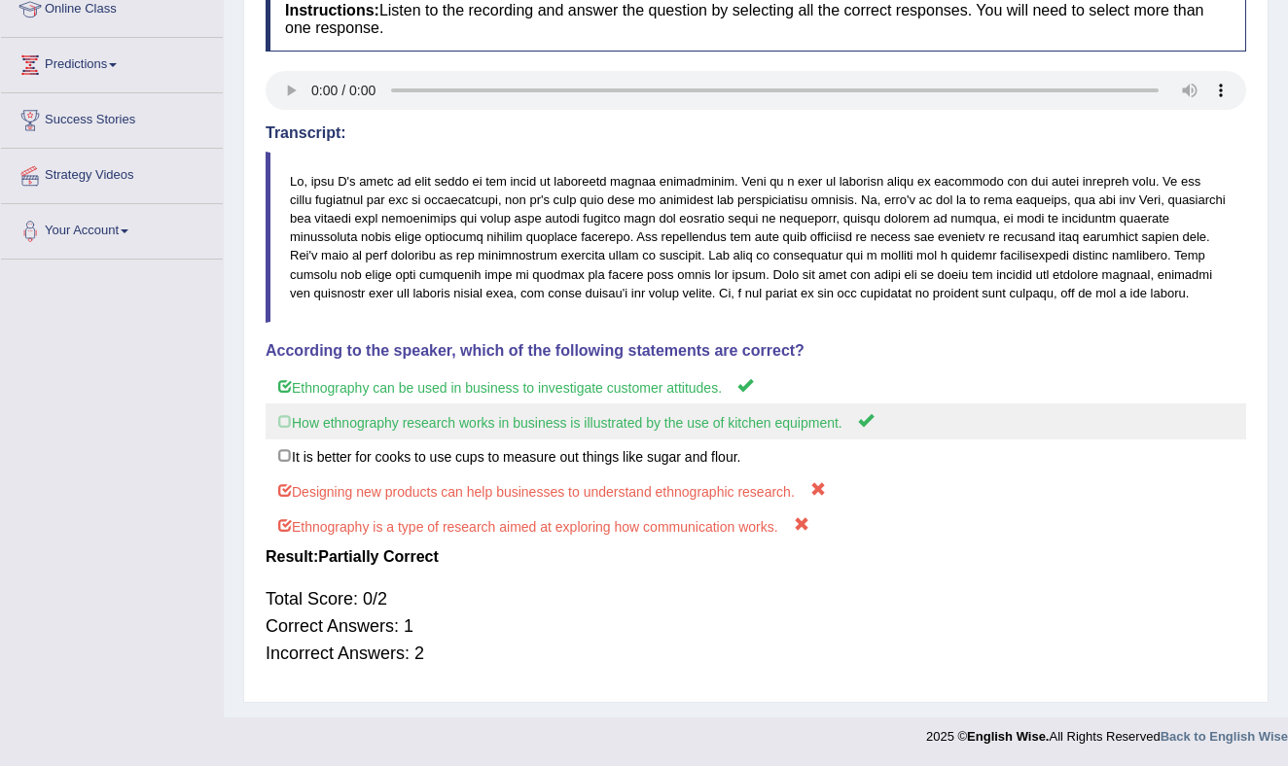
click at [284, 419] on label "How ethnography research works in business is illustrated by the use of kitchen…" at bounding box center [755, 422] width 980 height 36
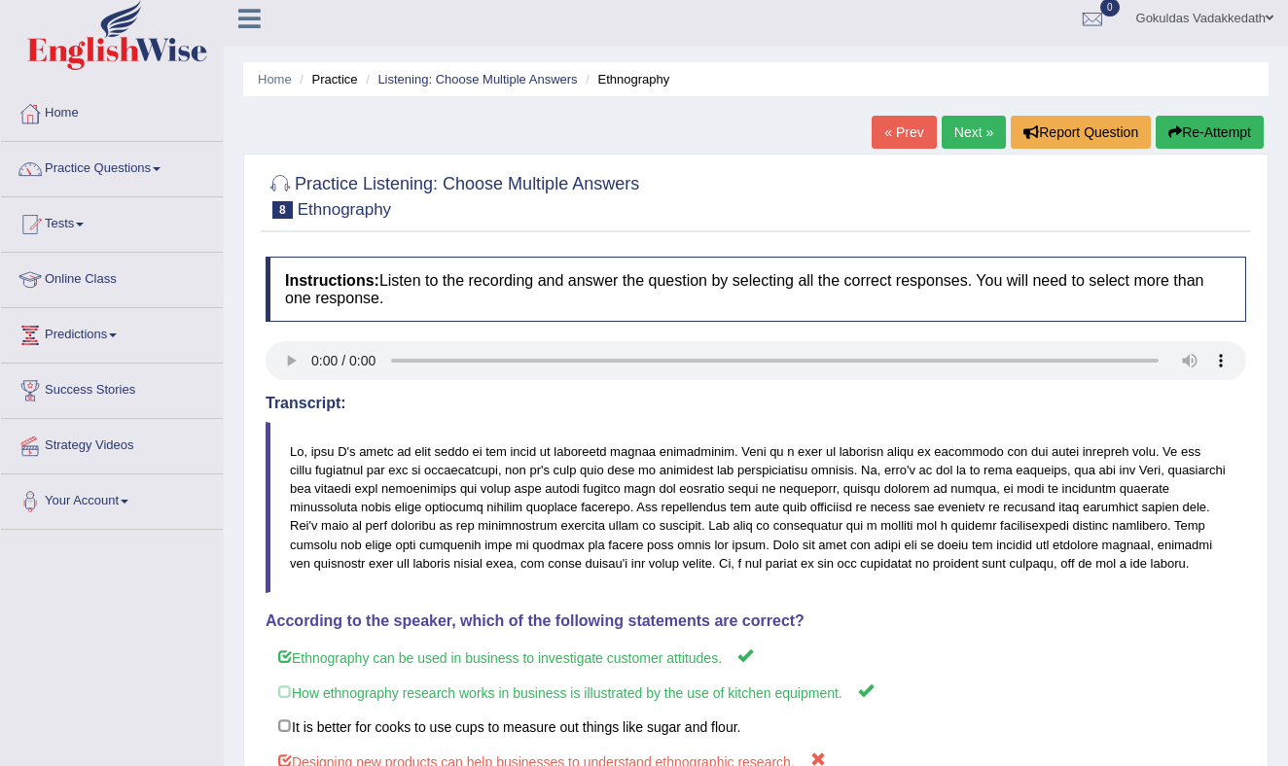
scroll to position [0, 0]
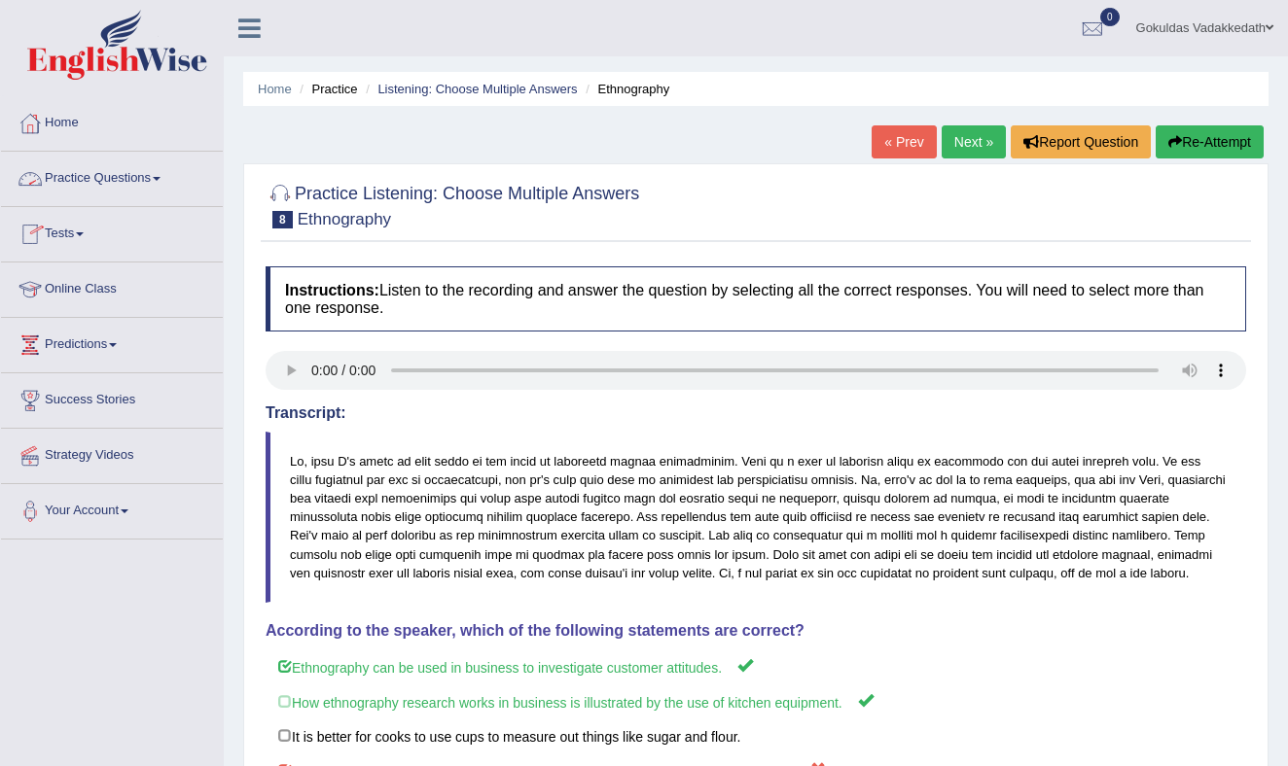
click at [166, 170] on link "Practice Questions" at bounding box center [112, 176] width 222 height 49
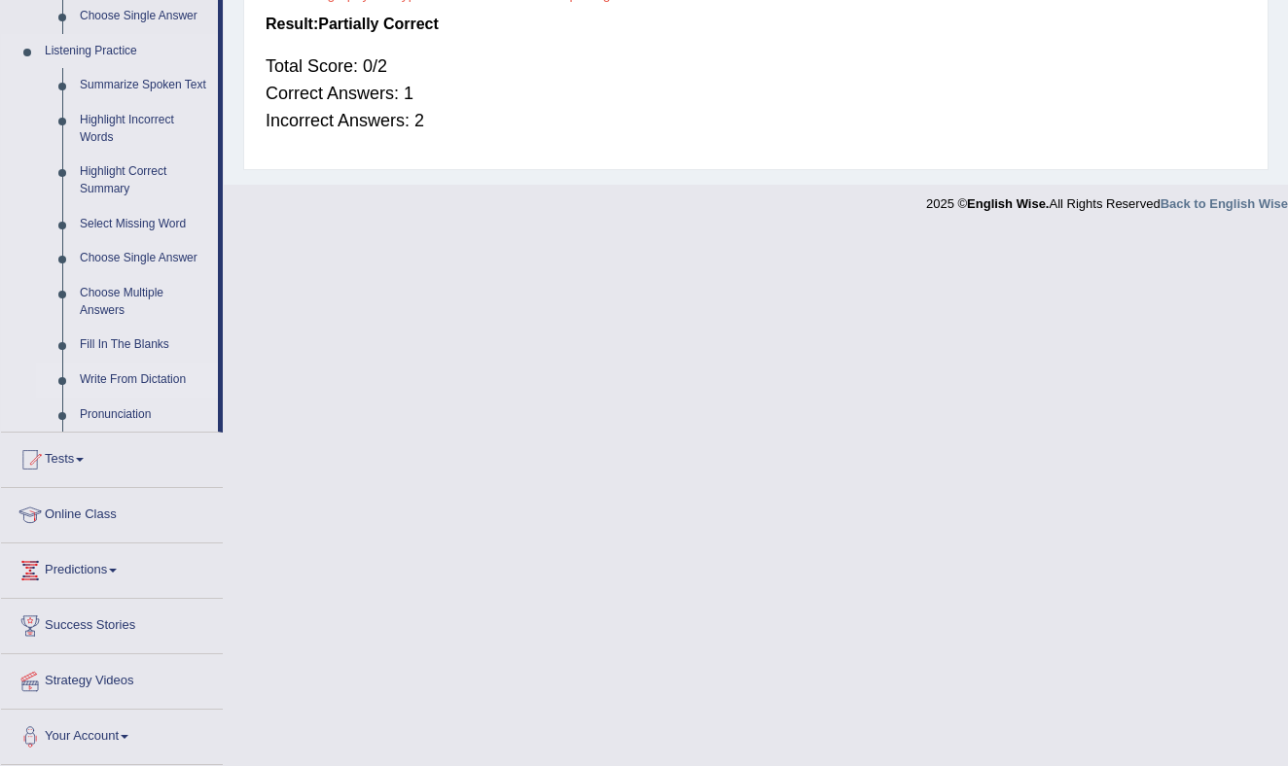
scroll to position [831, 0]
click at [150, 340] on link "Fill In The Blanks" at bounding box center [144, 345] width 147 height 35
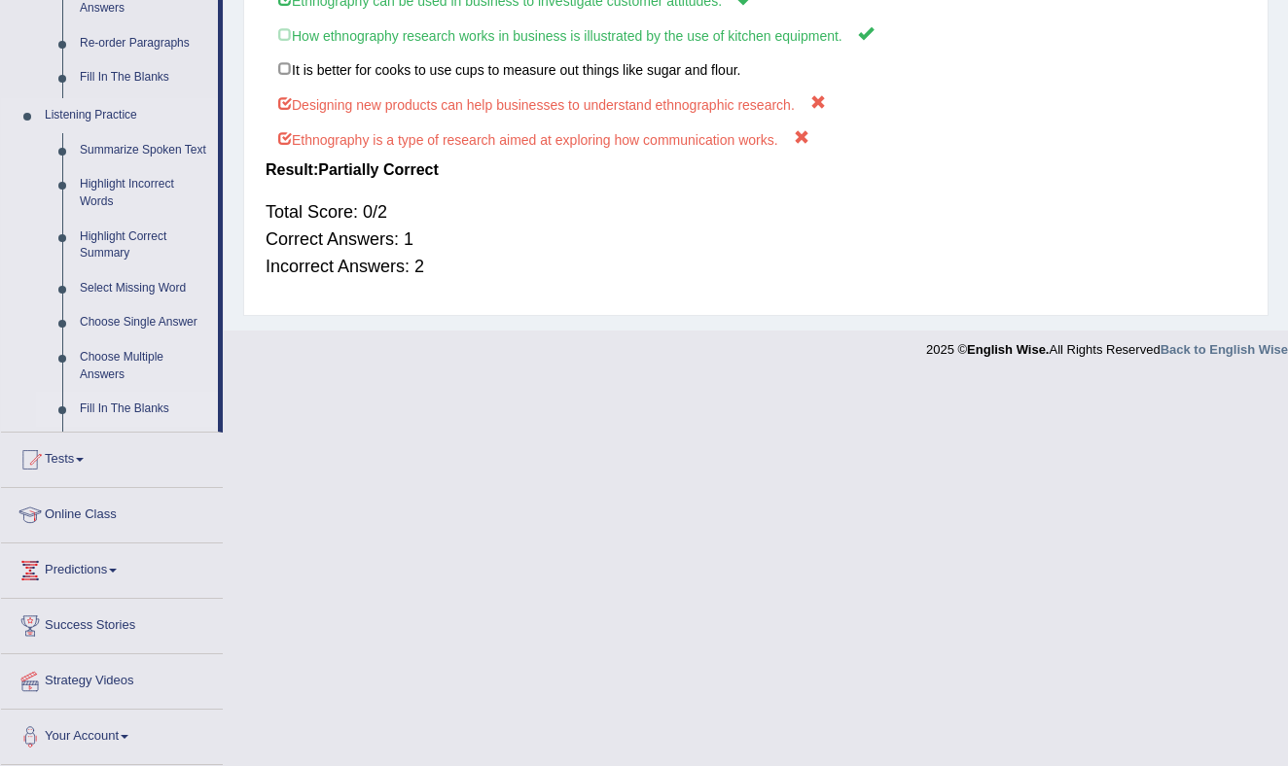
scroll to position [609, 0]
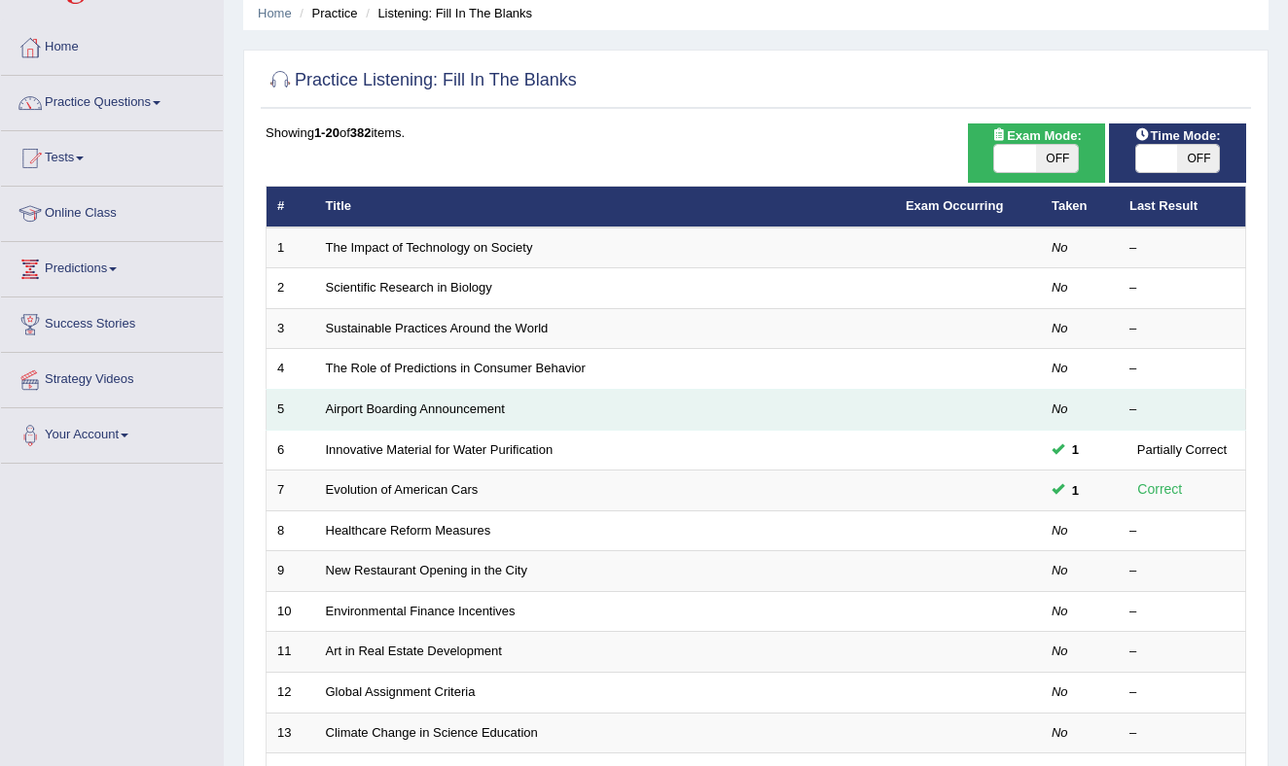
scroll to position [79, 0]
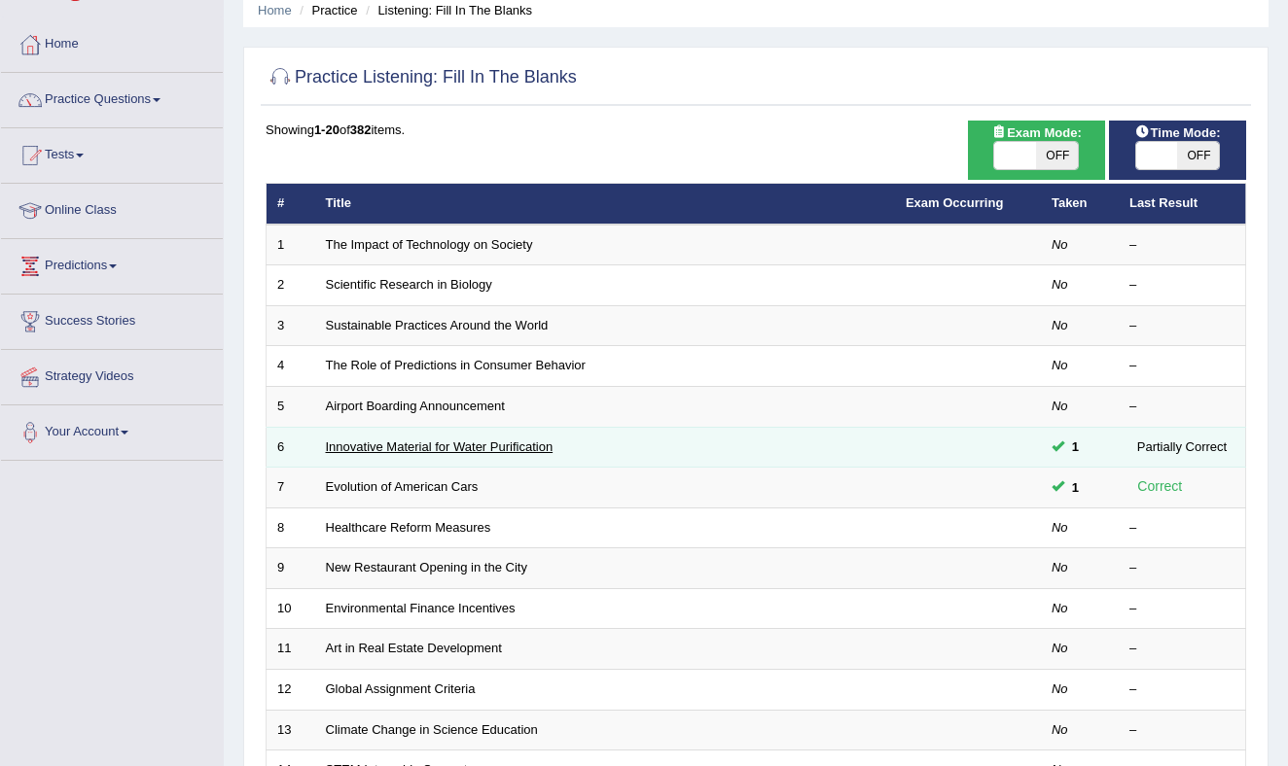
click at [387, 444] on link "Innovative Material for Water Purification" at bounding box center [440, 447] width 228 height 15
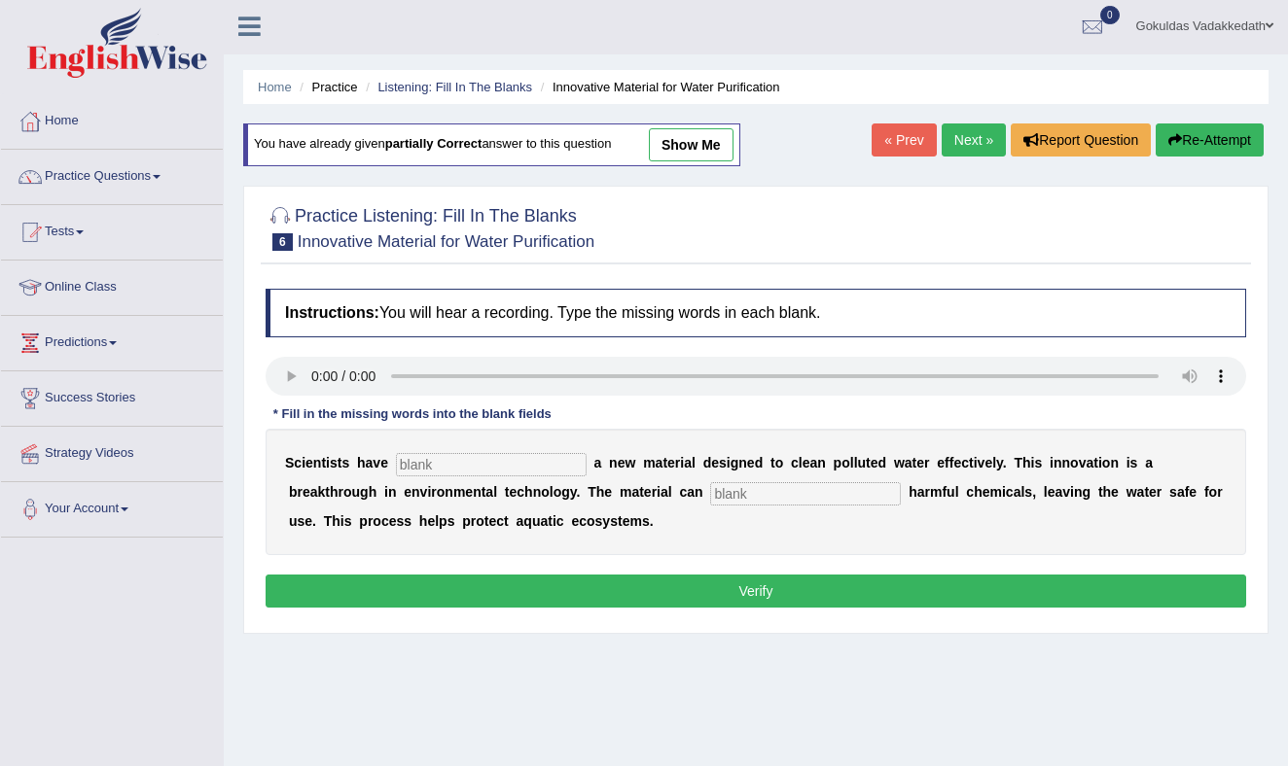
scroll to position [7, 0]
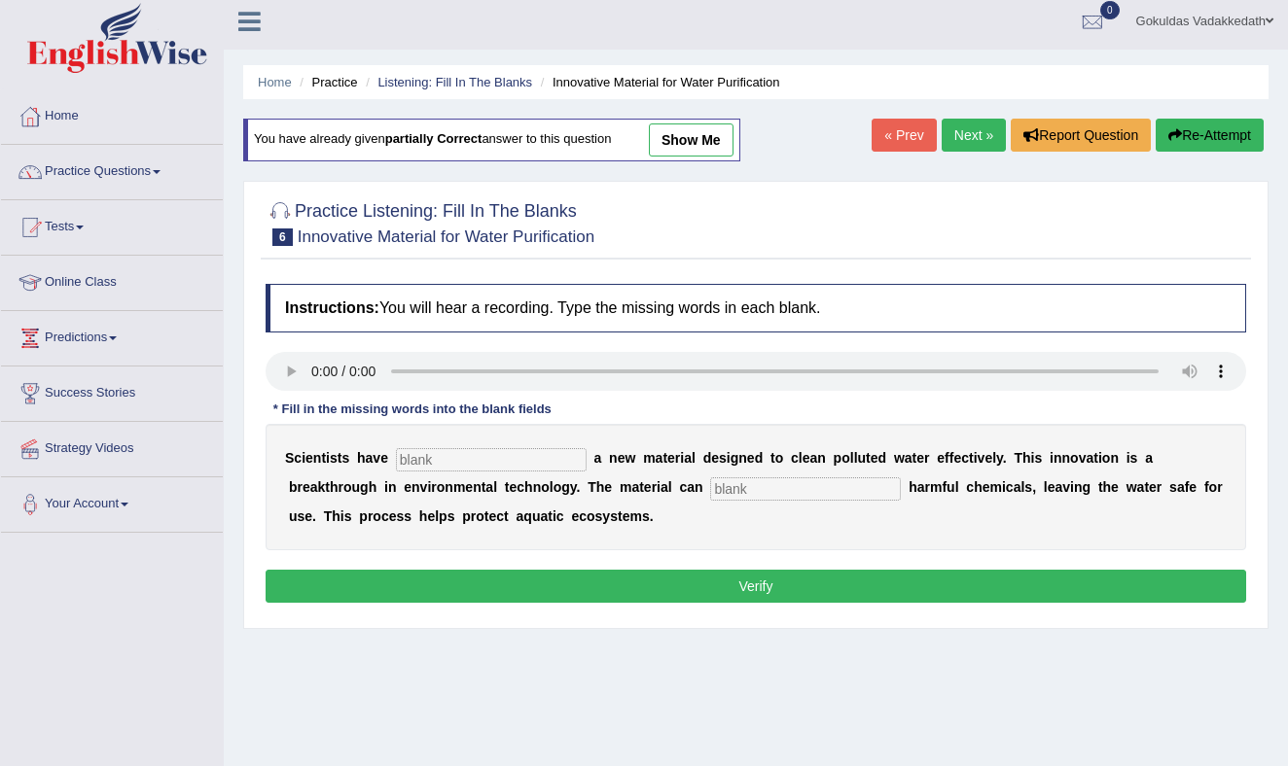
click at [710, 484] on input "text" at bounding box center [805, 489] width 191 height 23
type input "absorb"
click at [482, 457] on input "text" at bounding box center [491, 459] width 191 height 23
type input "made"
click at [605, 584] on button "Verify" at bounding box center [755, 586] width 980 height 33
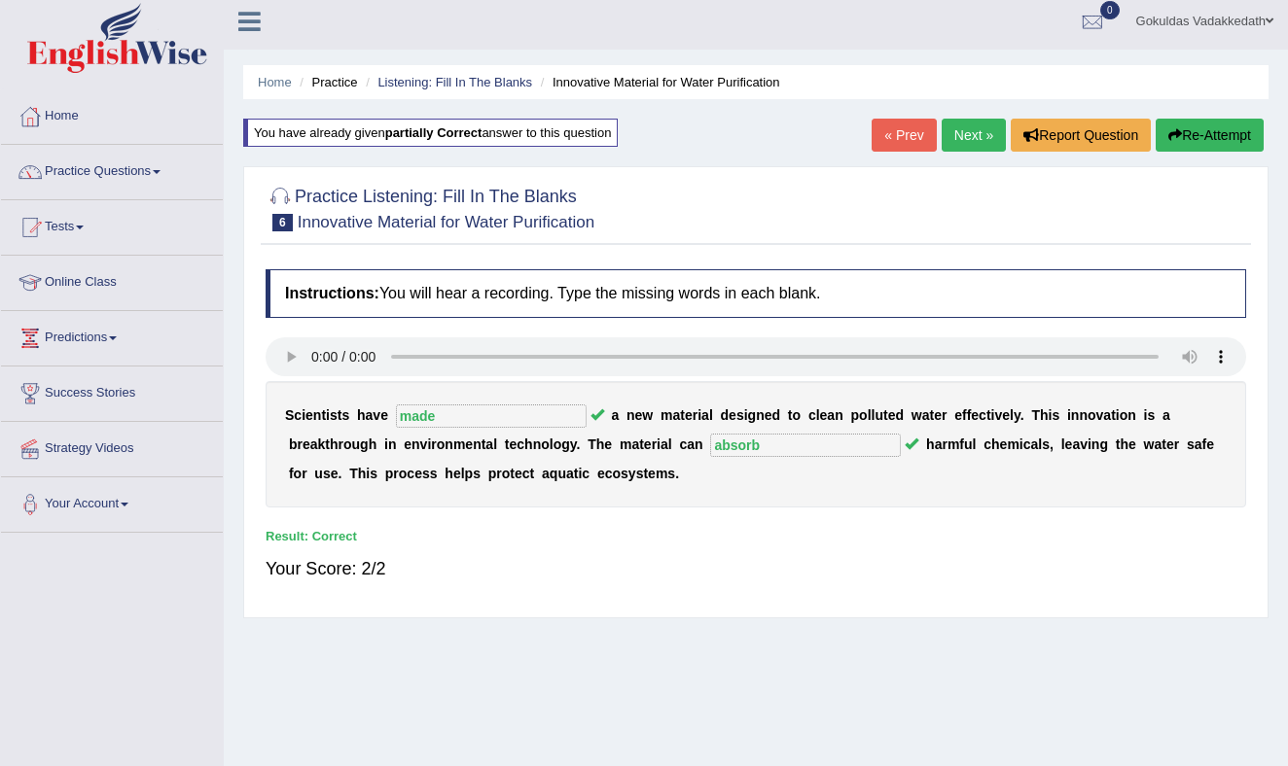
click at [968, 131] on link "Next »" at bounding box center [973, 135] width 64 height 33
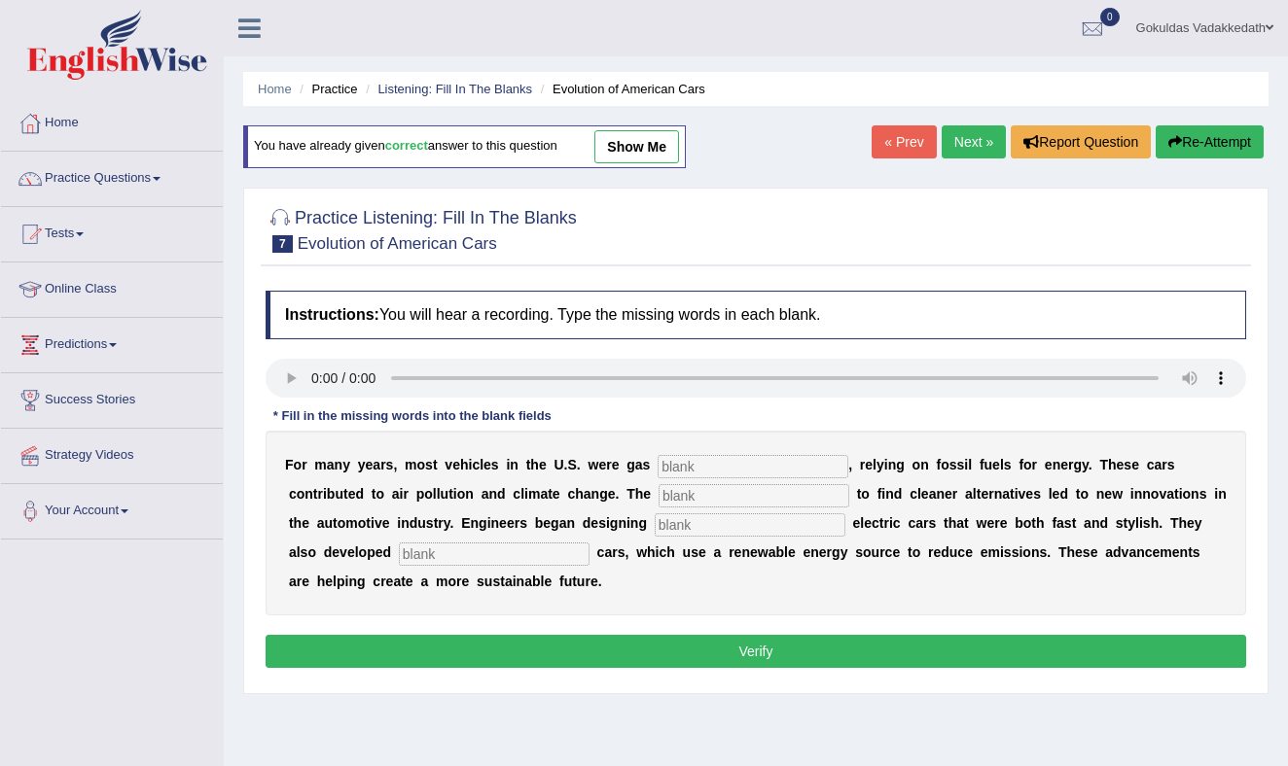
click at [966, 139] on link "Next »" at bounding box center [973, 141] width 64 height 33
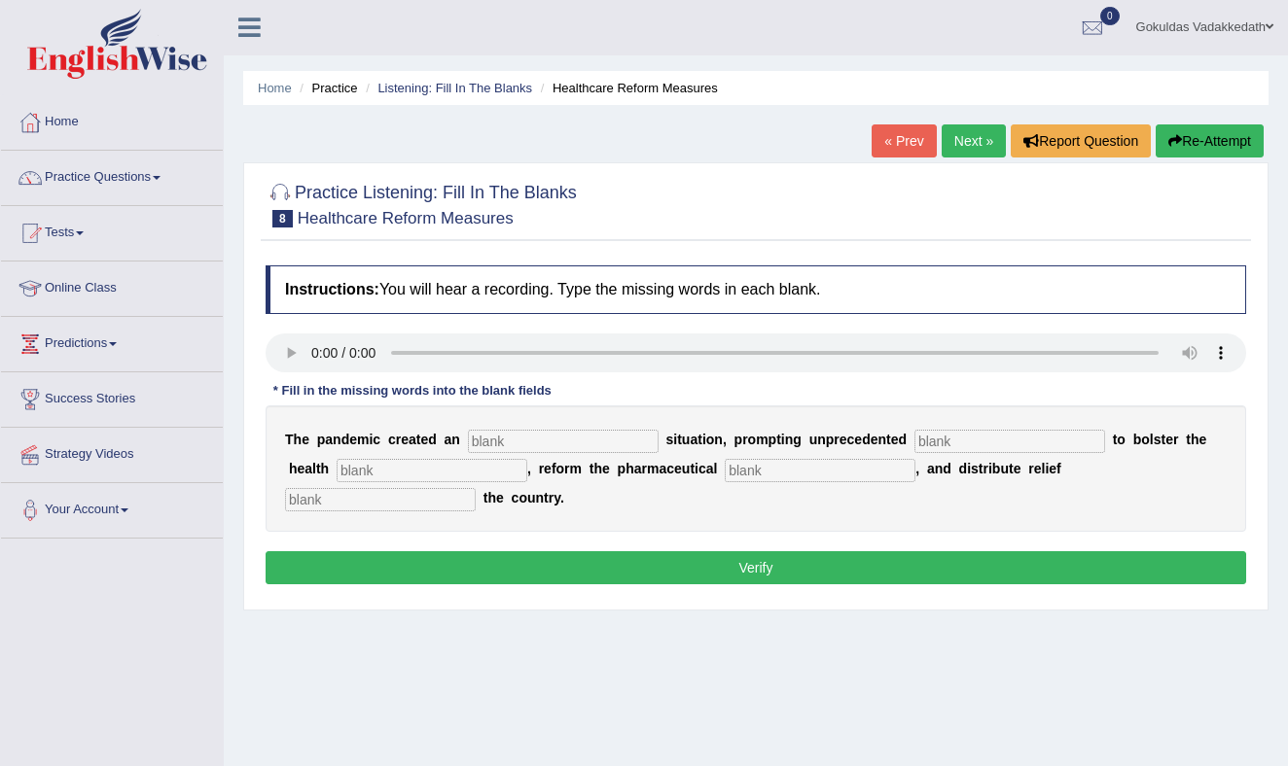
scroll to position [8, 0]
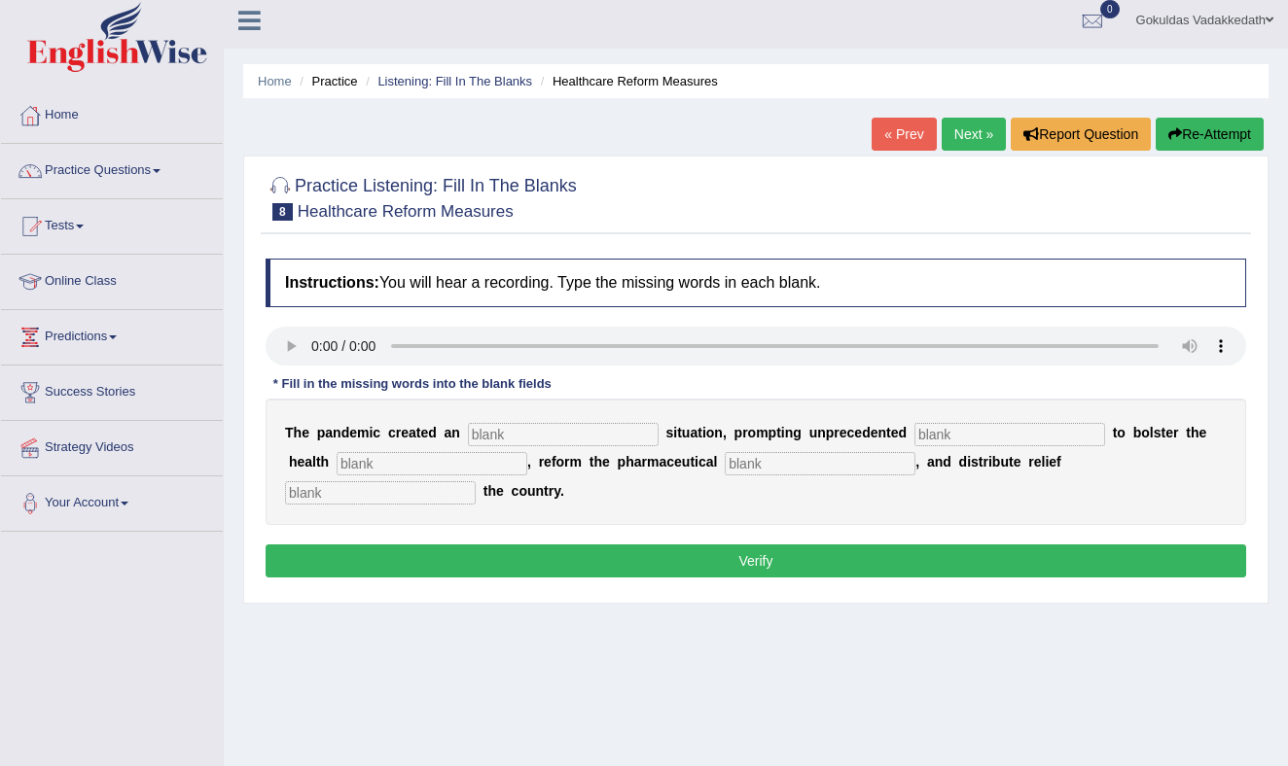
click at [504, 432] on input "text" at bounding box center [563, 434] width 191 height 23
type input "urgent"
click at [921, 436] on input "text" at bounding box center [1009, 434] width 191 height 23
type input "contributes"
click at [394, 471] on input "text" at bounding box center [431, 463] width 191 height 23
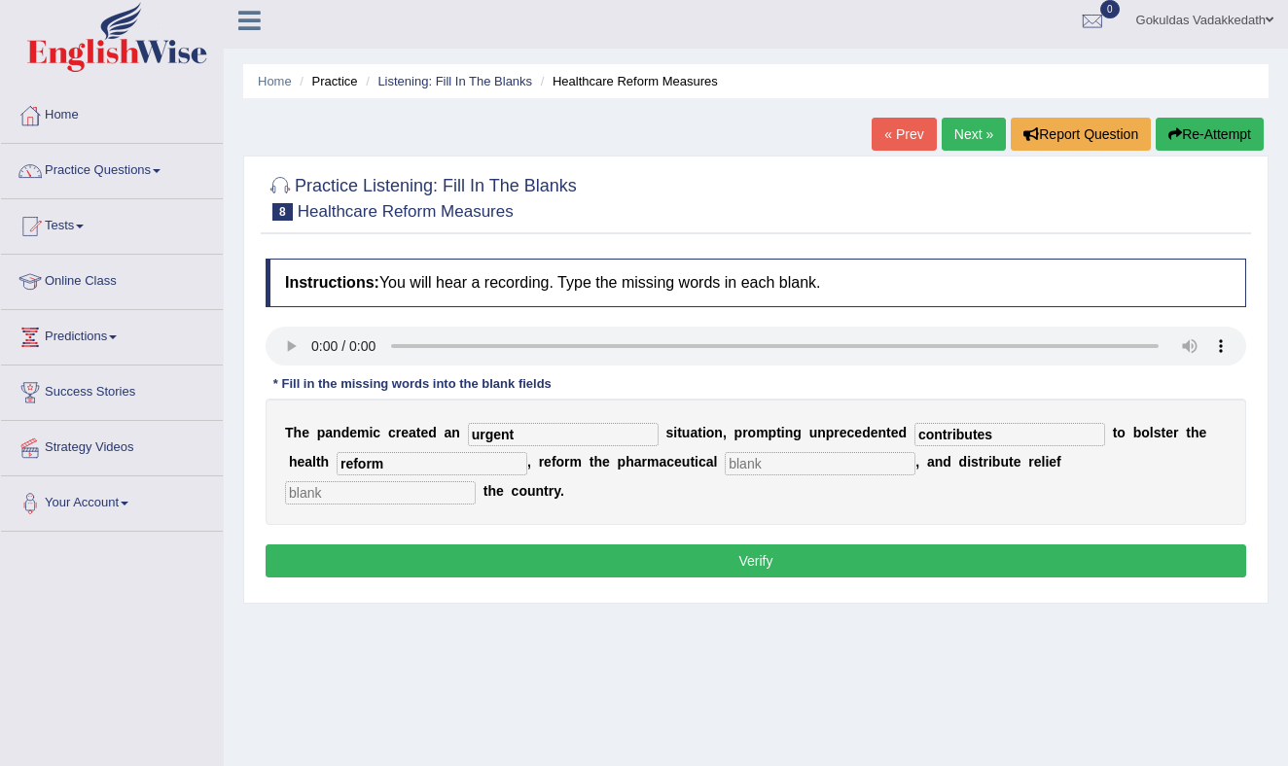
type input "reform"
click at [476, 481] on input "text" at bounding box center [380, 492] width 191 height 23
type input "out of"
click at [717, 545] on button "Verify" at bounding box center [755, 561] width 980 height 33
click at [725, 459] on input "text" at bounding box center [820, 463] width 191 height 23
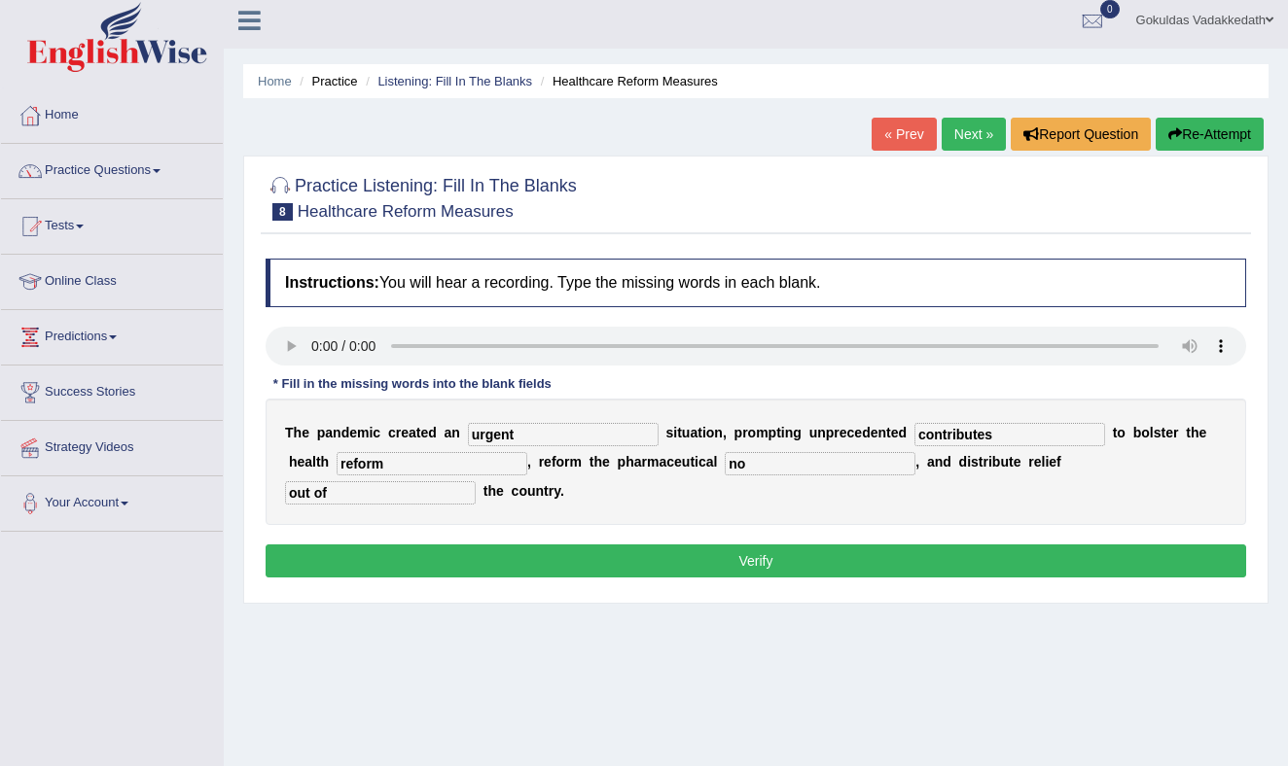
scroll to position [0, 0]
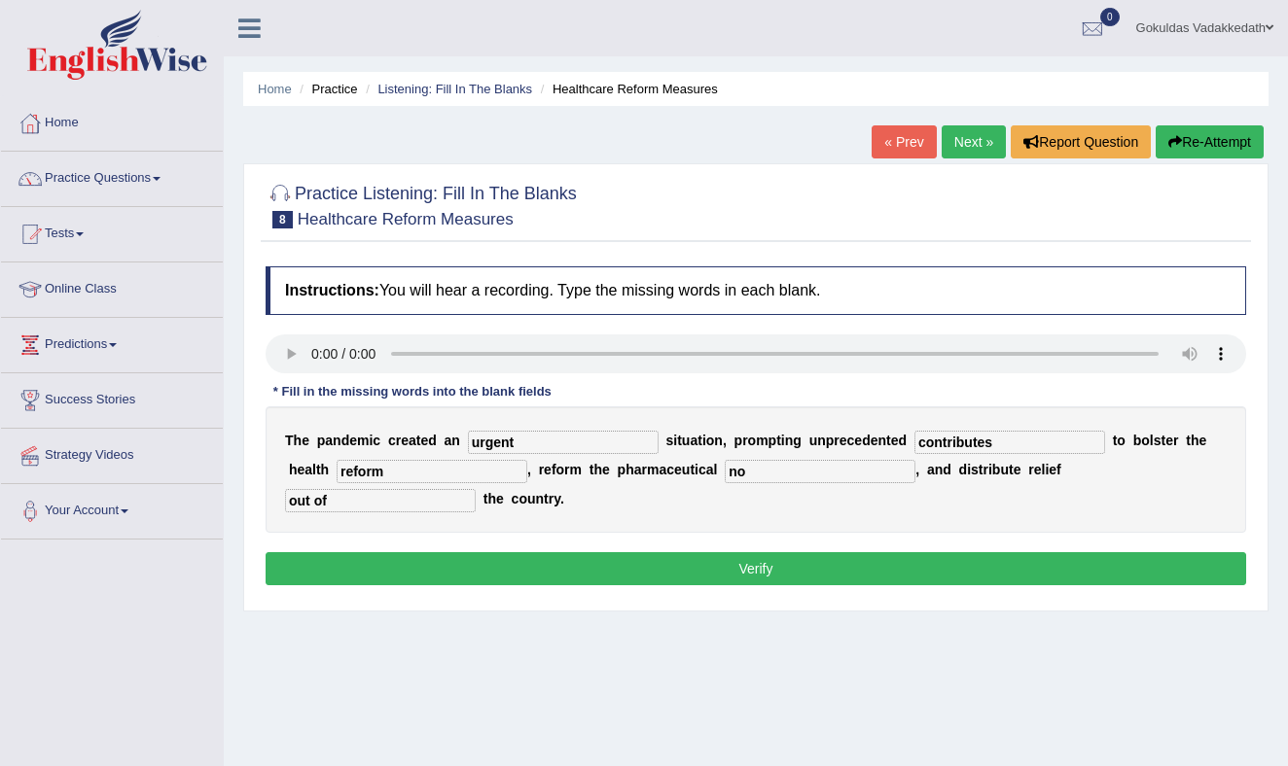
type input "no"
click at [777, 552] on button "Verify" at bounding box center [755, 568] width 980 height 33
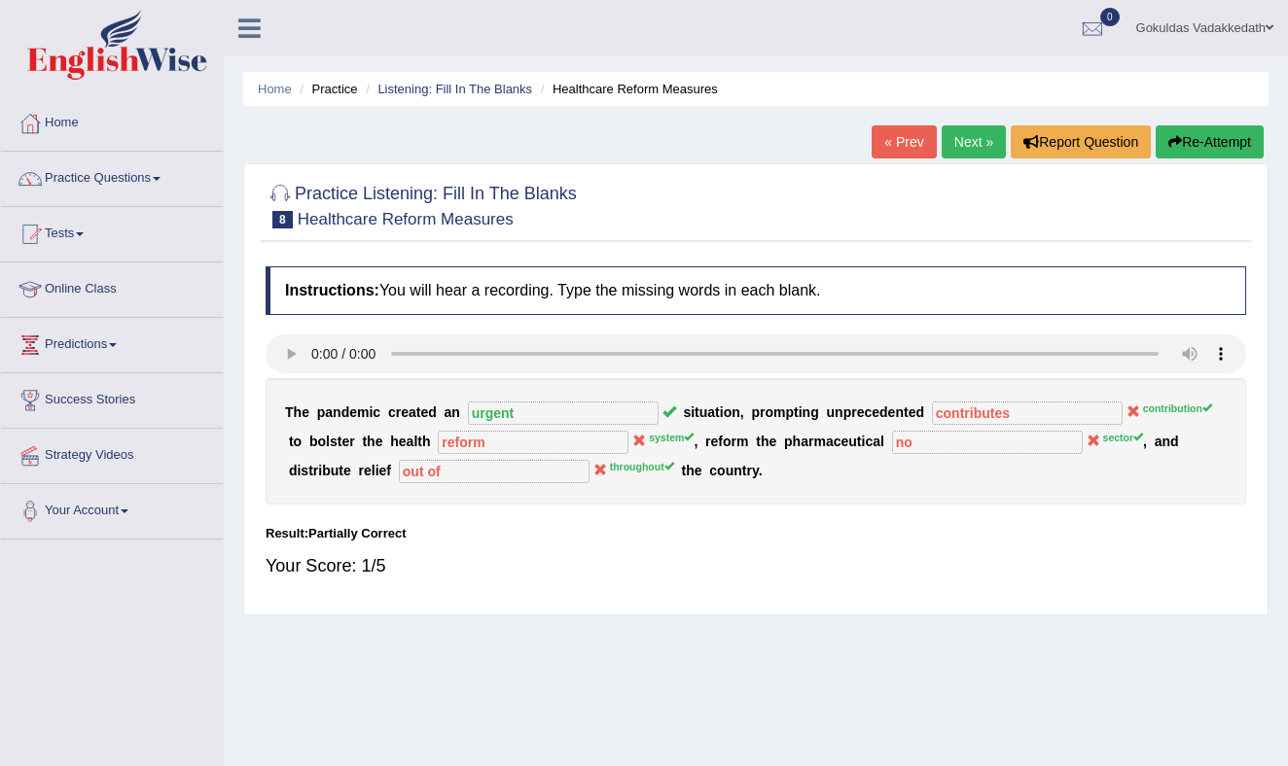
scroll to position [1, 0]
click at [968, 136] on link "Next »" at bounding box center [973, 140] width 64 height 33
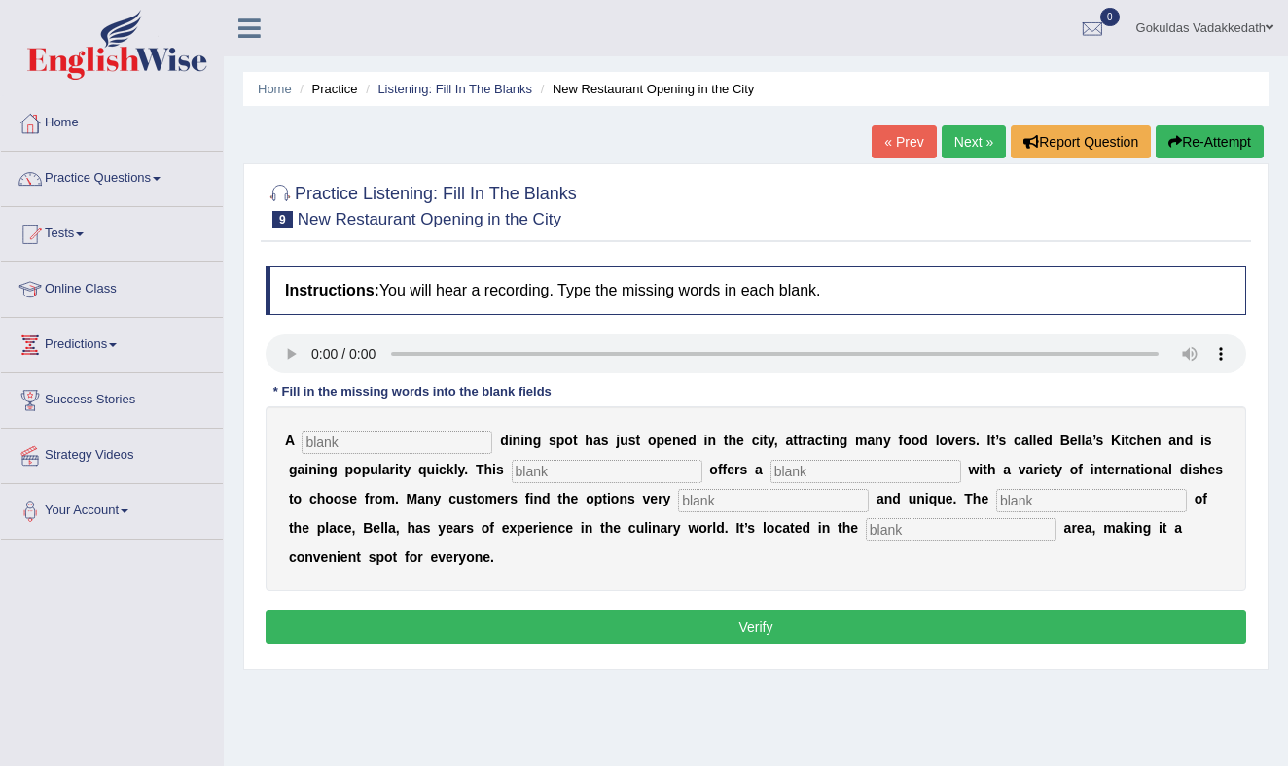
scroll to position [1, 0]
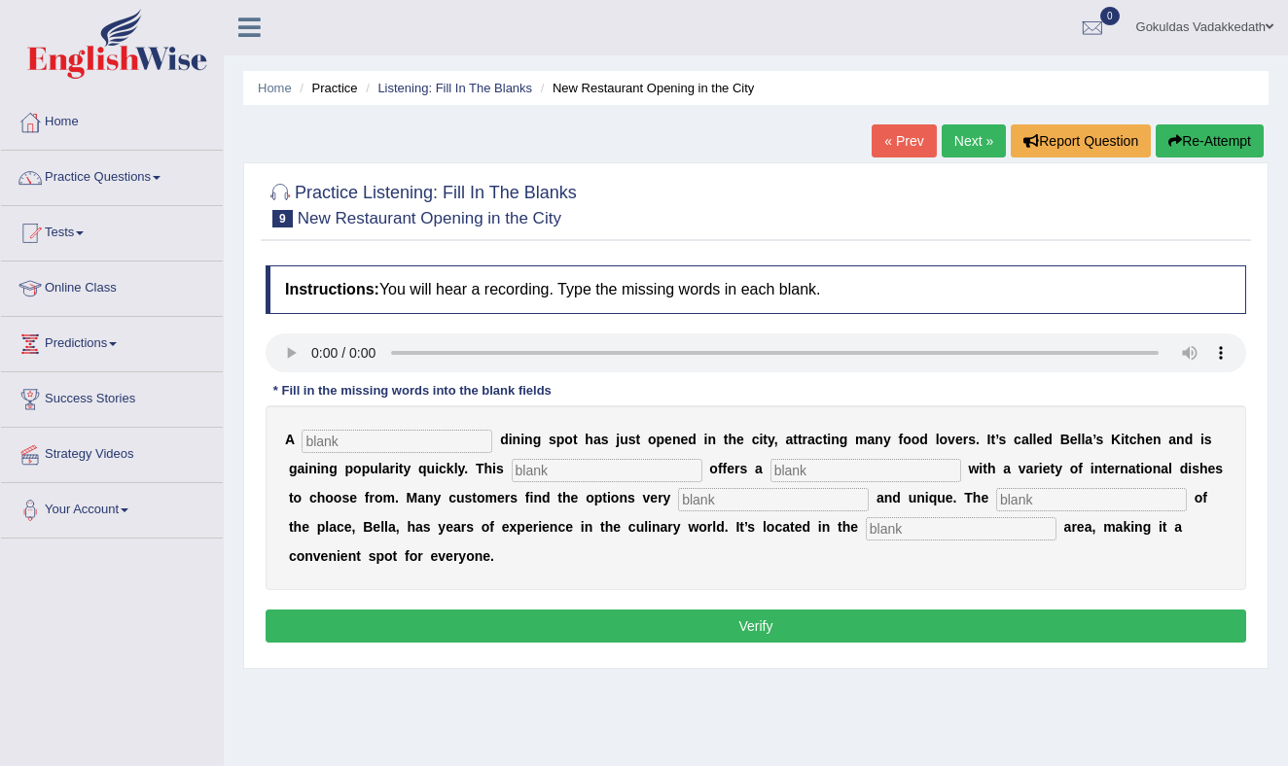
click at [666, 256] on div "Practice Listening: Fill In The Blanks 9 New Restaurant Opening in the City Ins…" at bounding box center [755, 415] width 1025 height 507
click at [346, 436] on input "text" at bounding box center [396, 441] width 191 height 23
type input "new"
click at [538, 466] on input "text" at bounding box center [607, 470] width 191 height 23
type input "resturent"
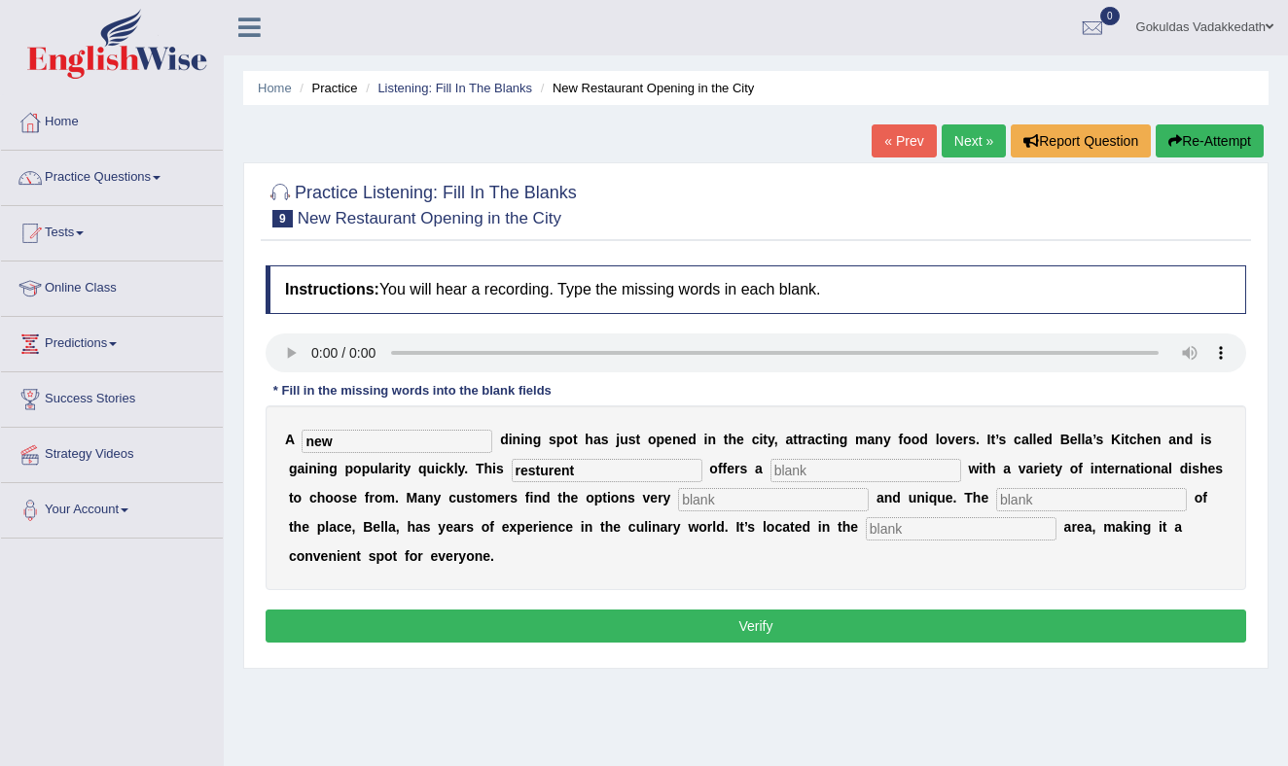
click at [781, 474] on input "text" at bounding box center [865, 470] width 191 height 23
type input "menu"
click at [678, 499] on input "text" at bounding box center [773, 499] width 191 height 23
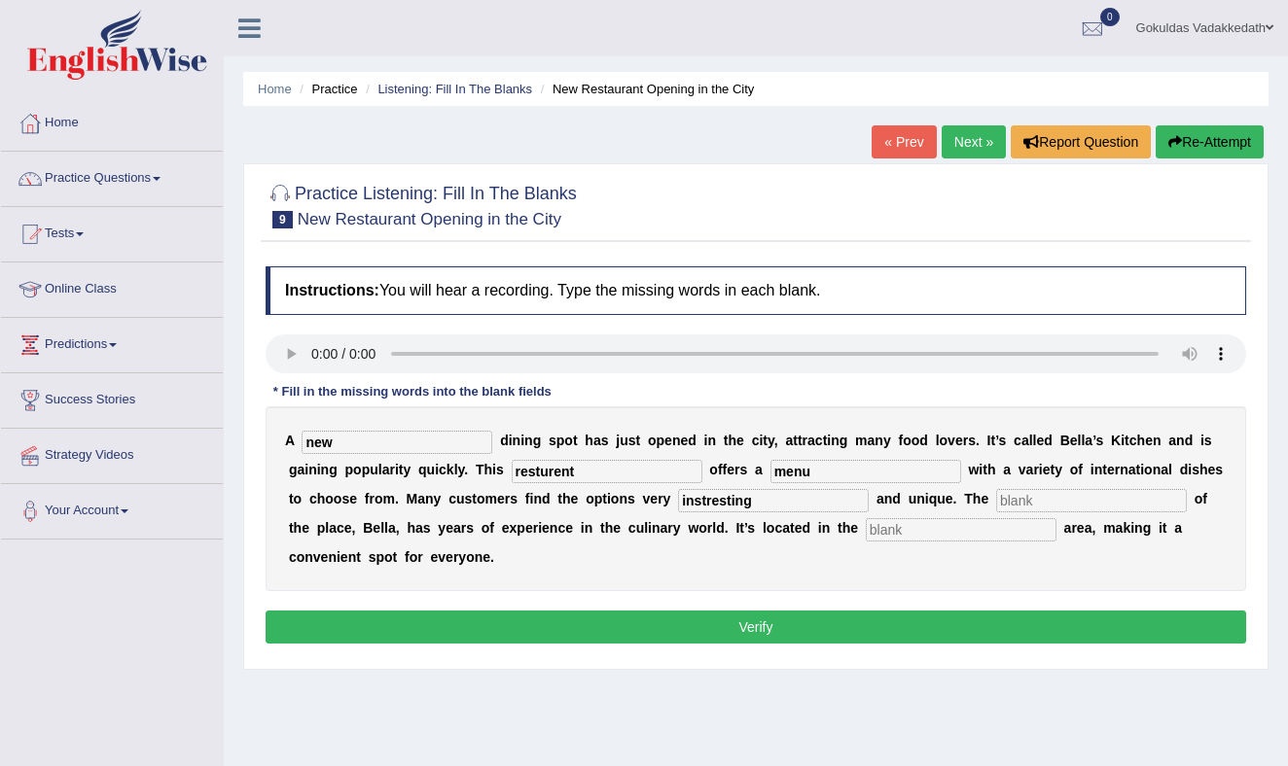
type input "instresting"
click at [996, 501] on input "text" at bounding box center [1091, 500] width 191 height 23
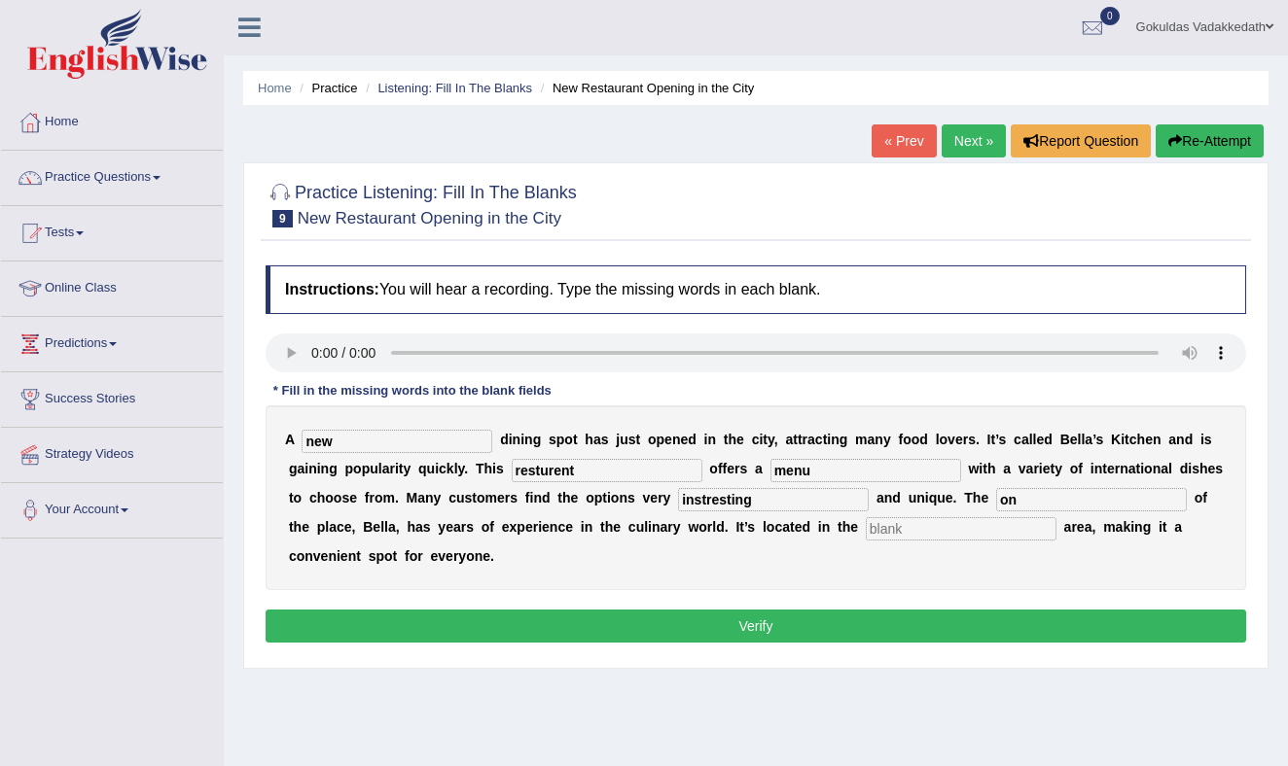
type input "o"
type input "owner"
click at [866, 527] on input "text" at bounding box center [961, 528] width 191 height 23
type input "downtown"
click at [788, 620] on button "Verify" at bounding box center [755, 626] width 980 height 33
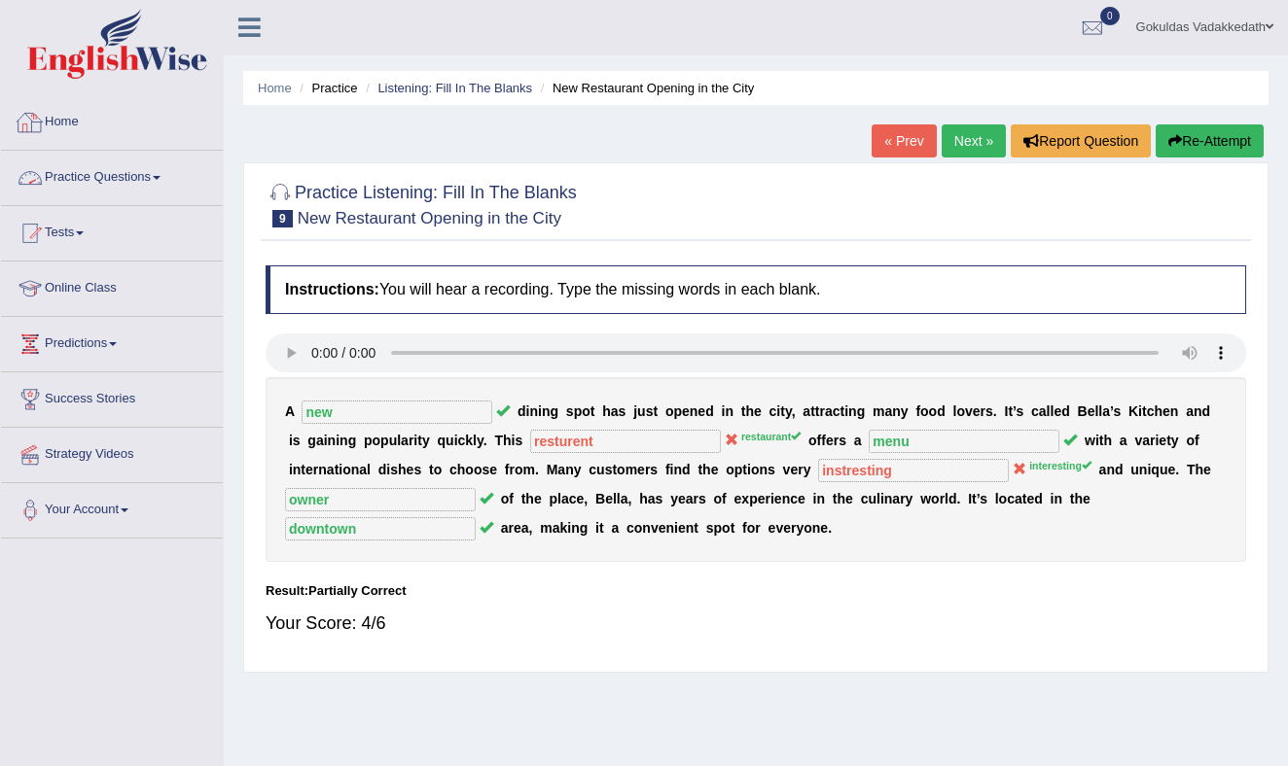
click at [161, 176] on link "Practice Questions" at bounding box center [112, 175] width 222 height 49
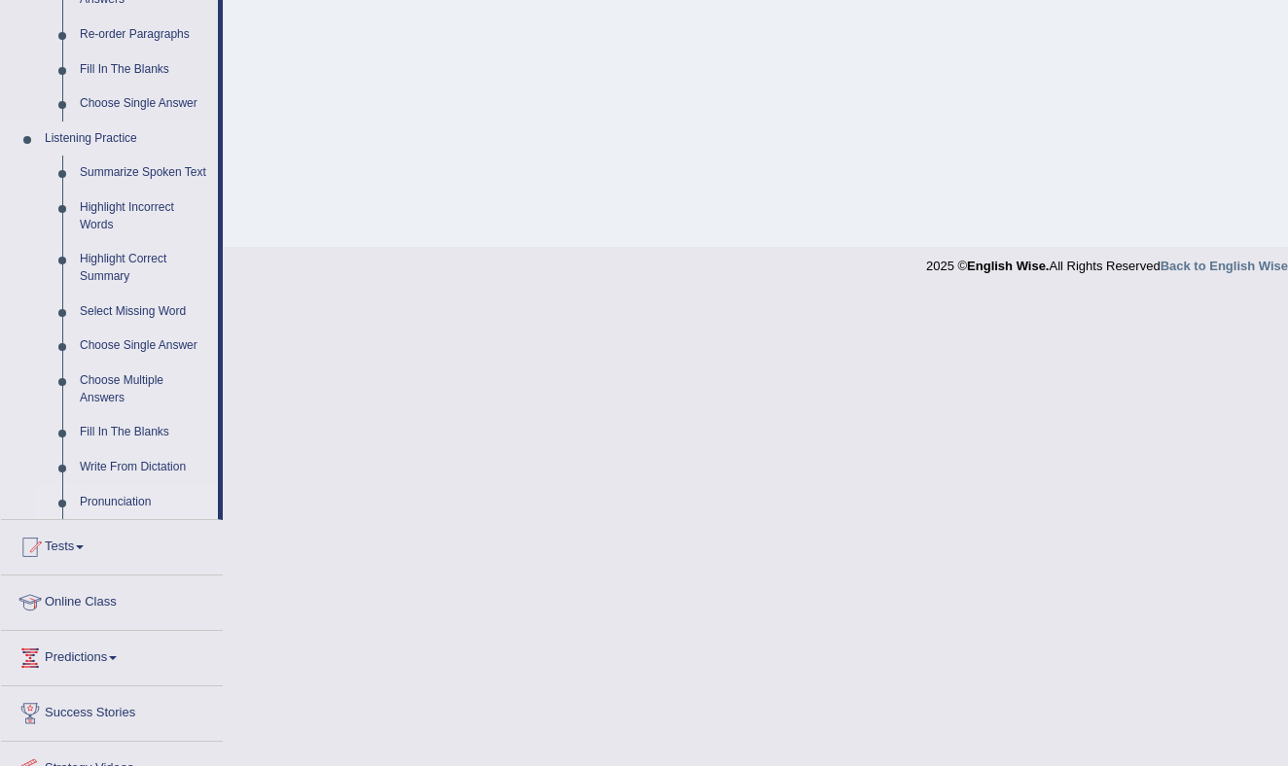
scroll to position [728, 0]
click at [145, 479] on link "Write From Dictation" at bounding box center [144, 464] width 147 height 35
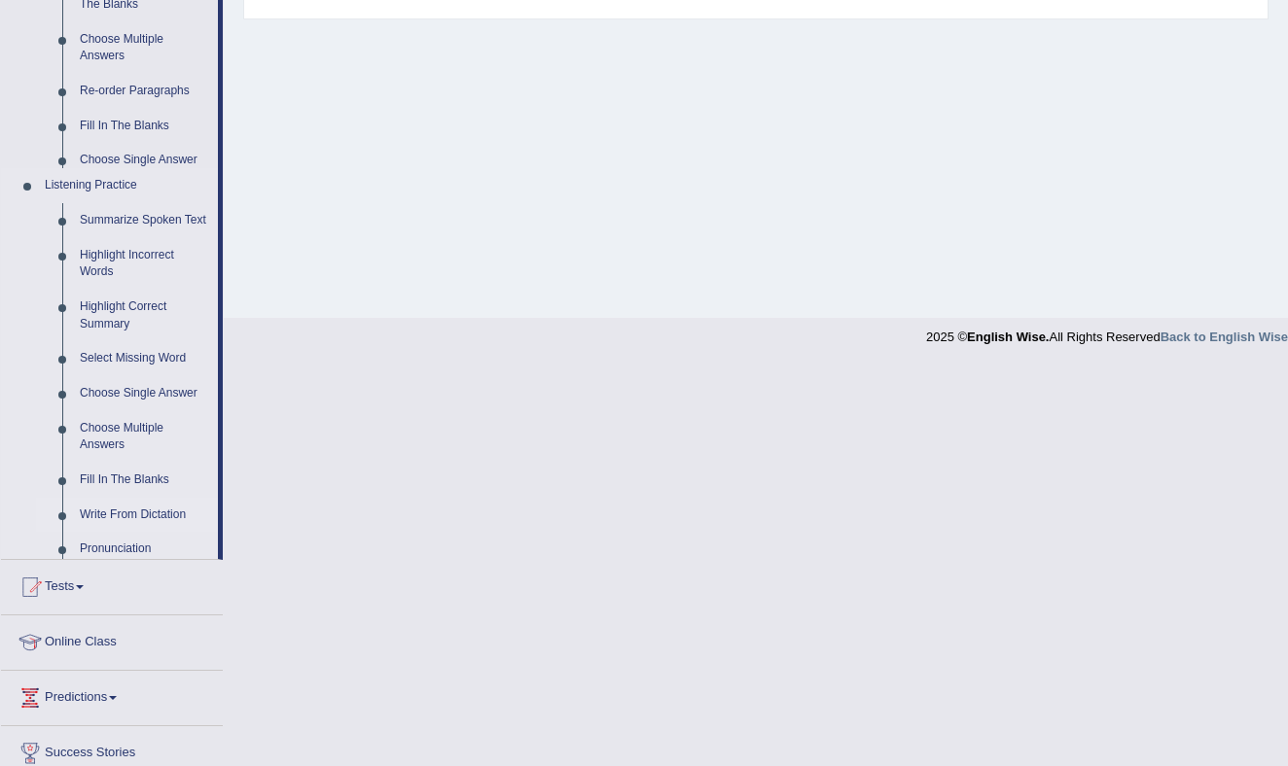
scroll to position [255, 0]
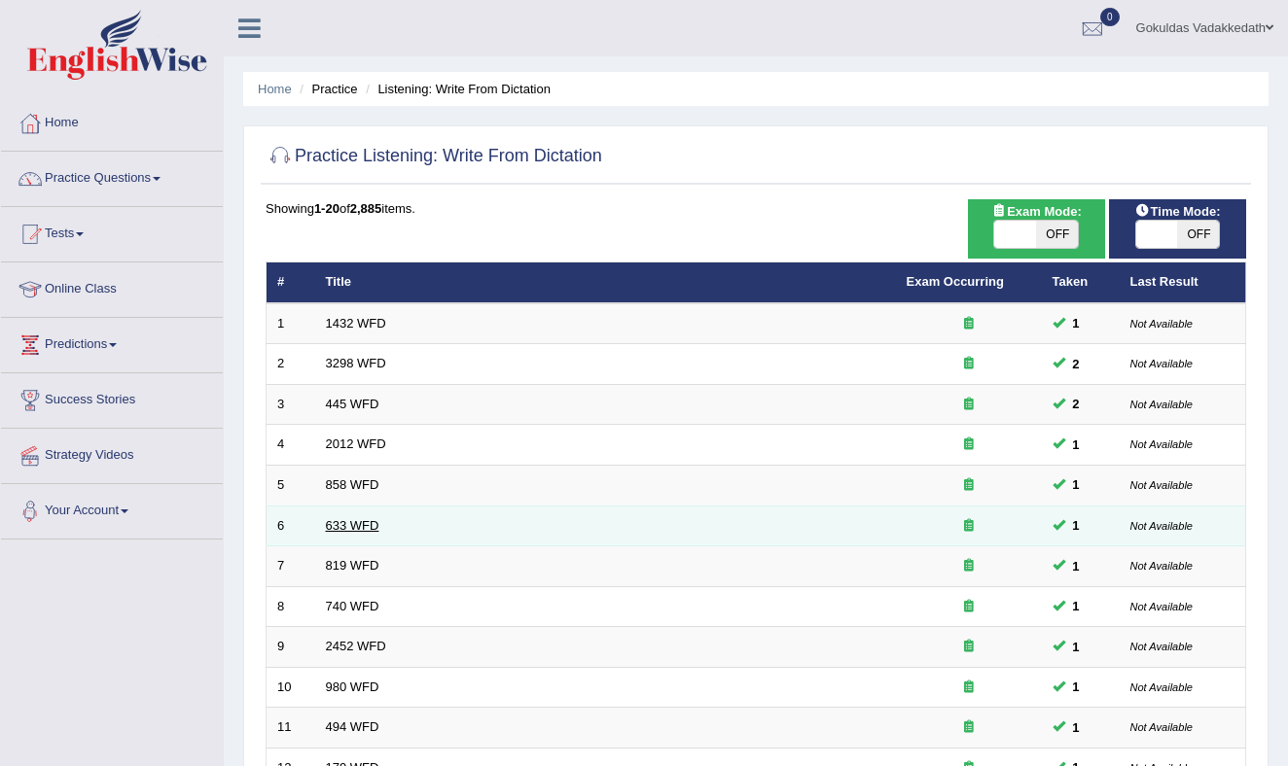
click at [375, 523] on link "633 WFD" at bounding box center [352, 525] width 53 height 15
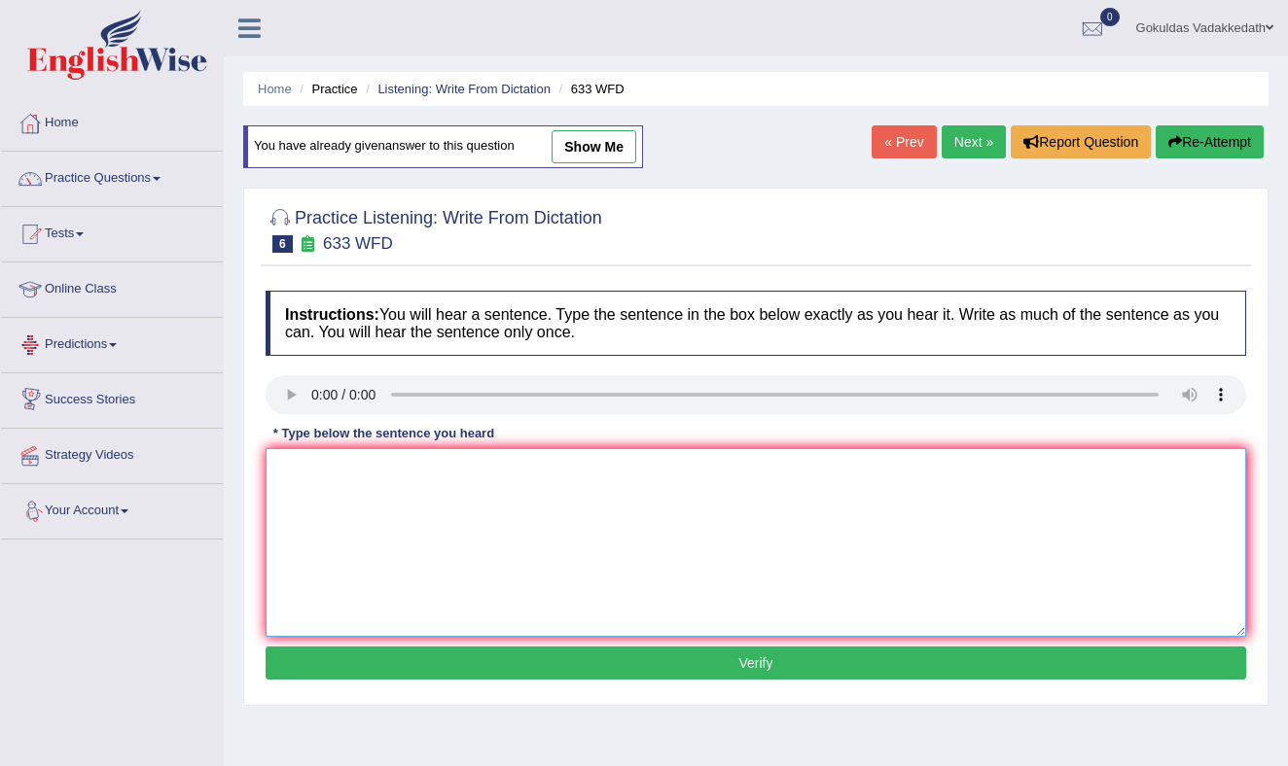
click at [345, 521] on textarea at bounding box center [755, 542] width 980 height 189
click at [539, 470] on textarea "we are research shows us the exerise fells better us." at bounding box center [755, 542] width 980 height 189
type textarea "we are research shows us the exerise fells us better us."
click at [693, 660] on button "Verify" at bounding box center [755, 663] width 980 height 33
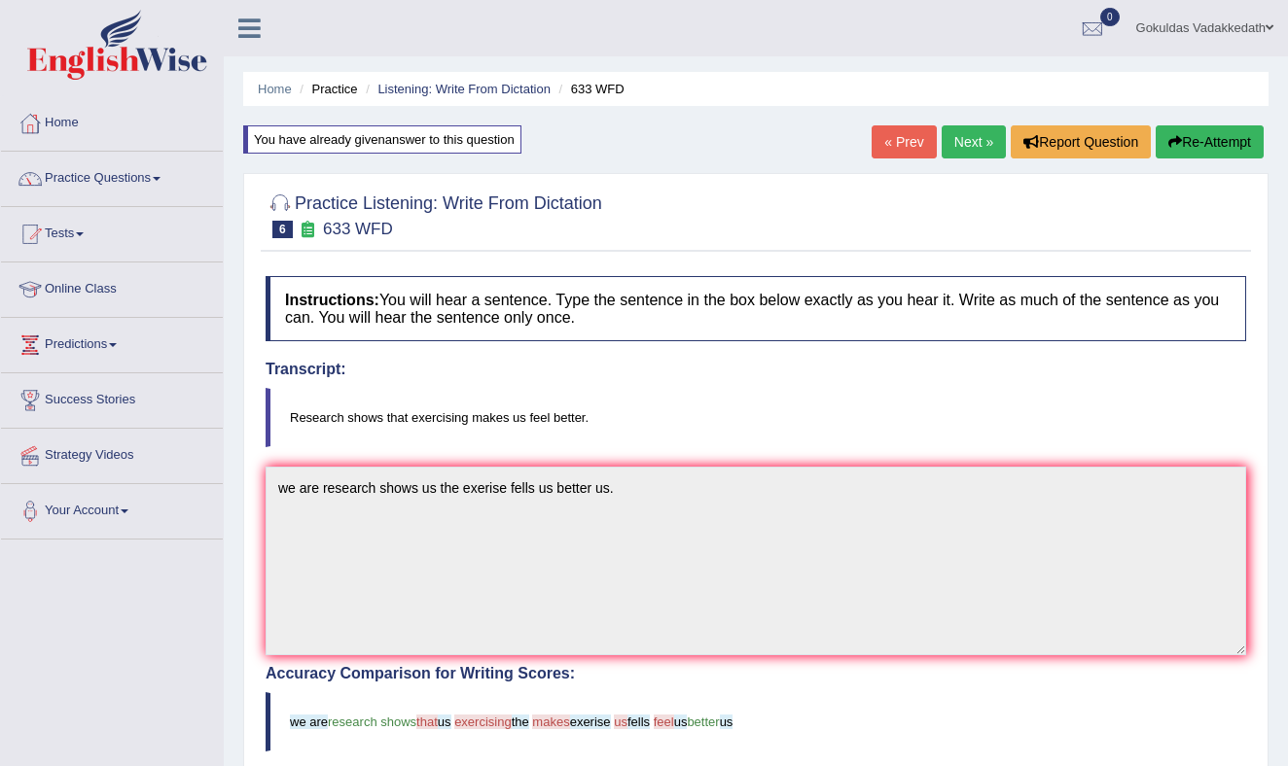
click at [961, 141] on link "Next »" at bounding box center [973, 141] width 64 height 33
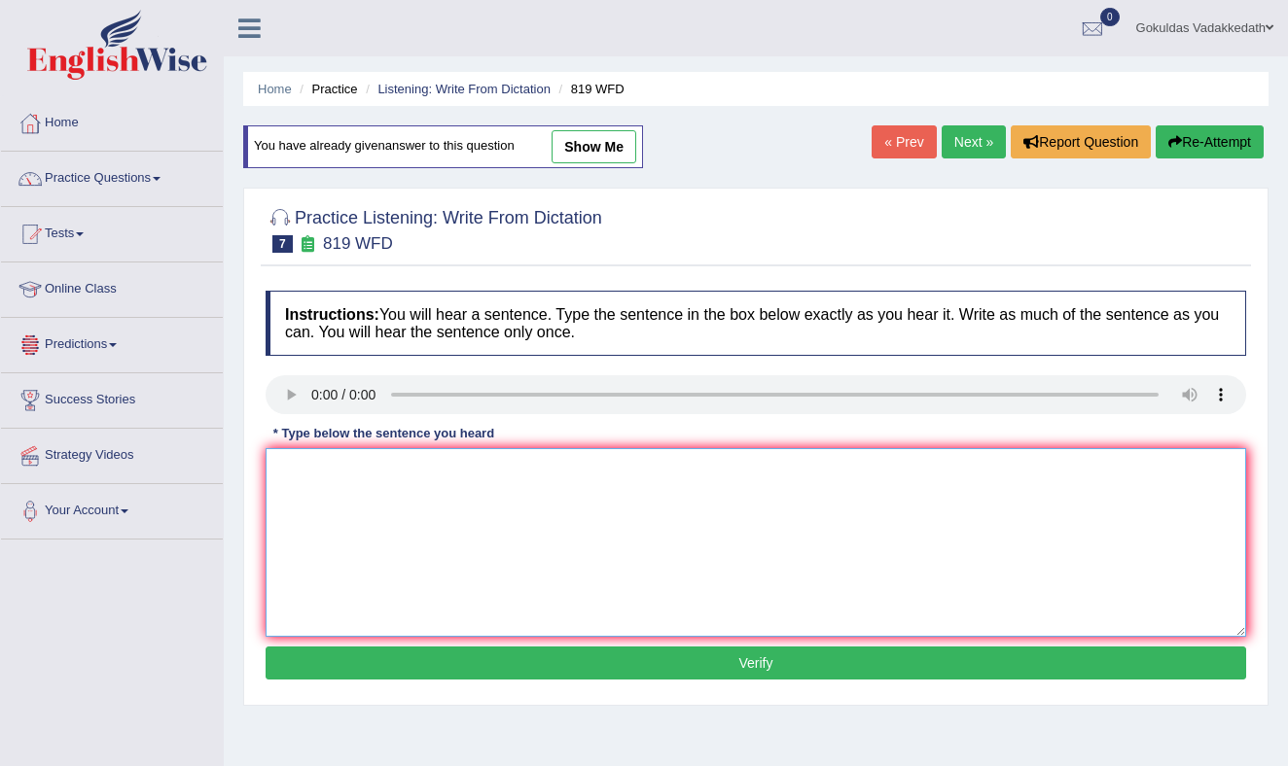
click at [372, 495] on textarea at bounding box center [755, 542] width 980 height 189
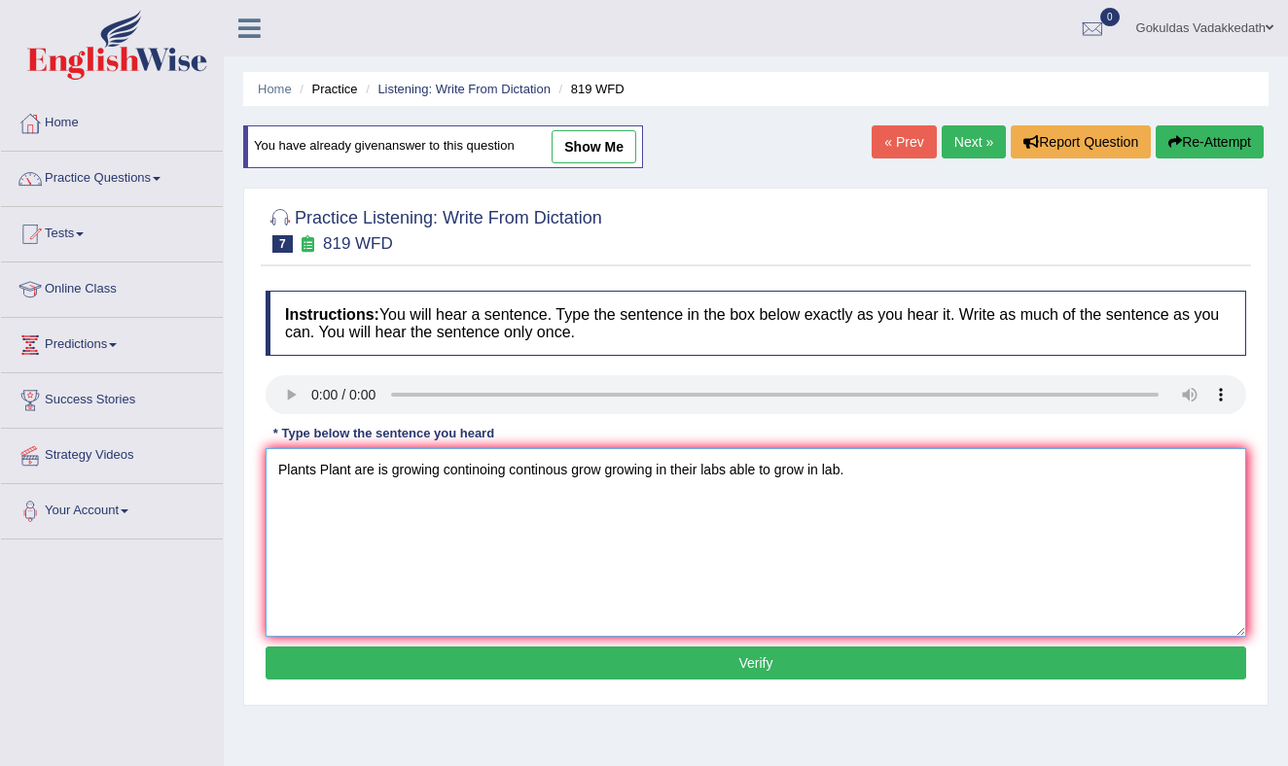
type textarea "Plants Plant are is growing continoing continous grow growing in their labs abl…"
click at [503, 658] on button "Verify" at bounding box center [755, 663] width 980 height 33
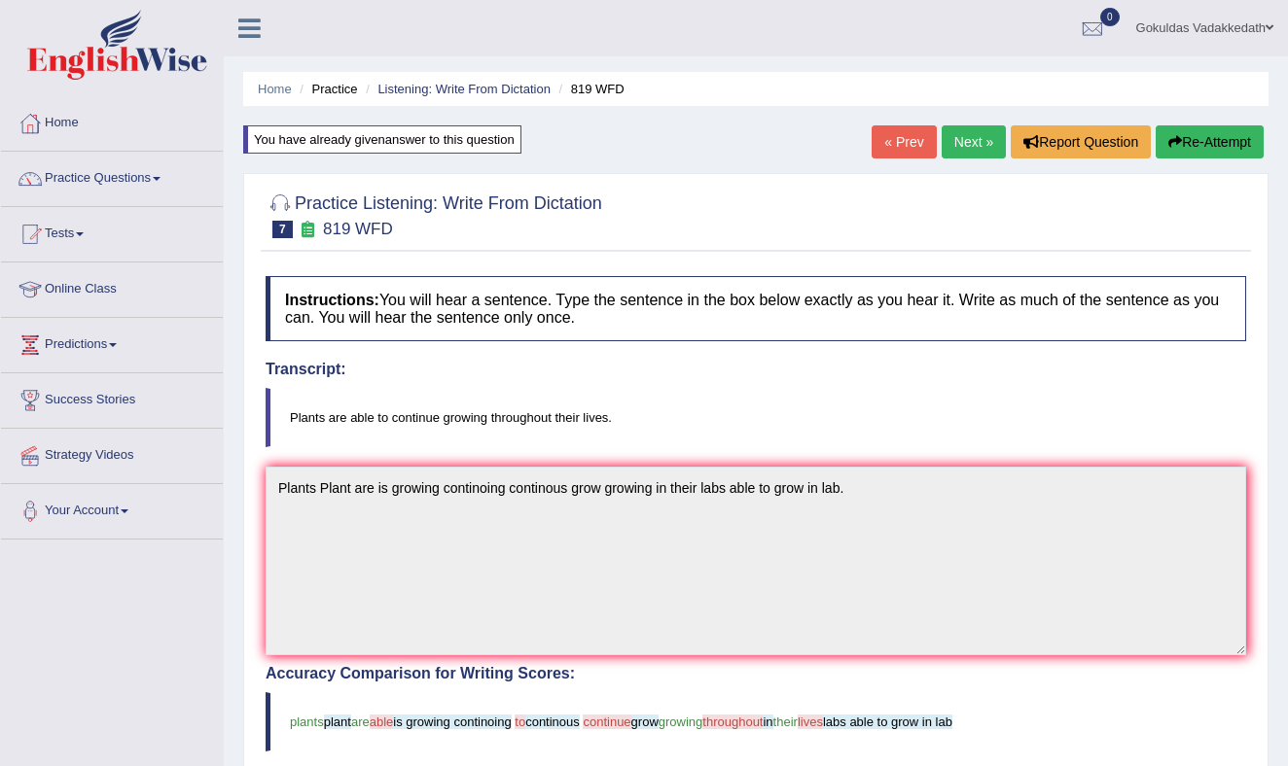
click at [969, 135] on link "Next »" at bounding box center [973, 141] width 64 height 33
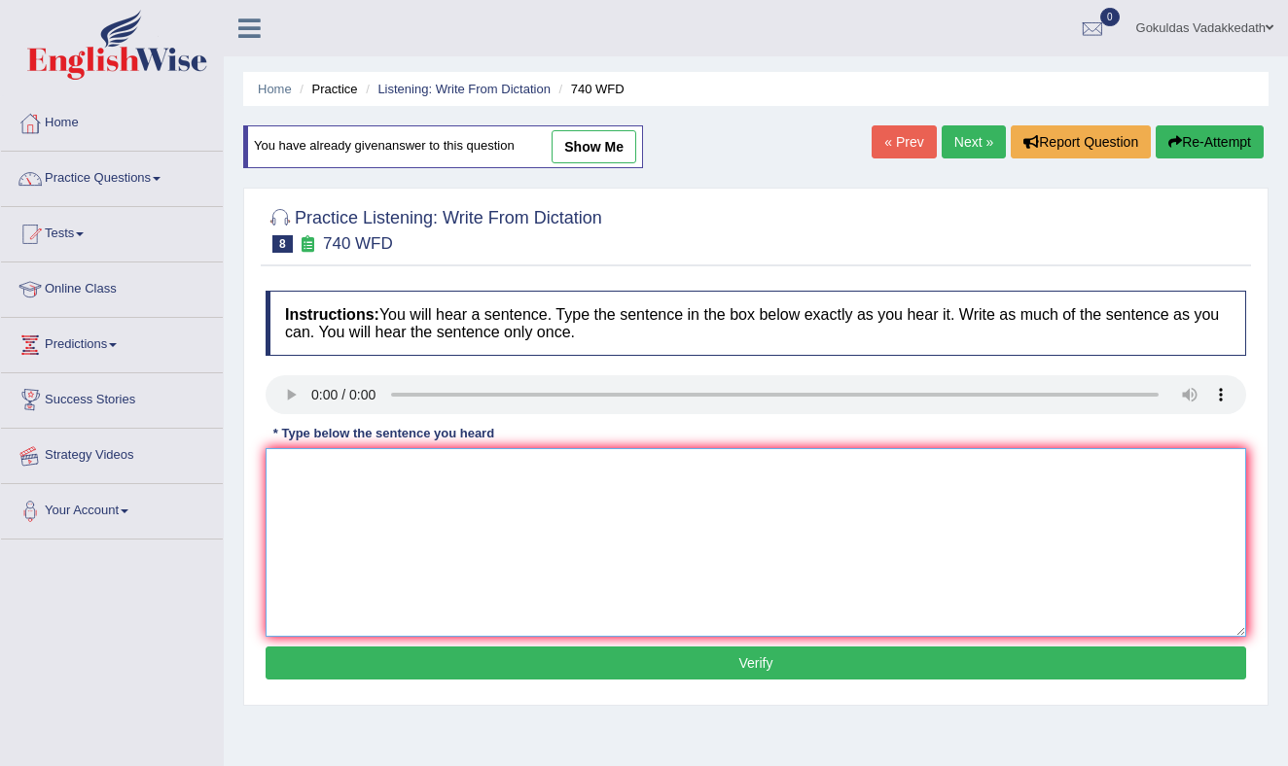
click at [350, 519] on textarea at bounding box center [755, 542] width 980 height 189
type textarea "The series obsereveation carrying out in hthe classroom class room."
click at [497, 665] on button "Verify" at bounding box center [755, 663] width 980 height 33
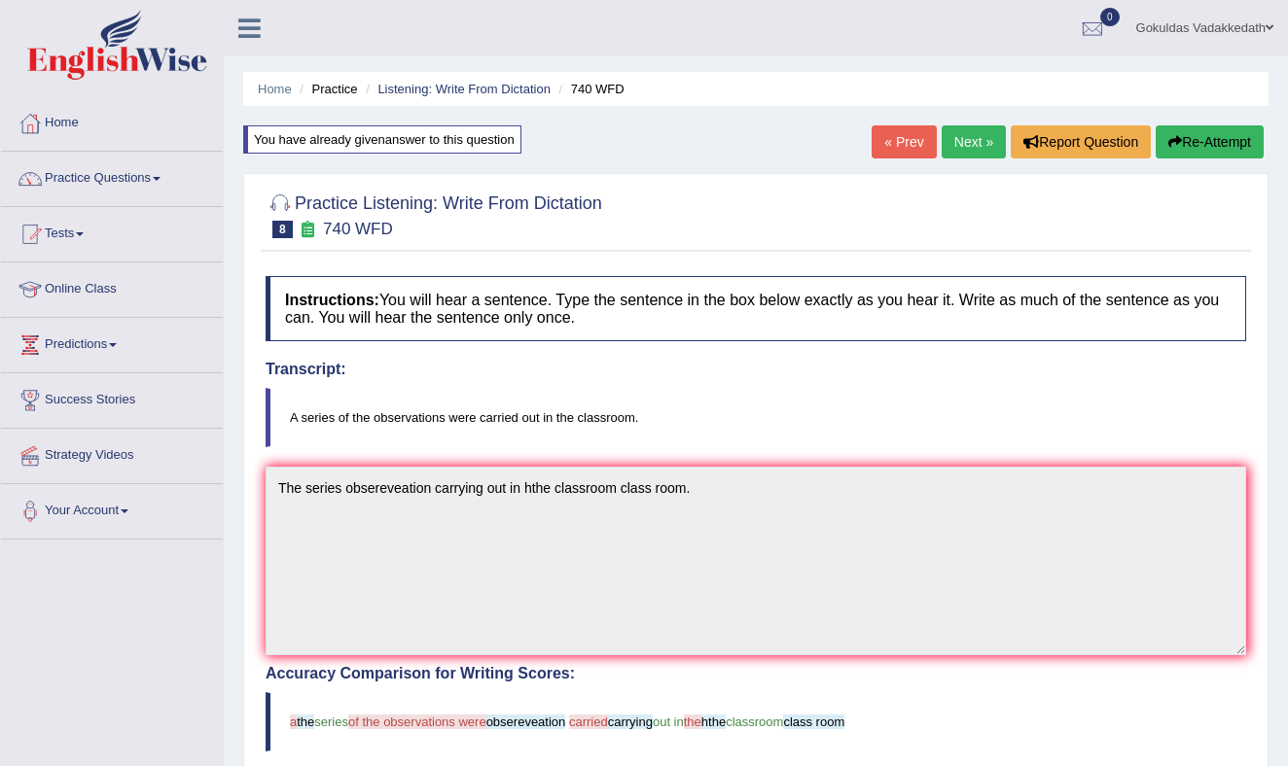
click at [737, 287] on h4 "Instructions: You will hear a sentence. Type the sentence in the box below exac…" at bounding box center [755, 308] width 980 height 65
drag, startPoint x: 745, startPoint y: 286, endPoint x: 767, endPoint y: 271, distance: 26.7
click at [761, 275] on div "Instructions: You will hear a sentence. Type the sentence in the box below exac…" at bounding box center [756, 730] width 990 height 929
click at [963, 133] on link "Next »" at bounding box center [973, 141] width 64 height 33
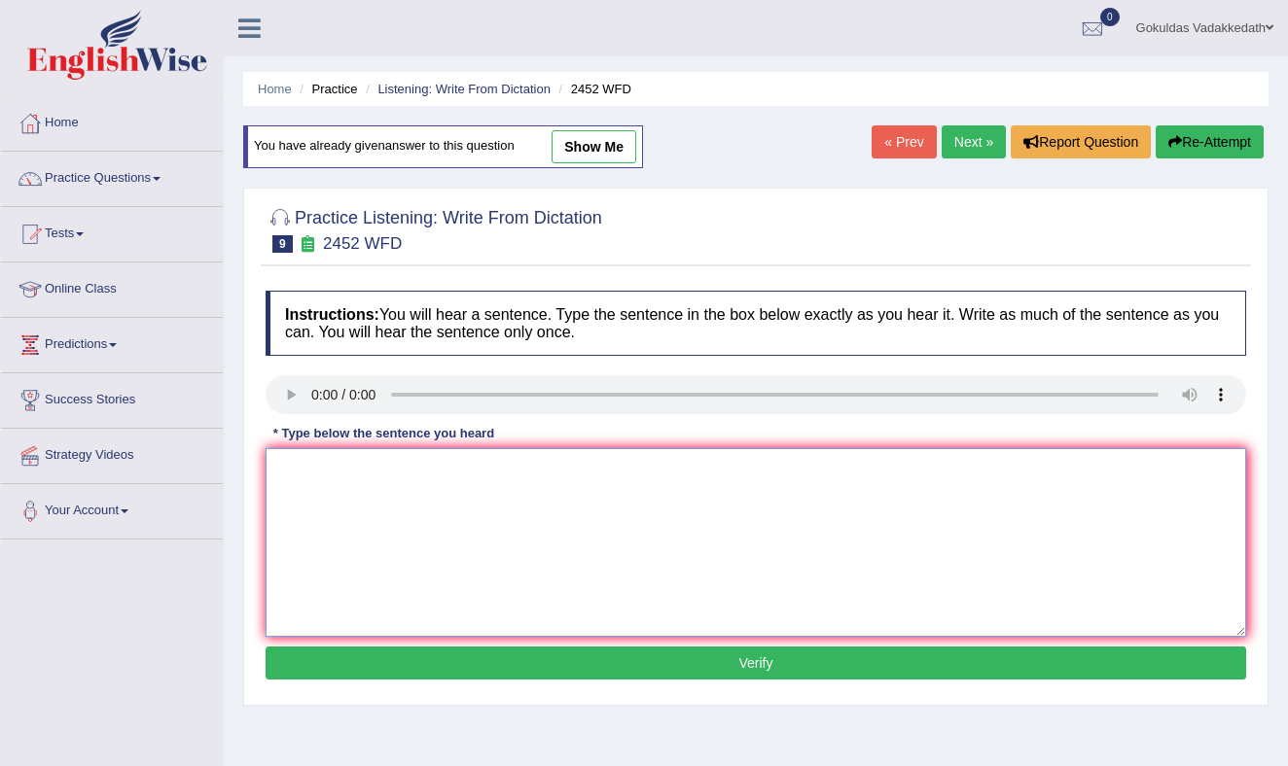
click at [288, 498] on textarea at bounding box center [755, 542] width 980 height 189
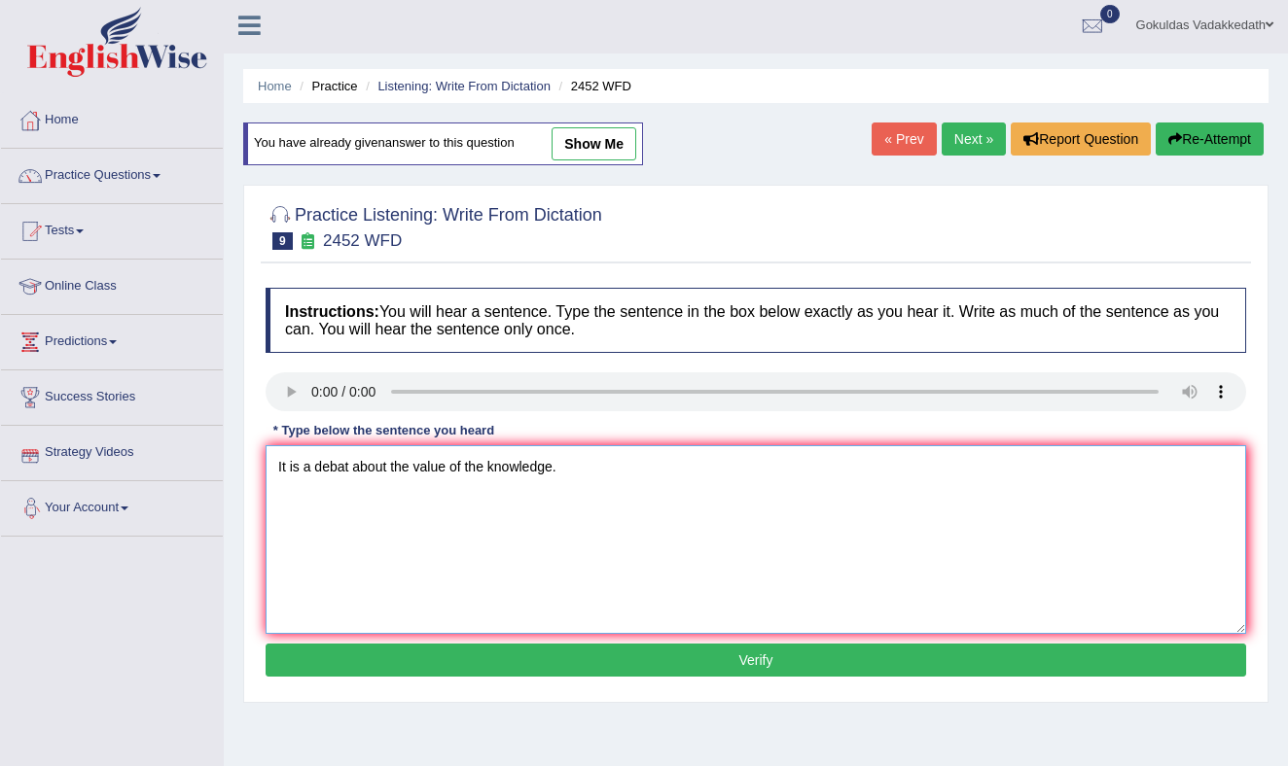
type textarea "It is a debat about the value of the knowledge."
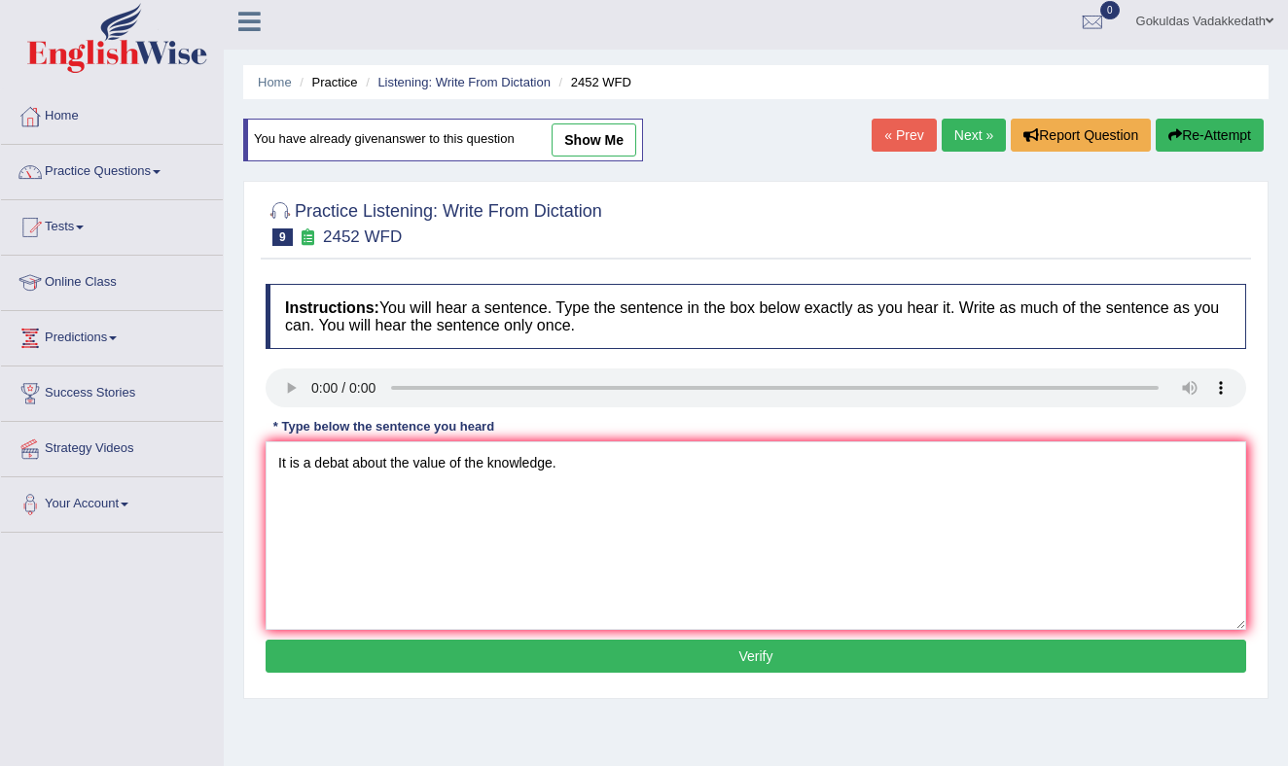
click at [622, 652] on button "Verify" at bounding box center [755, 656] width 980 height 33
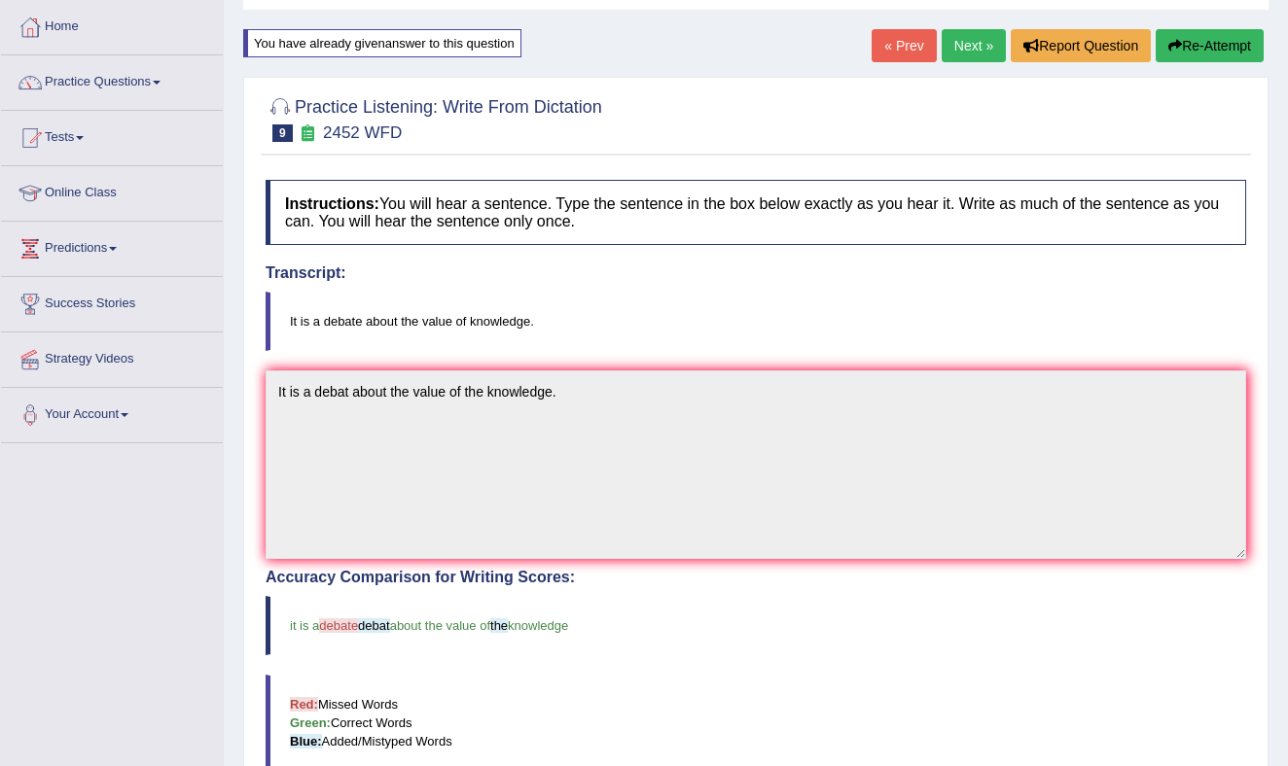
scroll to position [0, 0]
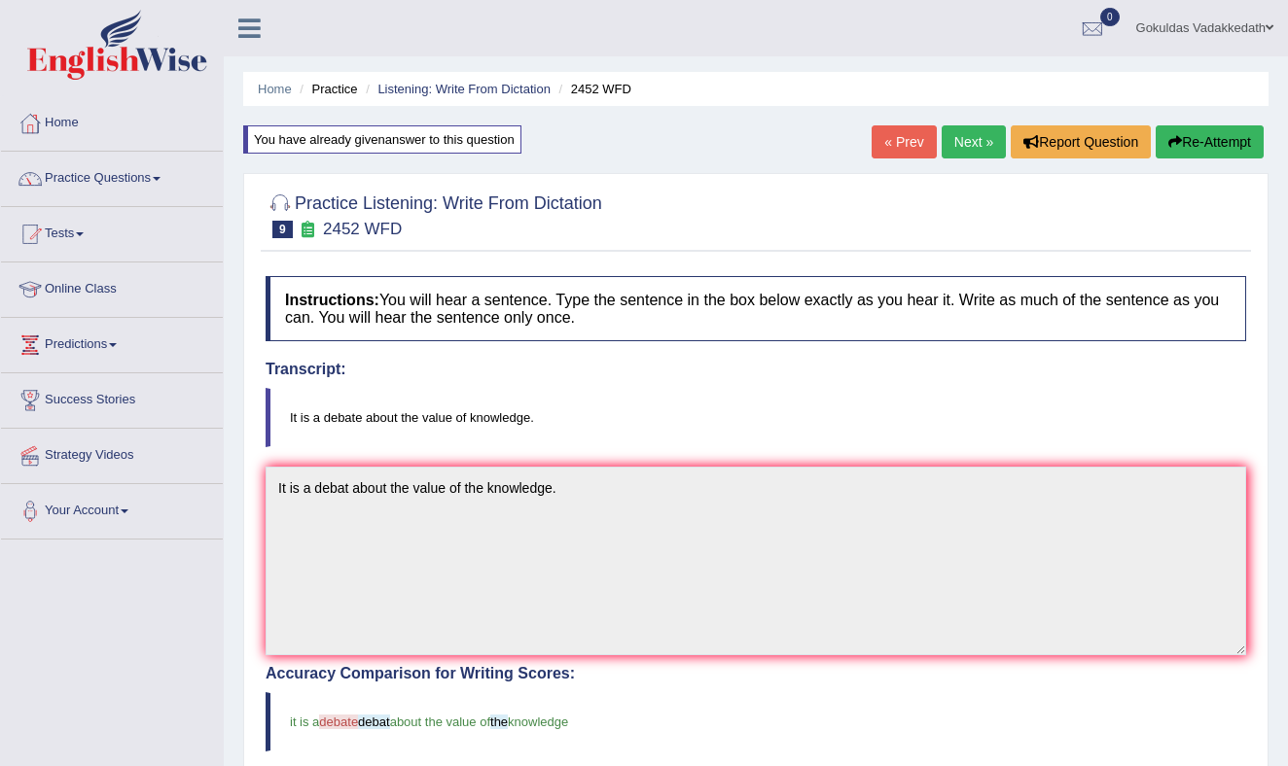
click at [974, 133] on link "Next »" at bounding box center [973, 141] width 64 height 33
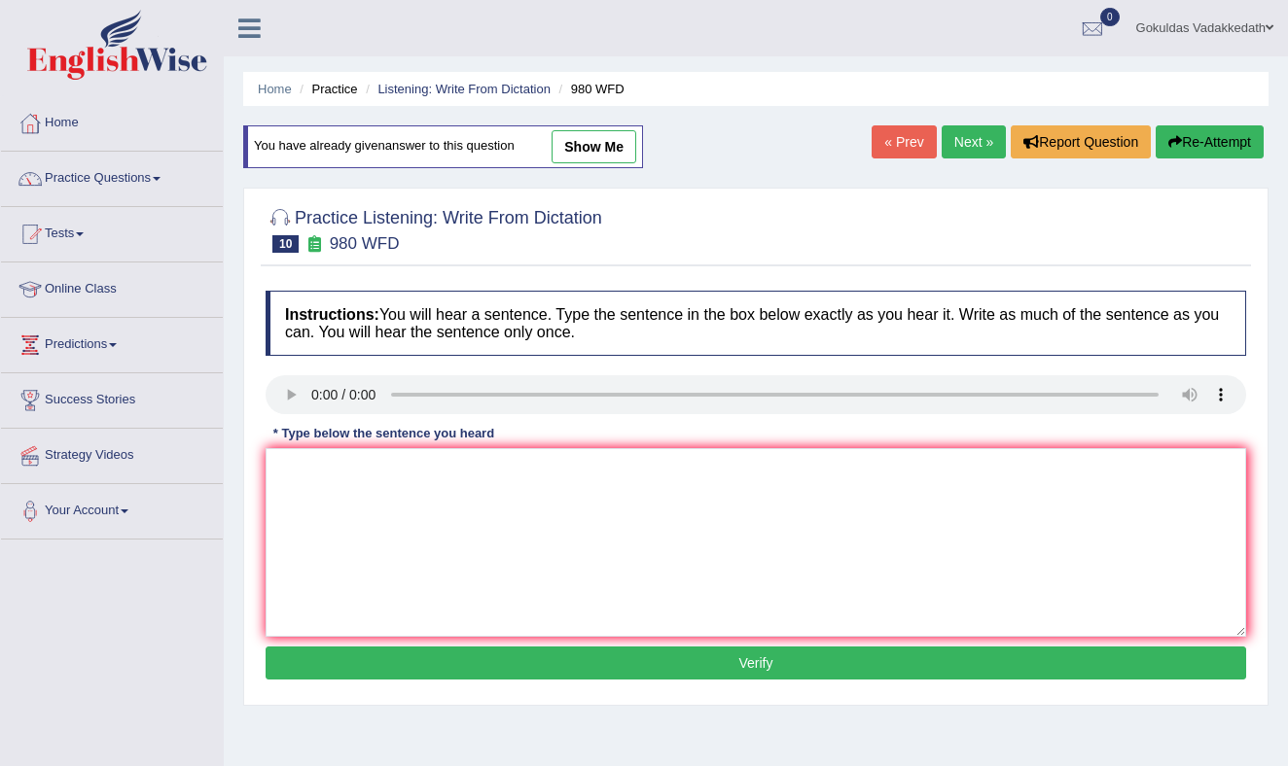
scroll to position [1, 0]
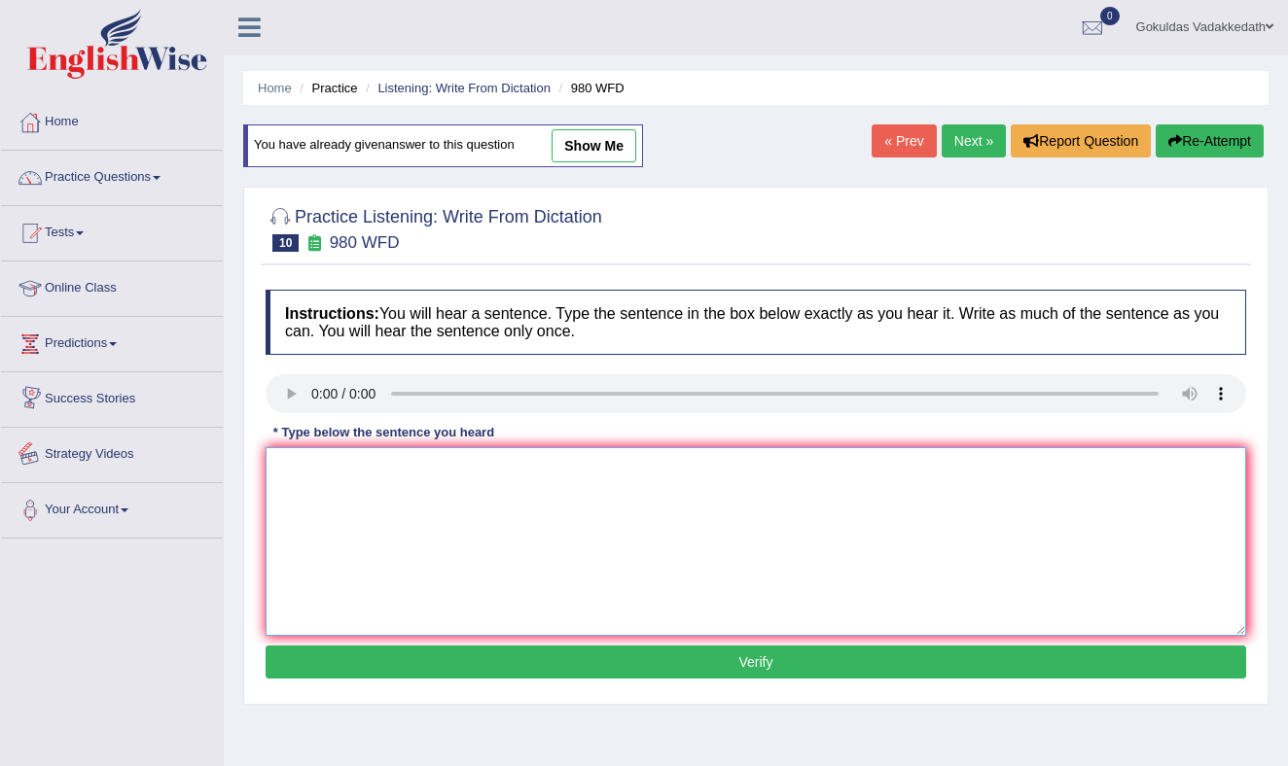
click at [316, 467] on textarea at bounding box center [755, 541] width 980 height 189
type textarea "U"
type textarea "y"
type textarea "Your is idea is a debetable debate and discuss discussed in the seminare."
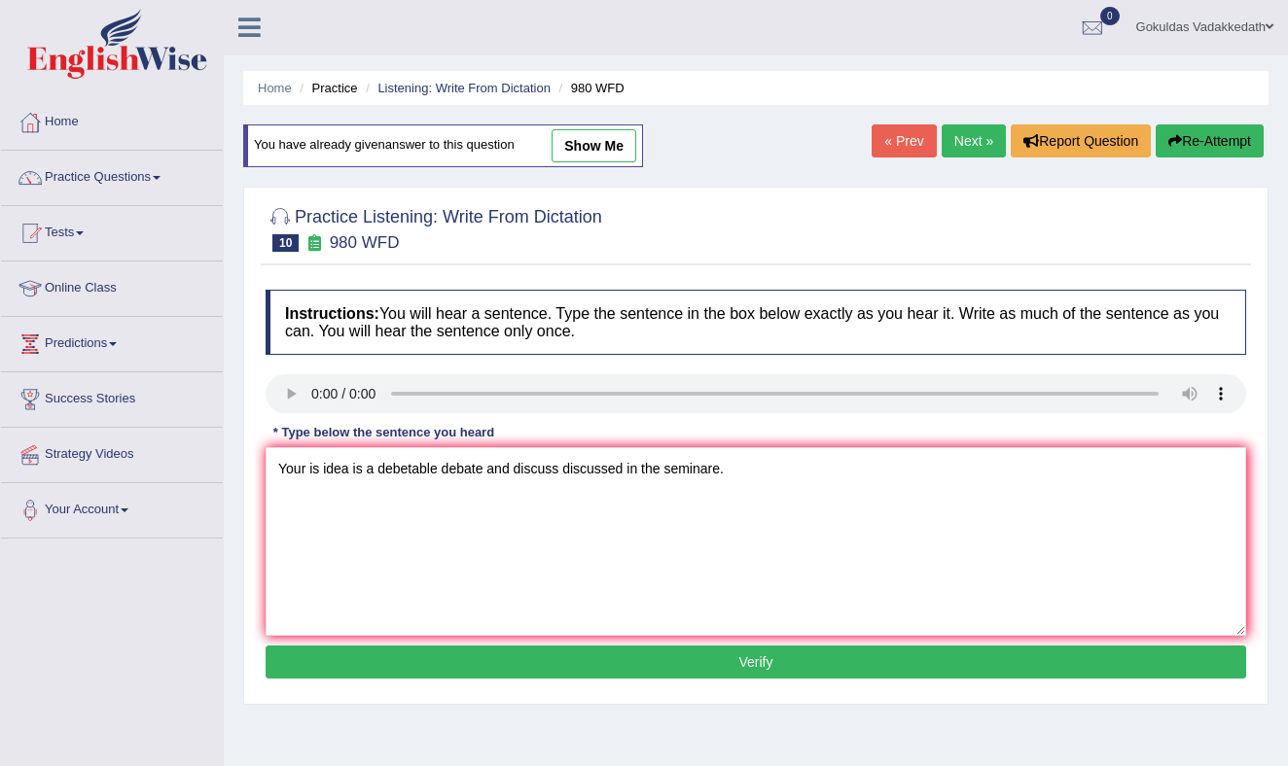
click at [489, 661] on button "Verify" at bounding box center [755, 662] width 980 height 33
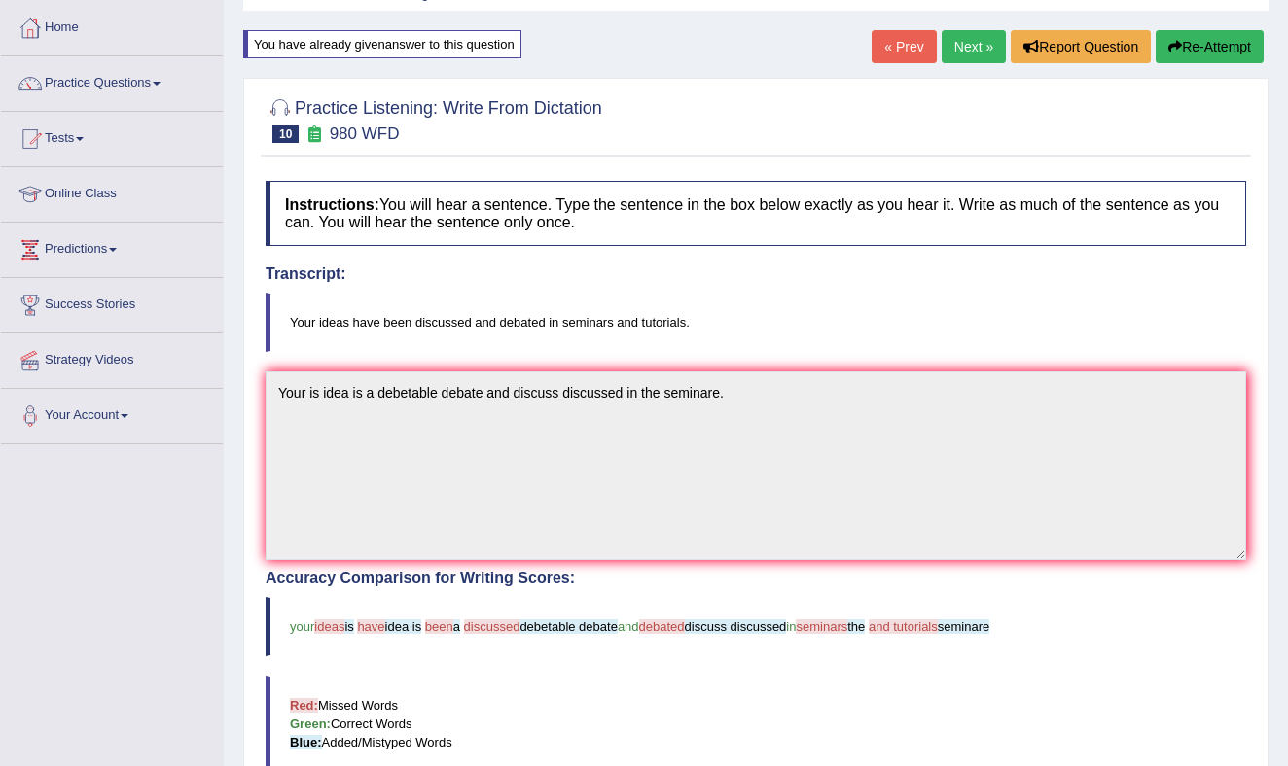
scroll to position [85, 0]
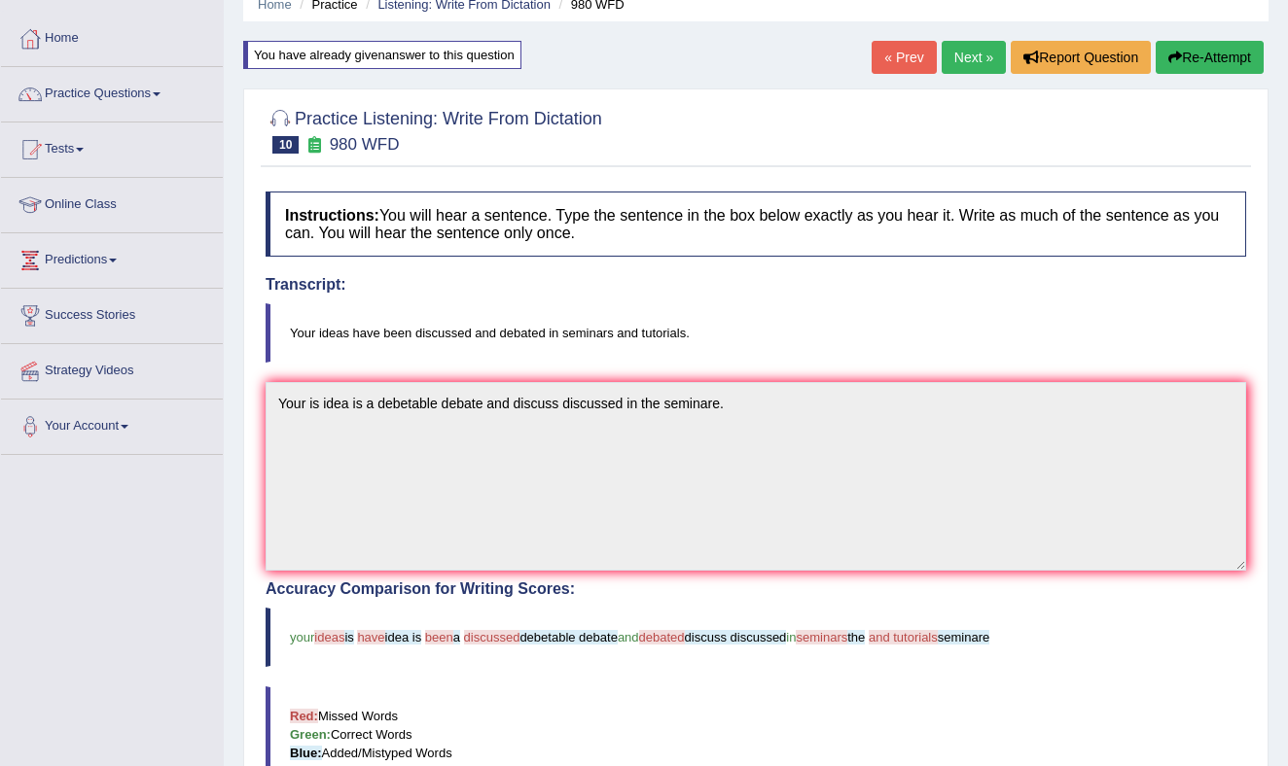
click at [1220, 54] on button "Re-Attempt" at bounding box center [1209, 57] width 108 height 33
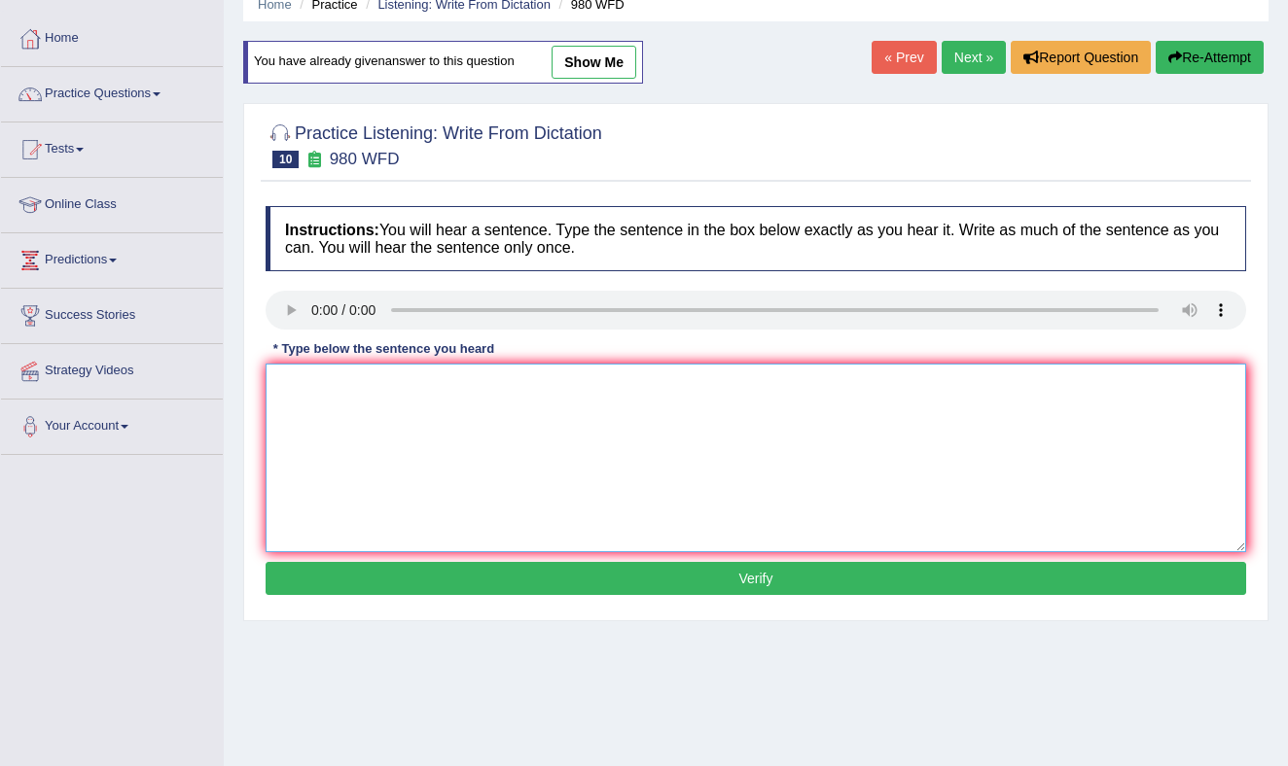
click at [673, 409] on textarea at bounding box center [755, 458] width 980 height 189
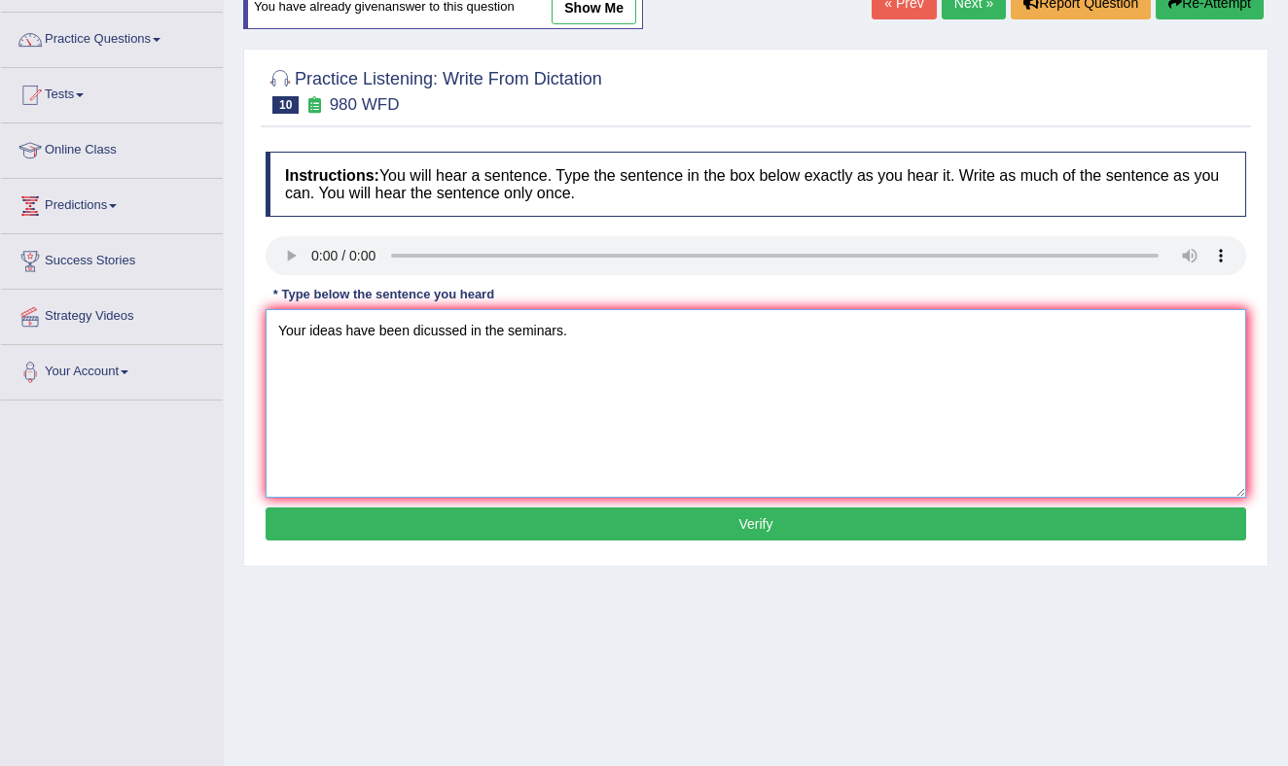
scroll to position [135, 0]
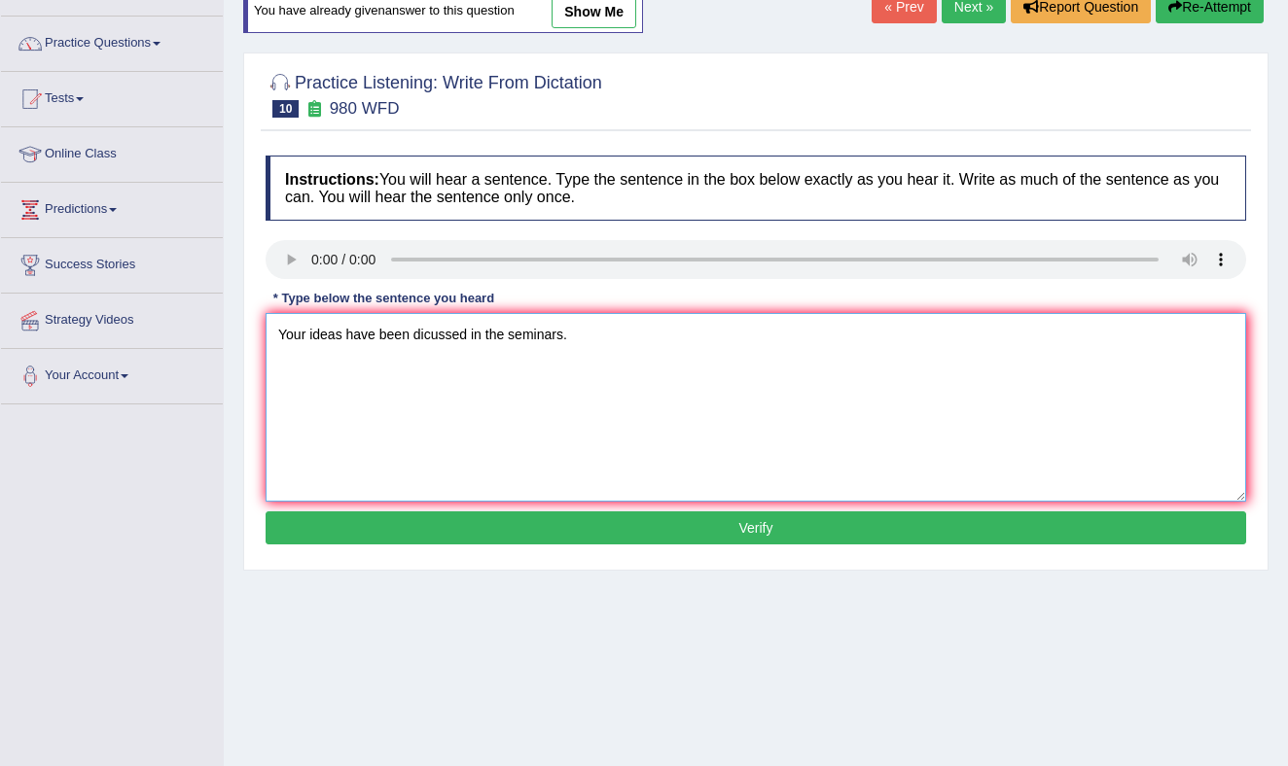
click at [411, 326] on textarea "Your ideas have been dicussed in the seminars." at bounding box center [755, 407] width 980 height 189
type textarea "Your ideas have been debate debates and dicussed in the seminars."
click at [736, 520] on button "Verify" at bounding box center [755, 528] width 980 height 33
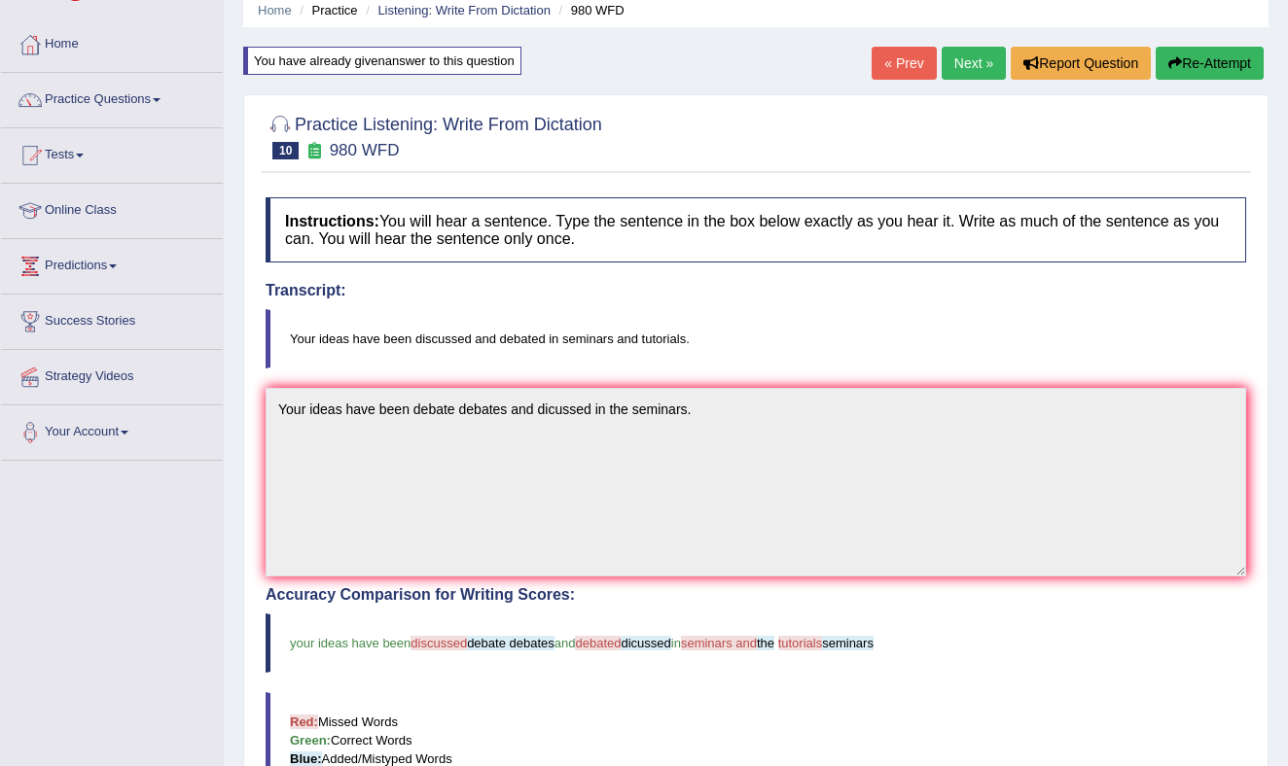
scroll to position [0, 0]
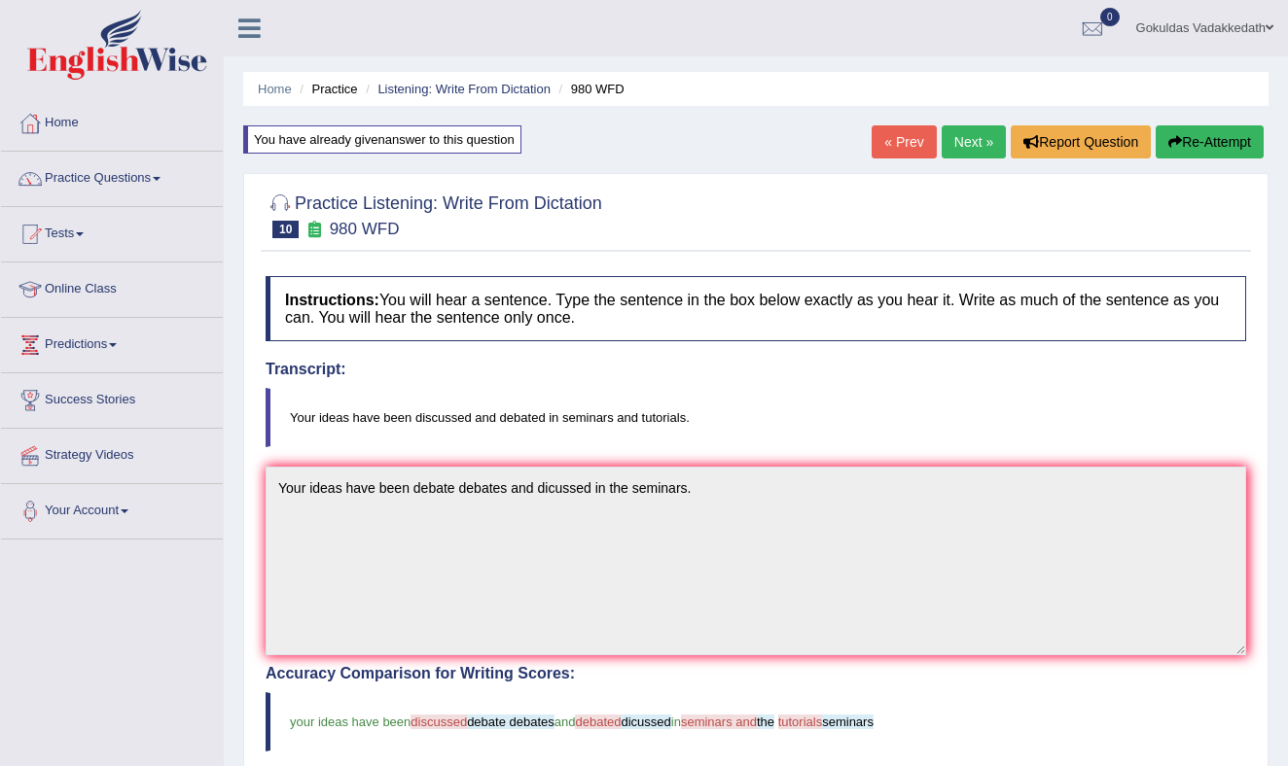
click at [961, 139] on link "Next »" at bounding box center [973, 141] width 64 height 33
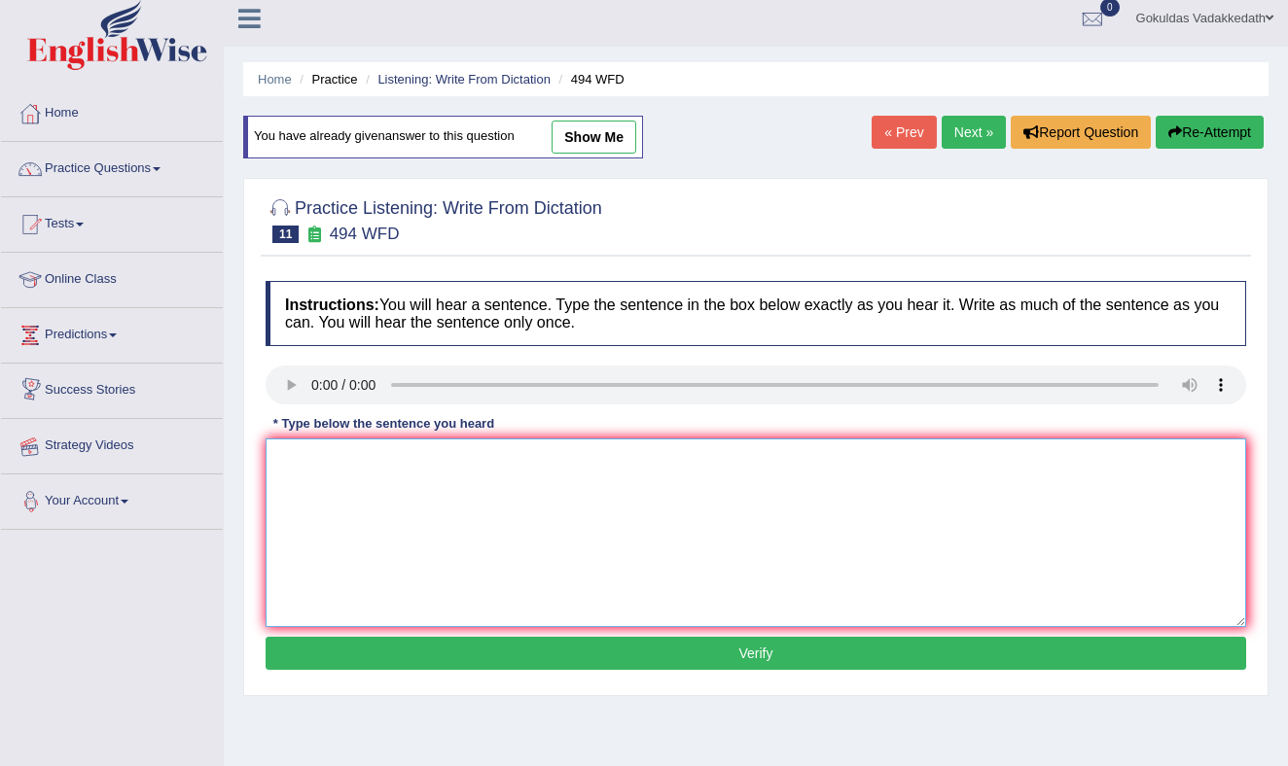
scroll to position [6, 0]
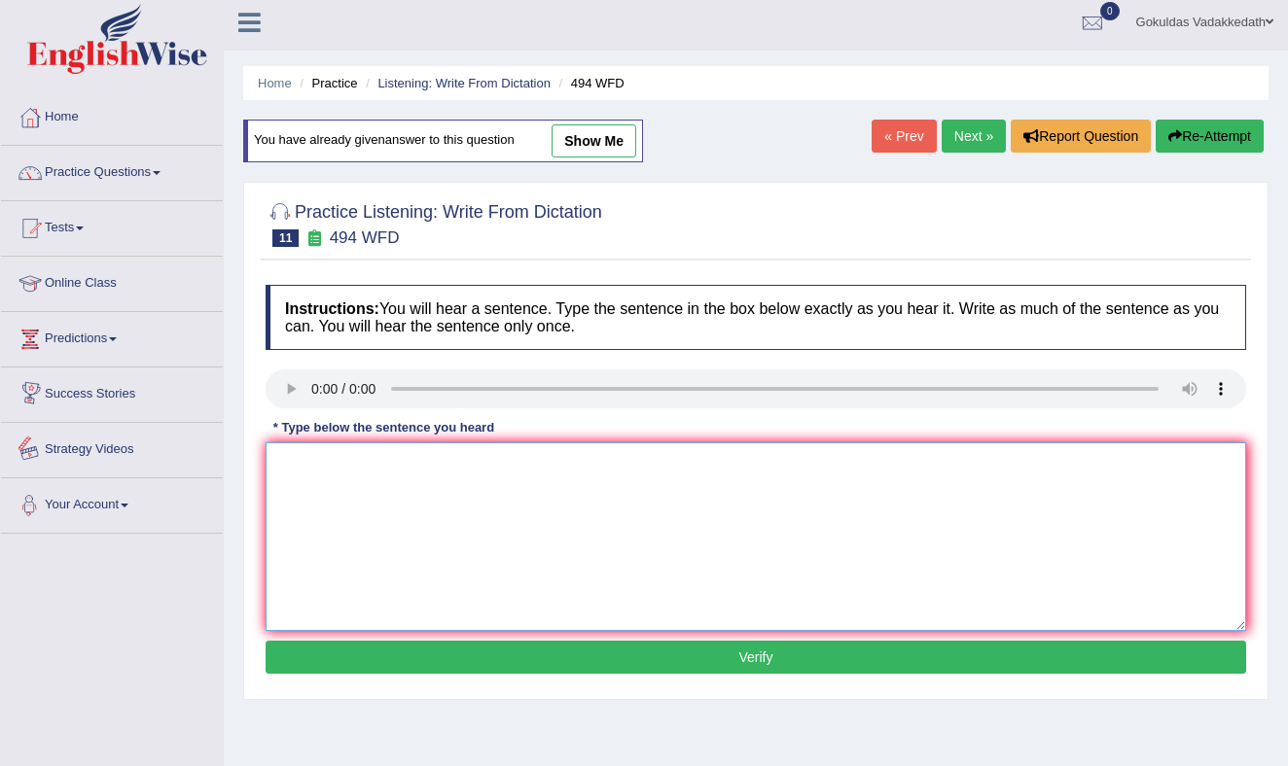
click at [354, 516] on textarea at bounding box center [755, 536] width 980 height 189
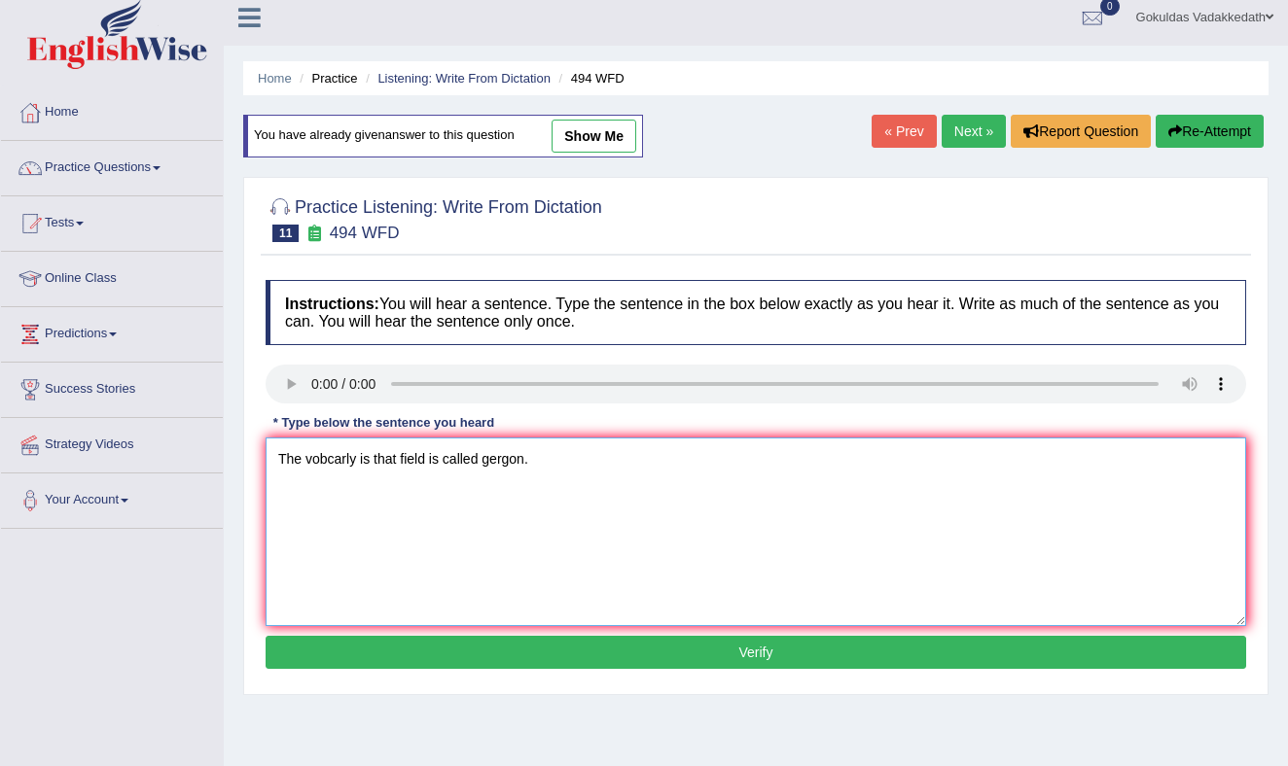
type textarea "The vobcarly is that field is called gergon."
click at [473, 644] on button "Verify" at bounding box center [755, 652] width 980 height 33
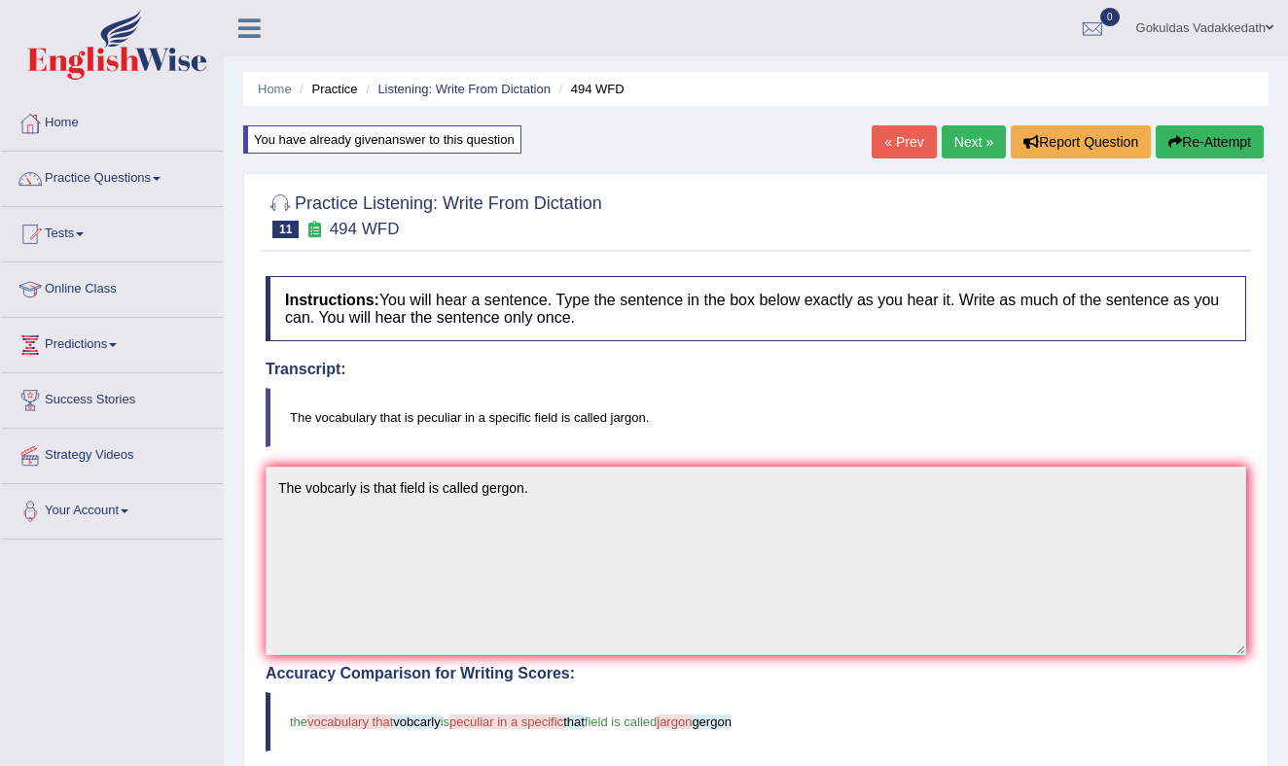
scroll to position [8, 0]
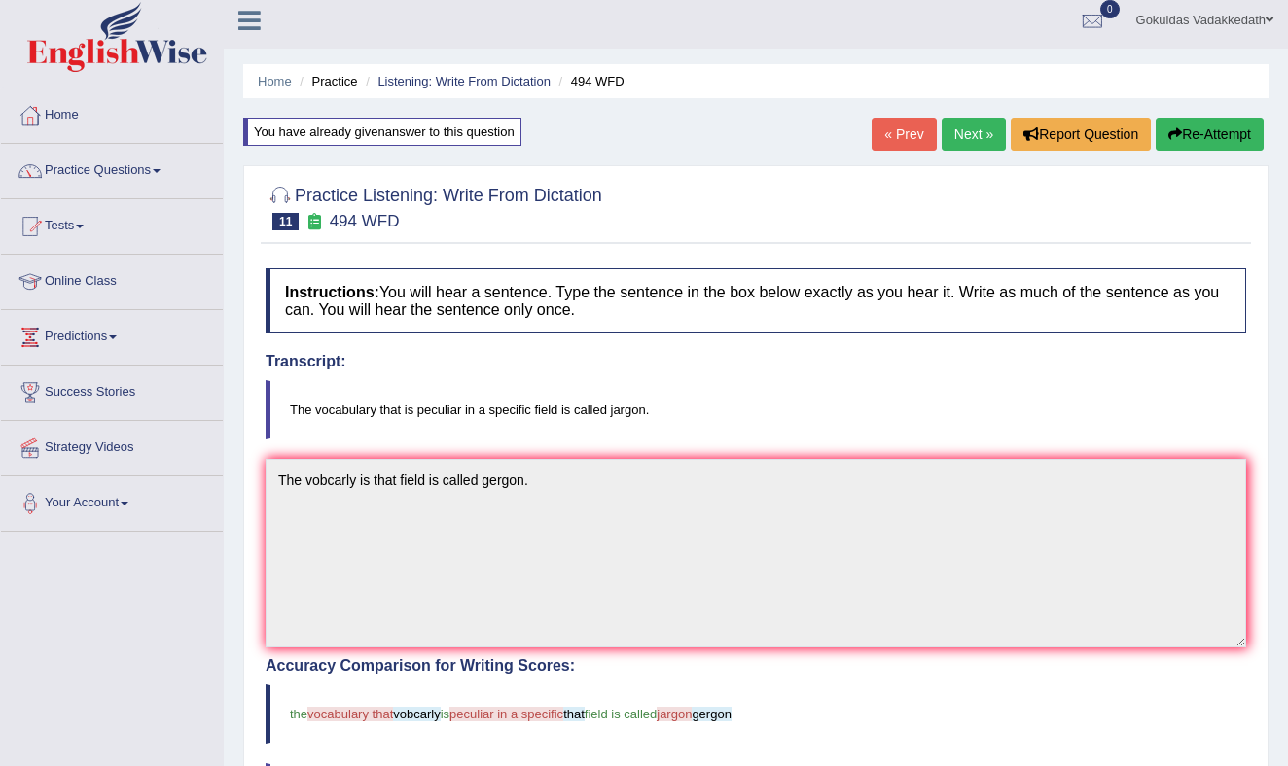
drag, startPoint x: 284, startPoint y: 407, endPoint x: 635, endPoint y: 411, distance: 351.1
click at [623, 411] on blockquote "The vocabulary that is peculiar in a specific field is called jargon." at bounding box center [755, 409] width 980 height 59
drag, startPoint x: 659, startPoint y: 408, endPoint x: 344, endPoint y: 394, distance: 315.4
click at [385, 393] on blockquote "The vocabulary that is peculiar in a specific field is called jargon." at bounding box center [755, 409] width 980 height 59
drag, startPoint x: 291, startPoint y: 409, endPoint x: 593, endPoint y: 442, distance: 304.3
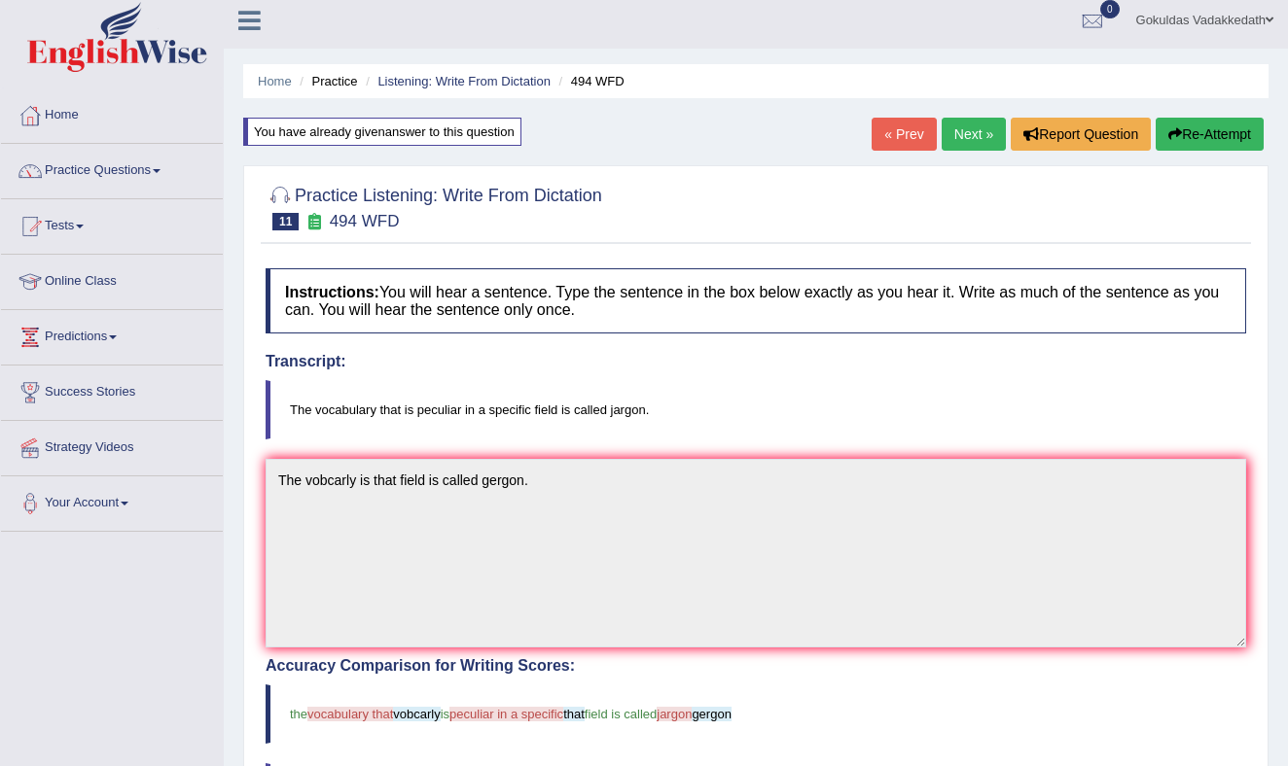
click at [592, 435] on blockquote "The vocabulary that is peculiar in a specific field is called jargon." at bounding box center [755, 409] width 980 height 59
drag, startPoint x: 425, startPoint y: 411, endPoint x: 460, endPoint y: 413, distance: 35.1
click at [460, 413] on blockquote "The vocabulary that is peculiar in a specific field is called jargon." at bounding box center [755, 409] width 980 height 59
click at [959, 128] on link "Next »" at bounding box center [973, 134] width 64 height 33
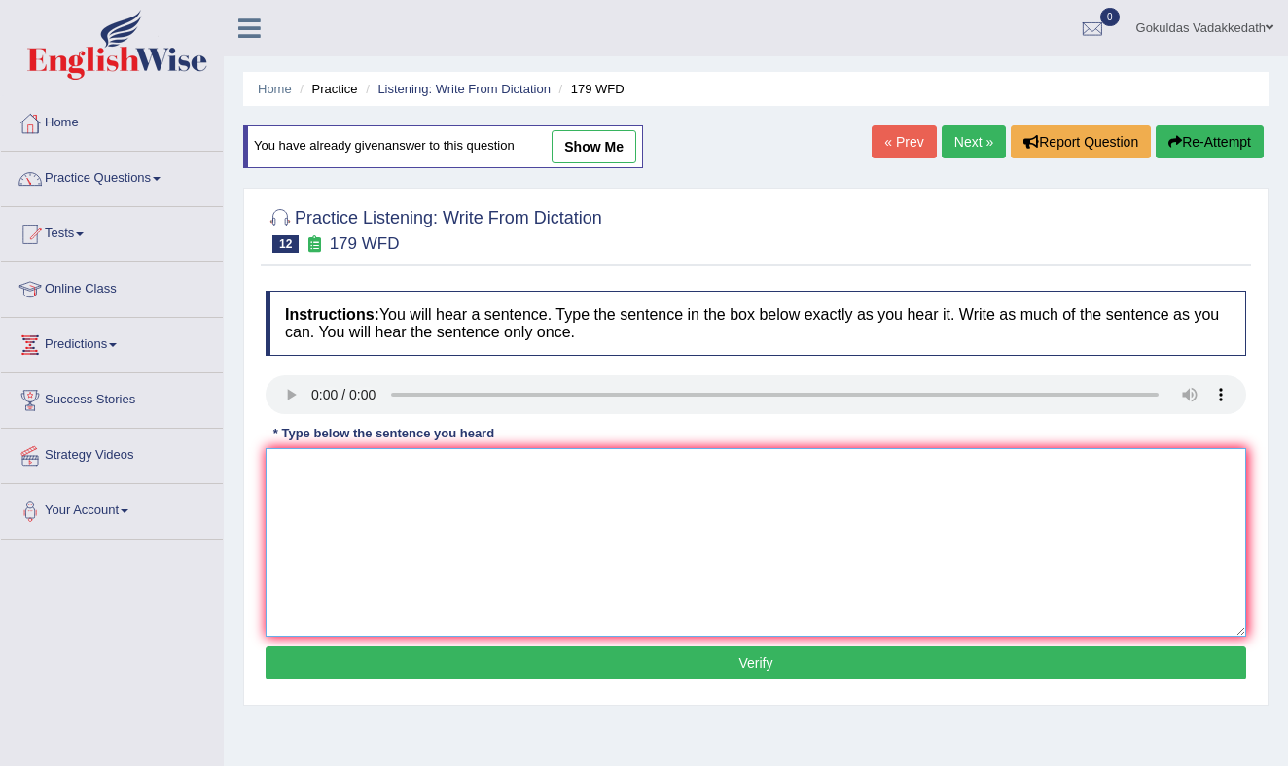
click at [383, 478] on textarea at bounding box center [755, 542] width 980 height 189
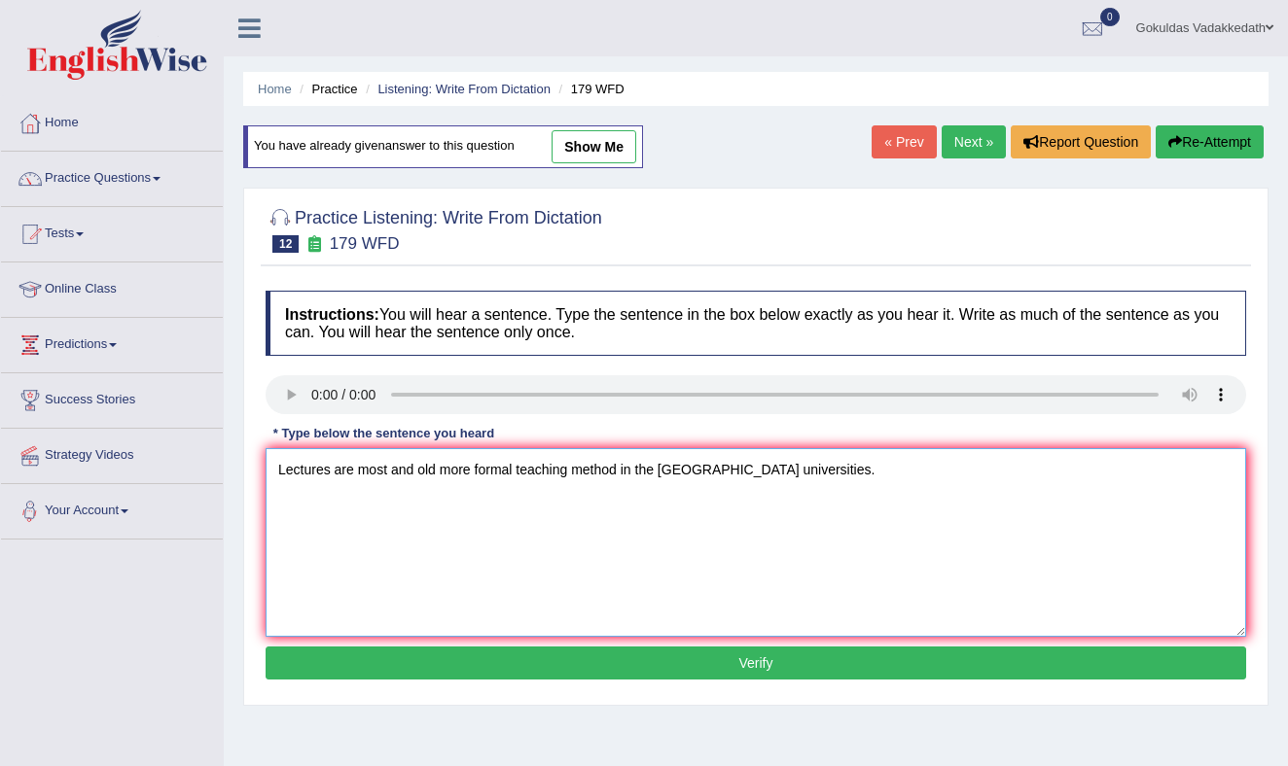
click at [335, 476] on textarea "Lectures are most and old more formal teaching method in the University Univers…" at bounding box center [755, 542] width 980 height 189
type textarea "Lectures Lecture are most and old more formal teaching method in the University…"
click at [776, 666] on button "Verify" at bounding box center [755, 663] width 980 height 33
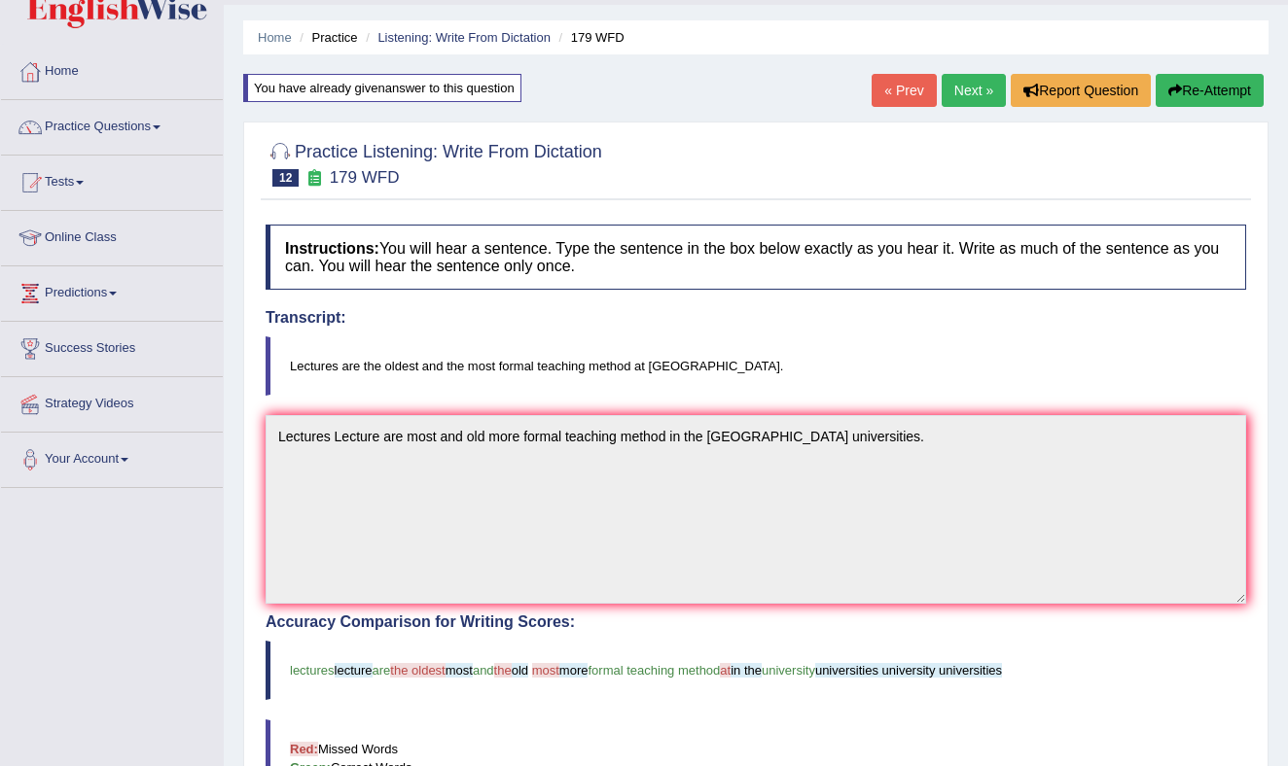
scroll to position [58, 0]
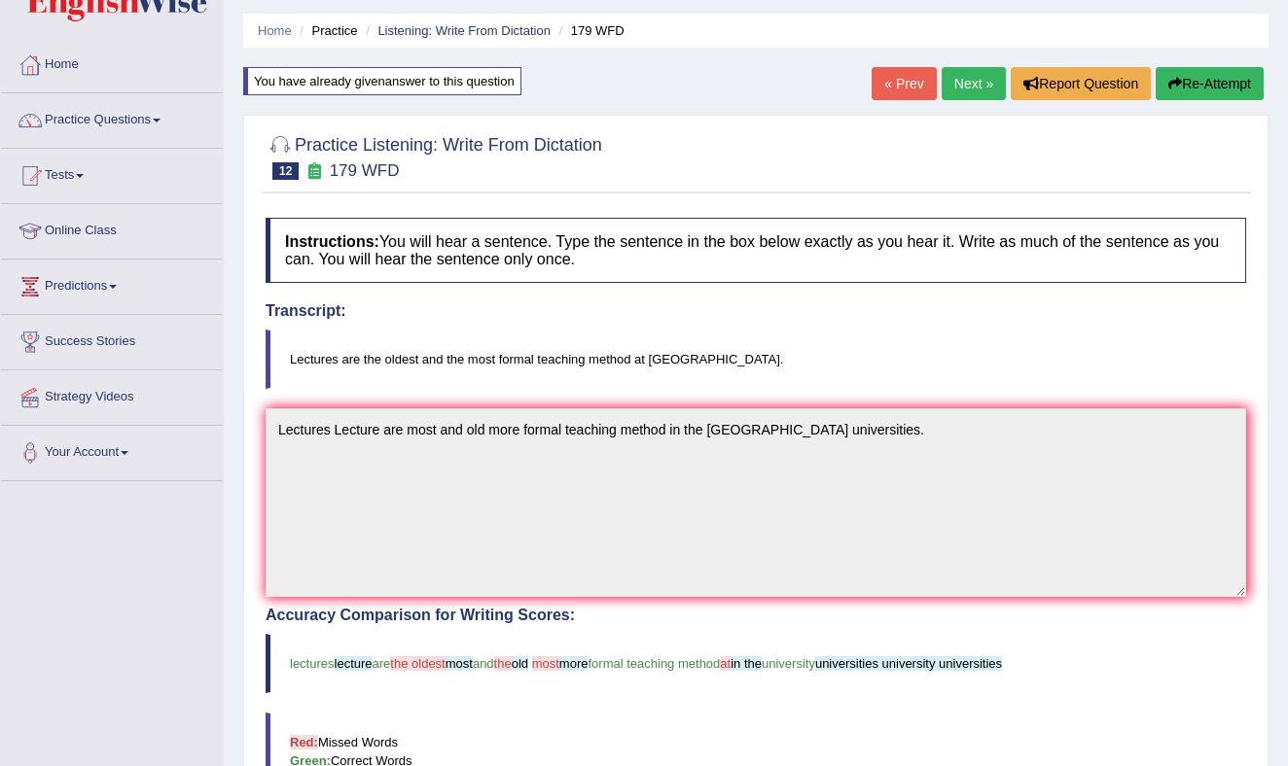
click at [1194, 82] on button "Re-Attempt" at bounding box center [1209, 83] width 108 height 33
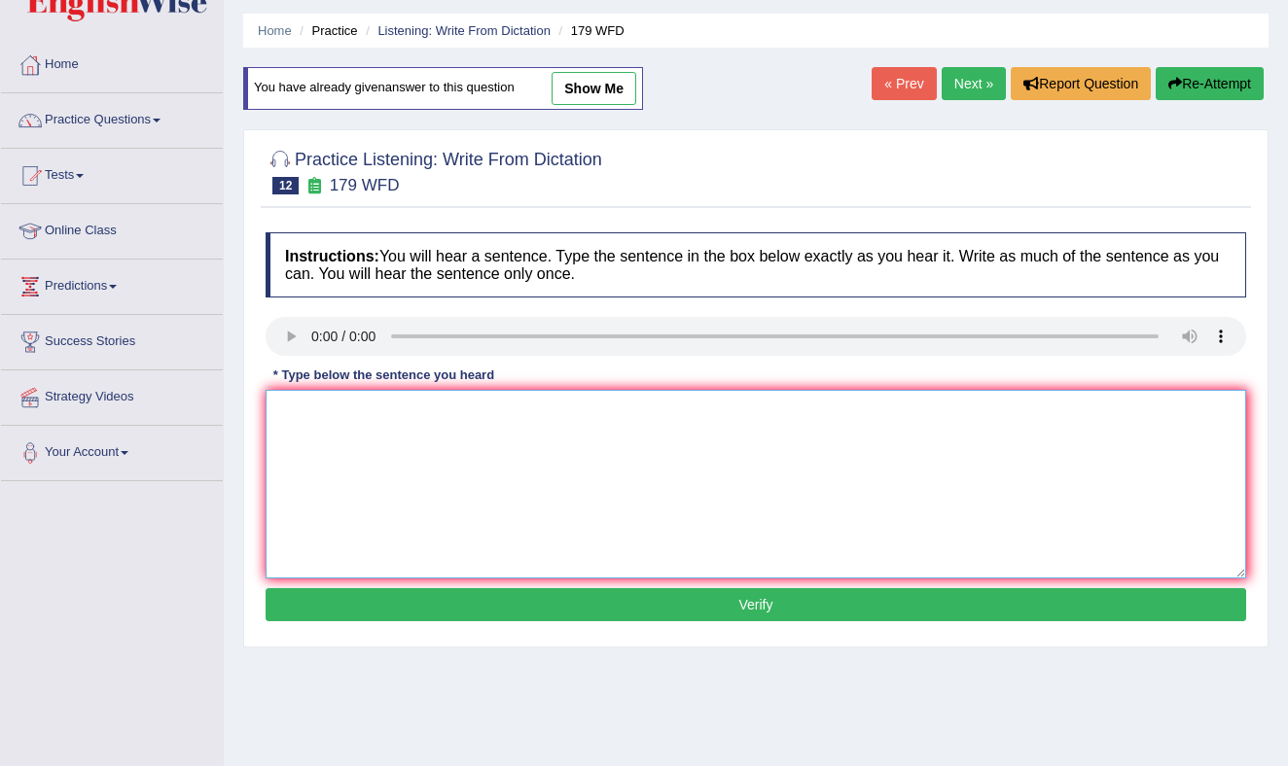
click at [550, 461] on textarea at bounding box center [755, 484] width 980 height 189
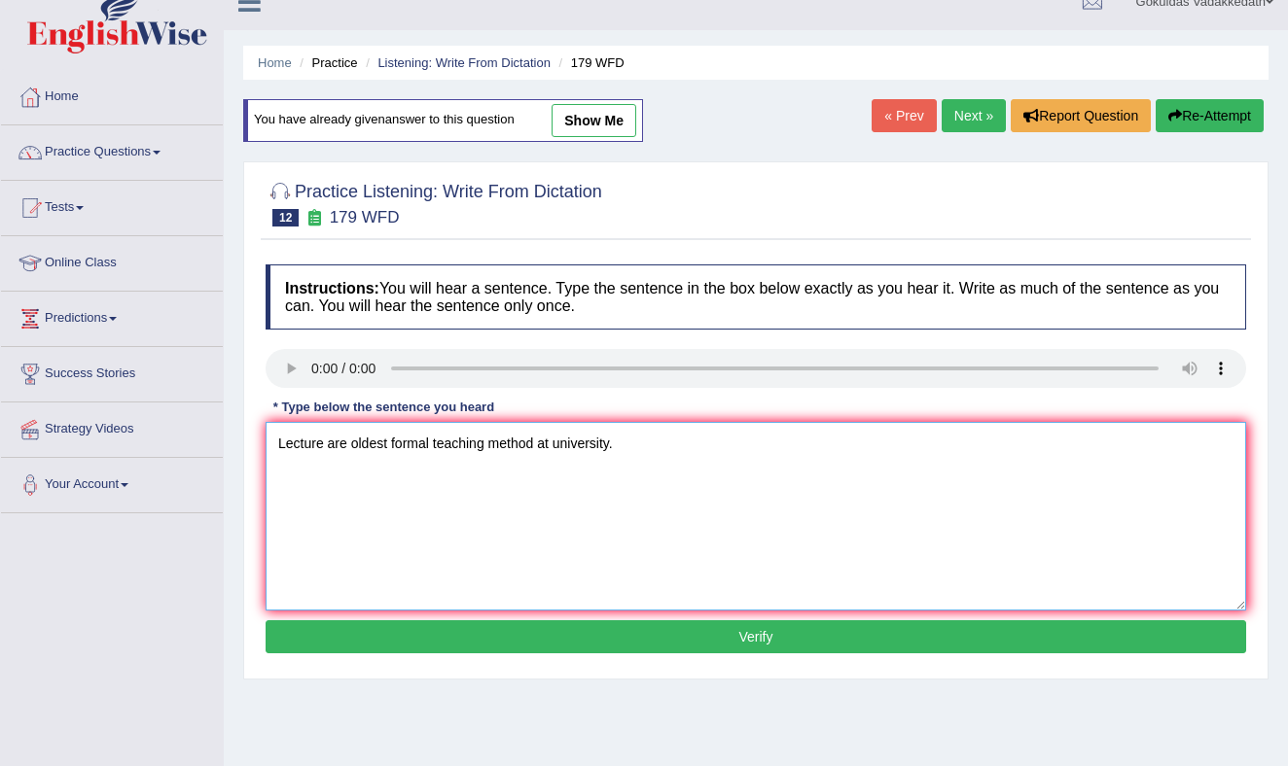
type textarea "Lecture are oldest formal teaching method at university."
click at [724, 630] on button "Verify" at bounding box center [755, 636] width 980 height 33
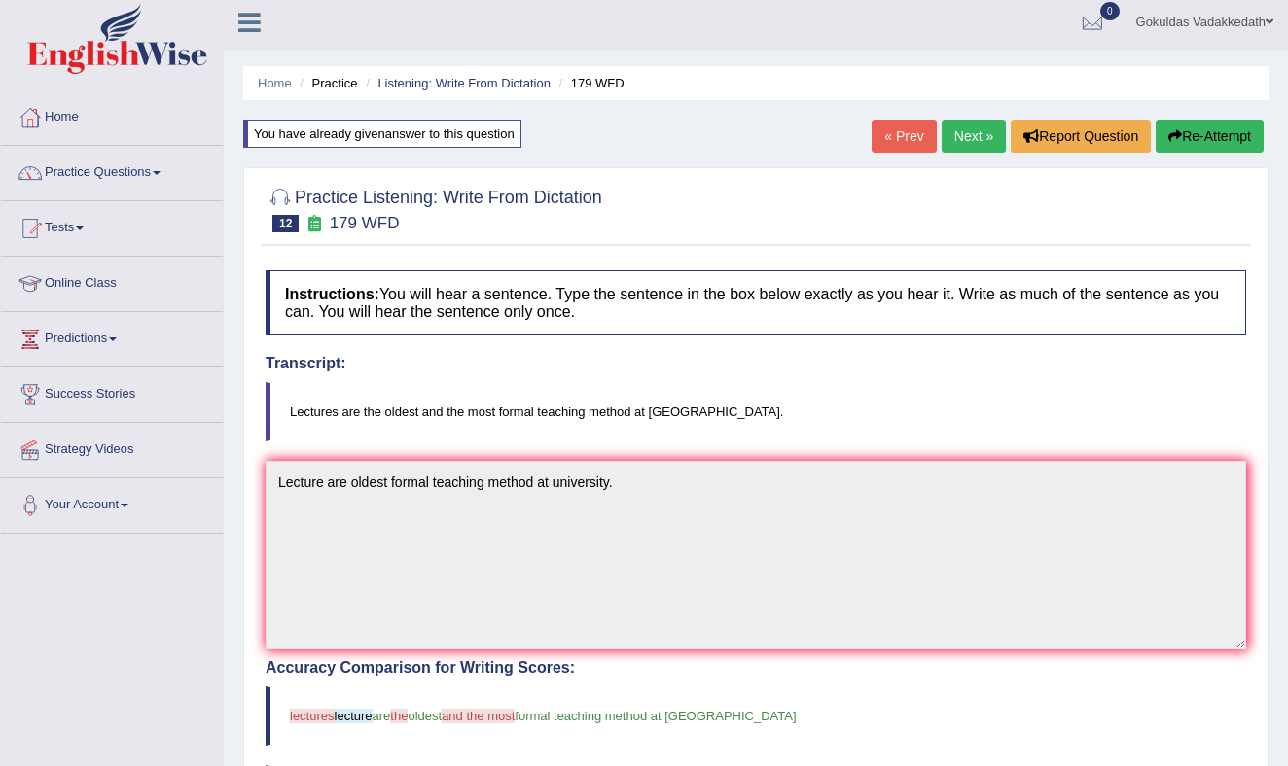
scroll to position [0, 0]
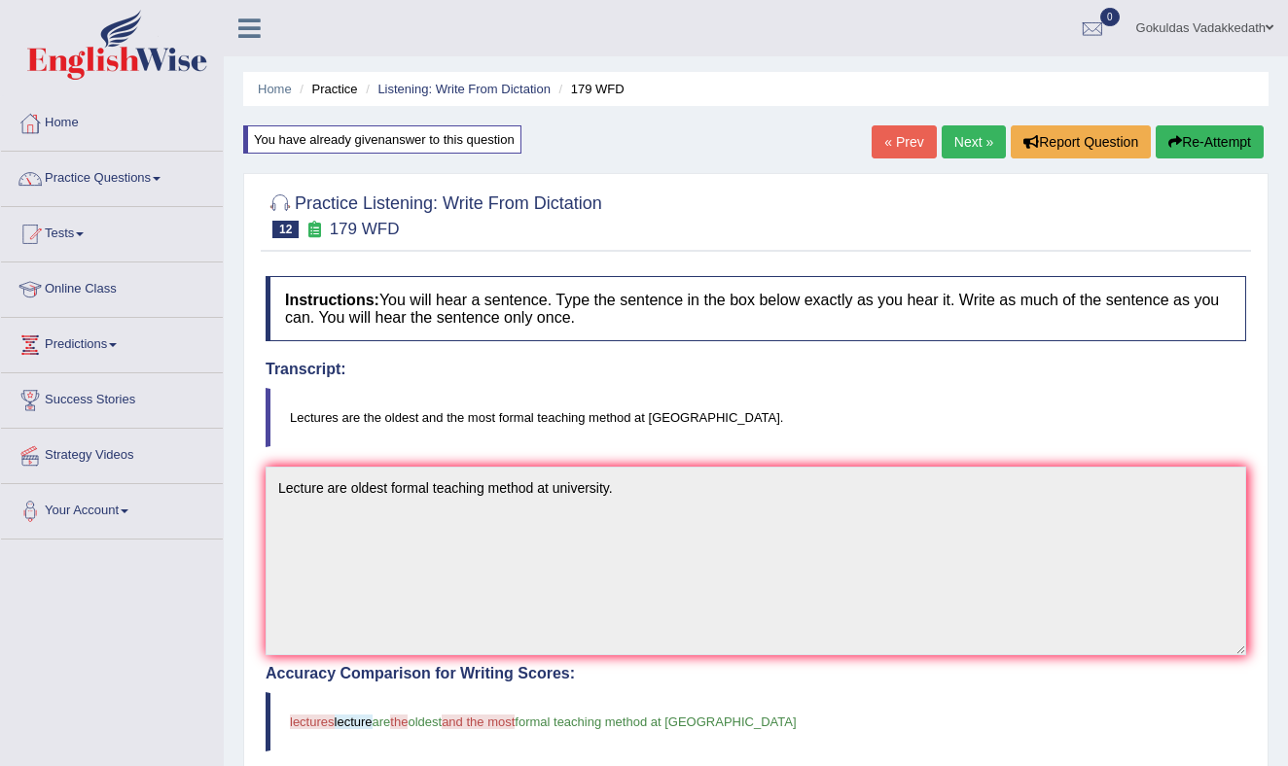
click at [1200, 133] on button "Re-Attempt" at bounding box center [1209, 141] width 108 height 33
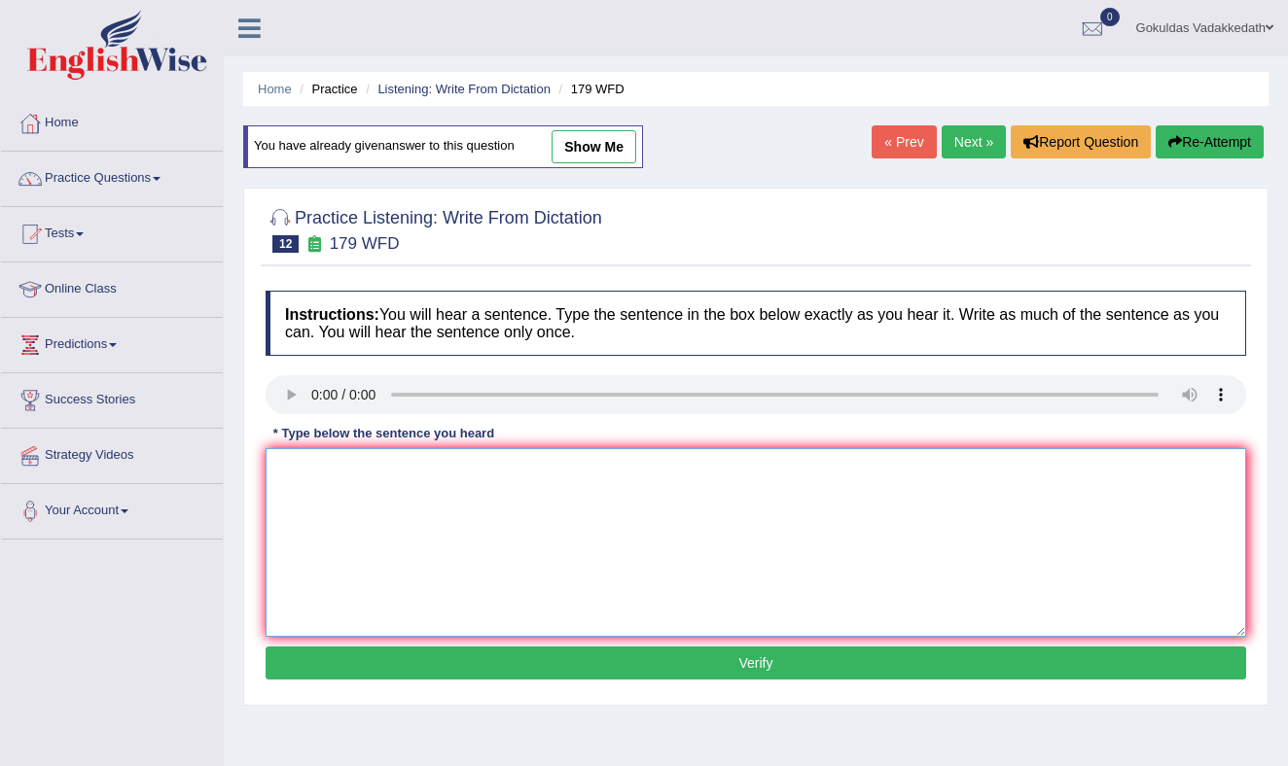
click at [432, 507] on textarea at bounding box center [755, 542] width 980 height 189
type textarea "Lectures are oldest most formel teaching method at university."
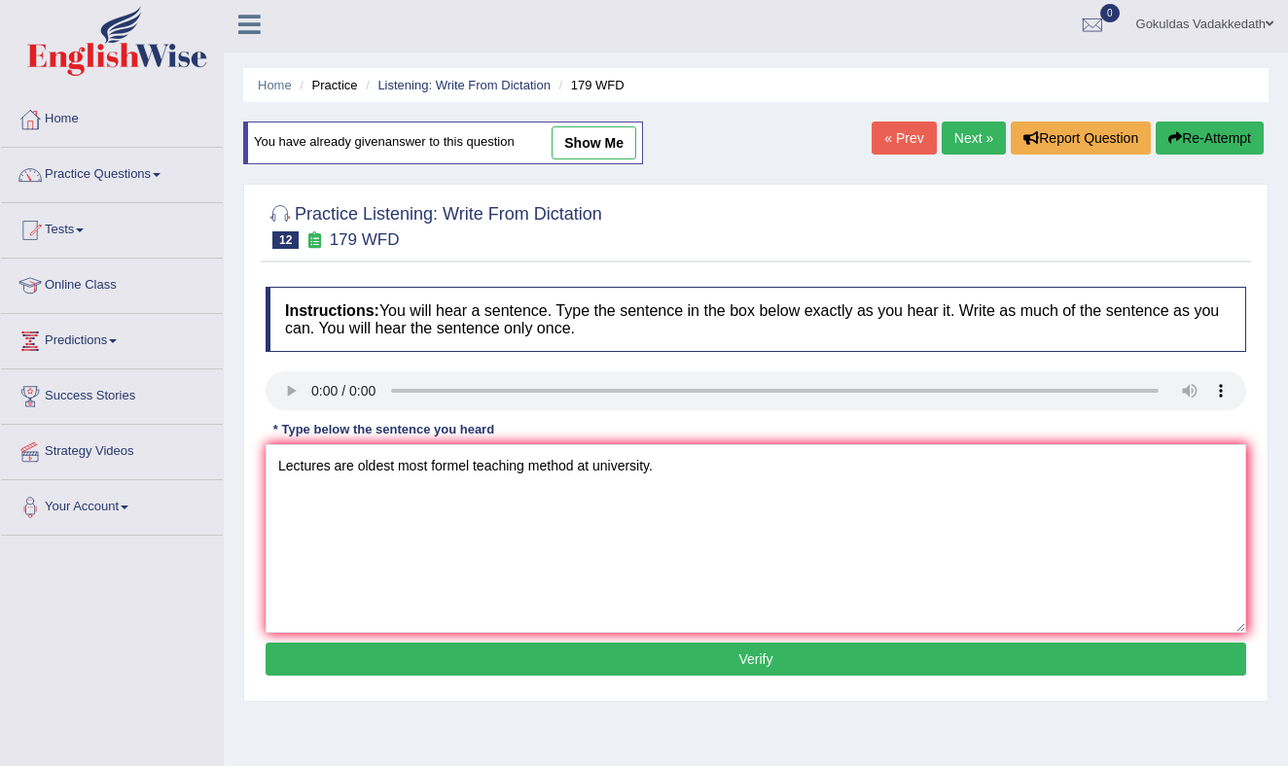
click at [575, 660] on button "Verify" at bounding box center [755, 659] width 980 height 33
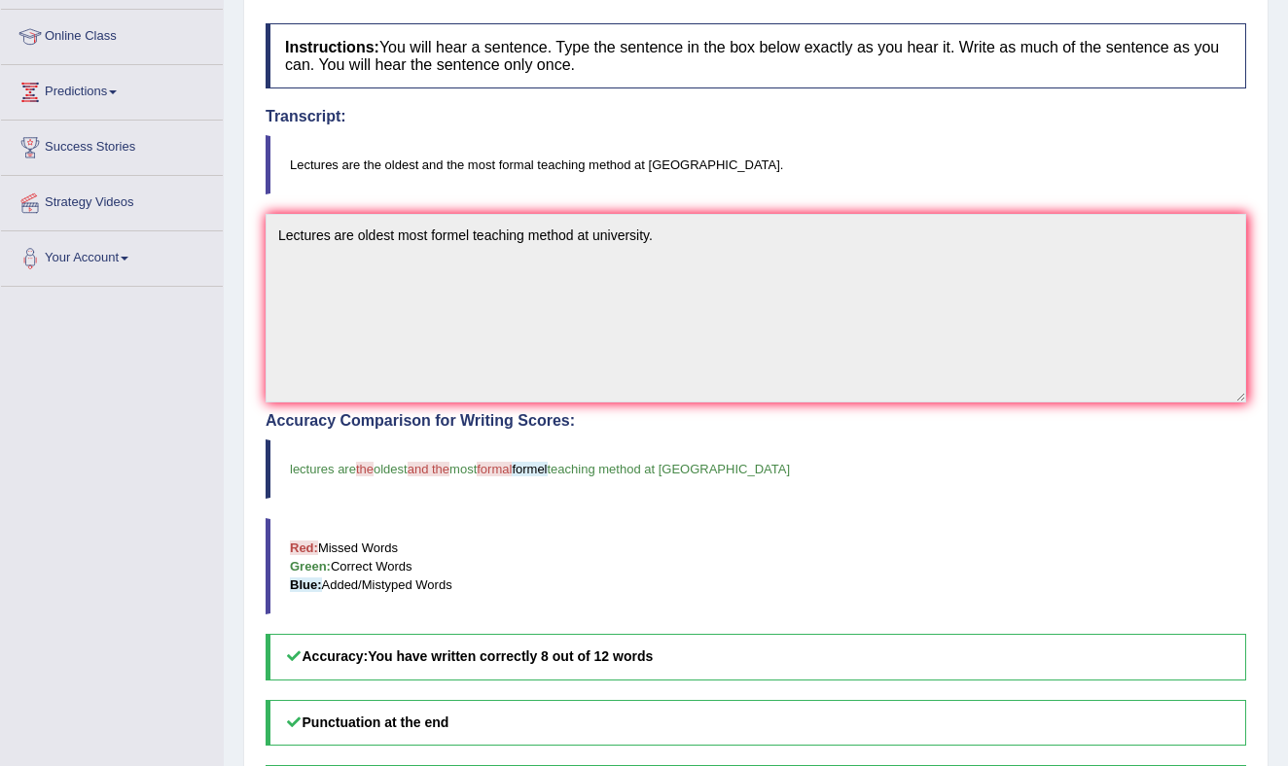
scroll to position [246, 0]
